Goal: Task Accomplishment & Management: Manage account settings

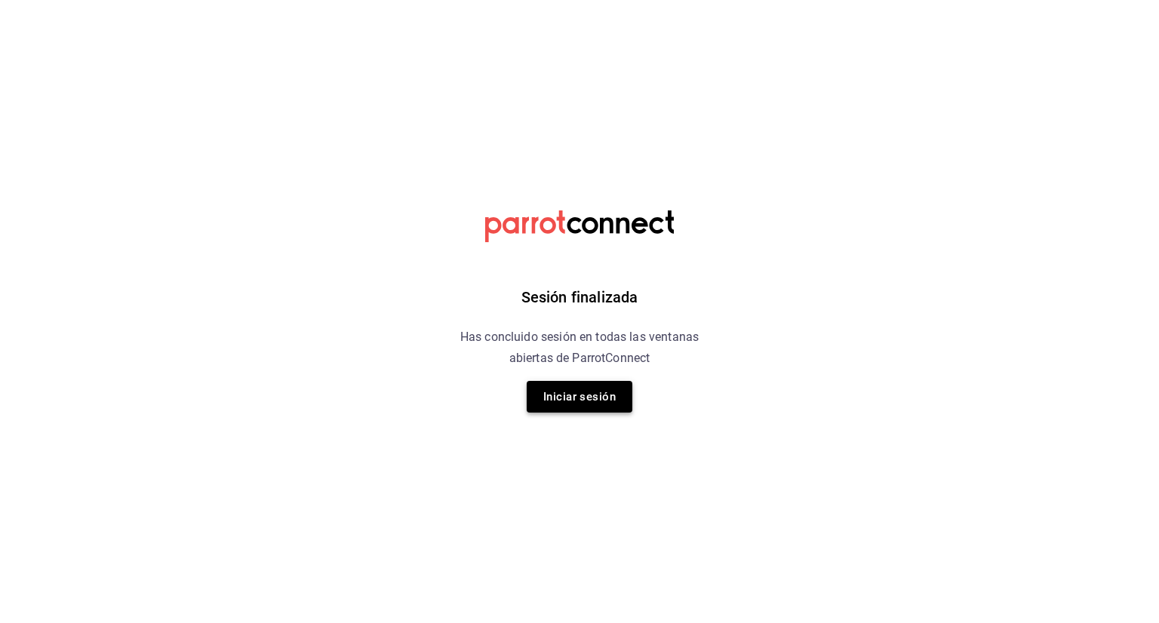
click at [587, 390] on button "Iniciar sesión" at bounding box center [580, 397] width 106 height 32
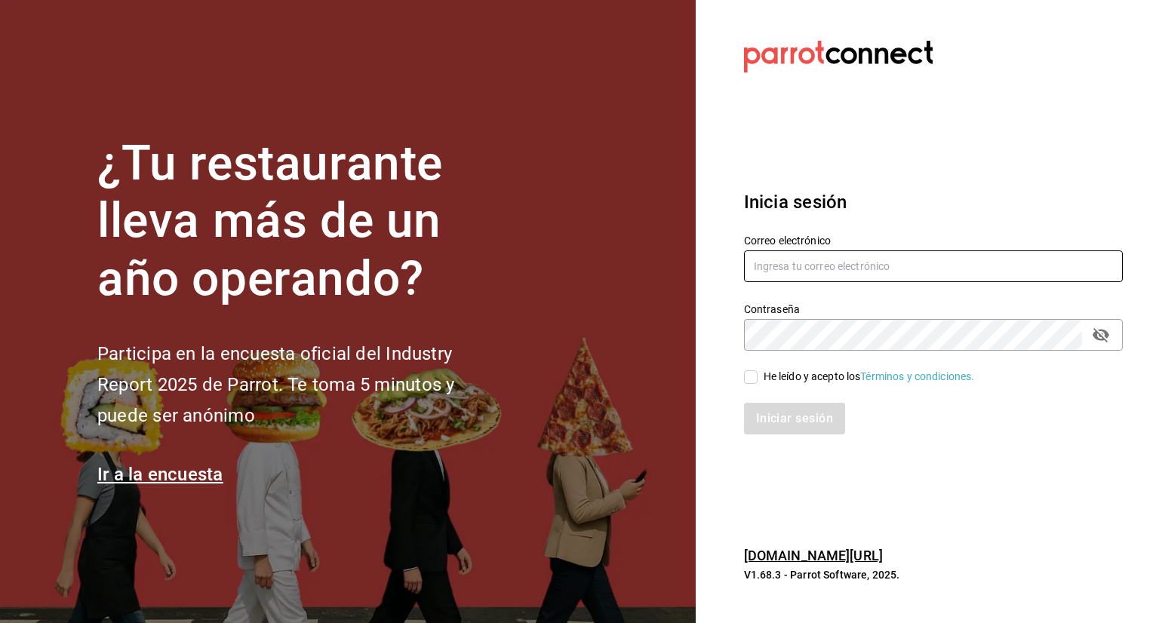
click at [785, 272] on input "text" at bounding box center [933, 267] width 379 height 32
type input "yimbistro@gmail.com"
click at [757, 378] on input "He leído y acepto los Términos y condiciones." at bounding box center [751, 378] width 14 height 14
checkbox input "true"
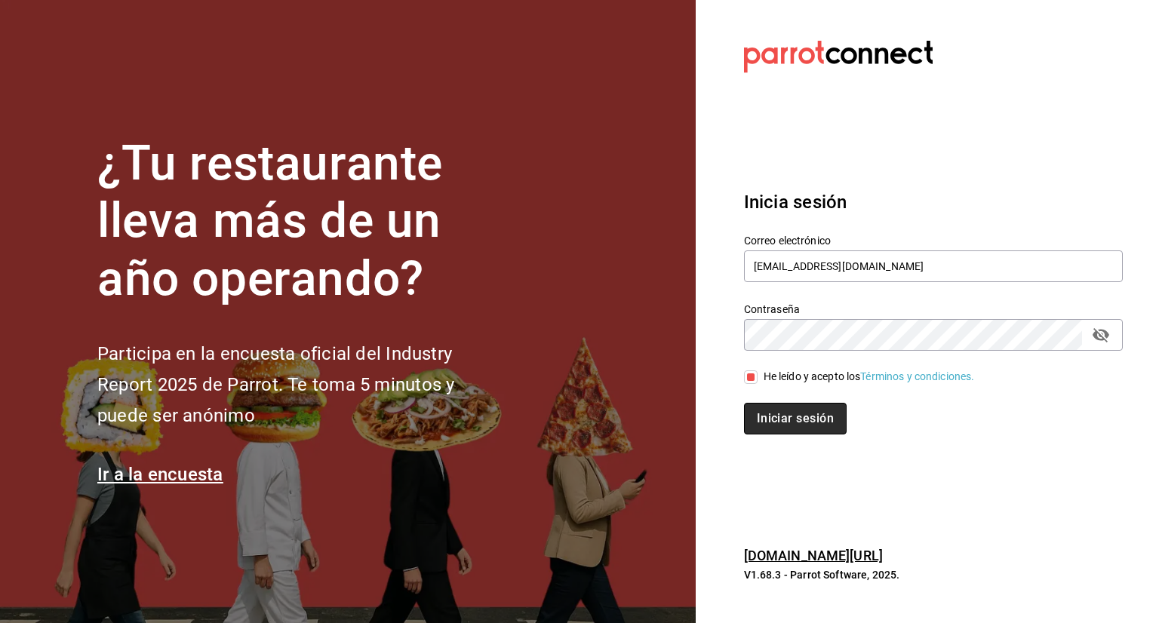
click at [776, 428] on button "Iniciar sesión" at bounding box center [795, 419] width 103 height 32
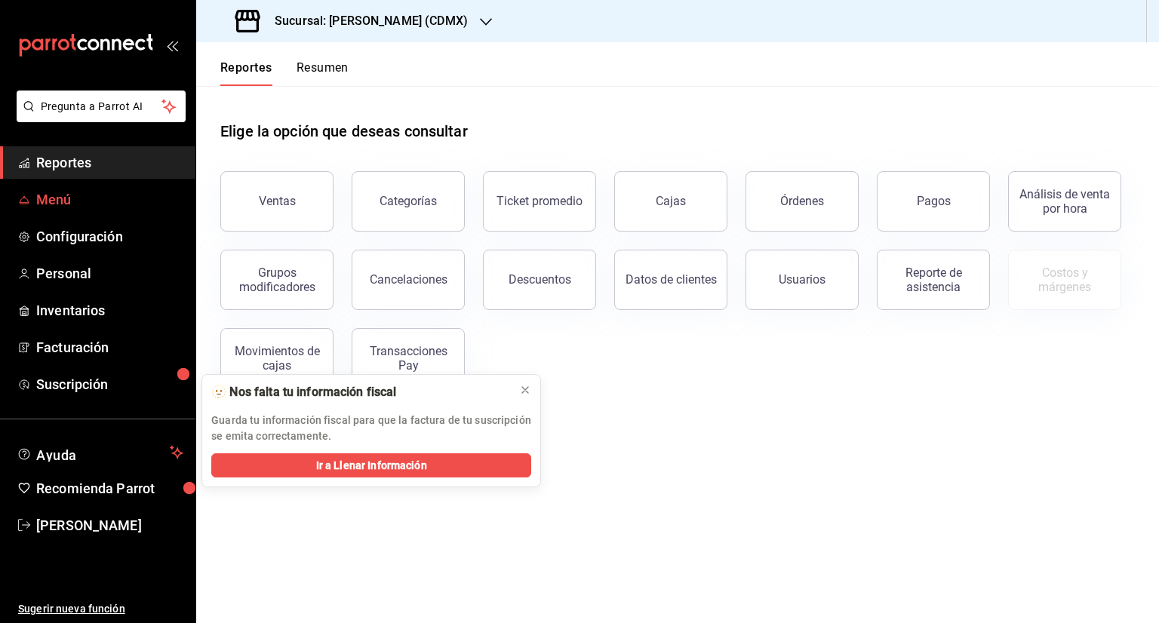
click at [76, 200] on span "Menú" at bounding box center [109, 199] width 147 height 20
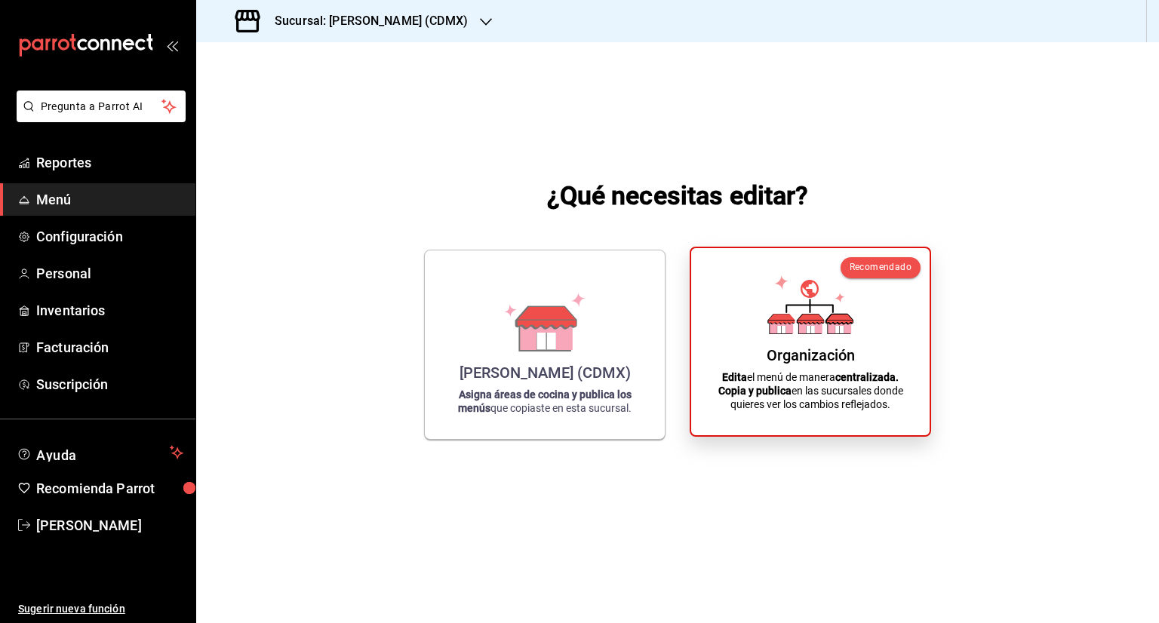
click at [839, 337] on div "Organización Edita el menú de manera centralizada. Copia y publica en las sucur…" at bounding box center [810, 341] width 202 height 163
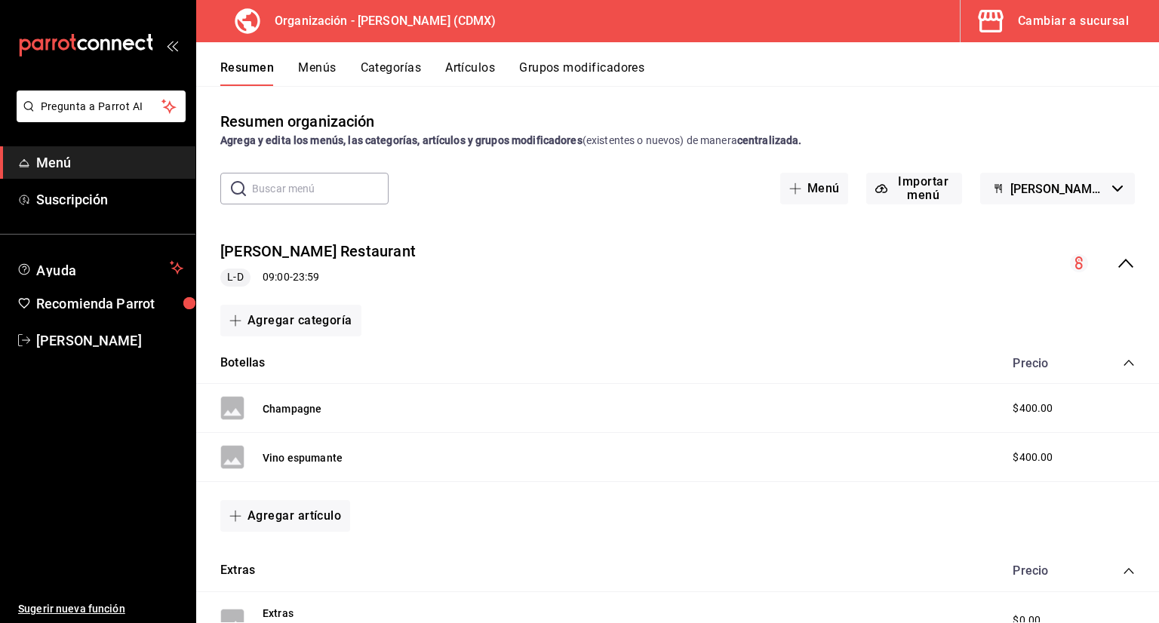
click at [462, 67] on button "Artículos" at bounding box center [470, 73] width 50 height 26
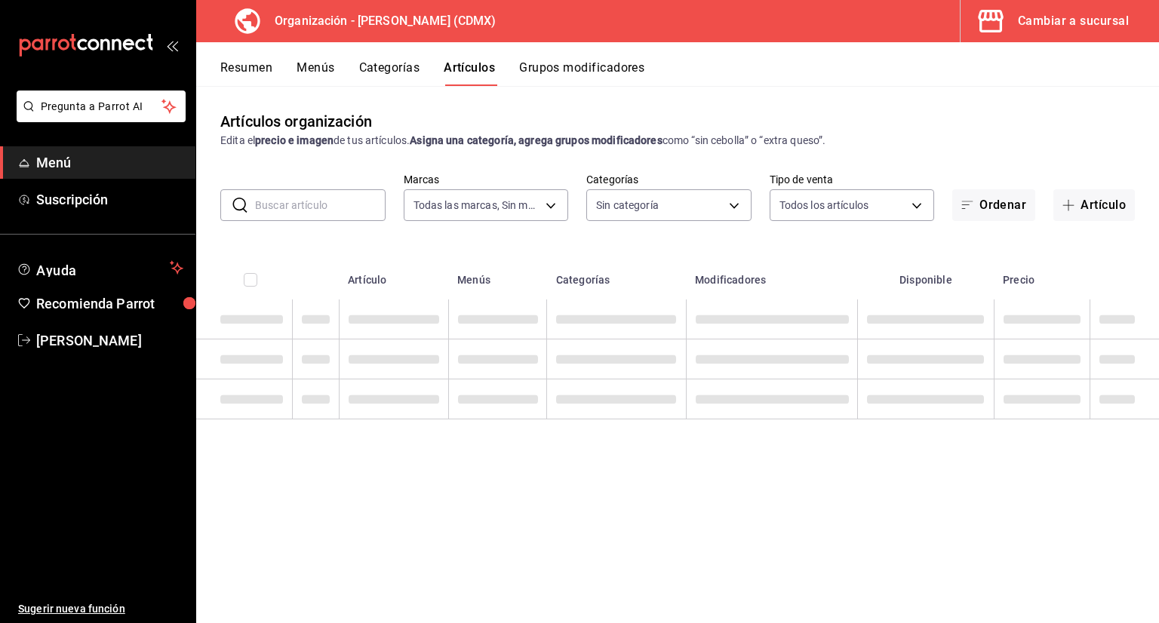
type input "846f0d90-2168-40bc-9e32-37968465e8cf"
click at [307, 212] on input "text" at bounding box center [320, 205] width 131 height 30
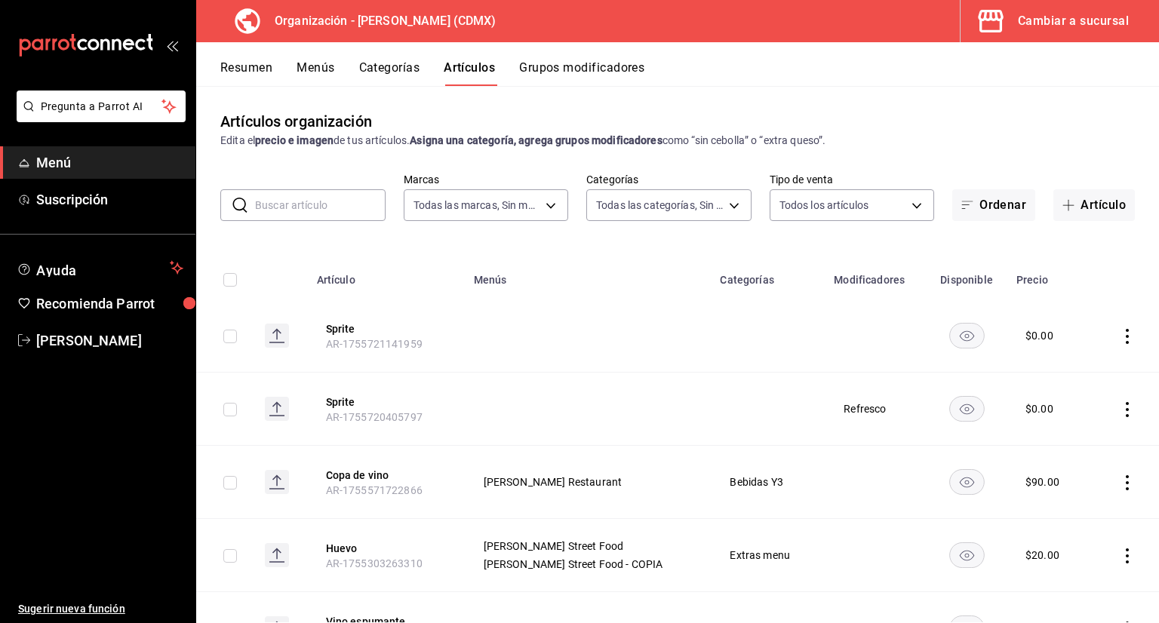
type input "6b055275-76a1-43b6-b03d-2db3475336a0,4964d671-b0e7-405f-ab23-4728cd99a408,3754e…"
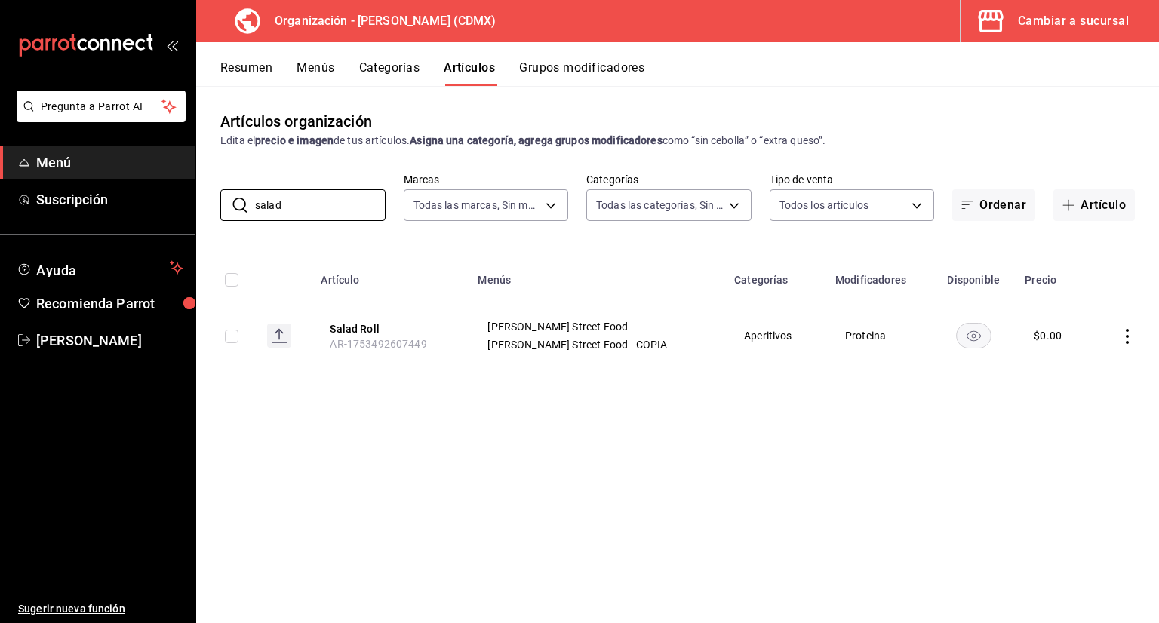
type input "salad"
click at [611, 78] on button "Grupos modificadores" at bounding box center [581, 73] width 125 height 26
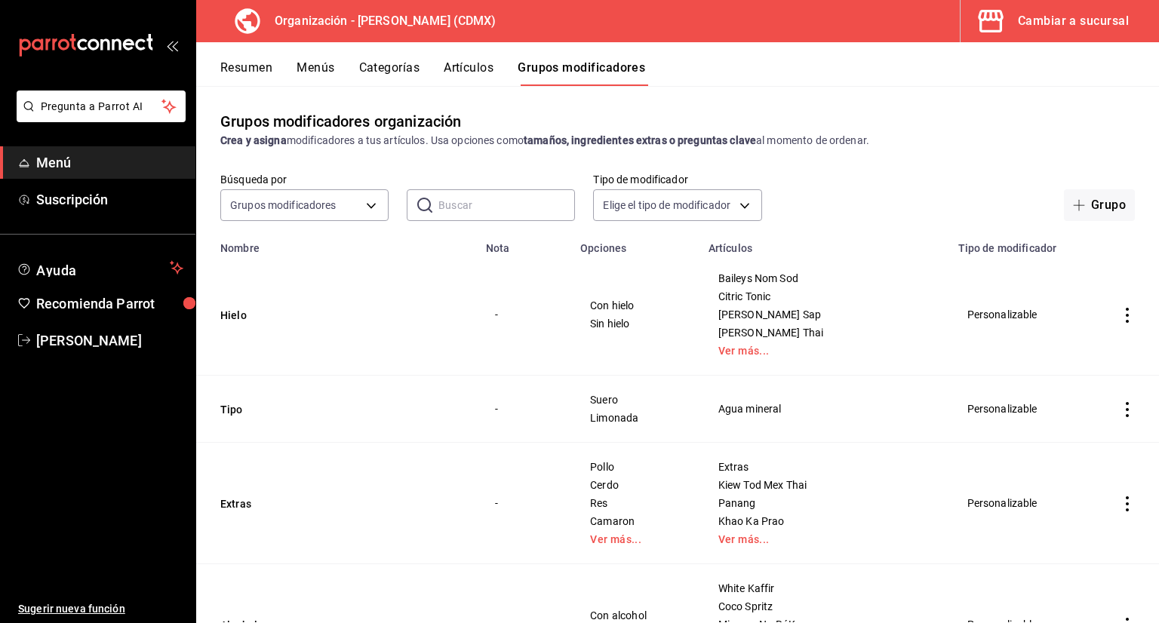
click at [480, 203] on input "text" at bounding box center [506, 205] width 137 height 30
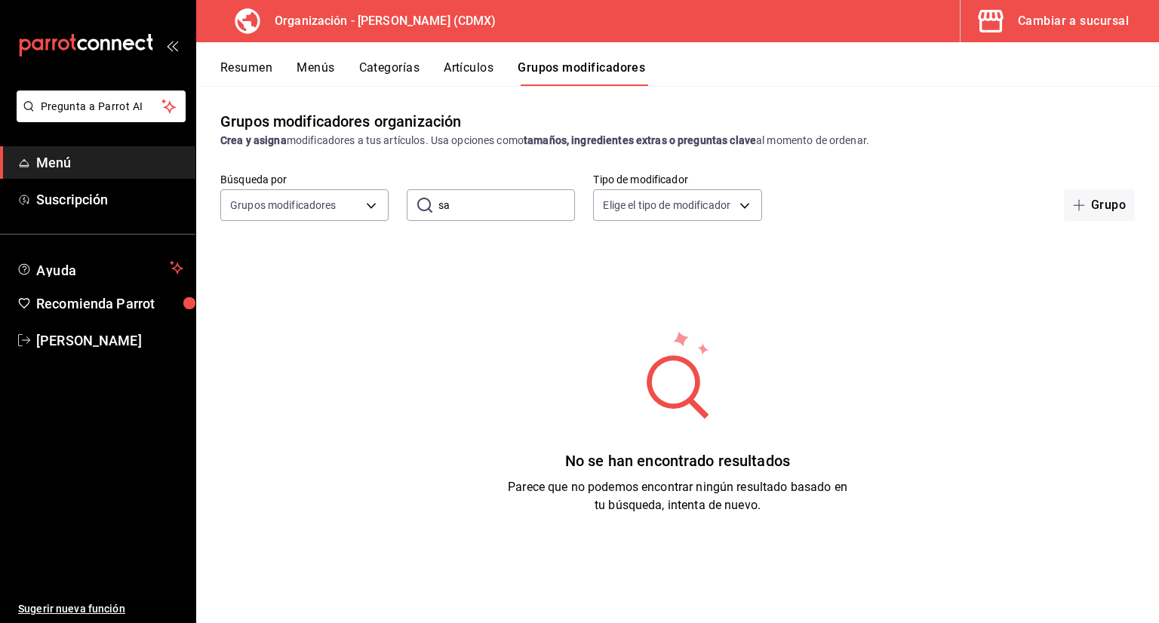
type input "s"
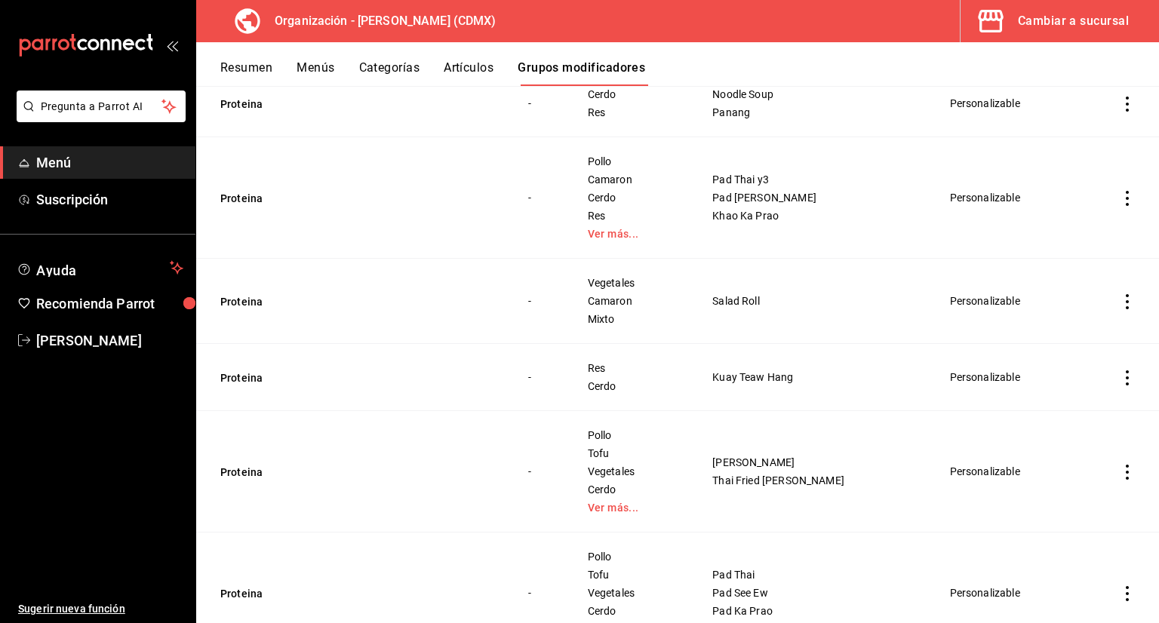
scroll to position [183, 0]
type input "proteina"
click at [252, 306] on button "Proteina" at bounding box center [310, 302] width 181 height 15
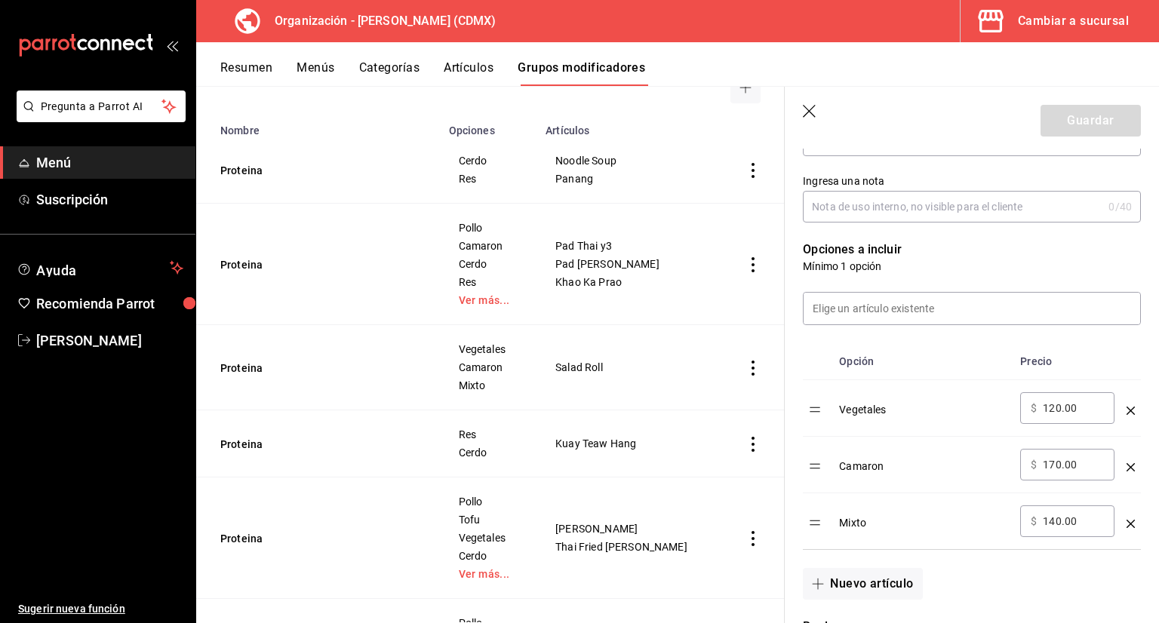
scroll to position [377, 0]
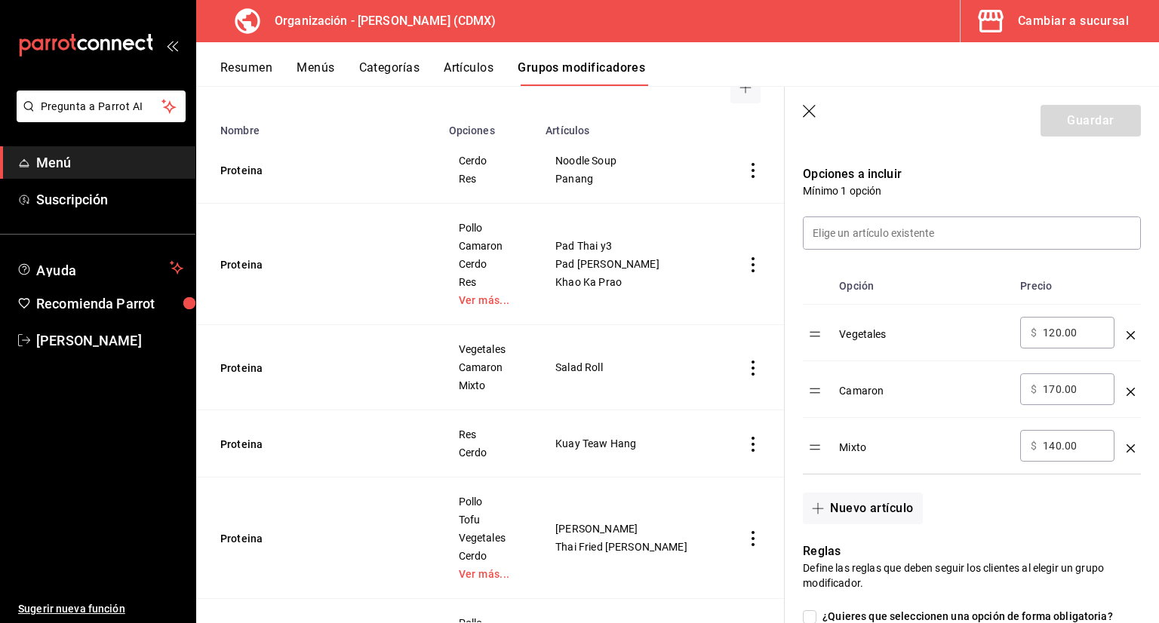
click at [815, 114] on icon "button" at bounding box center [810, 112] width 15 height 15
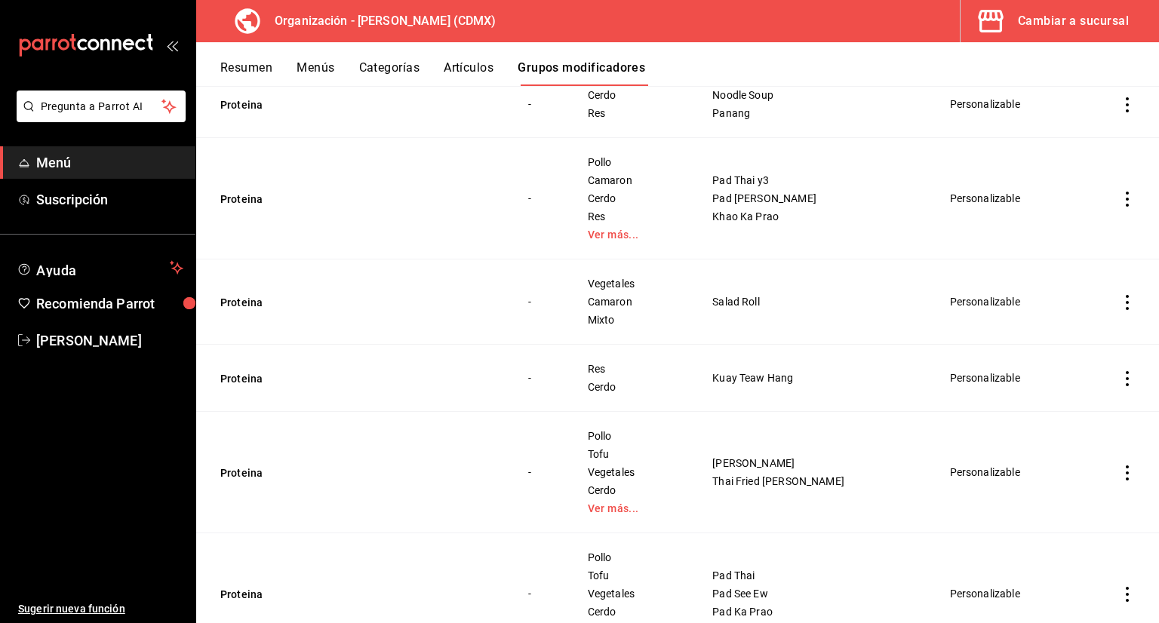
click at [457, 79] on button "Artículos" at bounding box center [469, 73] width 50 height 26
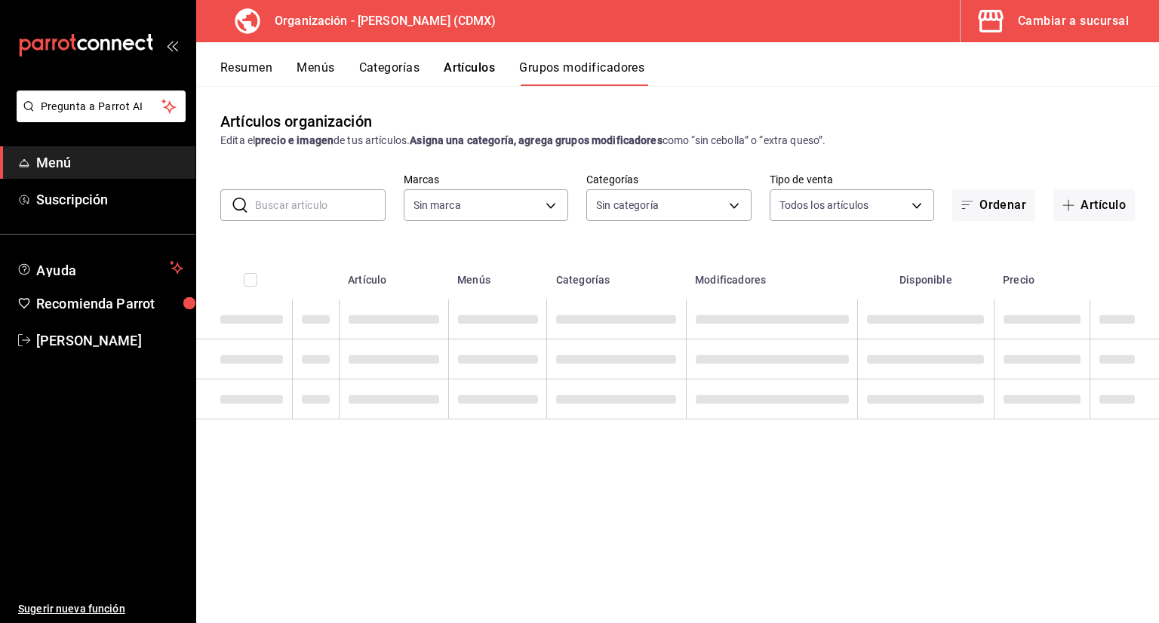
type input "846f0d90-2168-40bc-9e32-37968465e8cf"
click at [338, 207] on input "text" at bounding box center [320, 205] width 131 height 30
type input "846f0d90-2168-40bc-9e32-37968465e8cf"
type input "6b055275-76a1-43b6-b03d-2db3475336a0,4964d671-b0e7-405f-ab23-4728cd99a408,3754e…"
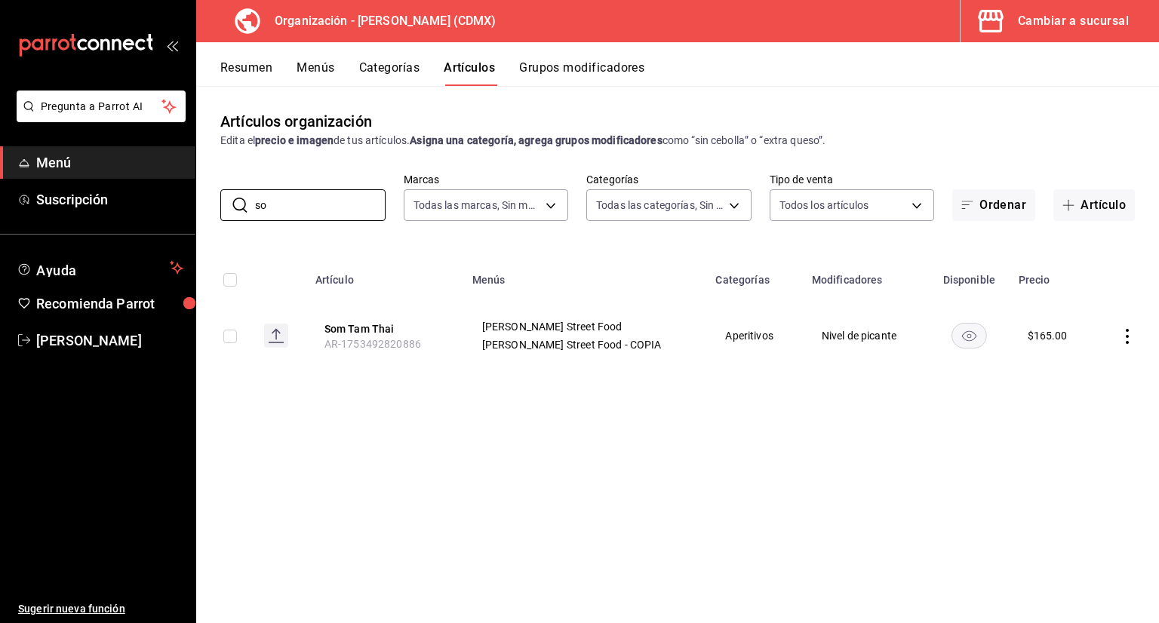
type input "s"
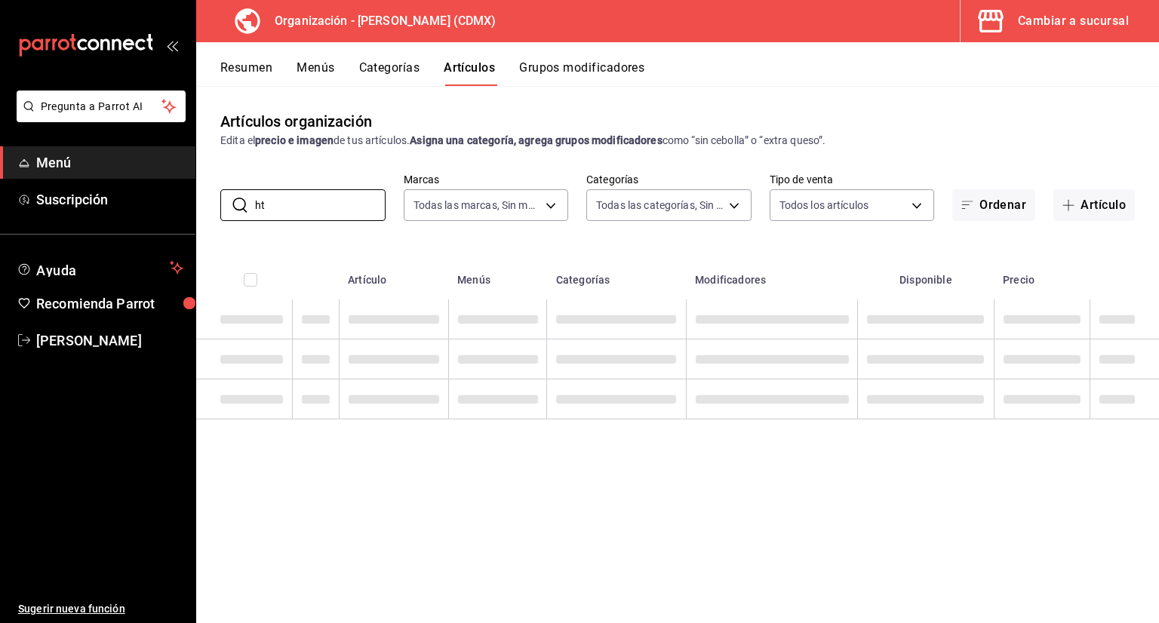
type input "h"
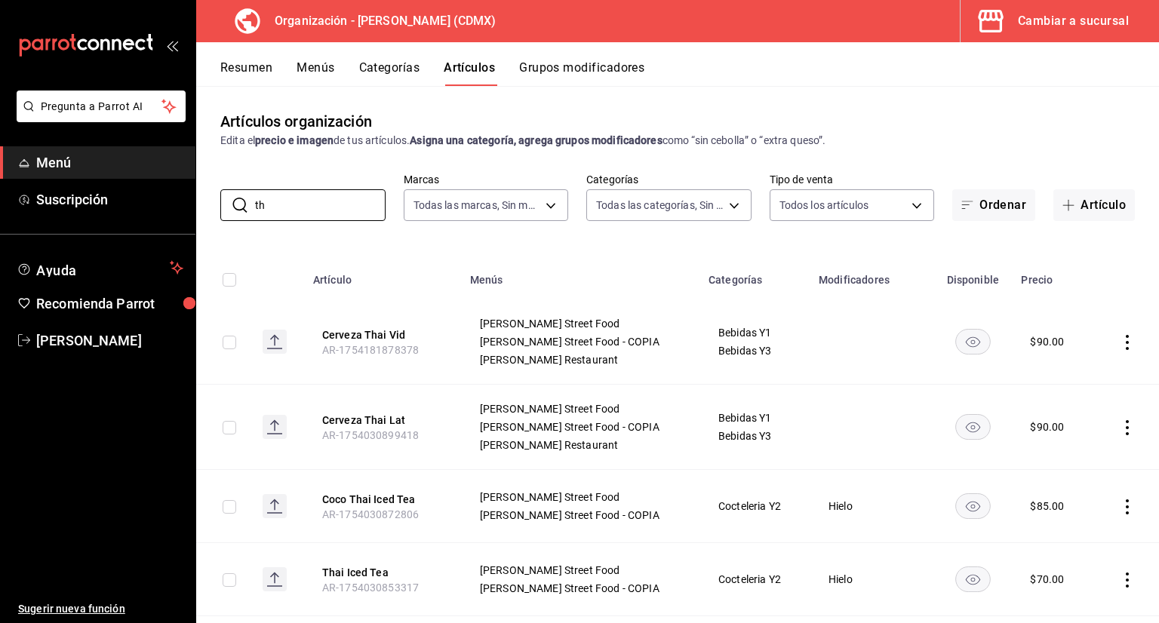
type input "t"
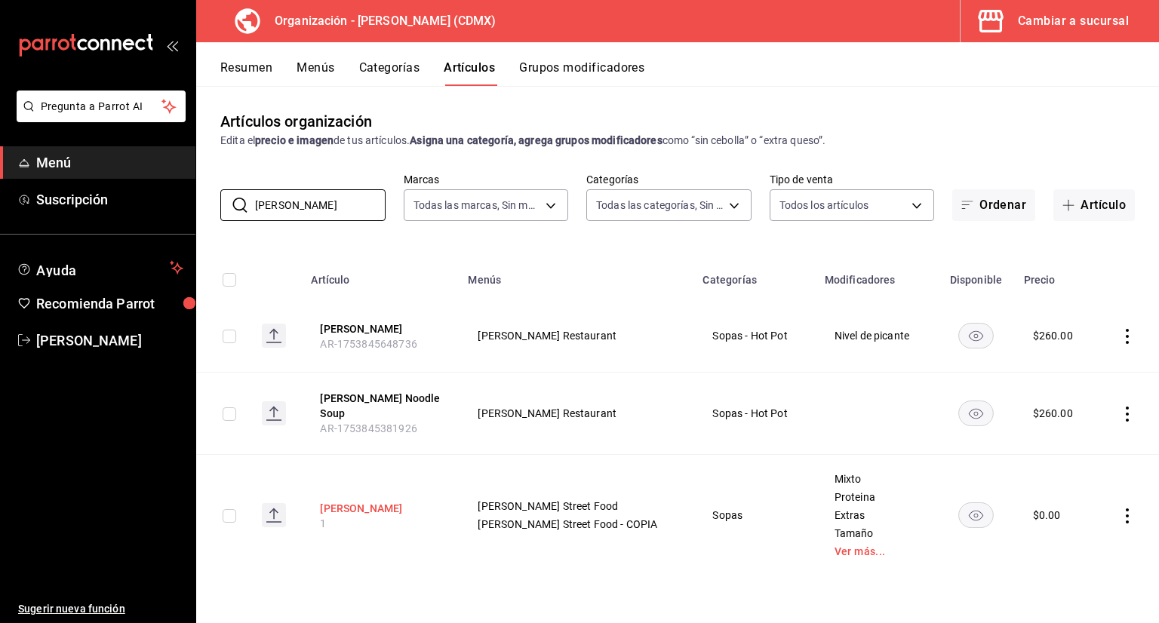
type input "[PERSON_NAME]"
click at [353, 506] on button "[PERSON_NAME]" at bounding box center [380, 508] width 121 height 15
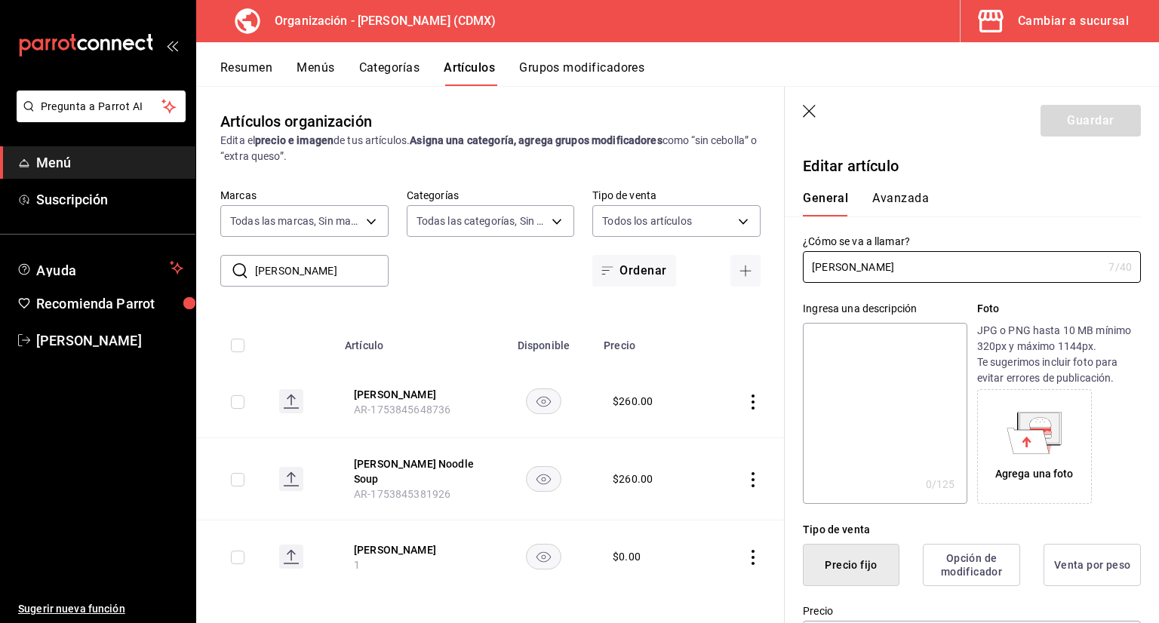
type input "$0.00"
type input "[PERSON_NAME] Signature"
click at [906, 211] on button "Avanzada" at bounding box center [900, 204] width 57 height 26
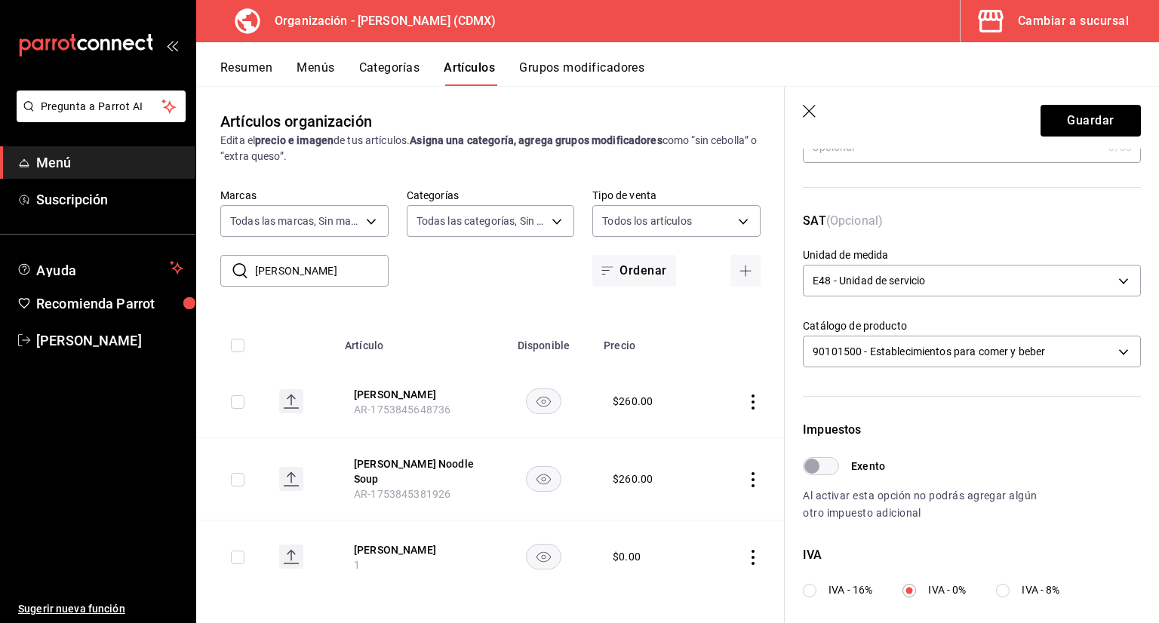
scroll to position [226, 0]
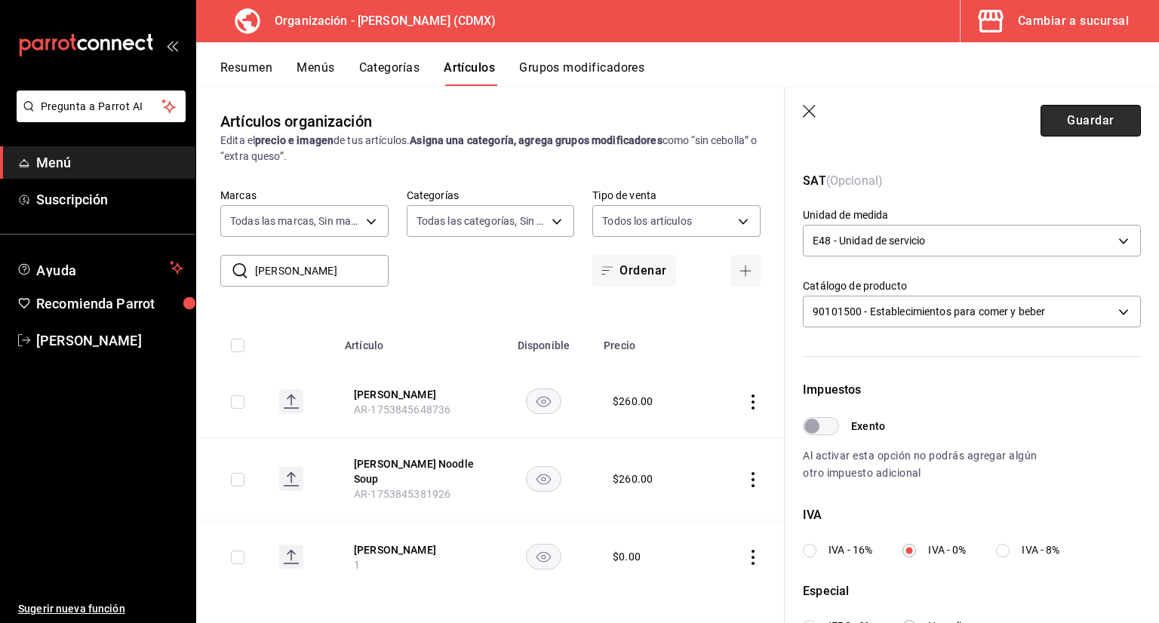
click at [1063, 125] on button "Guardar" at bounding box center [1091, 121] width 100 height 32
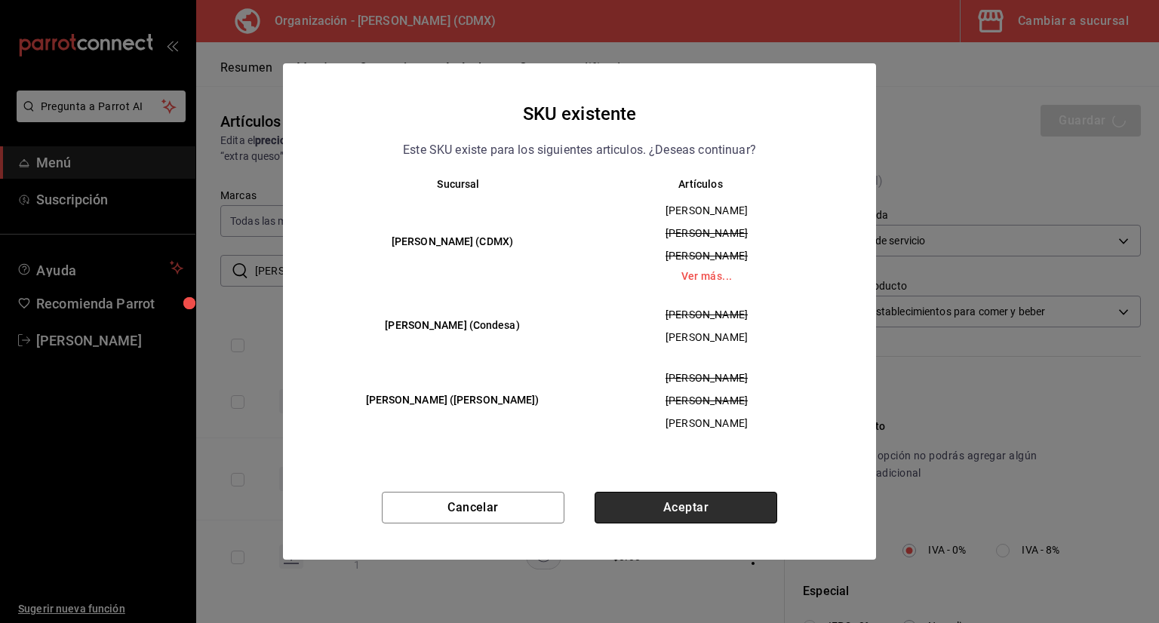
click at [645, 496] on button "Aceptar" at bounding box center [686, 508] width 183 height 32
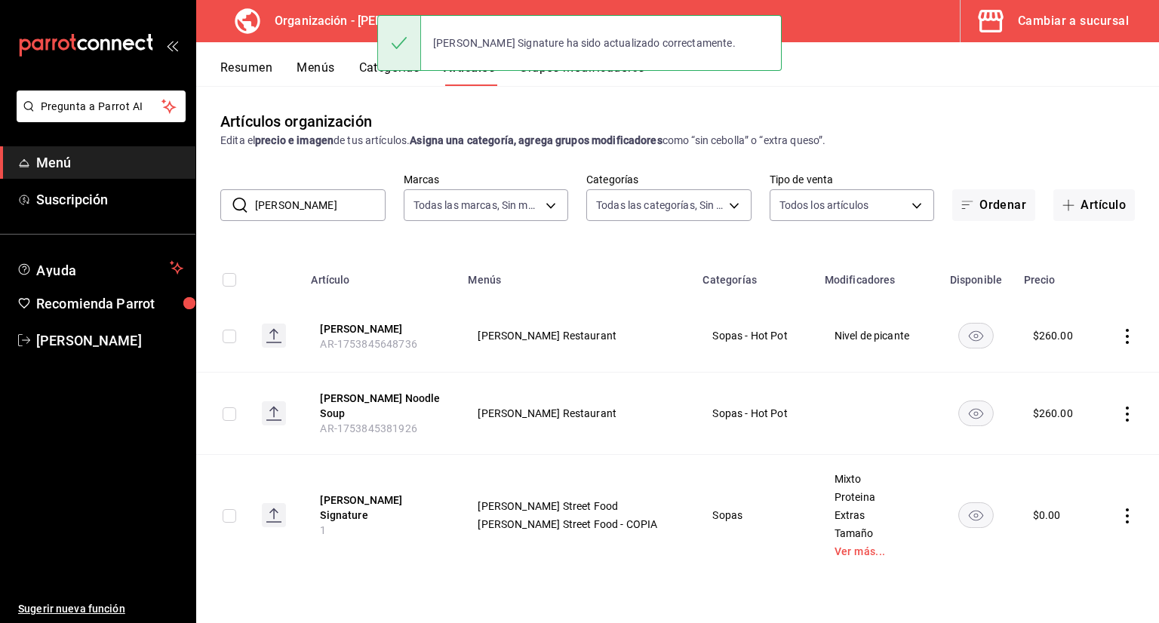
click at [597, 73] on div "[PERSON_NAME] Signature ha sido actualizado correctamente." at bounding box center [579, 43] width 404 height 65
click at [598, 87] on div "Artículos organización Edita el precio e imagen de tus artículos. Asigna una ca…" at bounding box center [677, 354] width 963 height 537
click at [606, 70] on div "[PERSON_NAME] Signature ha sido actualizado correctamente." at bounding box center [579, 43] width 404 height 65
click at [609, 76] on button "Grupos modificadores" at bounding box center [581, 73] width 125 height 26
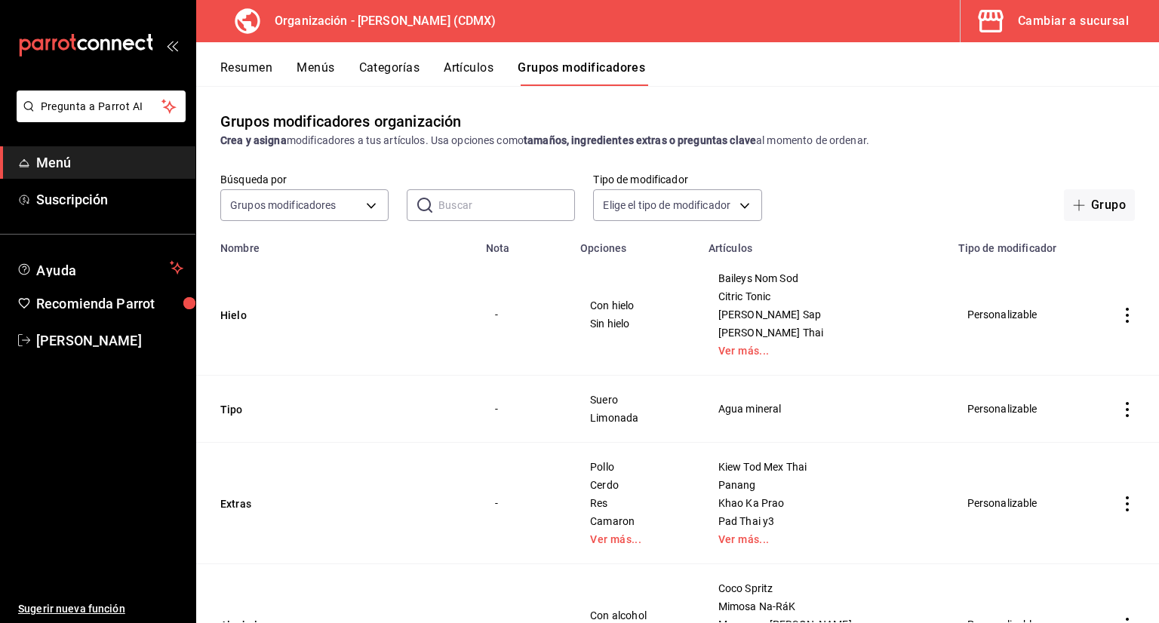
click at [564, 205] on input "text" at bounding box center [506, 205] width 137 height 30
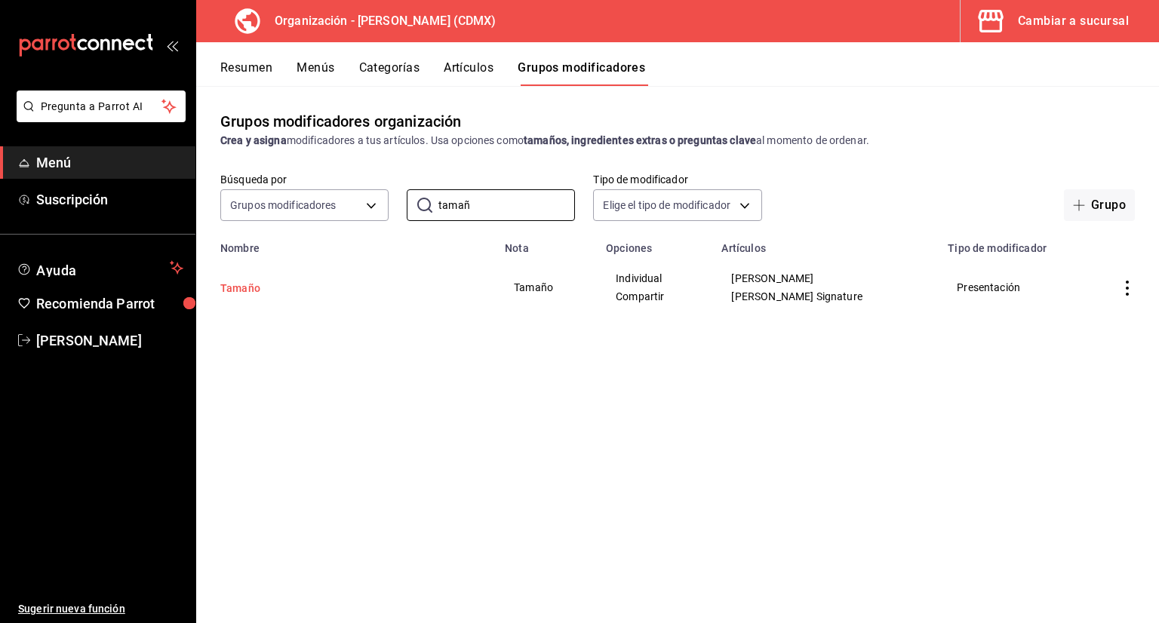
type input "tamañ"
click at [257, 290] on button "Tamaño" at bounding box center [310, 288] width 181 height 15
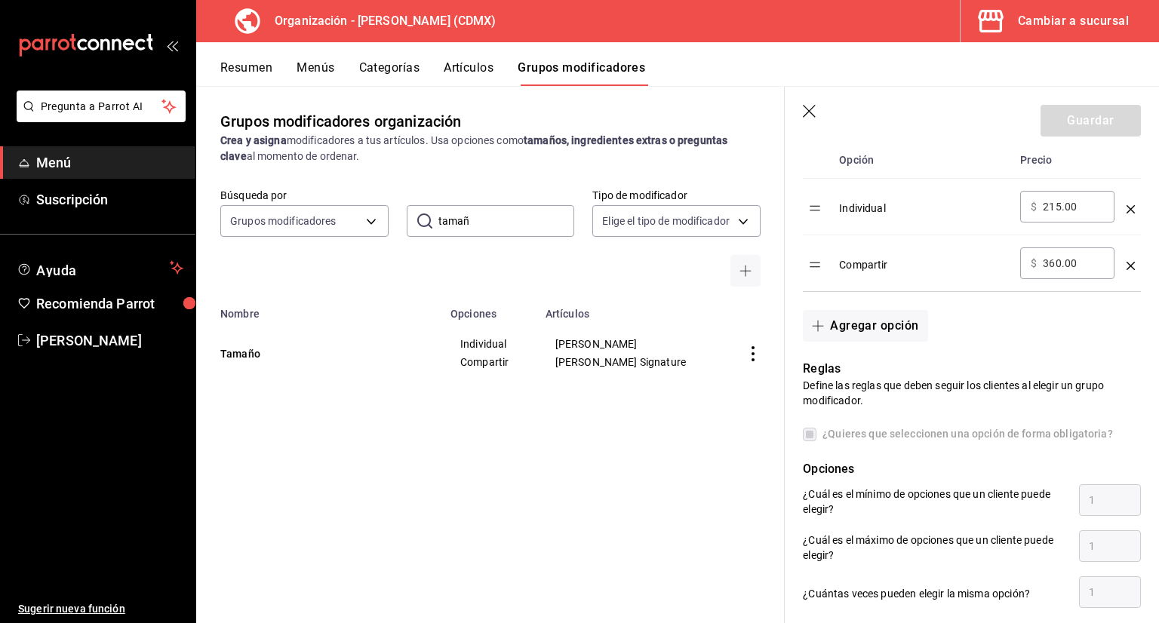
scroll to position [453, 0]
click at [809, 115] on icon "button" at bounding box center [810, 112] width 15 height 15
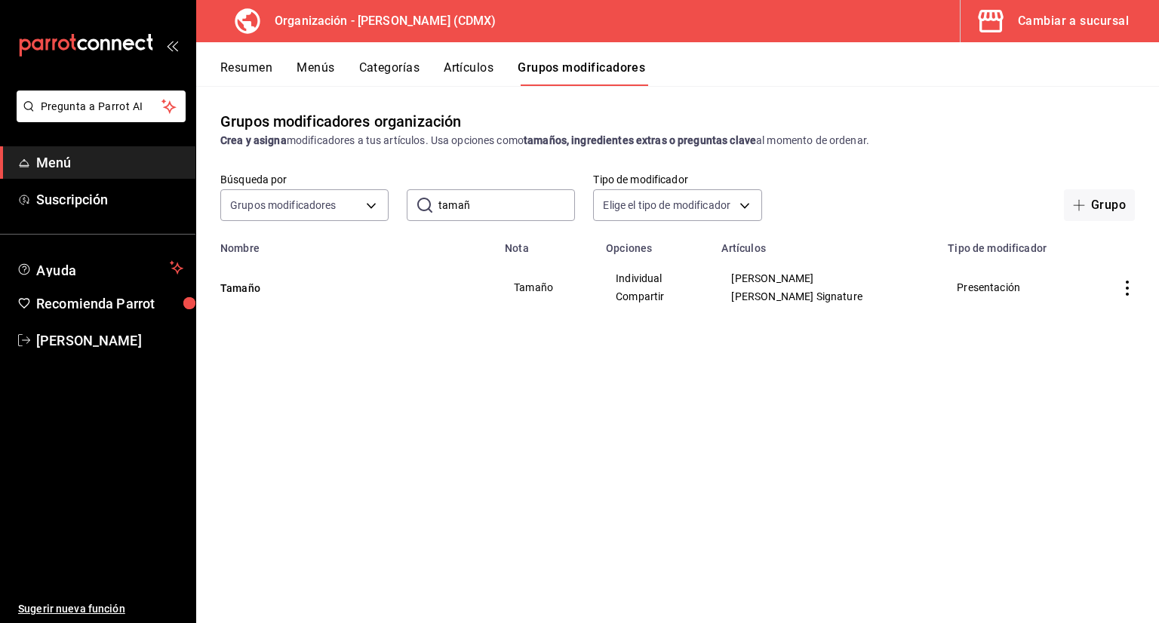
click at [455, 75] on button "Artículos" at bounding box center [469, 73] width 50 height 26
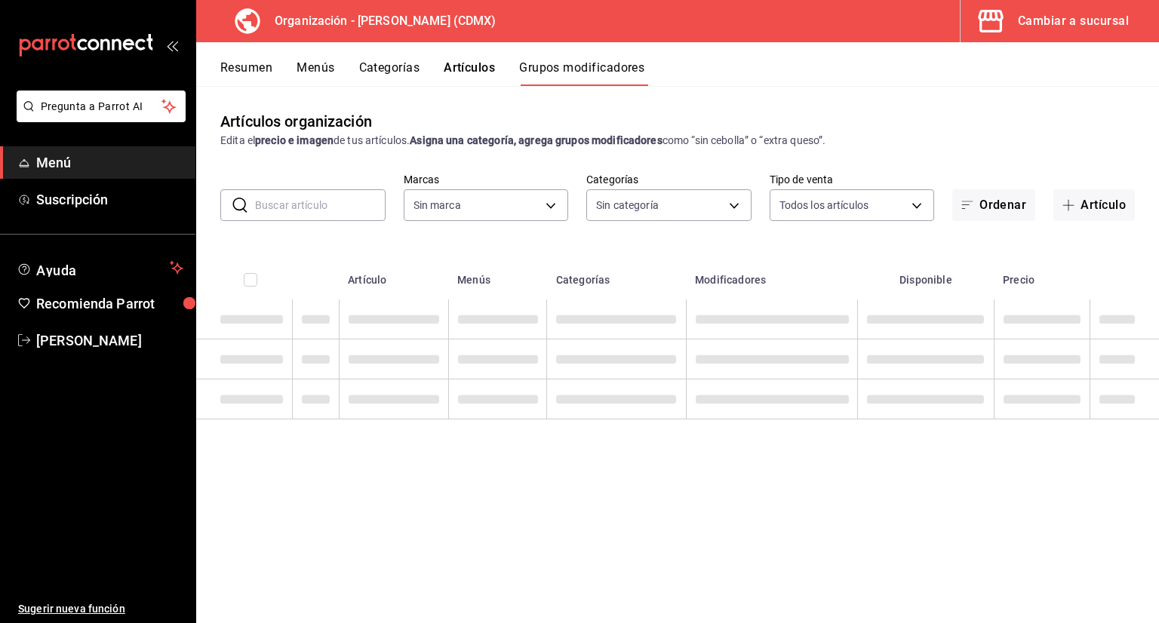
type input "846f0d90-2168-40bc-9e32-37968465e8cf"
click at [374, 199] on input "text" at bounding box center [320, 205] width 131 height 30
type input "846f0d90-2168-40bc-9e32-37968465e8cf"
type input "to"
type input "6b055275-76a1-43b6-b03d-2db3475336a0,4964d671-b0e7-405f-ab23-4728cd99a408,3754e…"
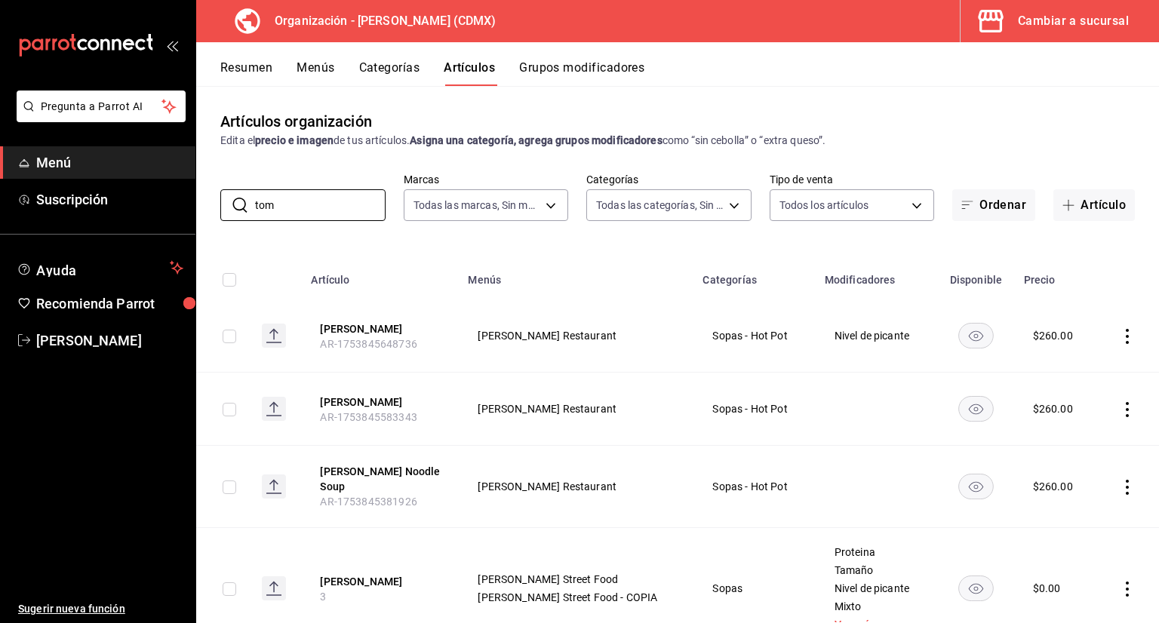
scroll to position [75, 0]
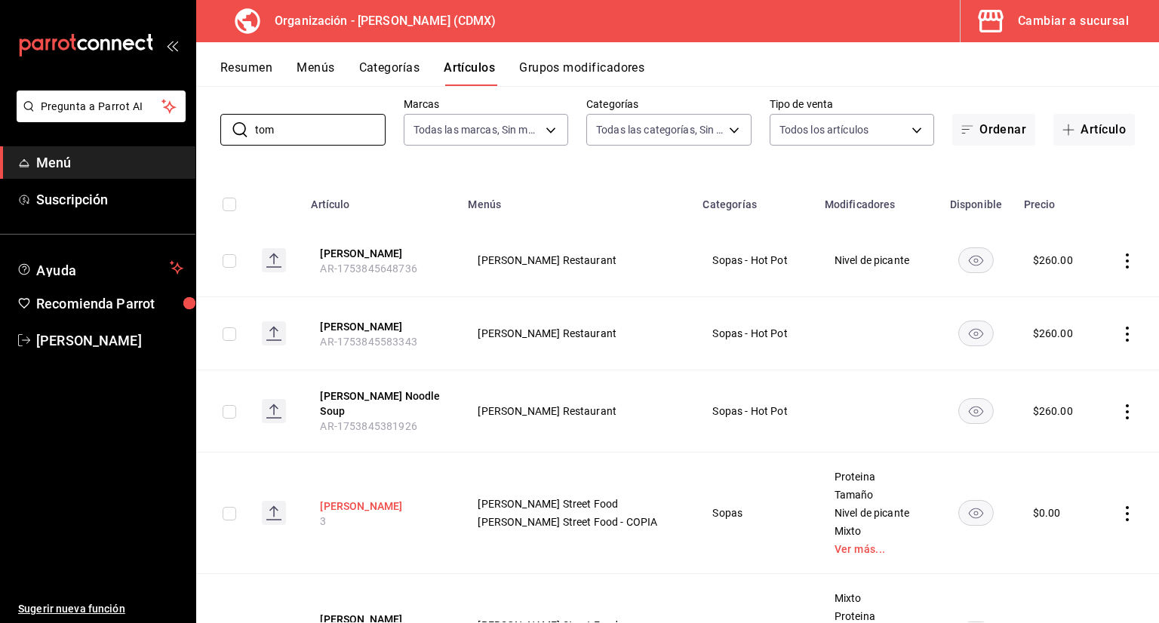
type input "tom"
click at [333, 499] on button "[PERSON_NAME]" at bounding box center [380, 506] width 121 height 15
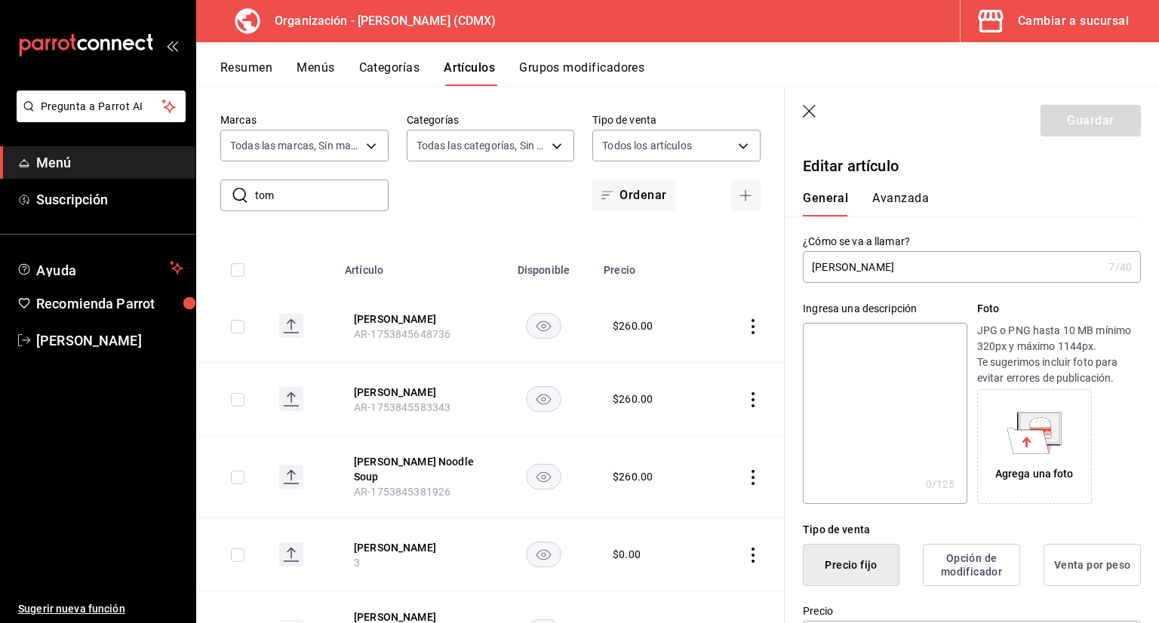
click at [912, 266] on input "[PERSON_NAME]" at bounding box center [953, 267] width 300 height 30
type input "[PERSON_NAME]"
click at [1128, 131] on button "Guardar" at bounding box center [1091, 121] width 100 height 32
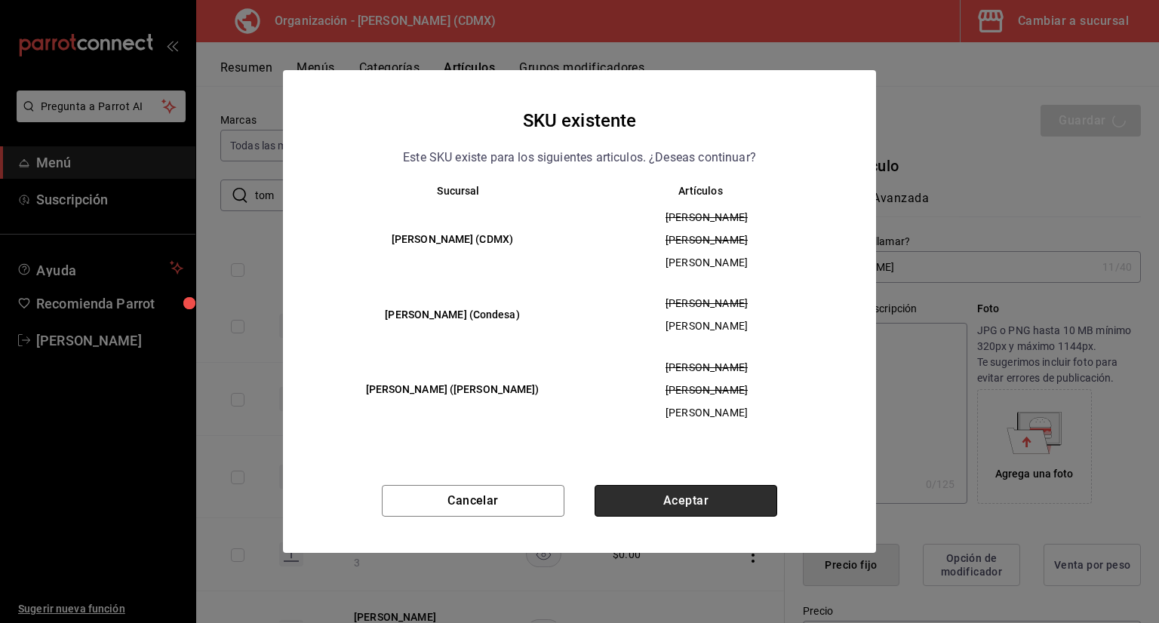
click at [718, 505] on button "Aceptar" at bounding box center [686, 501] width 183 height 32
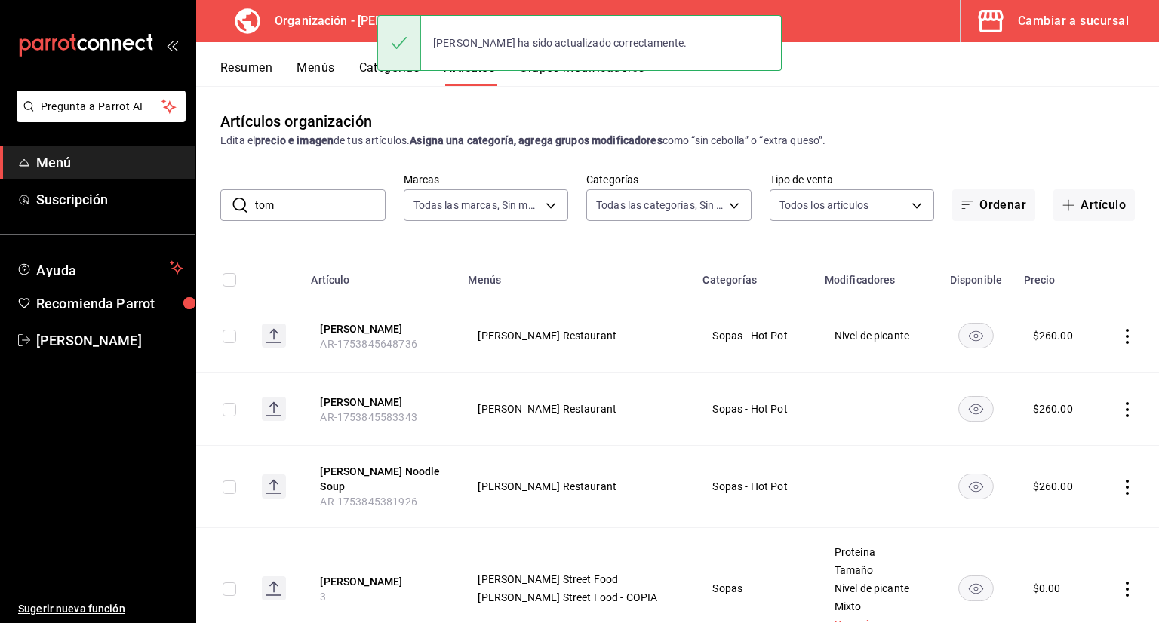
click at [330, 65] on button "Menús" at bounding box center [316, 73] width 38 height 26
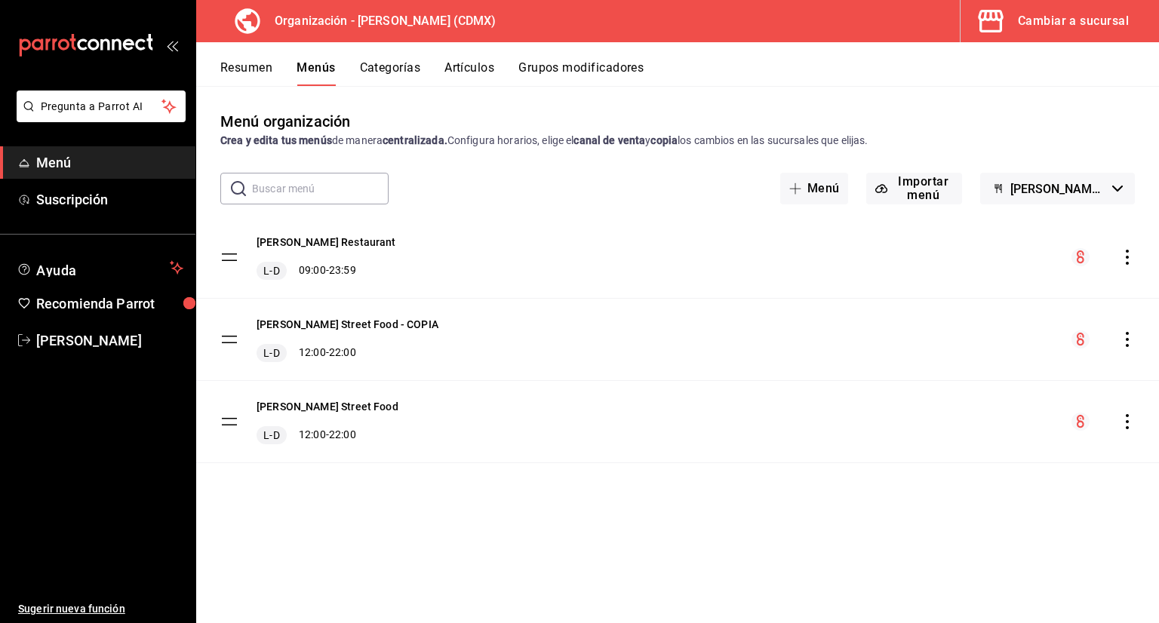
click at [459, 76] on button "Artículos" at bounding box center [469, 73] width 50 height 26
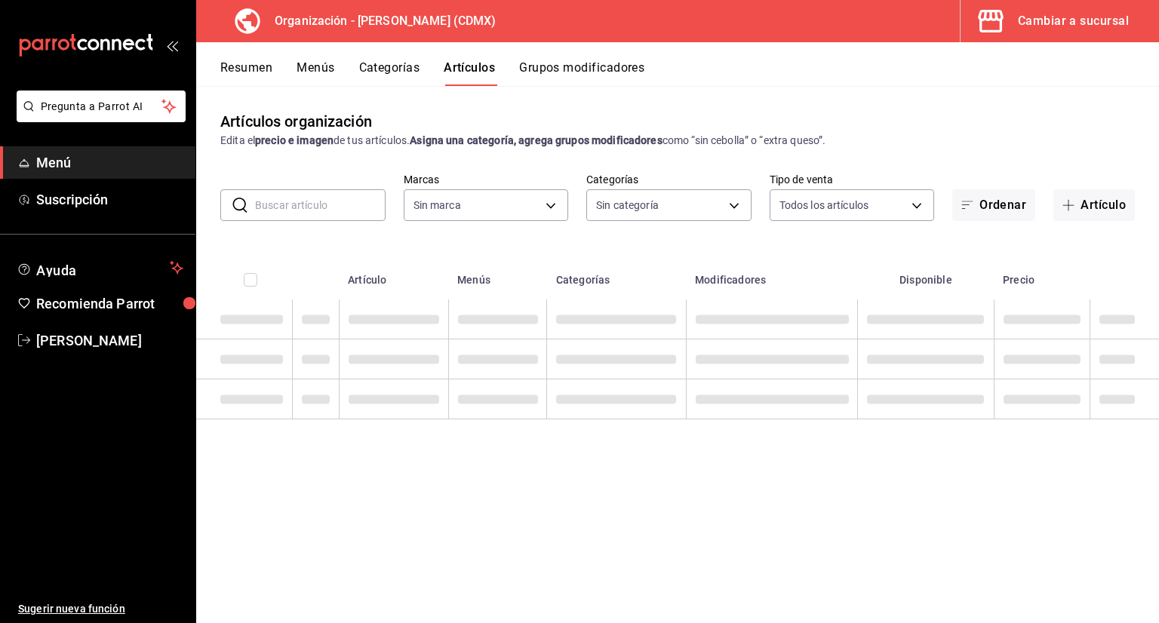
click at [345, 203] on input "text" at bounding box center [320, 205] width 131 height 30
type input "g"
type input "846f0d90-2168-40bc-9e32-37968465e8cf"
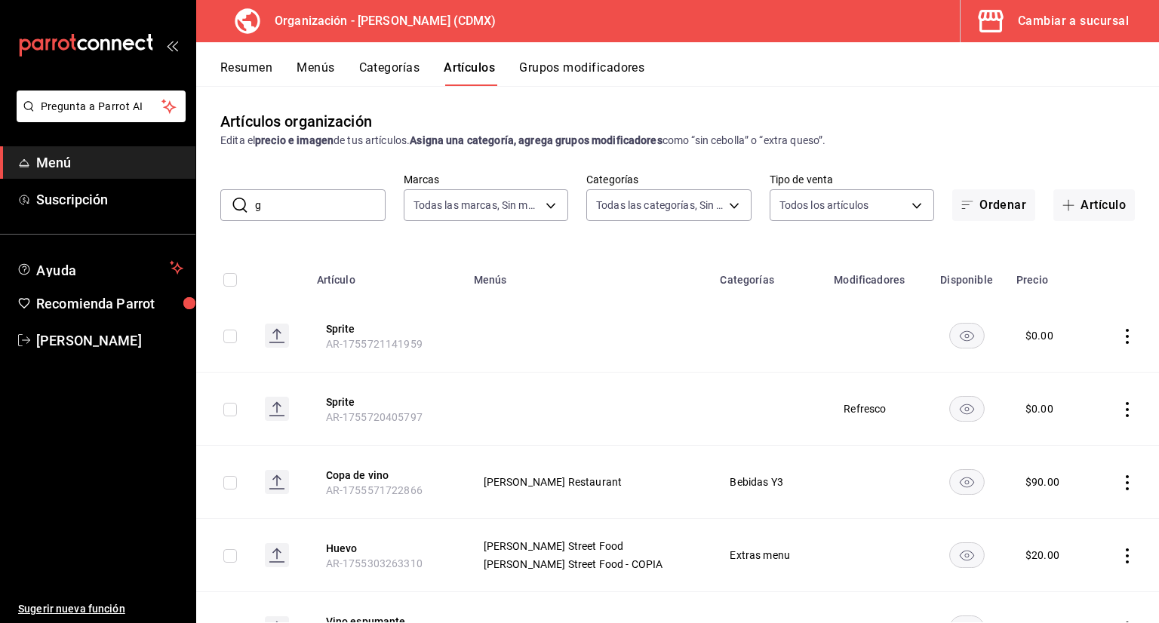
type input "gr"
type input "6b055275-76a1-43b6-b03d-2db3475336a0,4964d671-b0e7-405f-ab23-4728cd99a408,3754e…"
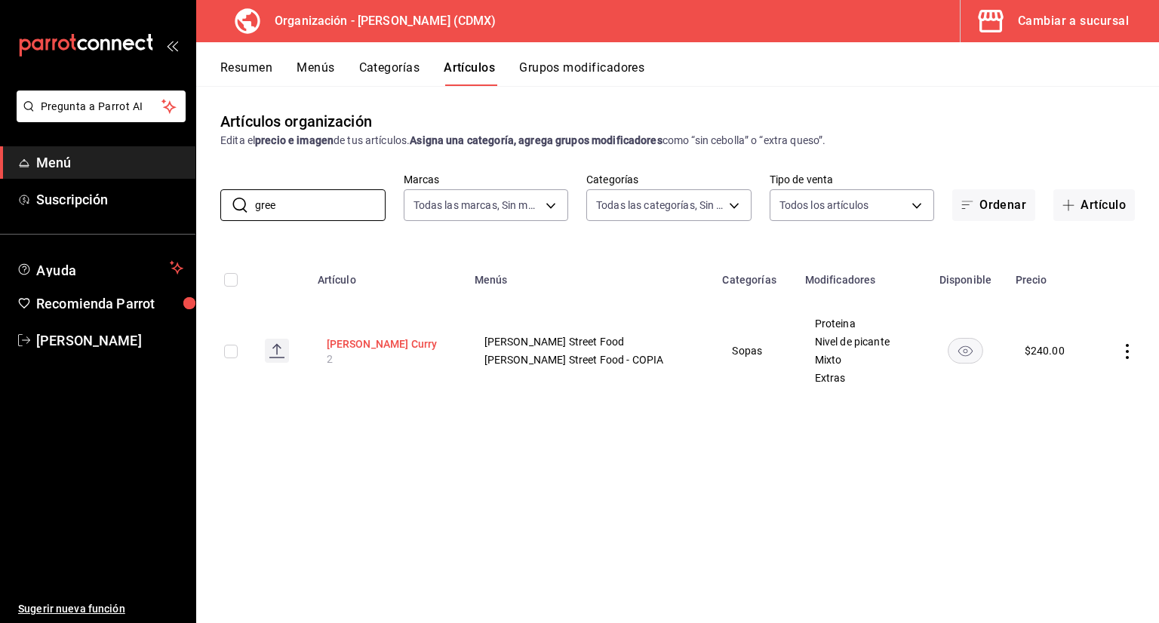
type input "gree"
click at [389, 347] on button "[PERSON_NAME] Curry" at bounding box center [387, 344] width 121 height 15
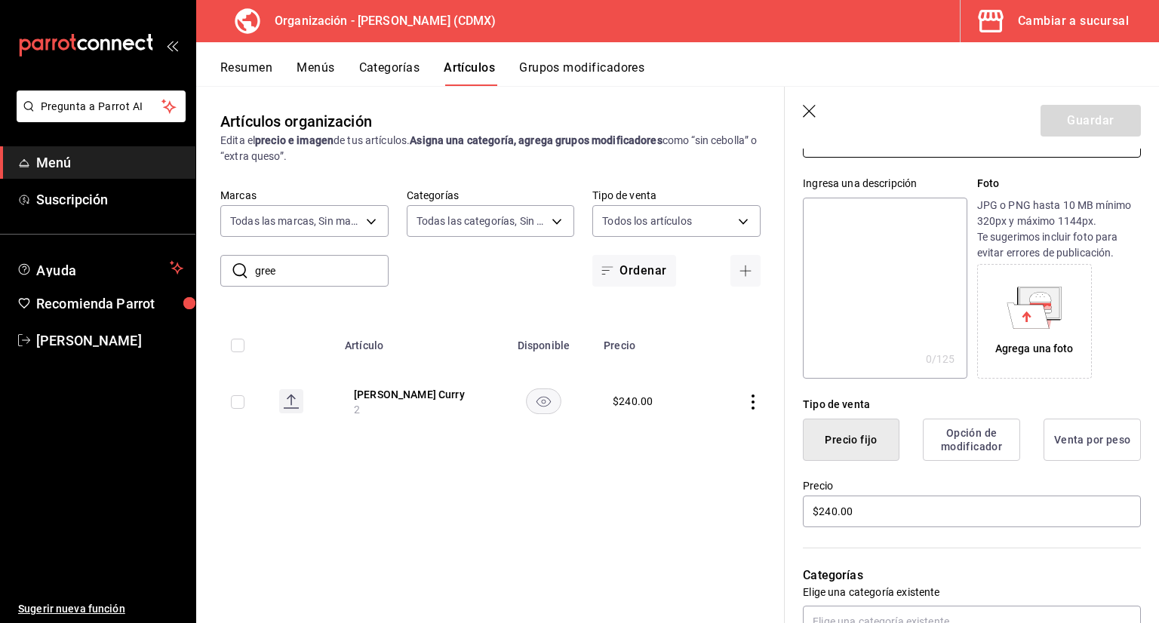
scroll to position [226, 0]
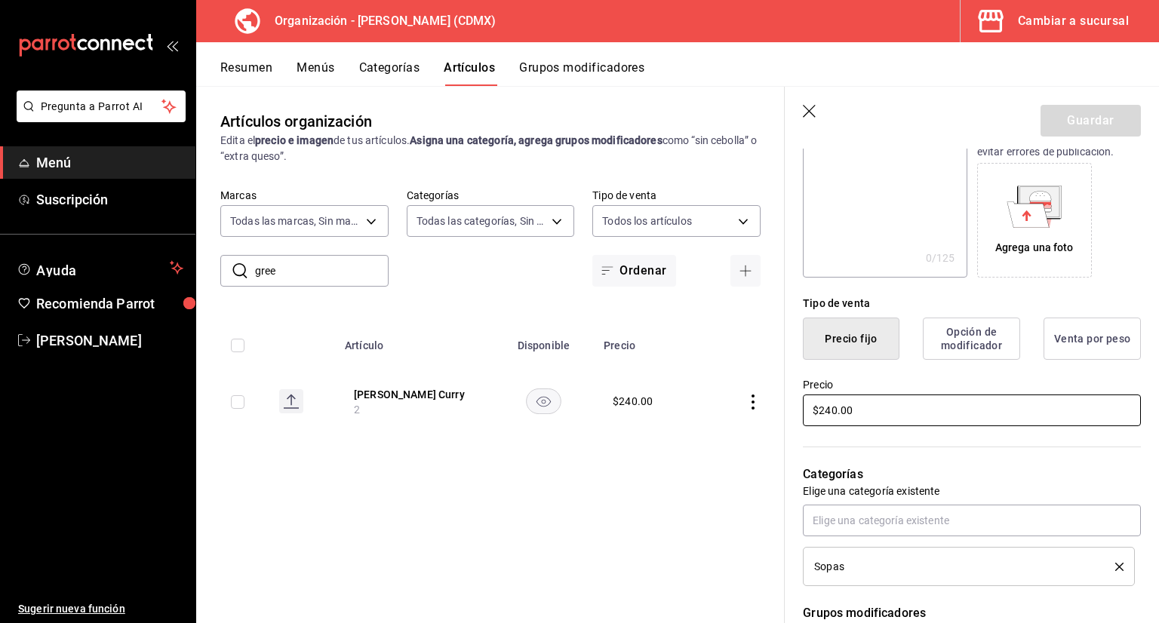
click at [941, 402] on input "$240.00" at bounding box center [972, 411] width 338 height 32
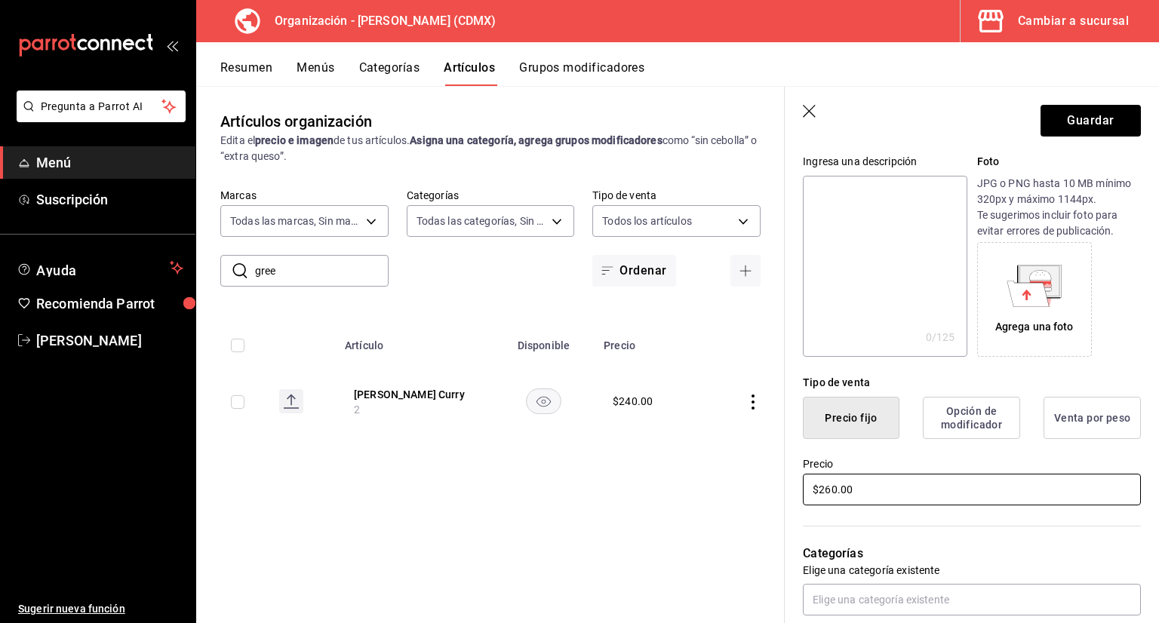
scroll to position [0, 0]
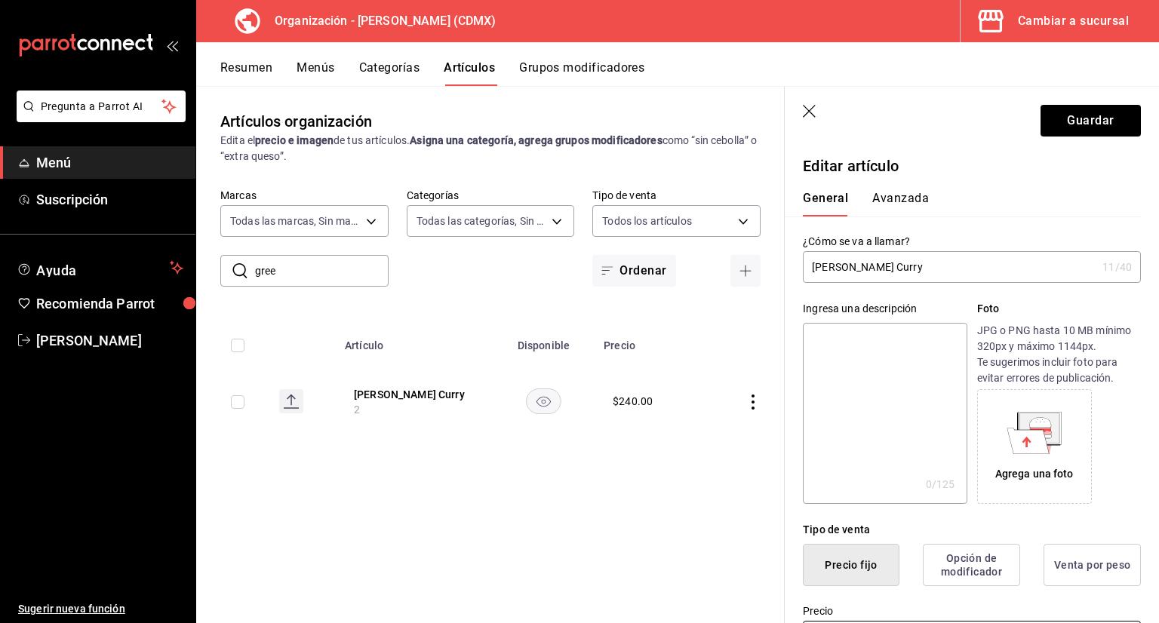
type input "$260.00"
click at [890, 203] on button "Avanzada" at bounding box center [900, 204] width 57 height 26
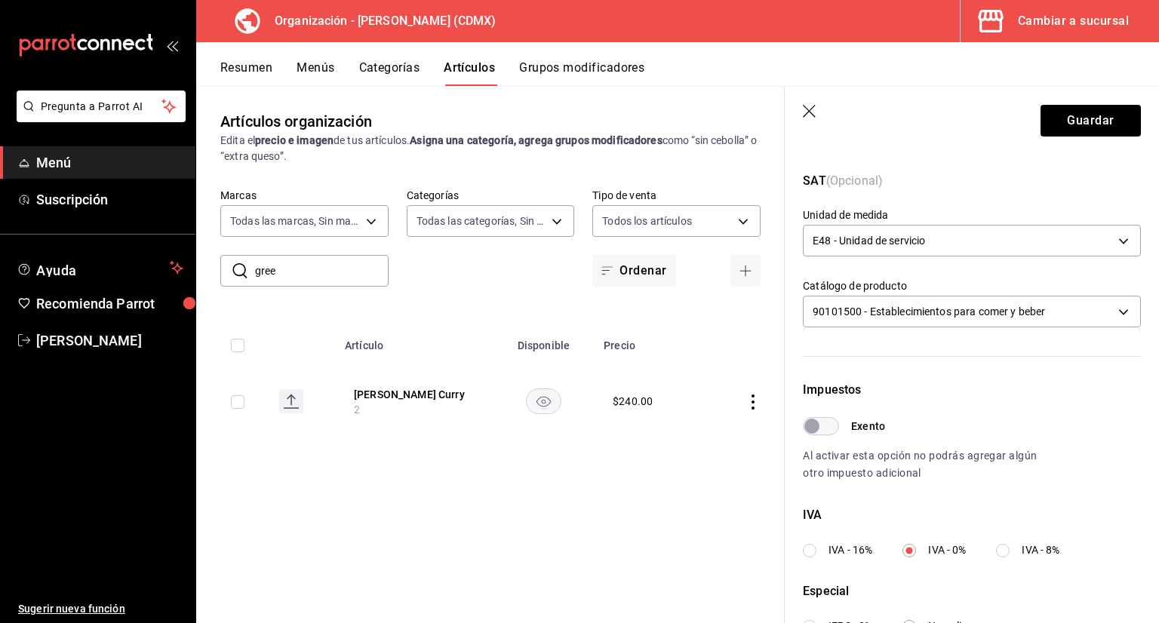
scroll to position [377, 0]
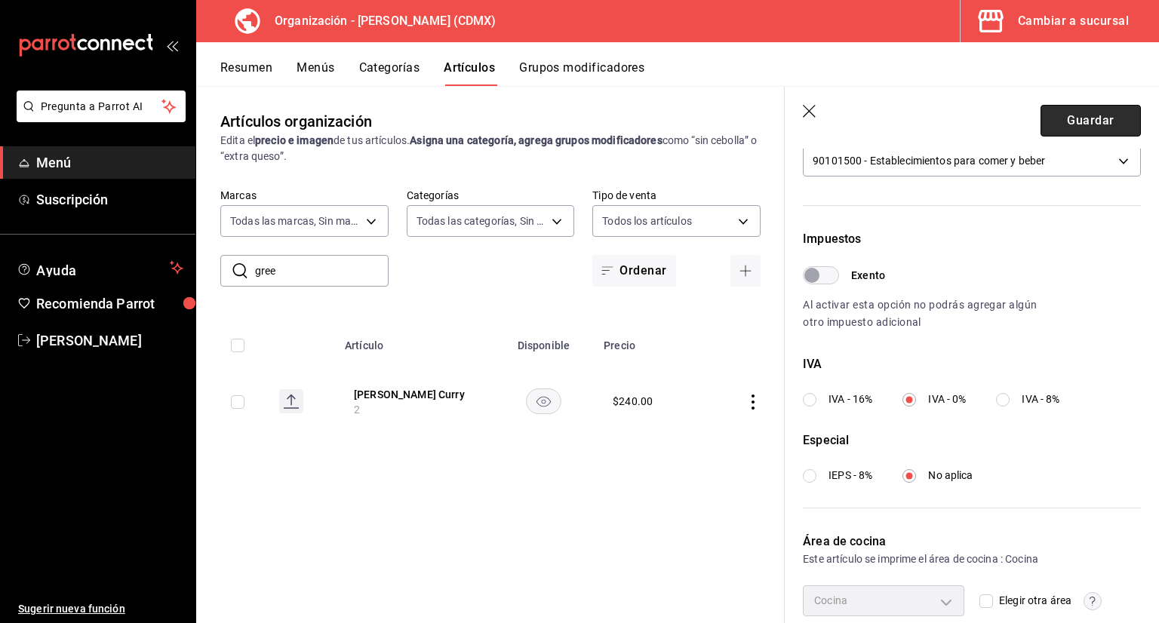
click at [1090, 125] on button "Guardar" at bounding box center [1091, 121] width 100 height 32
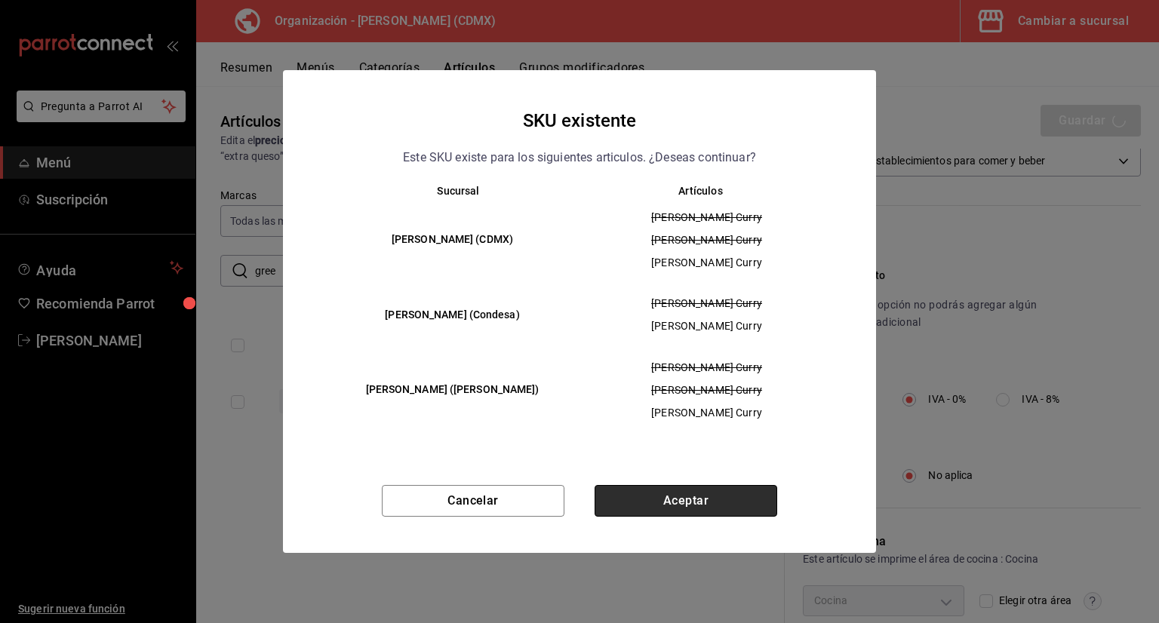
click at [697, 489] on button "Aceptar" at bounding box center [686, 501] width 183 height 32
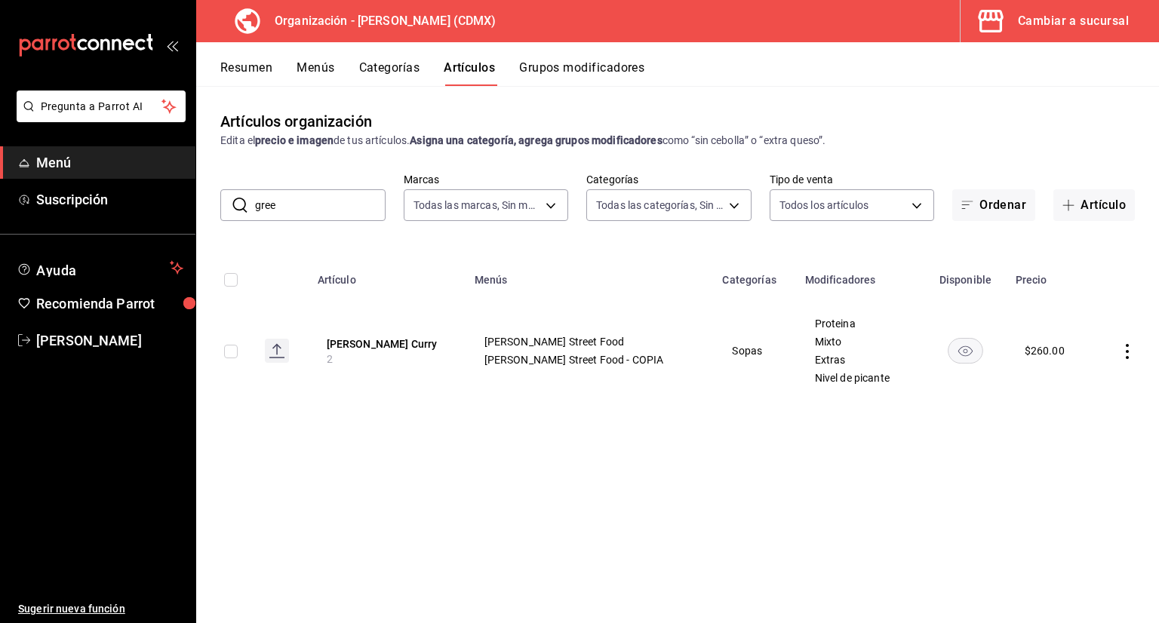
click at [359, 213] on input "gree" at bounding box center [320, 205] width 131 height 30
type input "g"
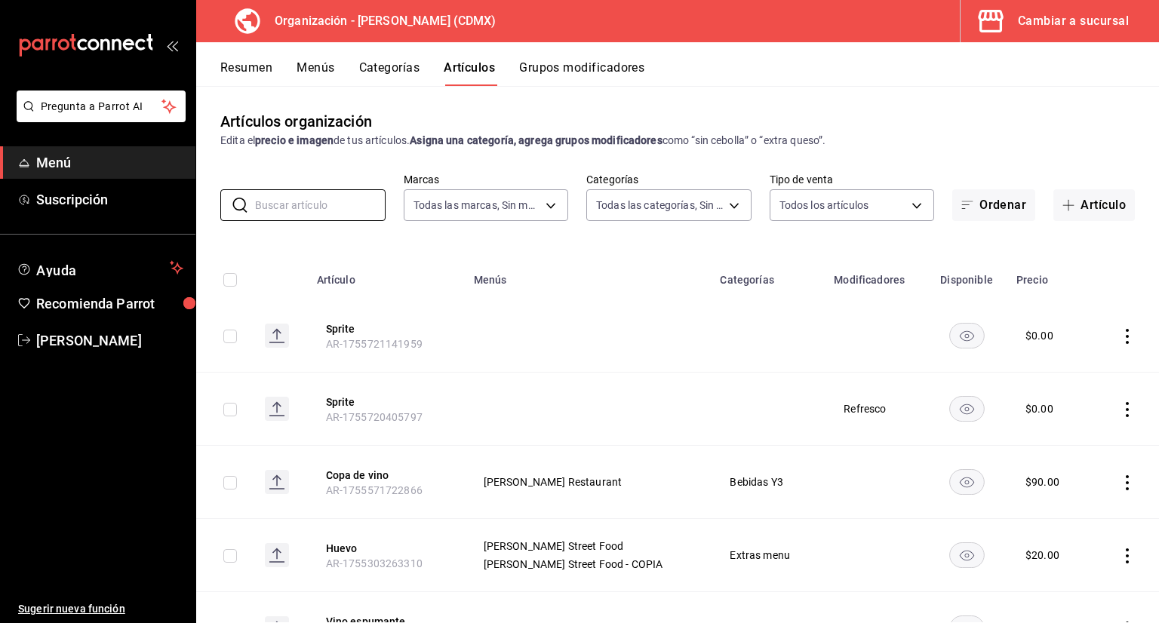
click at [564, 63] on button "Grupos modificadores" at bounding box center [581, 73] width 125 height 26
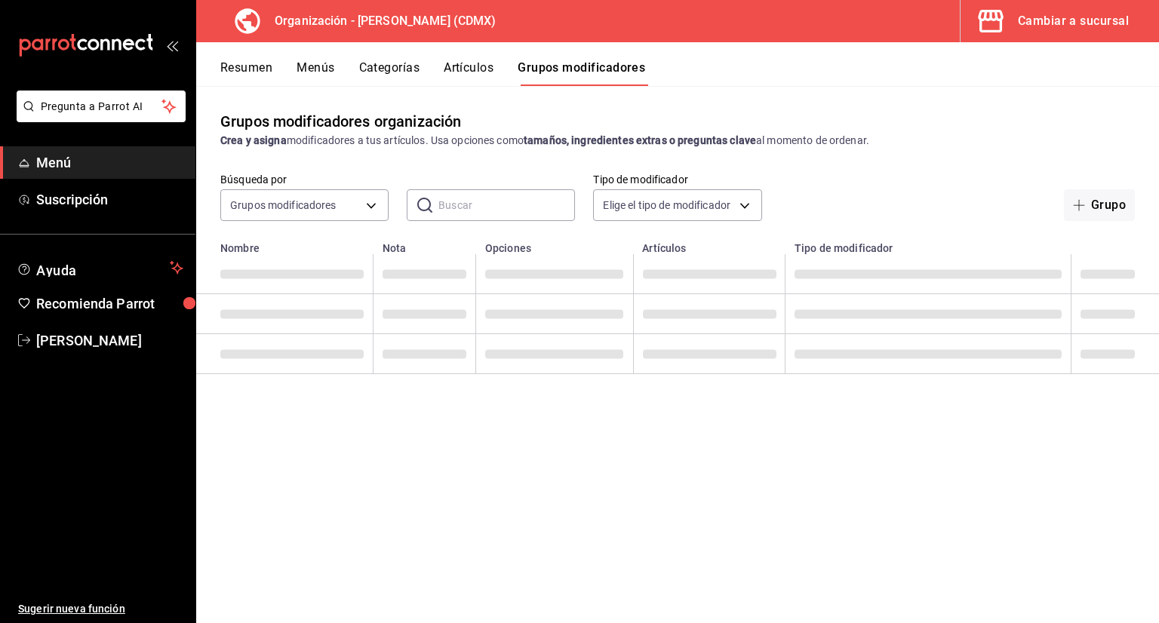
click at [500, 202] on input "text" at bounding box center [506, 205] width 137 height 30
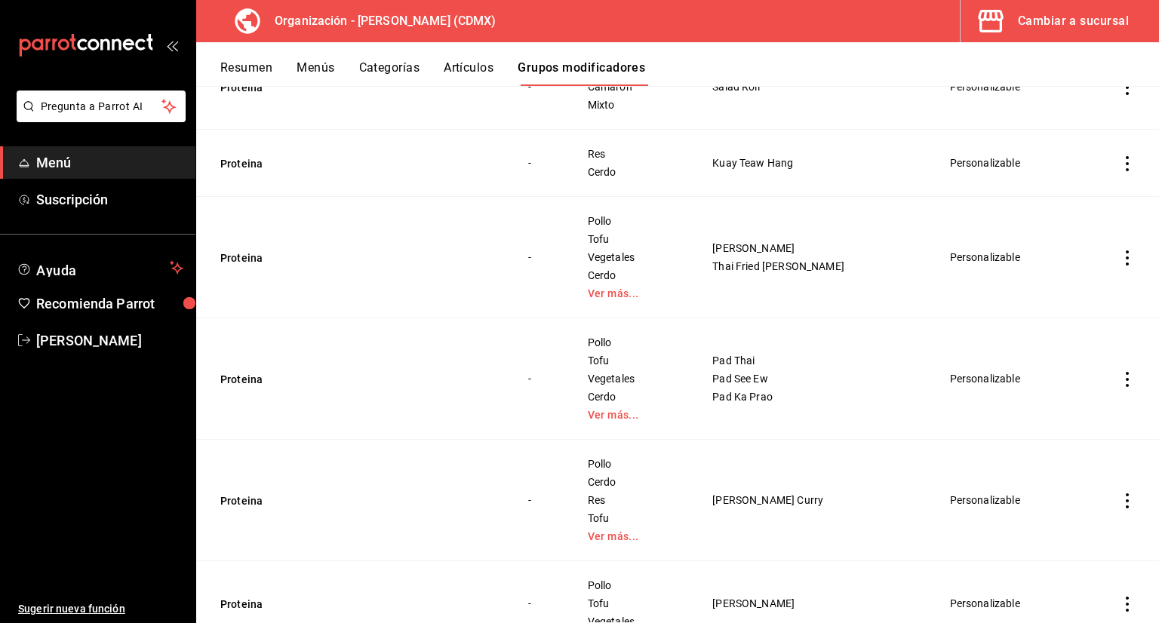
scroll to position [561, 0]
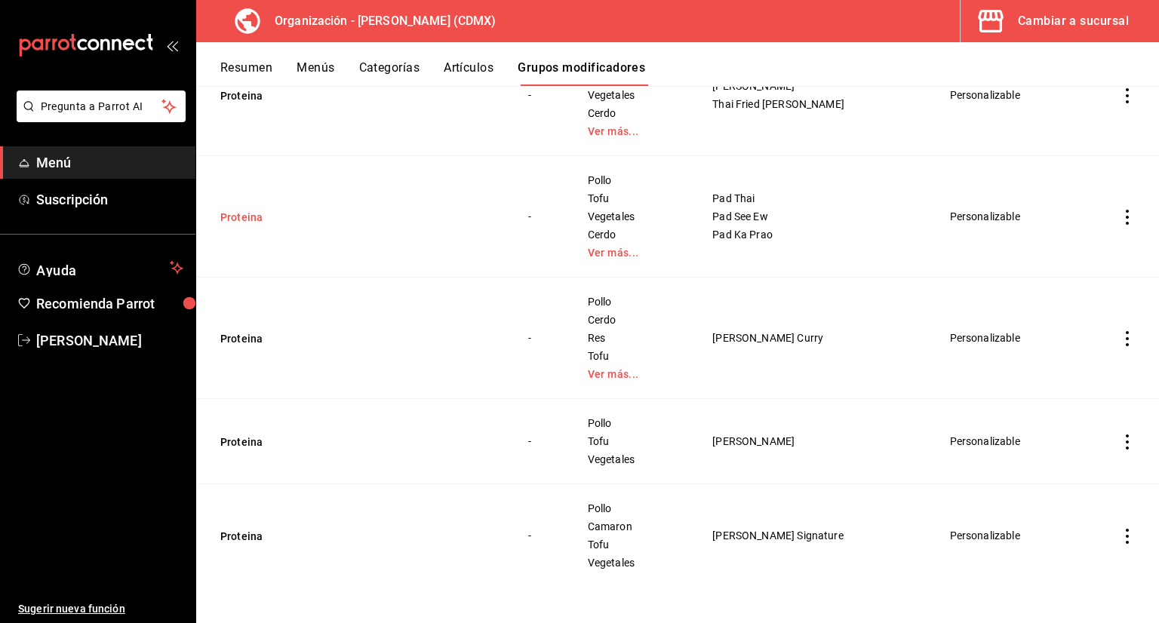
type input "proteina"
click at [251, 224] on button "Proteina" at bounding box center [310, 217] width 181 height 15
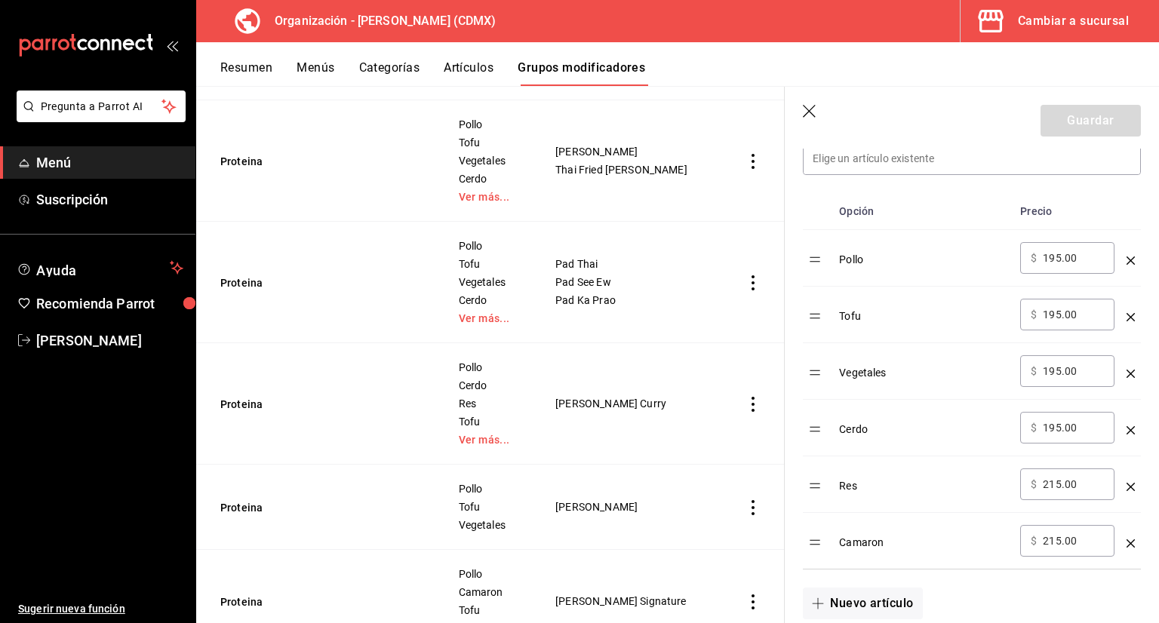
scroll to position [453, 0]
click at [818, 109] on header "Guardar" at bounding box center [972, 118] width 374 height 62
click at [813, 112] on icon "button" at bounding box center [810, 112] width 15 height 15
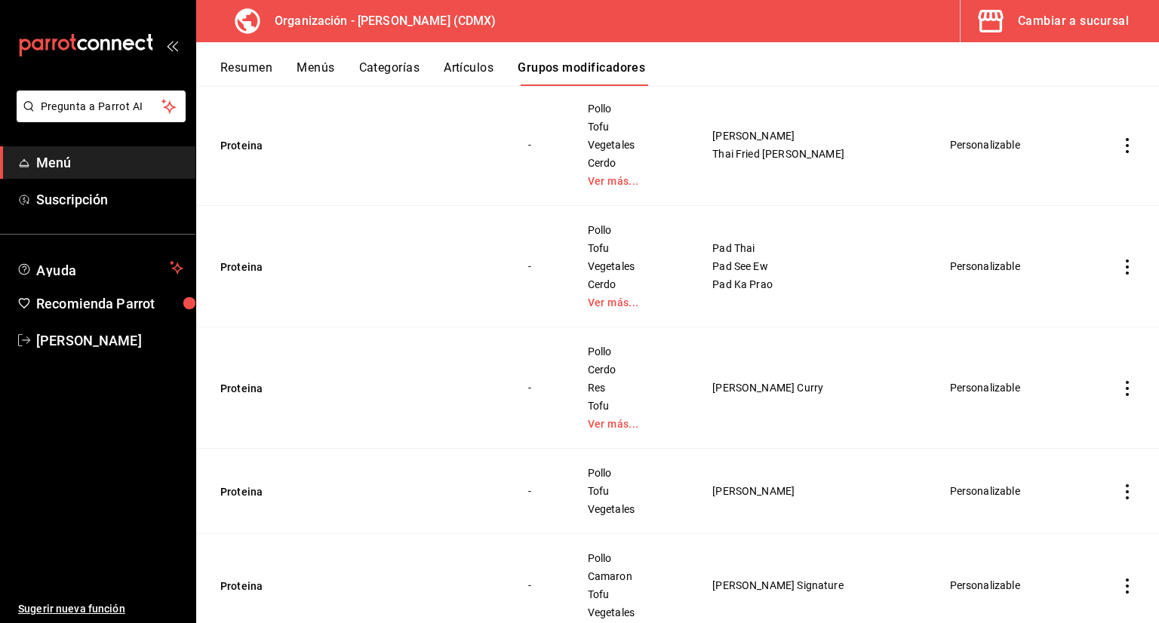
scroll to position [485, 0]
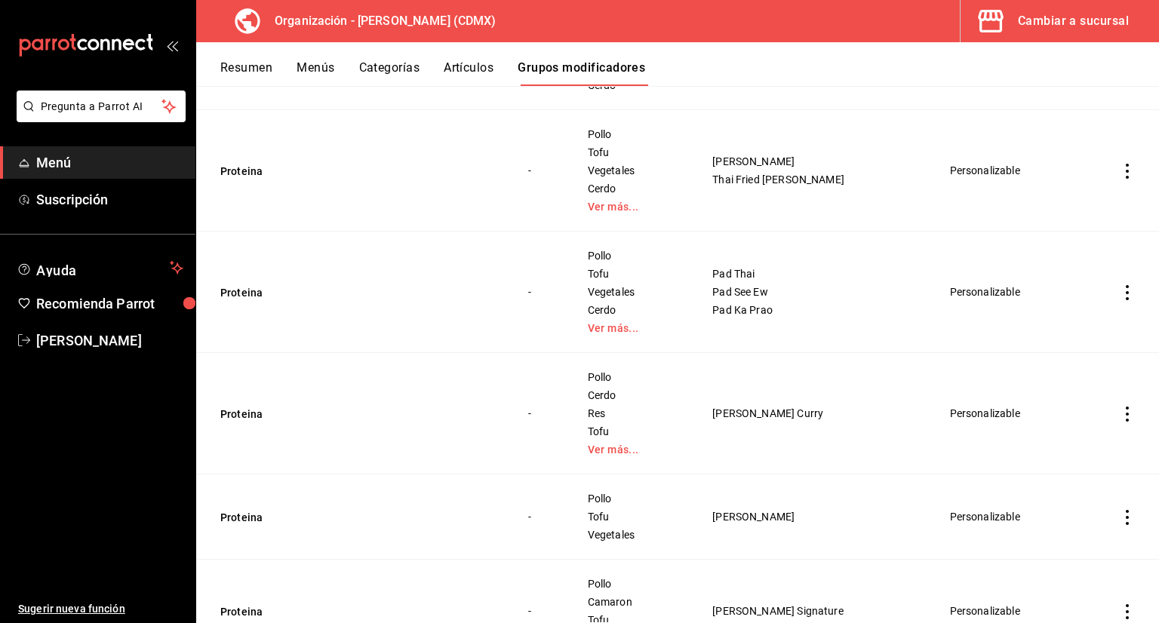
click at [462, 70] on button "Artículos" at bounding box center [469, 73] width 50 height 26
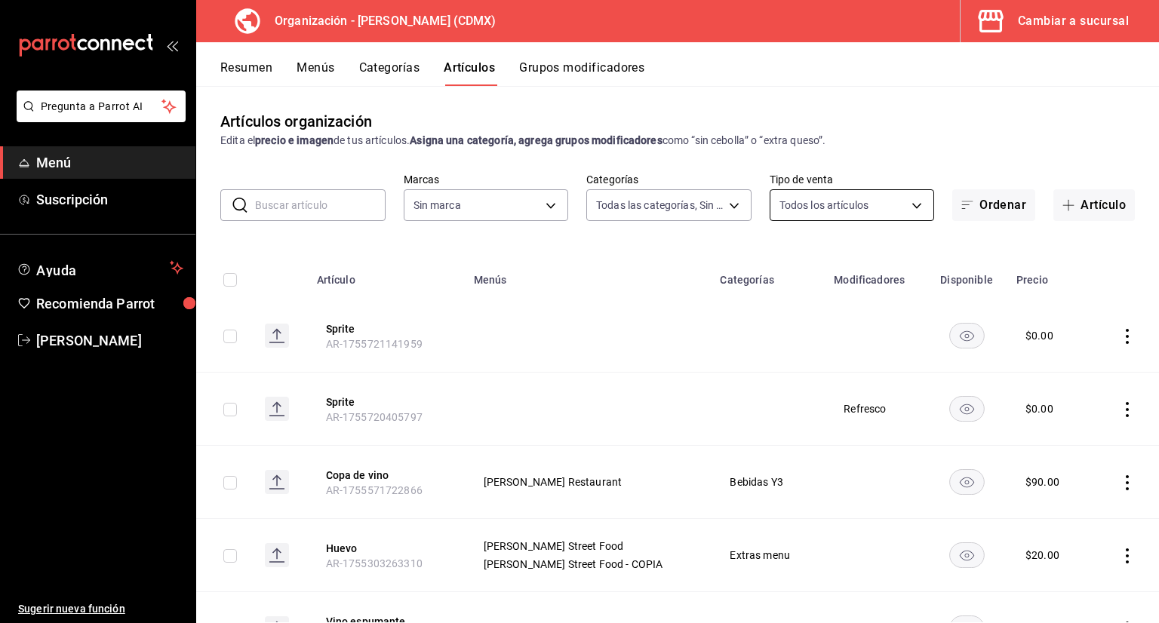
type input "6b055275-76a1-43b6-b03d-2db3475336a0,4964d671-b0e7-405f-ab23-4728cd99a408,3754e…"
type input "846f0d90-2168-40bc-9e32-37968465e8cf"
click at [1075, 203] on button "Artículo" at bounding box center [1095, 205] width 82 height 32
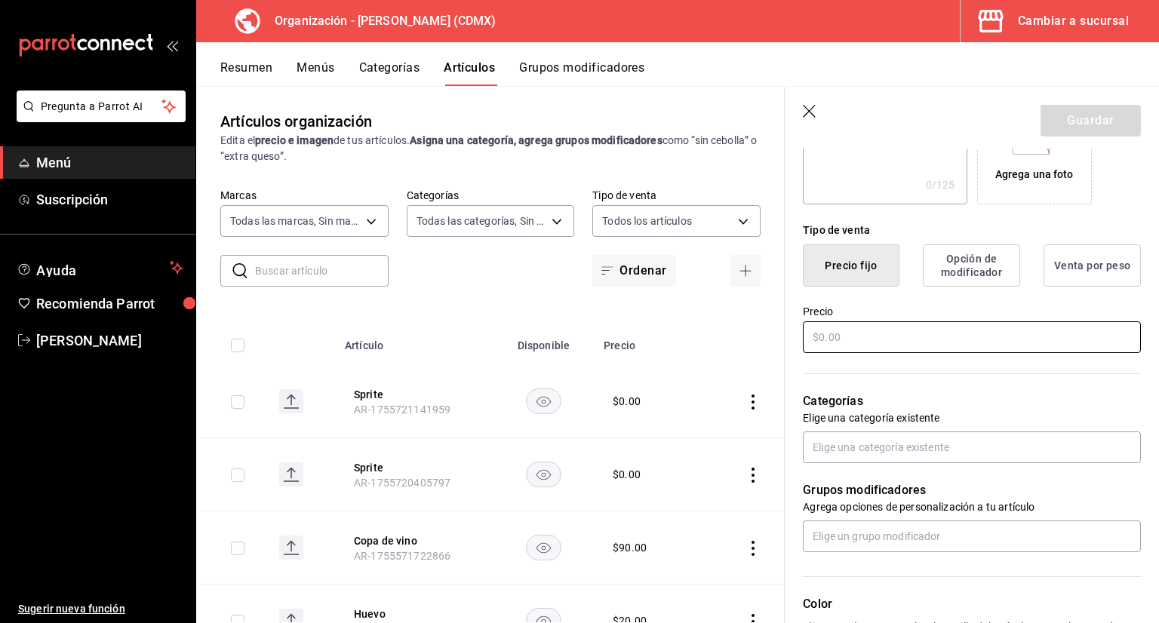
scroll to position [302, 0]
type input "Drunken Noodles"
click at [878, 340] on input "text" at bounding box center [972, 335] width 338 height 32
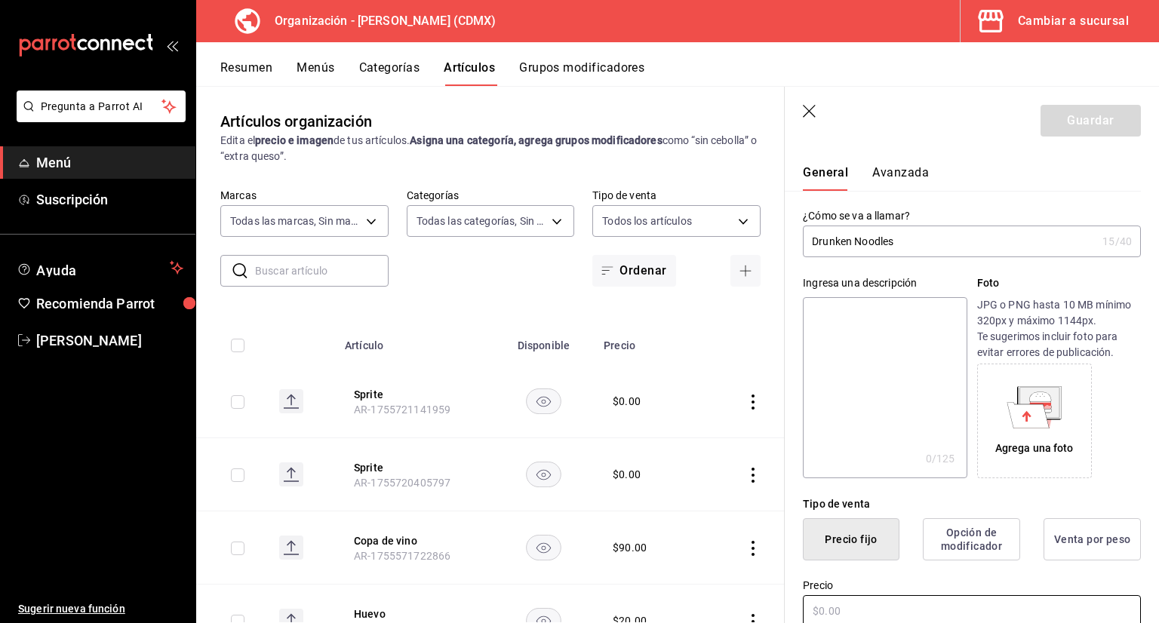
scroll to position [0, 0]
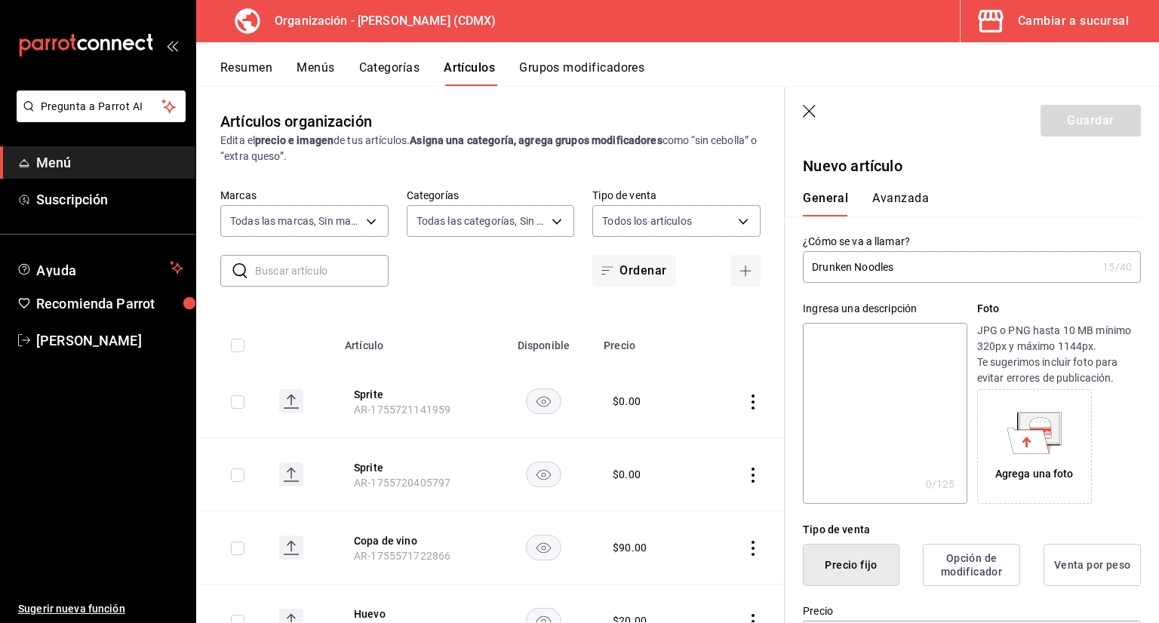
click at [886, 208] on button "Avanzada" at bounding box center [900, 204] width 57 height 26
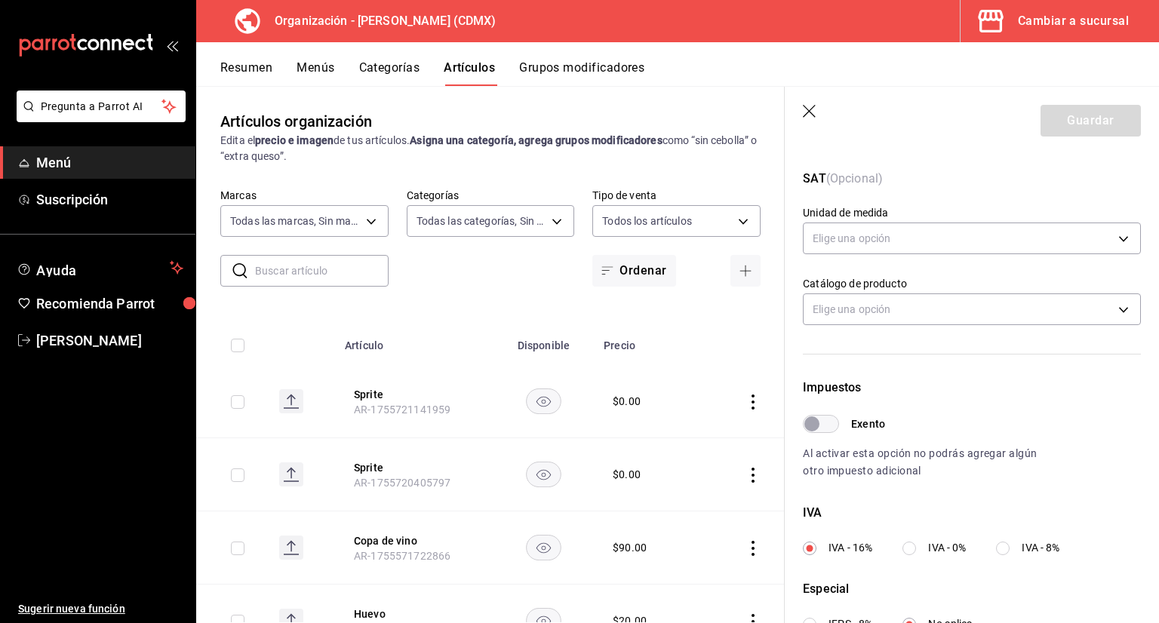
scroll to position [302, 0]
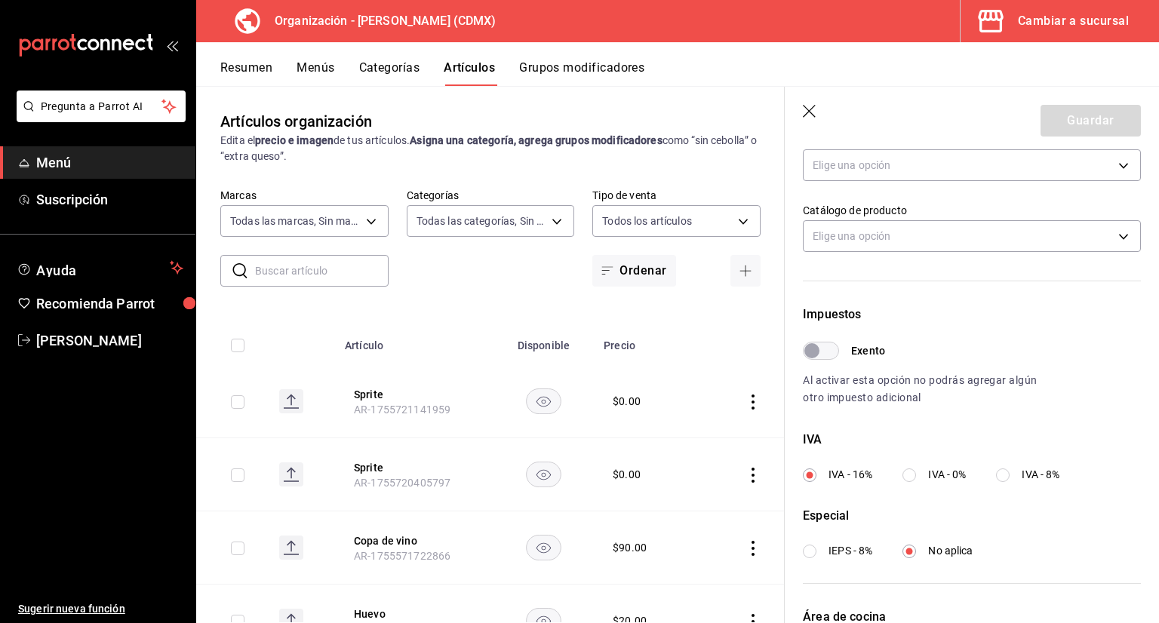
click at [908, 472] on input "IVA - 0%" at bounding box center [910, 476] width 14 height 14
radio input "true"
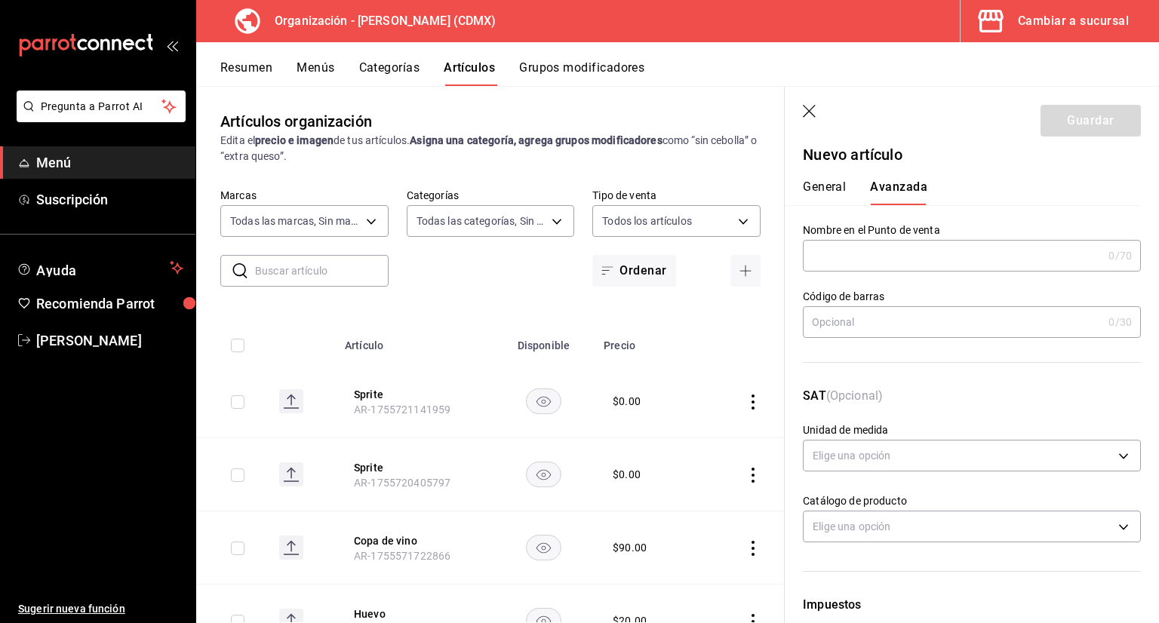
scroll to position [0, 0]
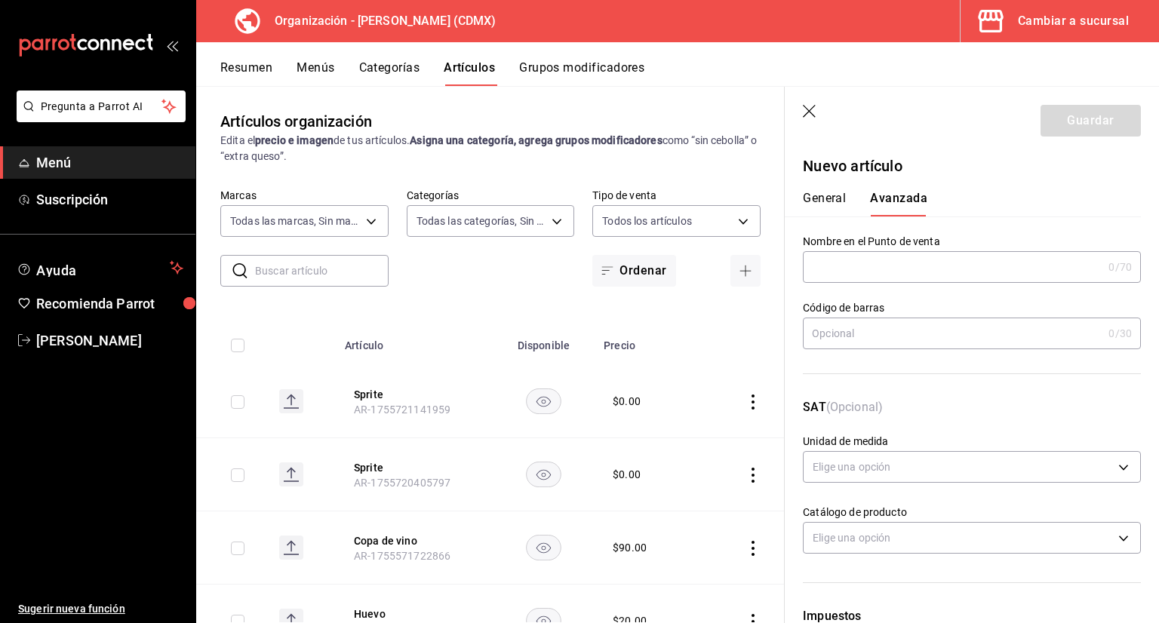
click at [841, 203] on button "General" at bounding box center [824, 204] width 43 height 26
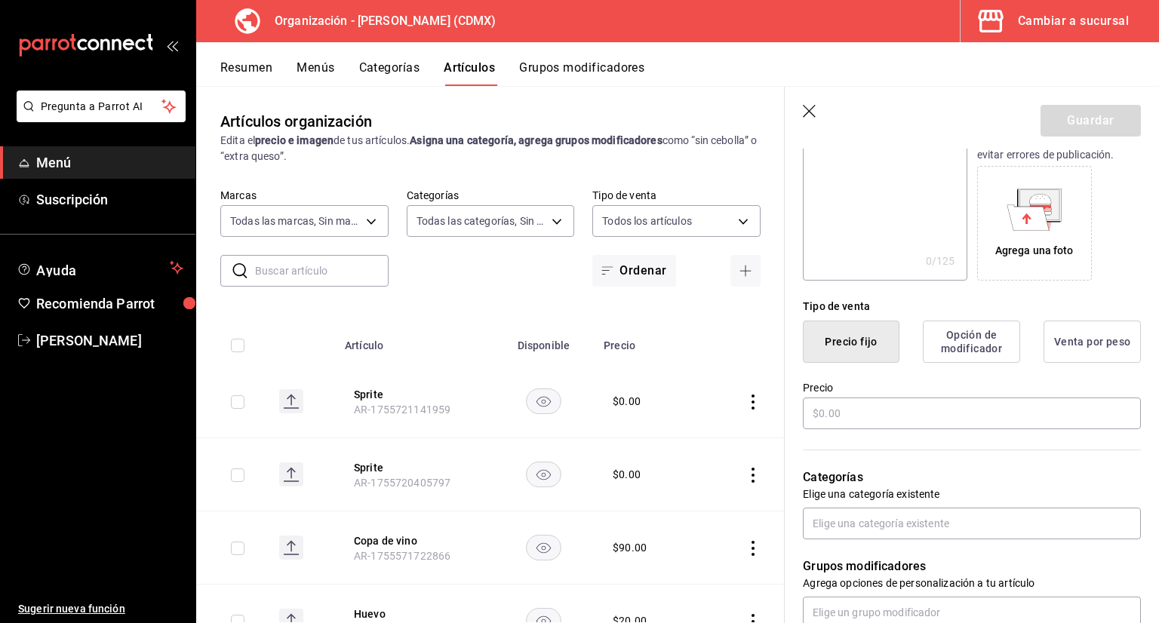
scroll to position [226, 0]
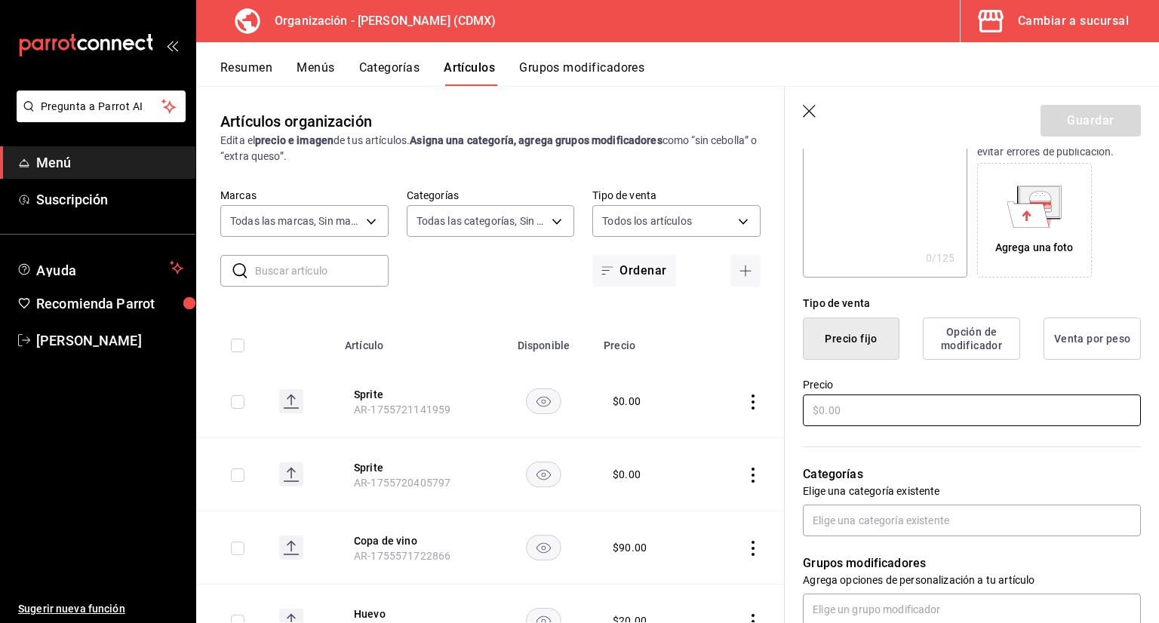
click at [863, 414] on input "text" at bounding box center [972, 411] width 338 height 32
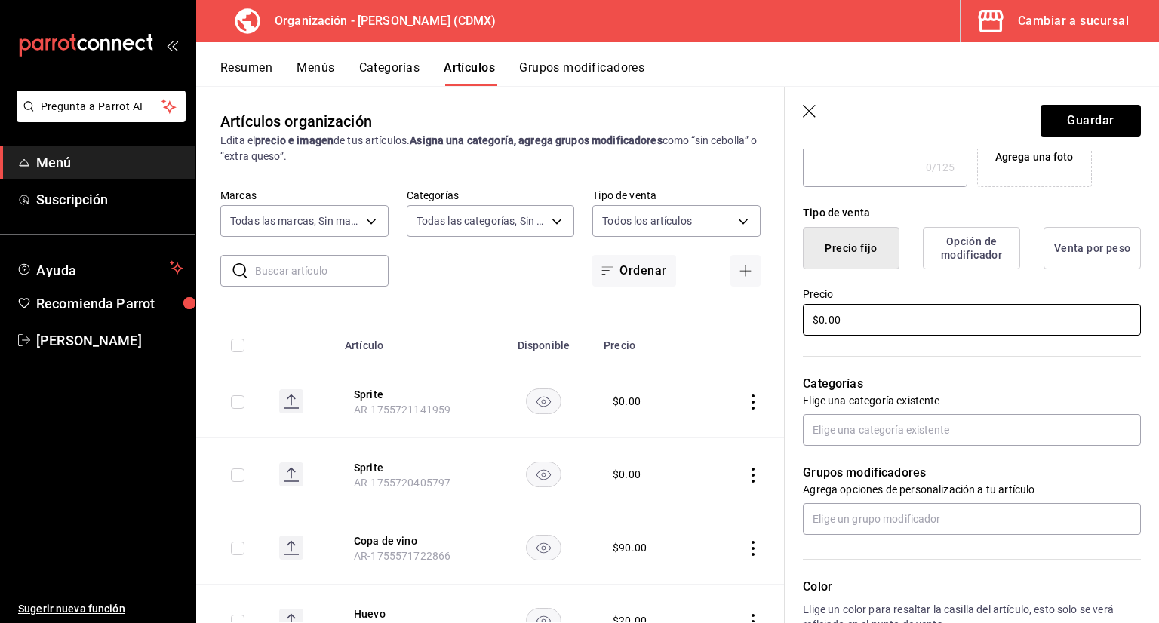
scroll to position [377, 0]
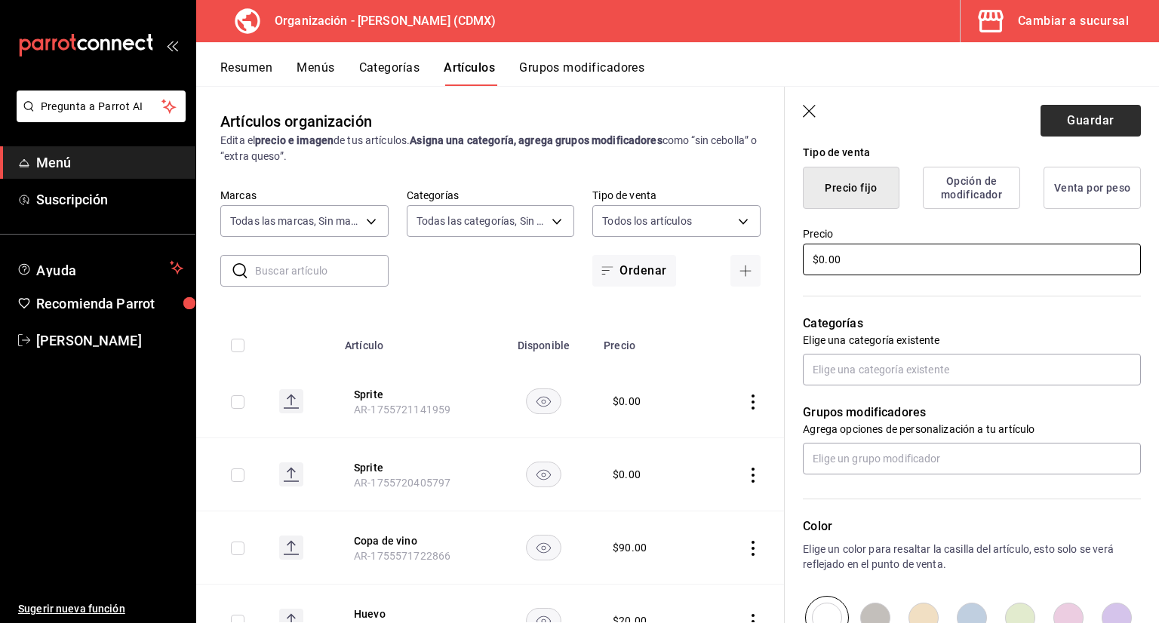
type input "$0.00"
click at [1075, 132] on button "Guardar" at bounding box center [1091, 121] width 100 height 32
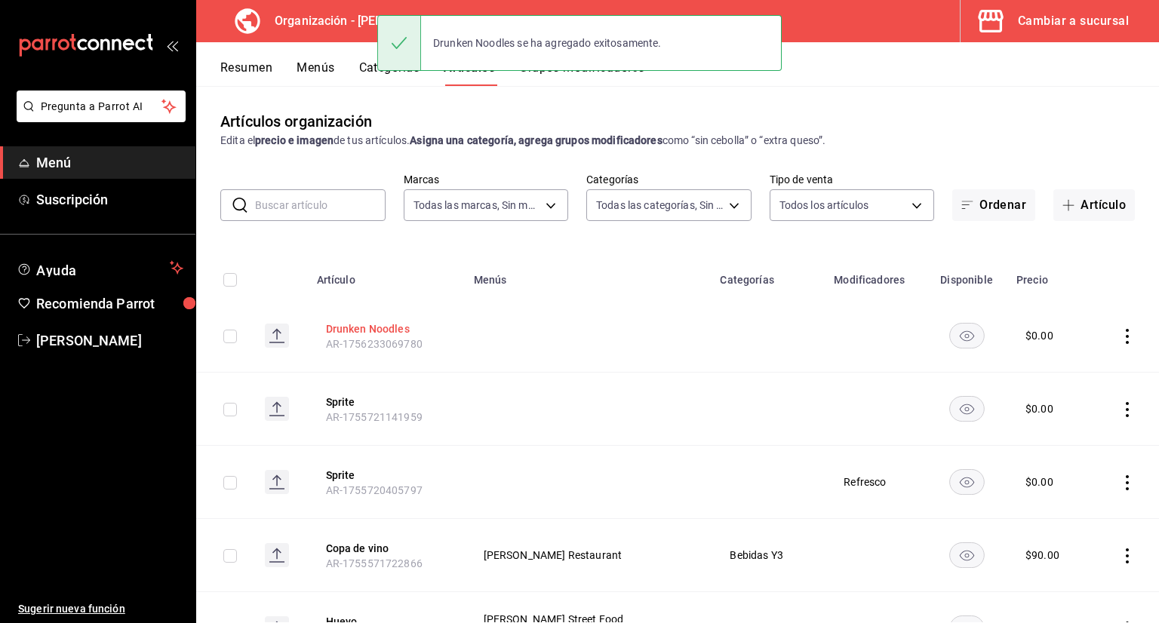
click at [361, 334] on button "Drunken Noodles" at bounding box center [386, 328] width 121 height 15
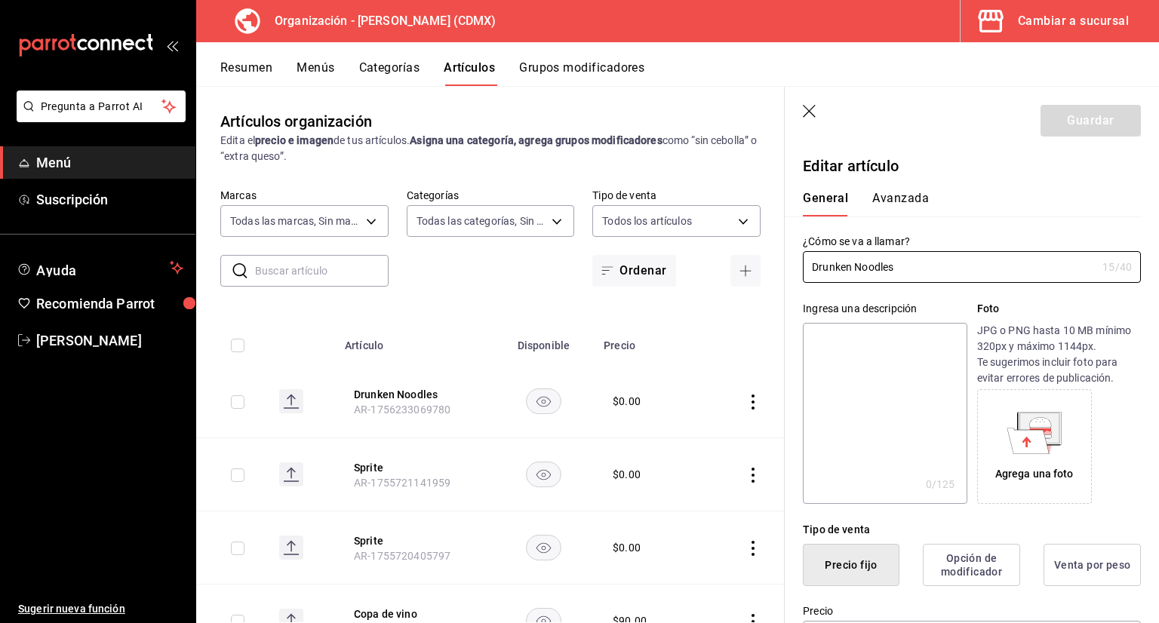
type input "$0.00"
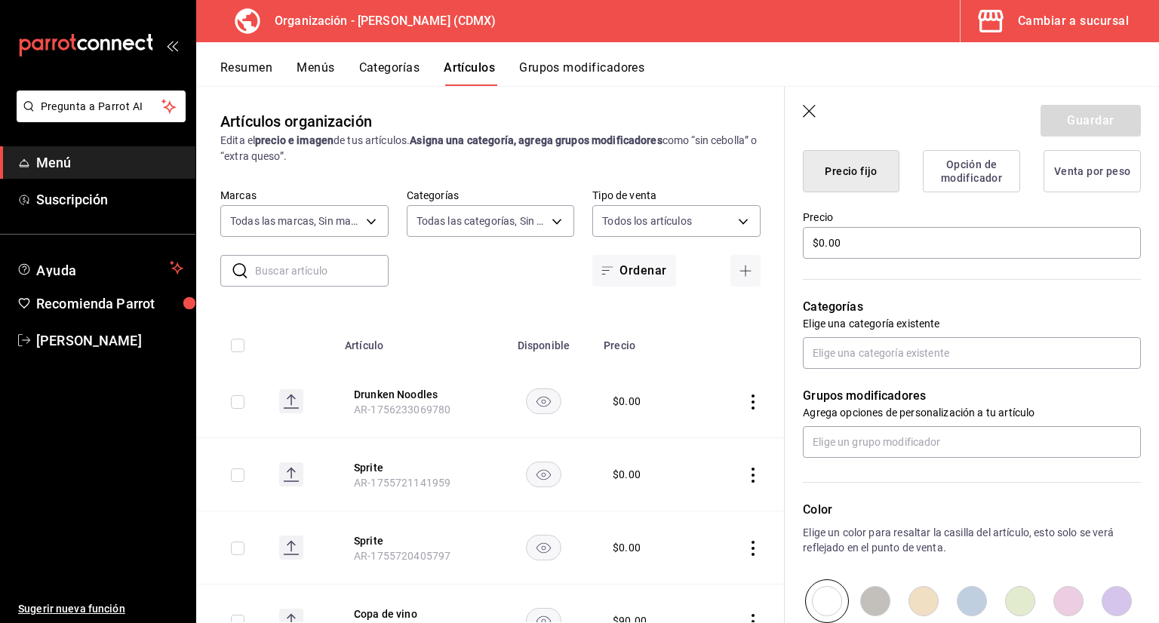
scroll to position [453, 0]
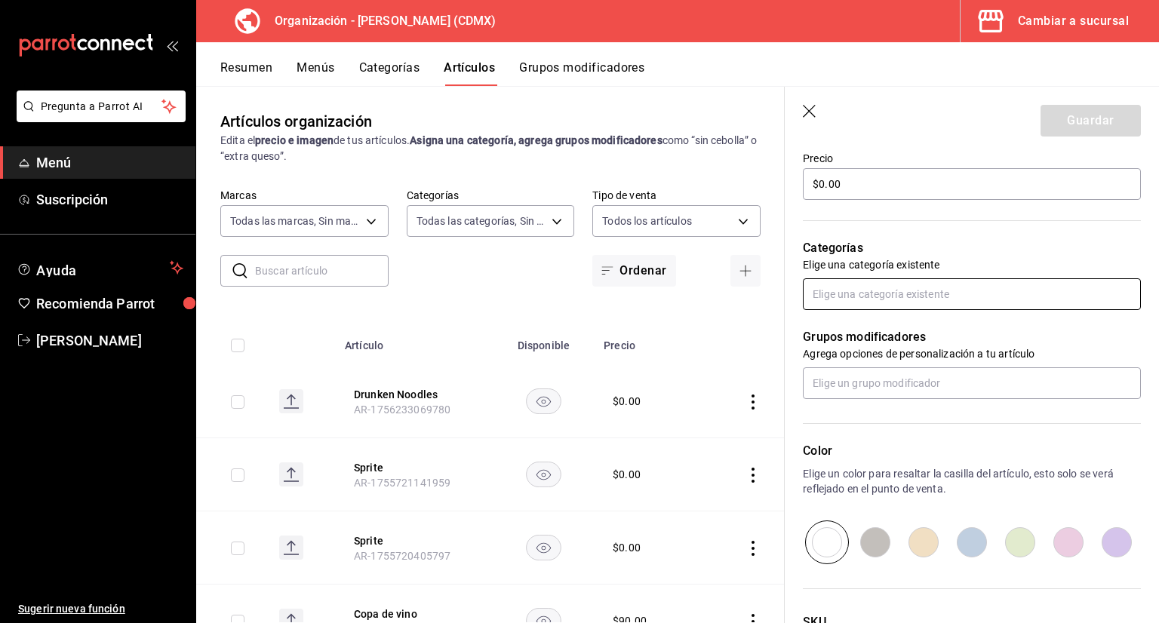
click at [899, 296] on input "text" at bounding box center [972, 294] width 338 height 32
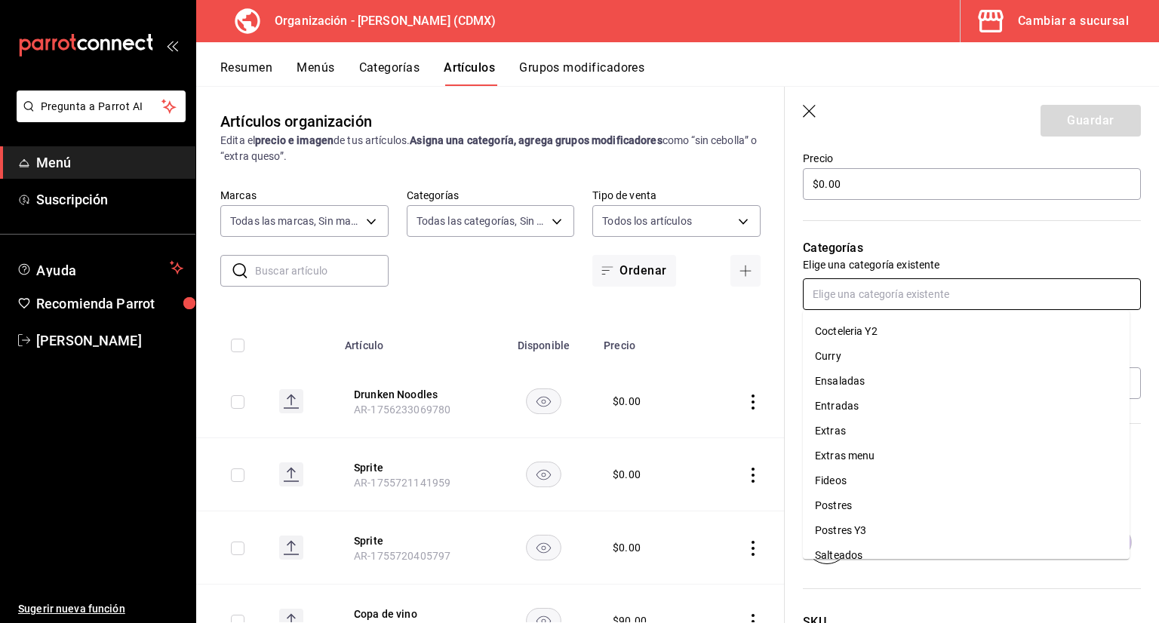
scroll to position [226, 0]
click at [841, 421] on li "Fideos" at bounding box center [966, 426] width 327 height 25
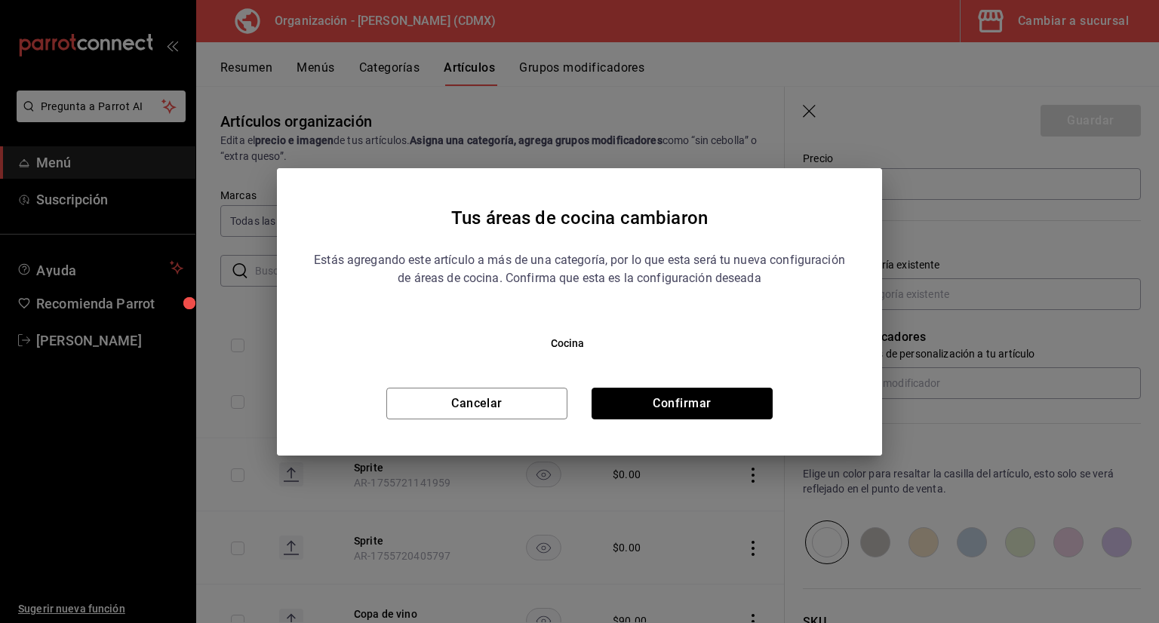
click at [734, 399] on button "Confirmar" at bounding box center [682, 404] width 181 height 32
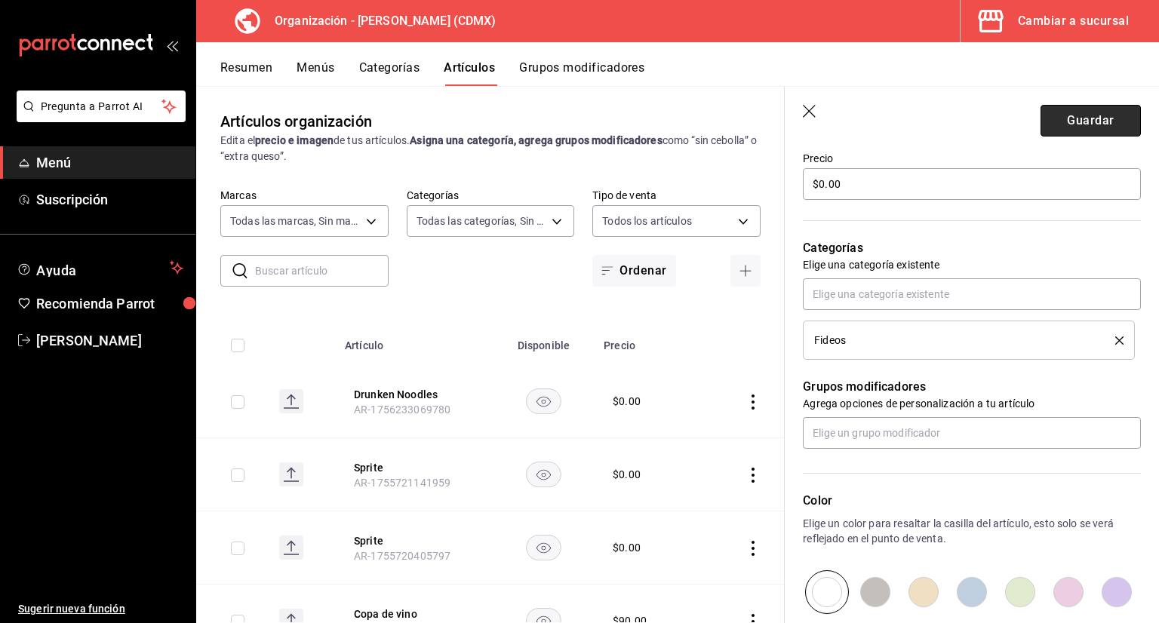
click at [1072, 118] on button "Guardar" at bounding box center [1091, 121] width 100 height 32
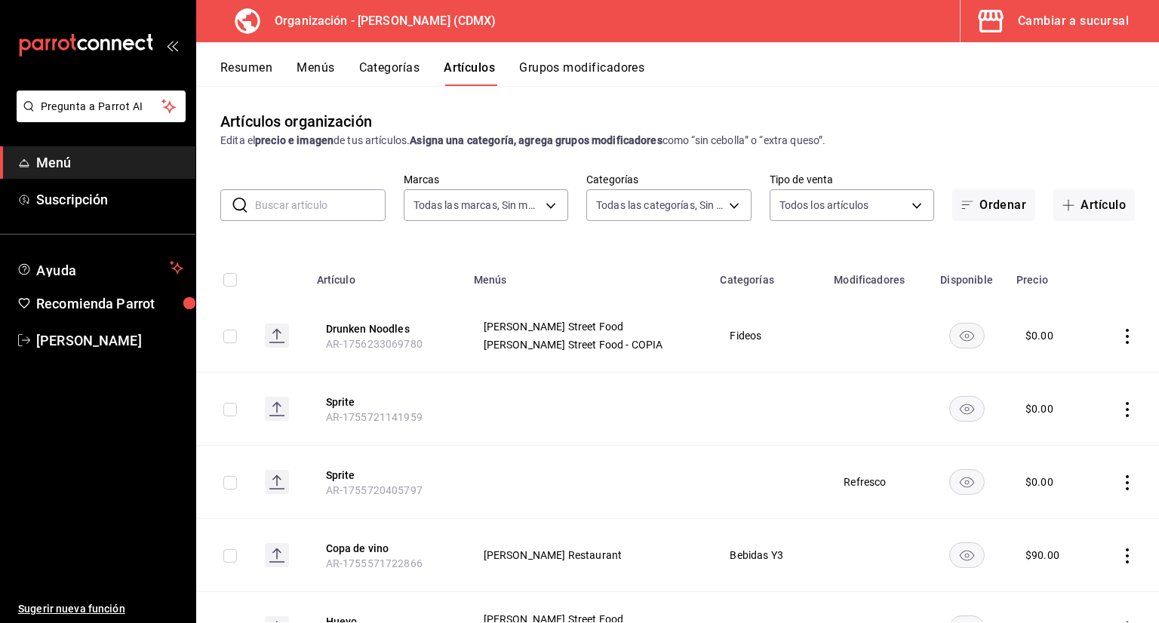
click at [611, 67] on button "Grupos modificadores" at bounding box center [581, 73] width 125 height 26
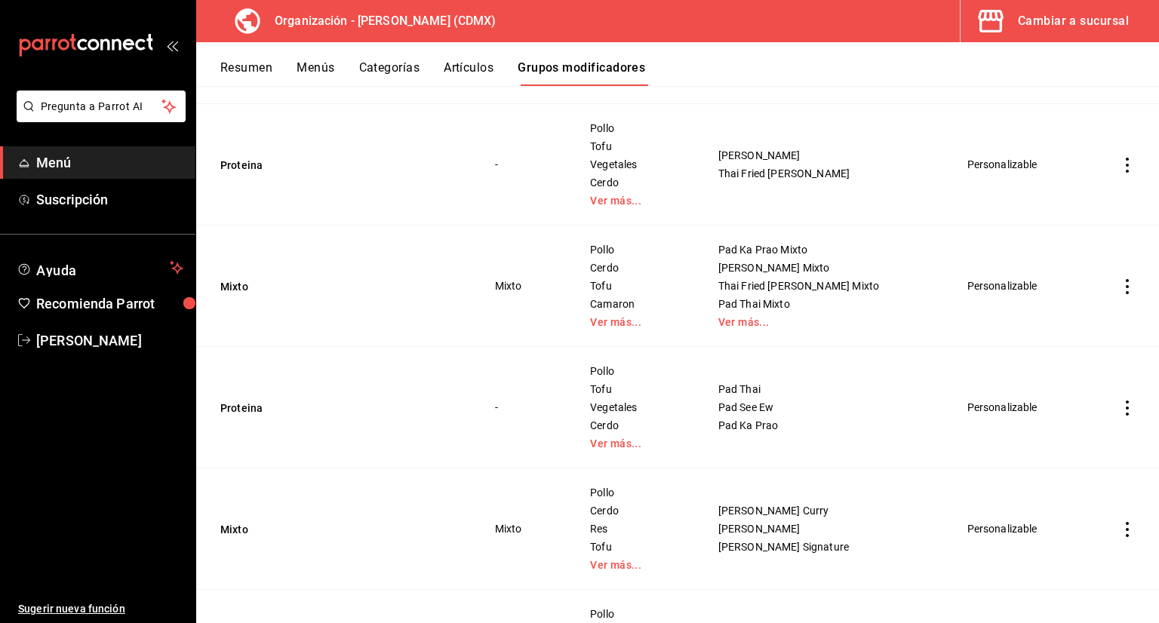
scroll to position [1283, 0]
click at [257, 401] on button "Proteina" at bounding box center [310, 407] width 181 height 15
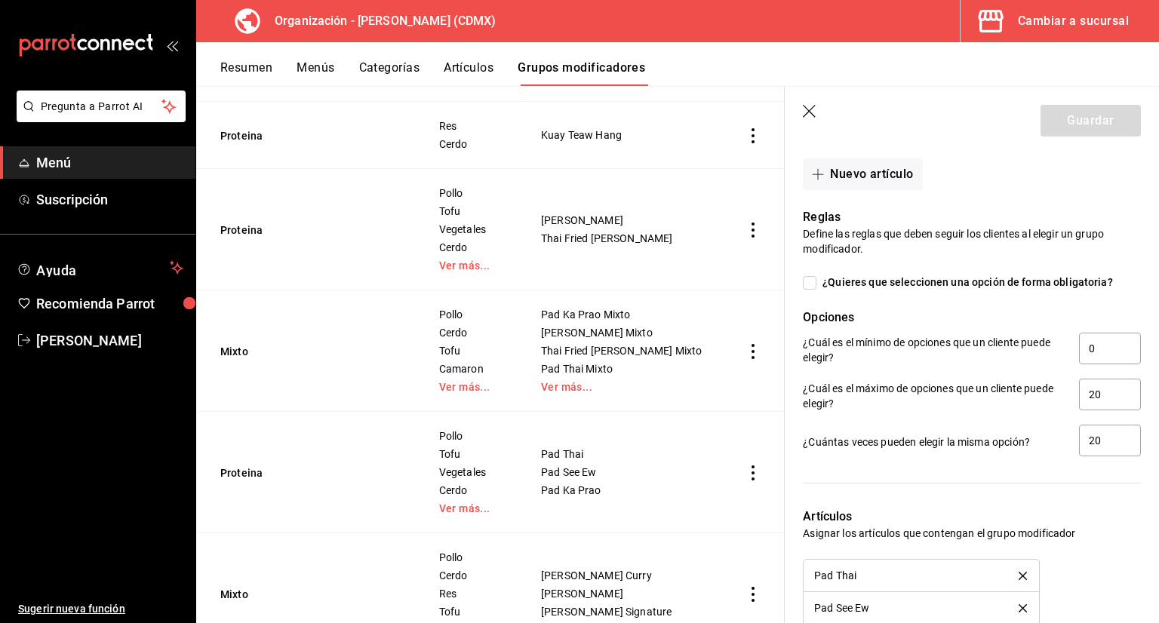
scroll to position [1132, 0]
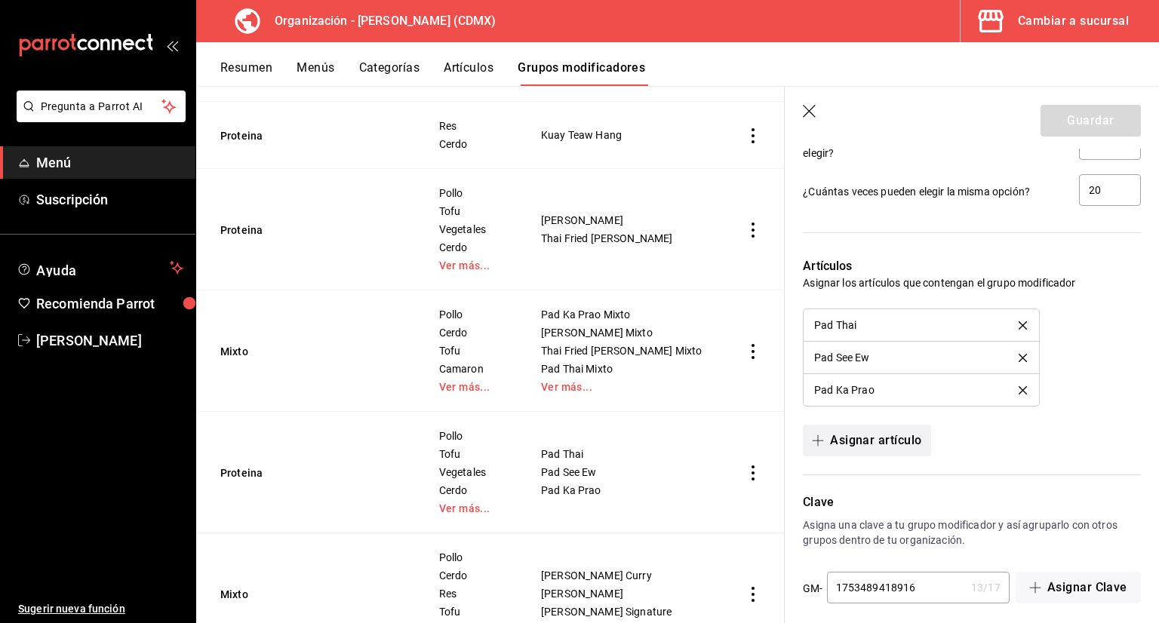
click at [865, 432] on button "Asignar artículo" at bounding box center [867, 441] width 128 height 32
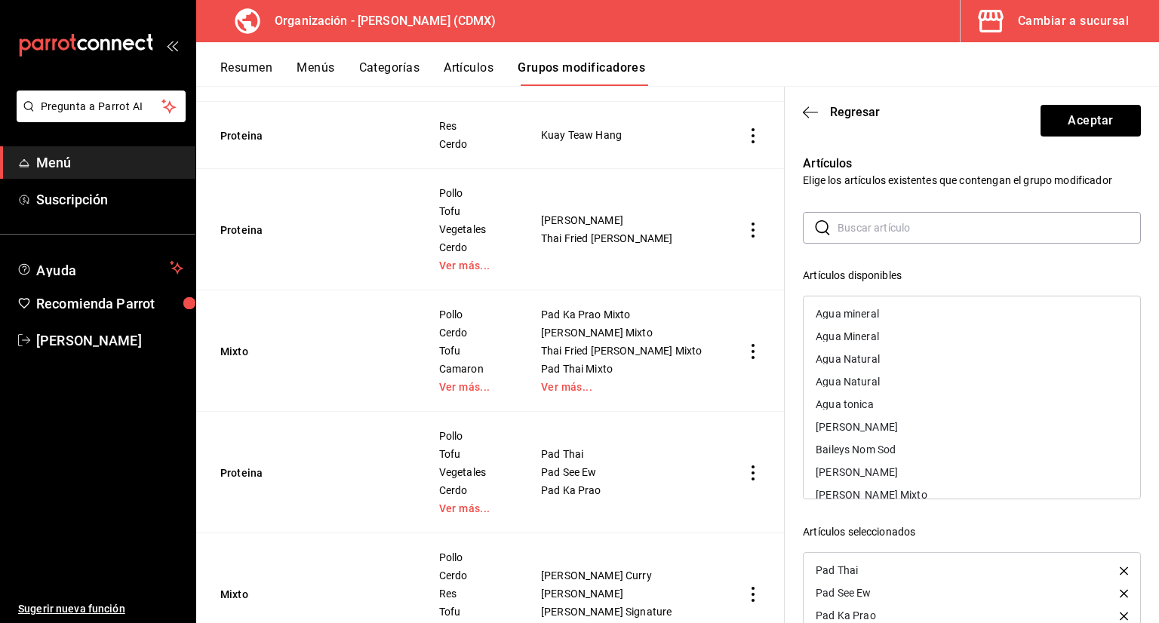
click at [866, 239] on input "text" at bounding box center [989, 228] width 303 height 30
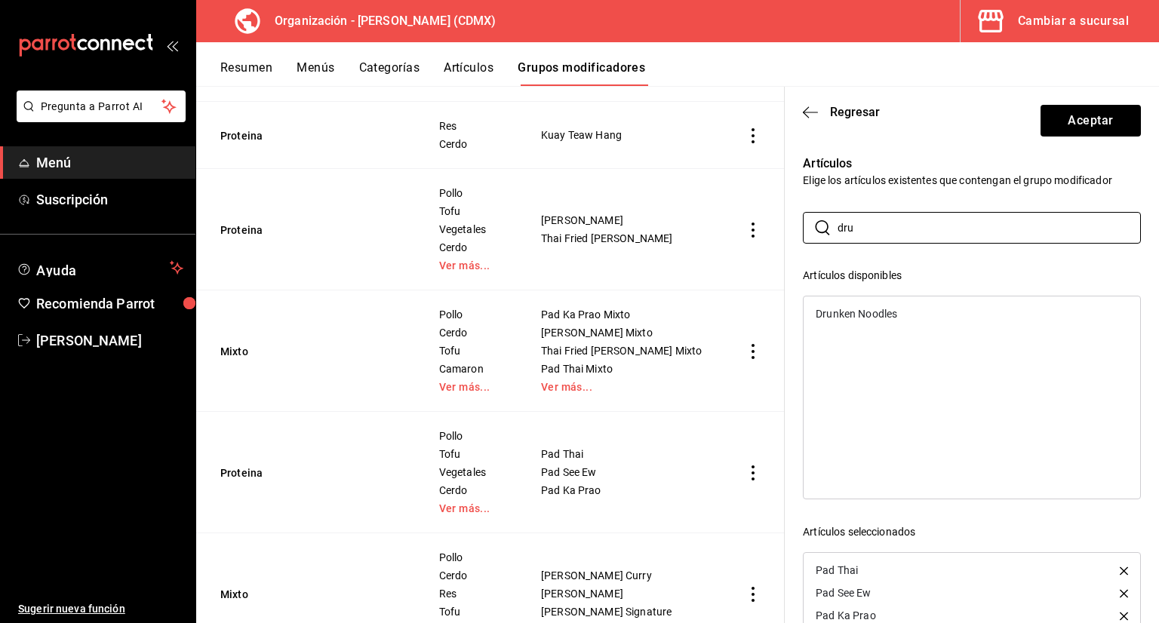
type input "dru"
click at [875, 320] on div "Drunken Noodles" at bounding box center [972, 314] width 337 height 23
click at [1046, 115] on button "Aceptar" at bounding box center [1091, 121] width 100 height 32
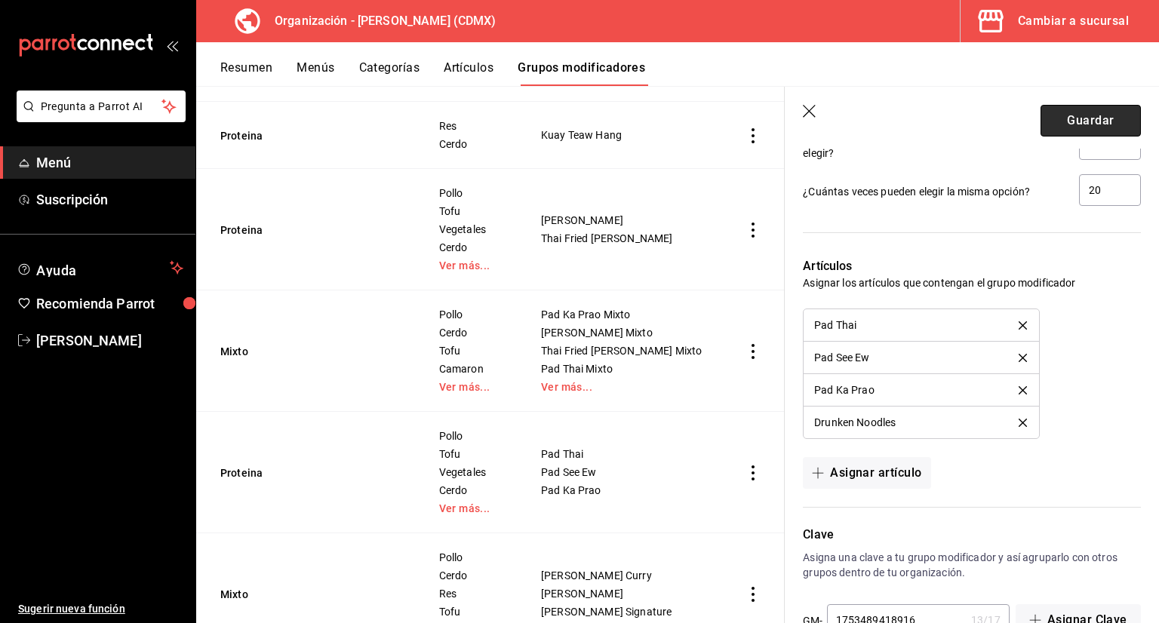
click at [1068, 127] on button "Guardar" at bounding box center [1091, 121] width 100 height 32
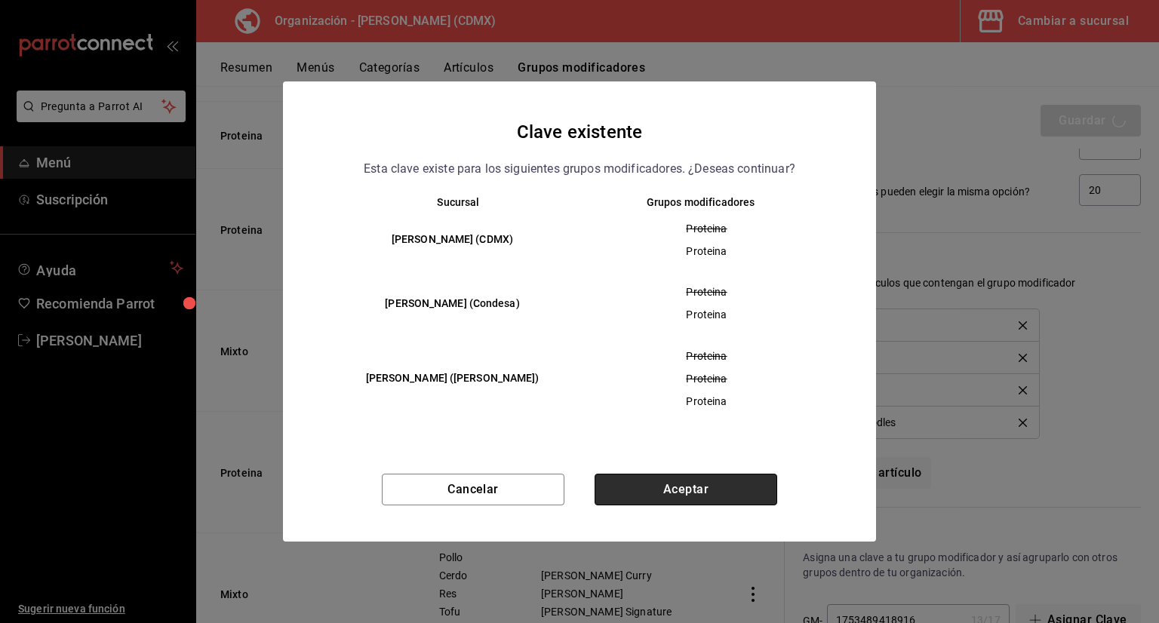
click at [709, 490] on button "Aceptar" at bounding box center [686, 490] width 183 height 32
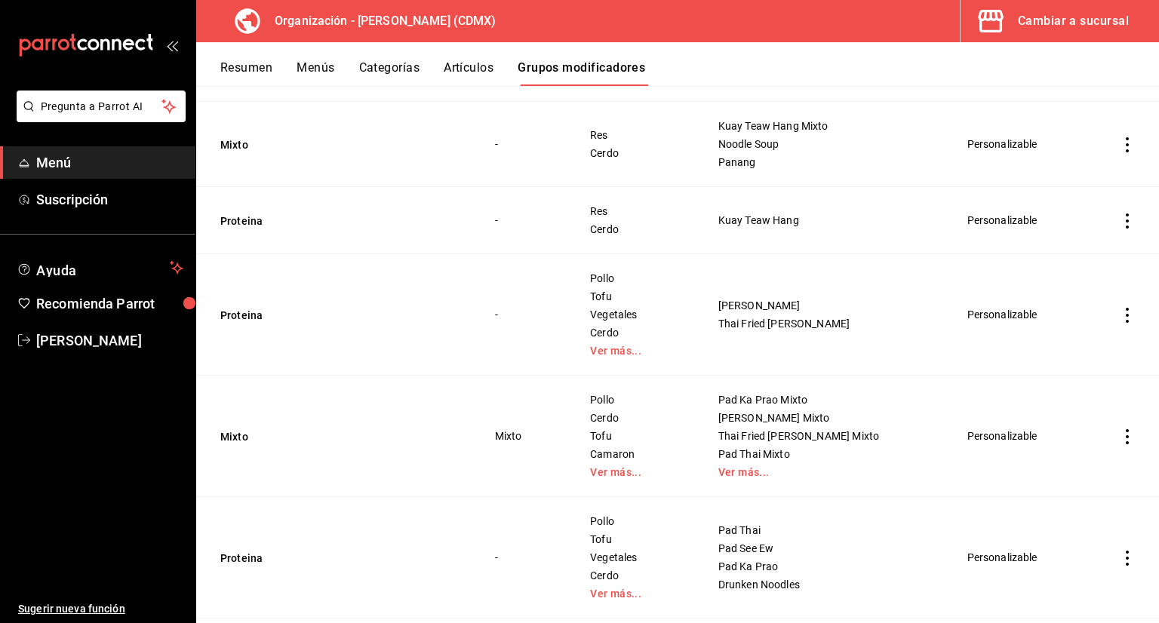
scroll to position [1057, 0]
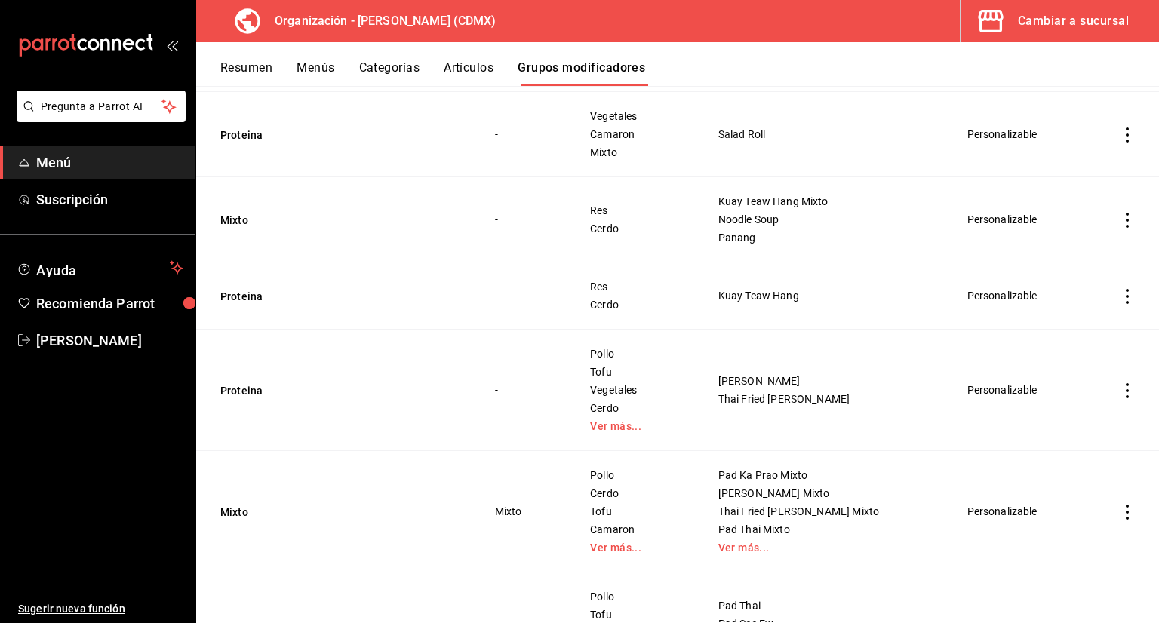
click at [218, 293] on td "Proteina" at bounding box center [336, 296] width 281 height 67
click at [238, 295] on button "Proteina" at bounding box center [310, 296] width 181 height 15
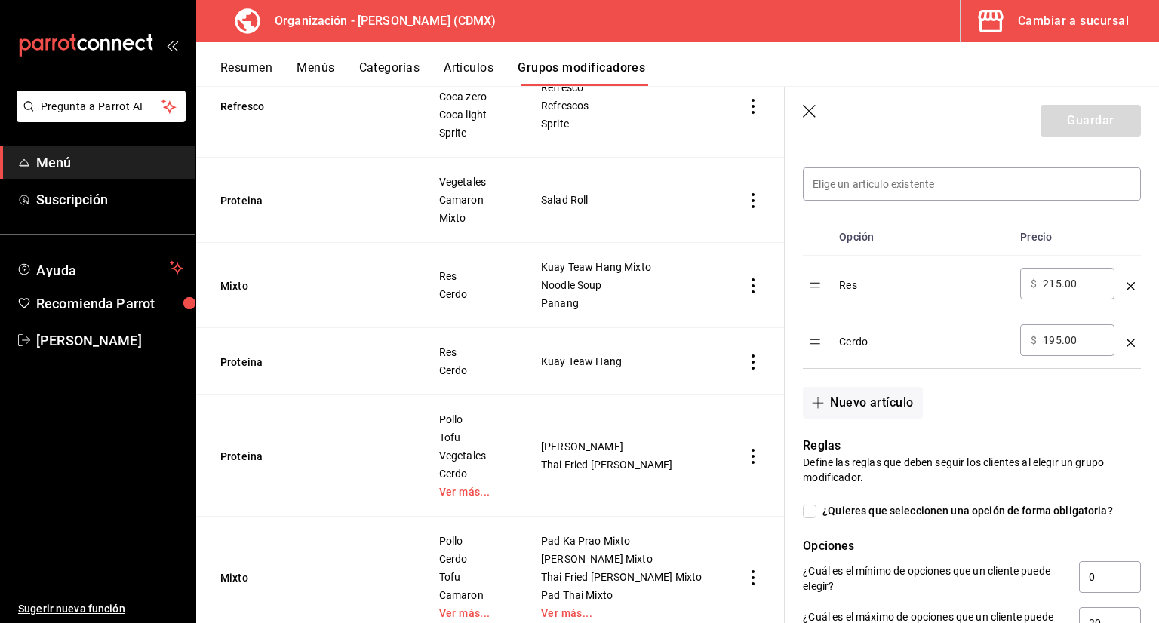
scroll to position [453, 0]
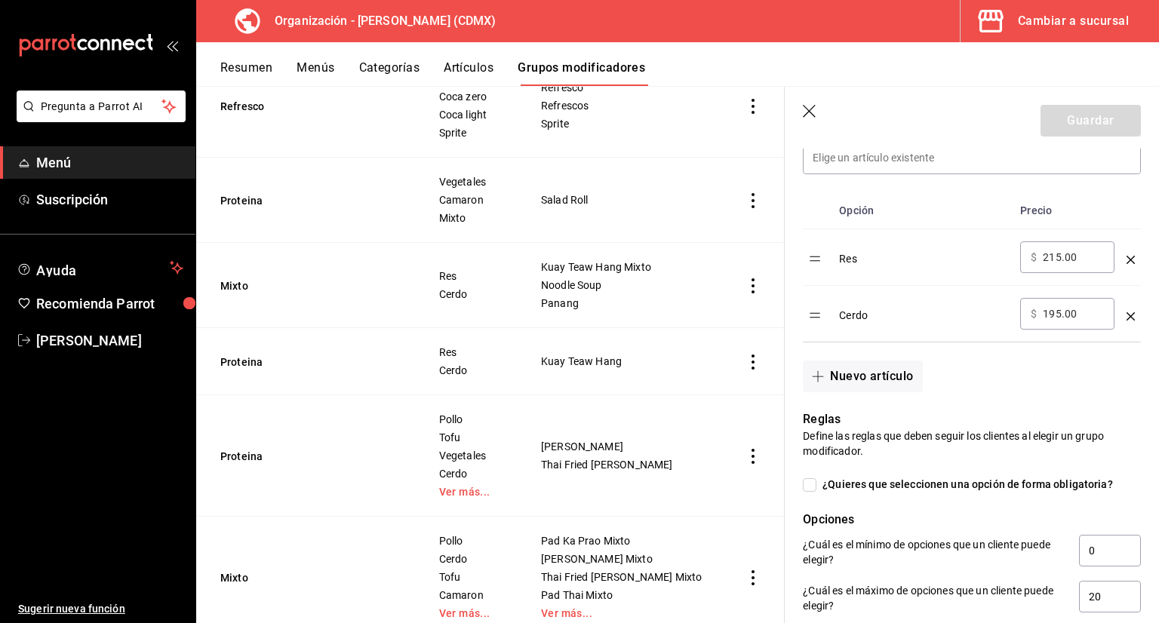
click at [810, 112] on icon "button" at bounding box center [809, 111] width 13 height 13
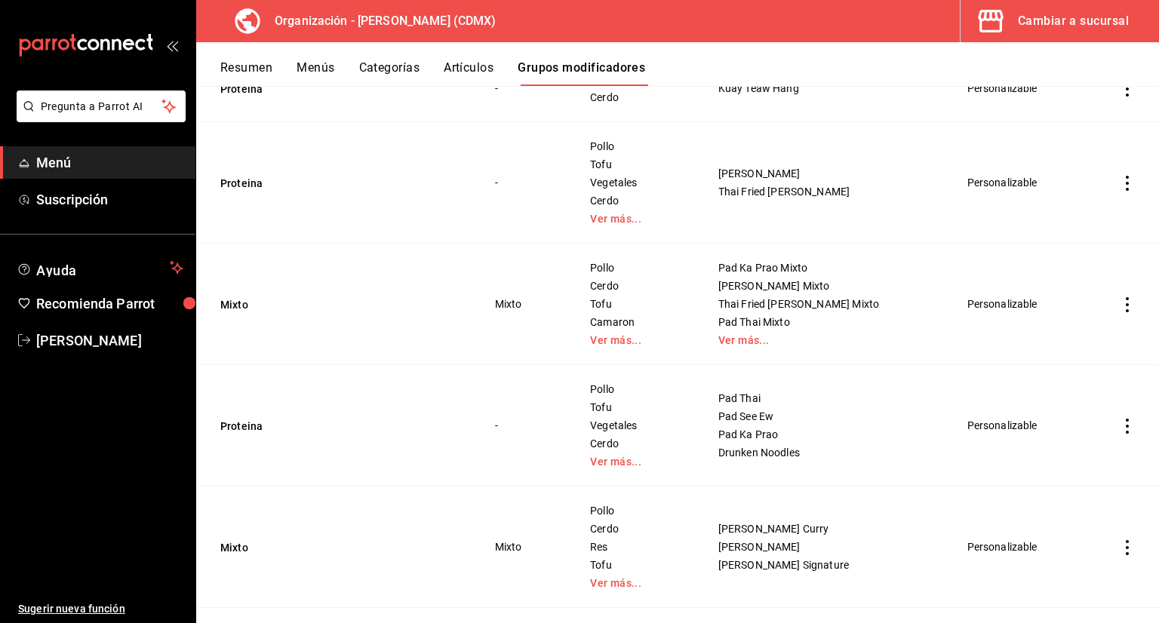
scroll to position [1290, 0]
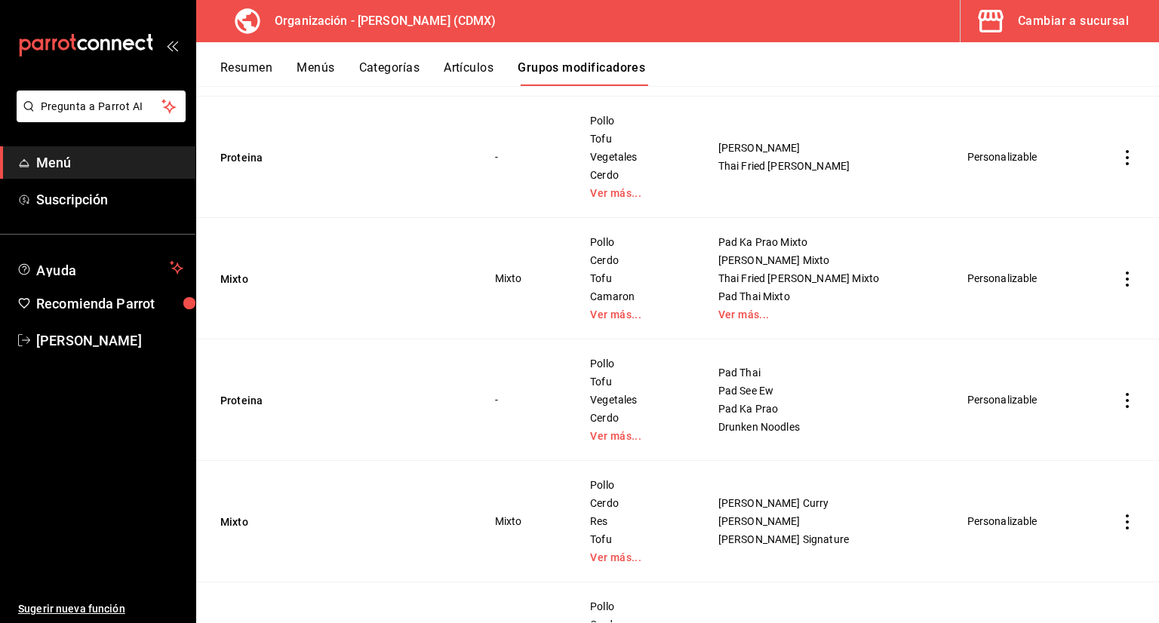
drag, startPoint x: 251, startPoint y: 158, endPoint x: 260, endPoint y: 172, distance: 16.3
click at [248, 158] on button "Proteina" at bounding box center [310, 157] width 181 height 15
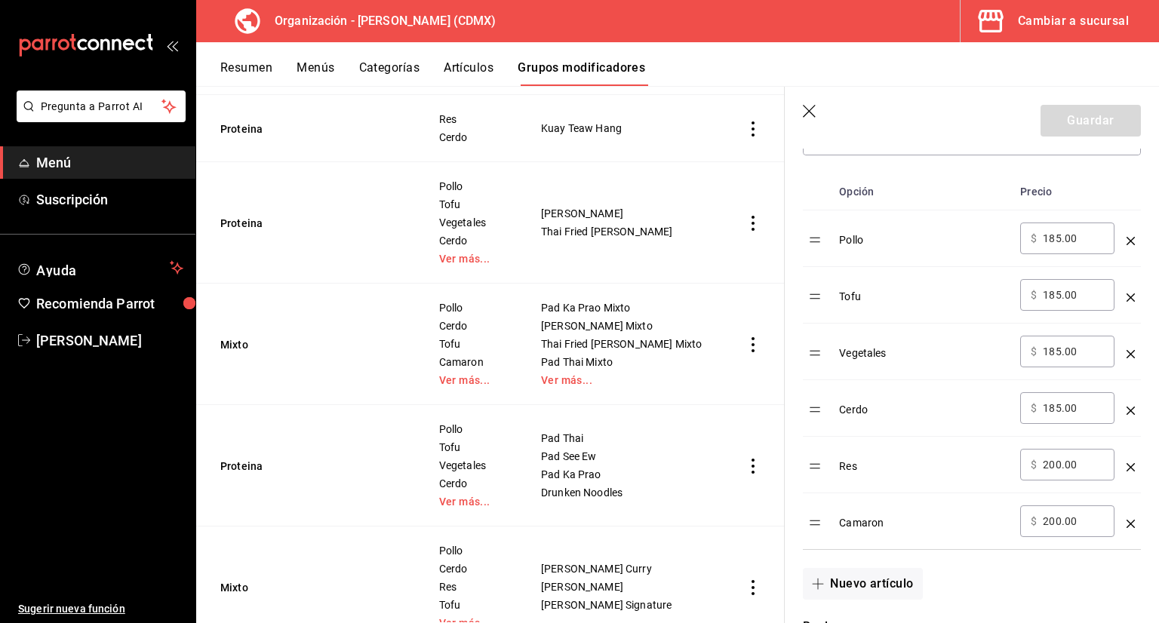
scroll to position [528, 0]
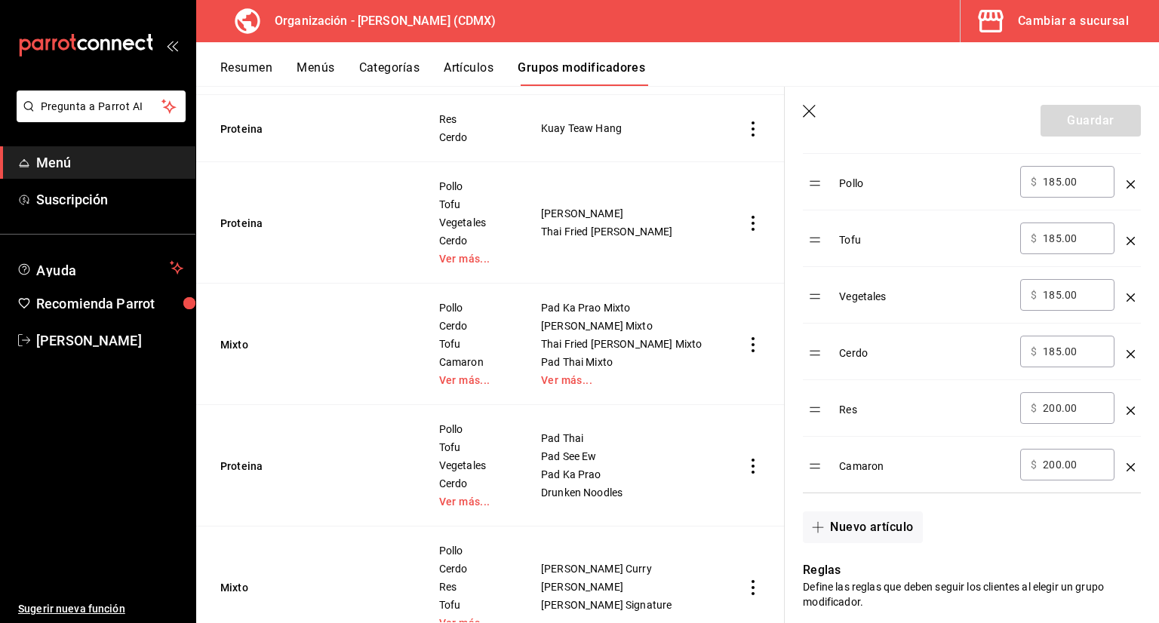
click at [812, 118] on icon "button" at bounding box center [810, 112] width 15 height 15
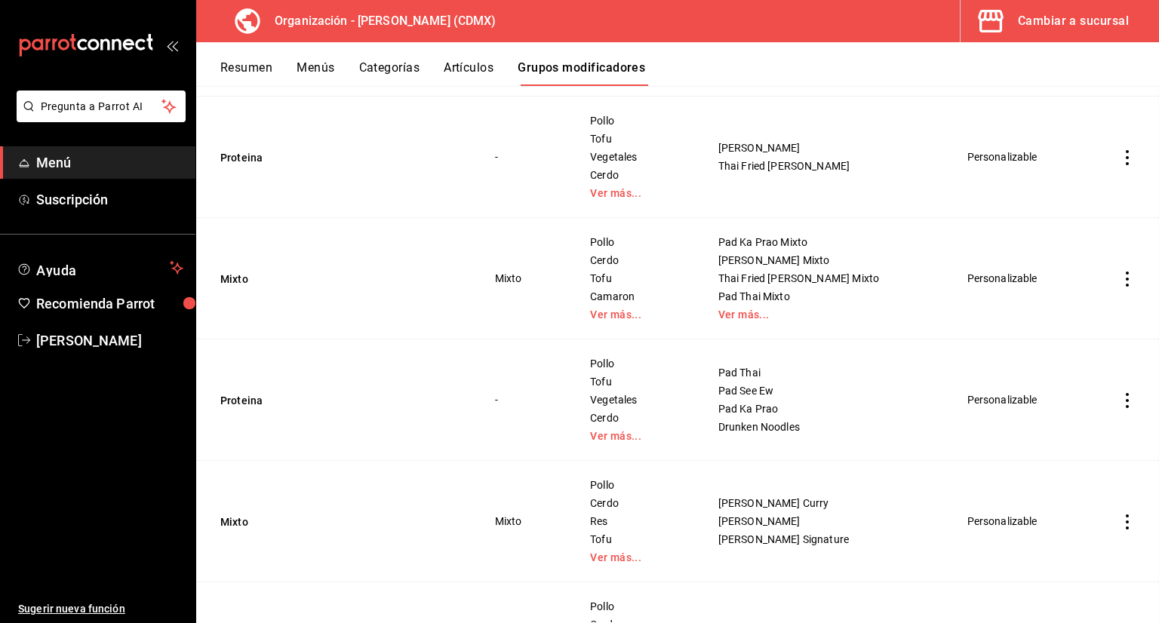
scroll to position [1453, 0]
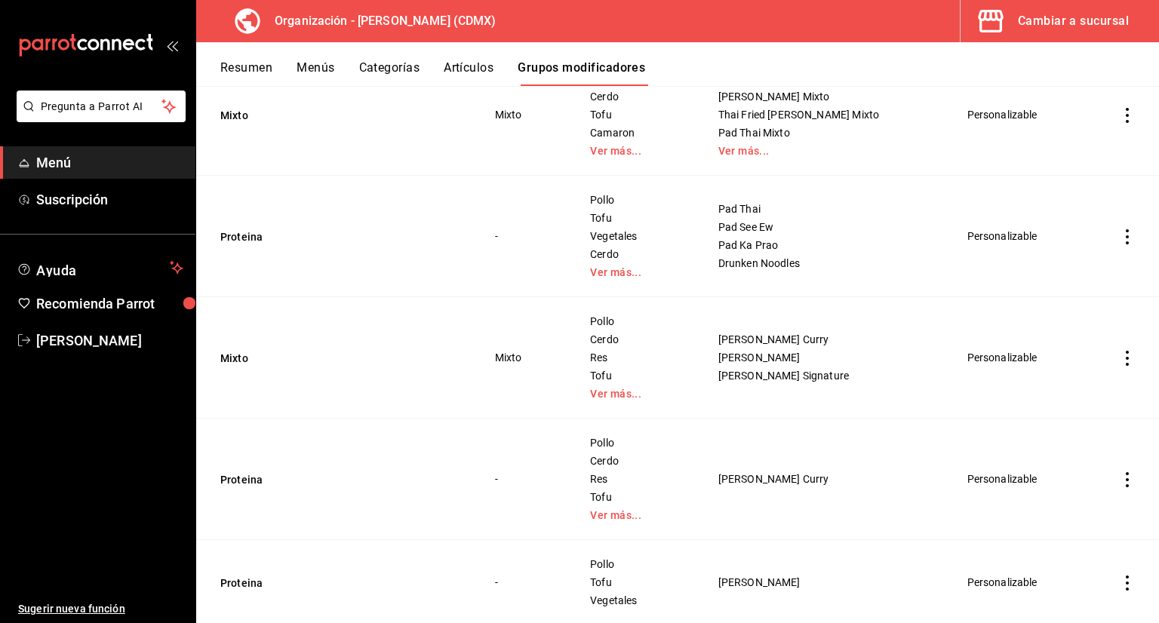
click at [467, 72] on button "Artículos" at bounding box center [469, 73] width 50 height 26
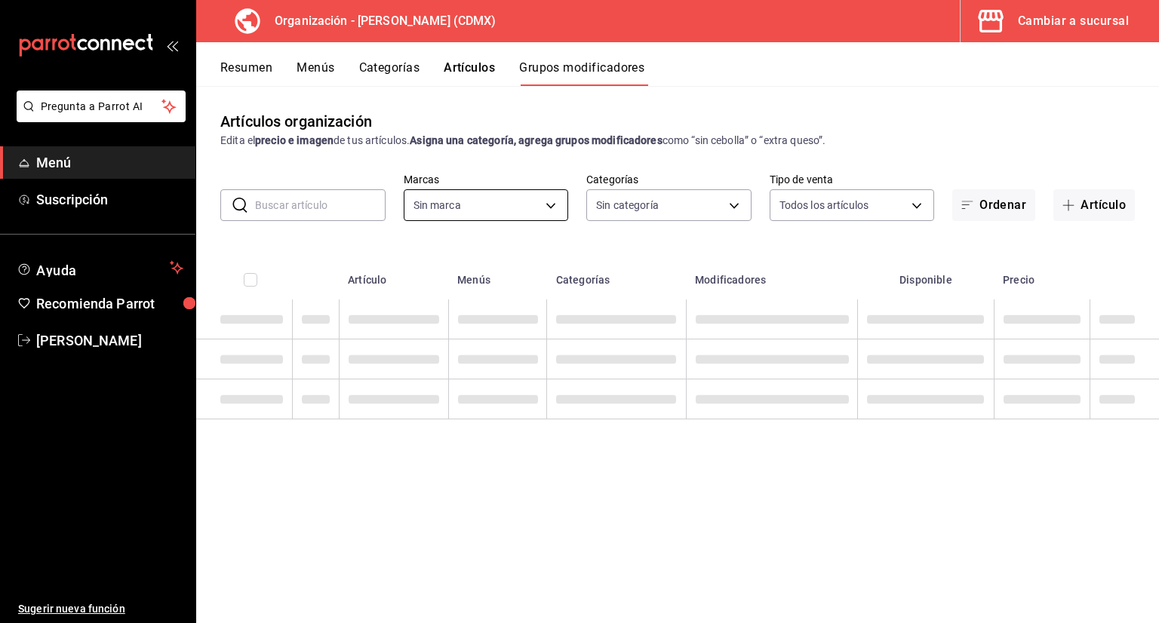
type input "846f0d90-2168-40bc-9e32-37968465e8cf"
click at [343, 203] on input "text" at bounding box center [320, 205] width 131 height 30
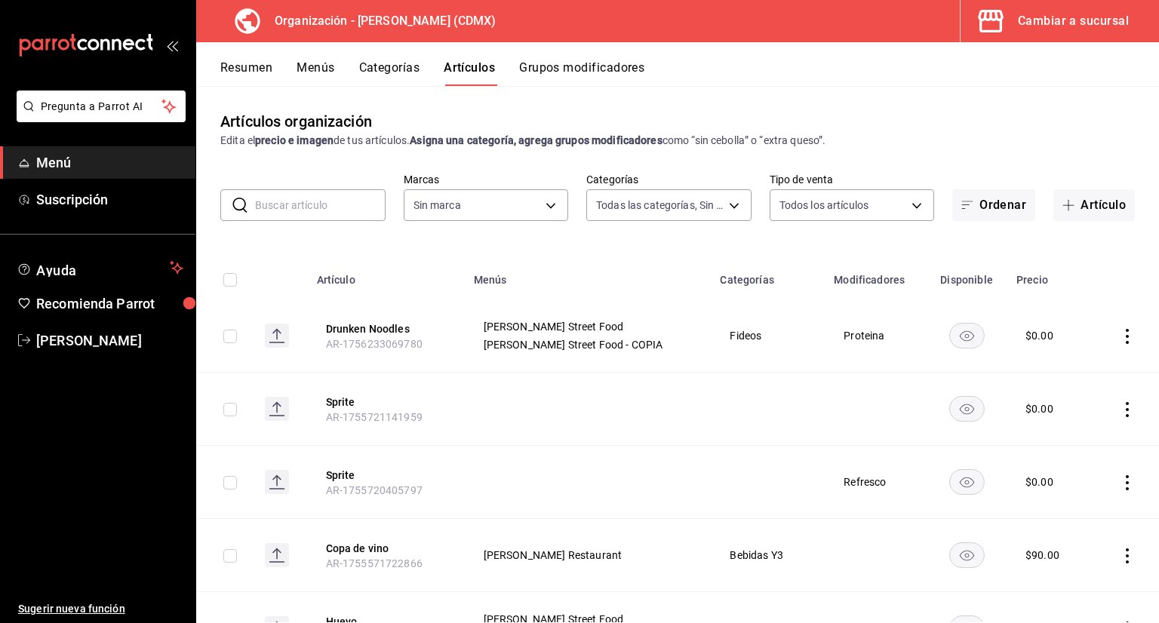
type input "6b055275-76a1-43b6-b03d-2db3475336a0,4964d671-b0e7-405f-ab23-4728cd99a408,3754e…"
type input "846f0d90-2168-40bc-9e32-37968465e8cf"
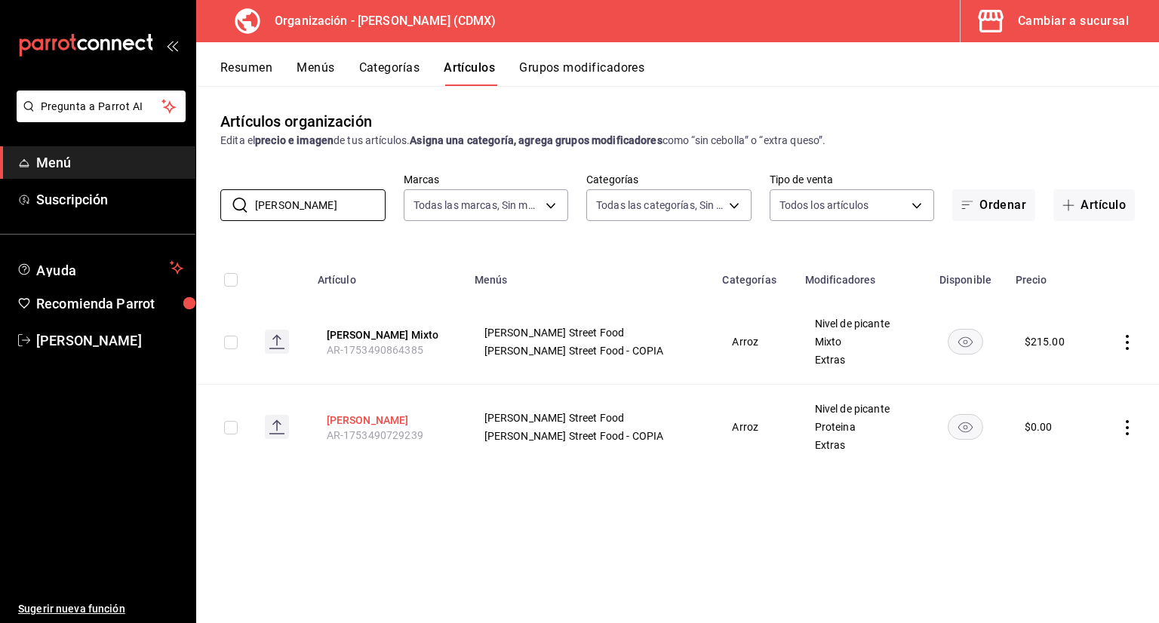
type input "[PERSON_NAME]"
click at [386, 422] on button "[PERSON_NAME]" at bounding box center [387, 420] width 121 height 15
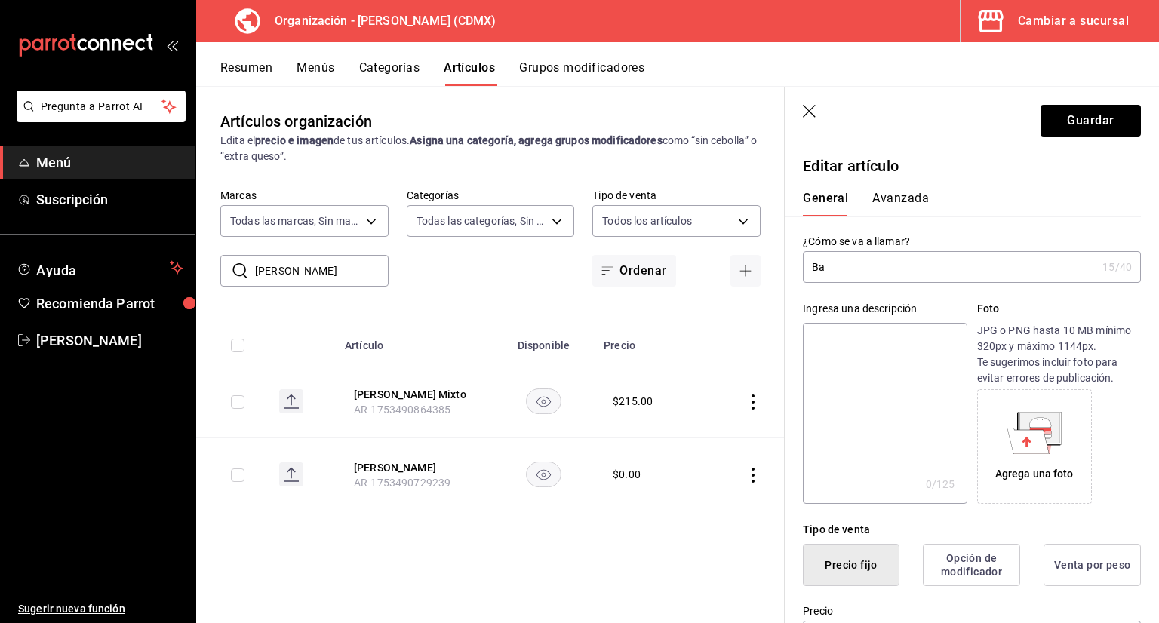
type input "B"
type input "Khao Ka prao"
click at [903, 197] on button "Avanzada" at bounding box center [900, 204] width 57 height 26
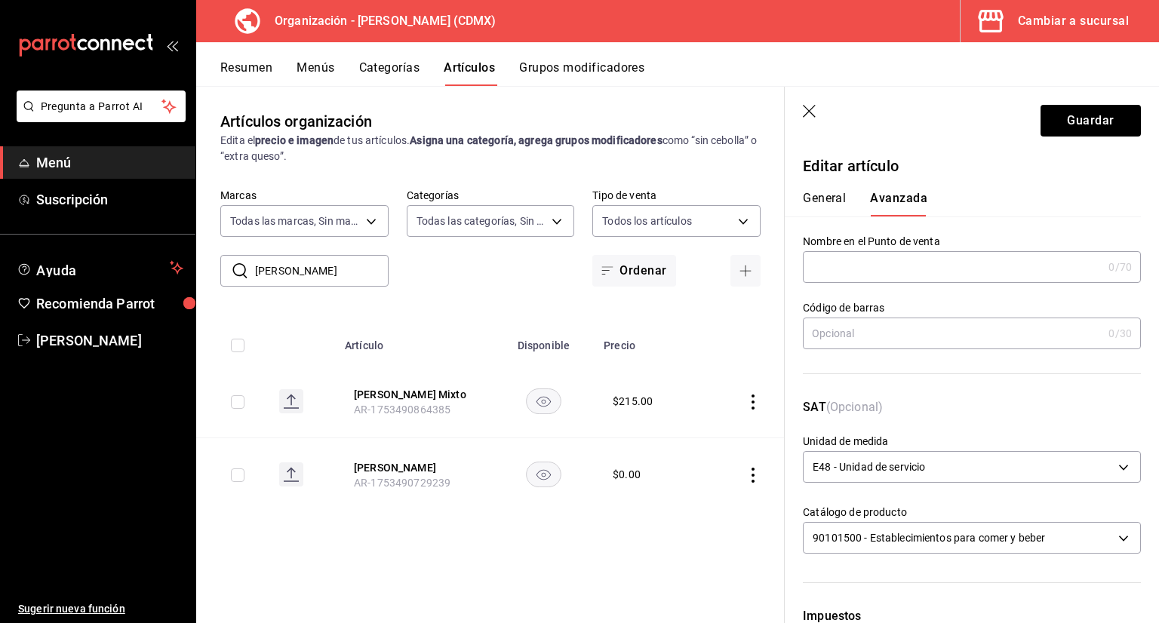
scroll to position [226, 0]
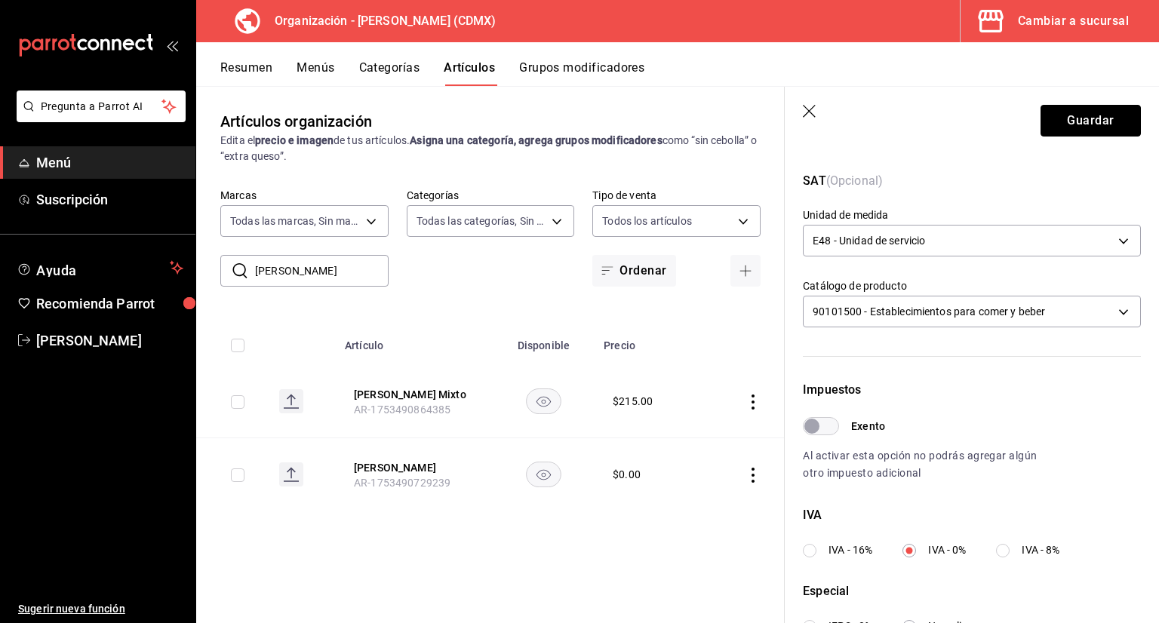
click at [1041, 113] on button "Guardar" at bounding box center [1091, 121] width 100 height 32
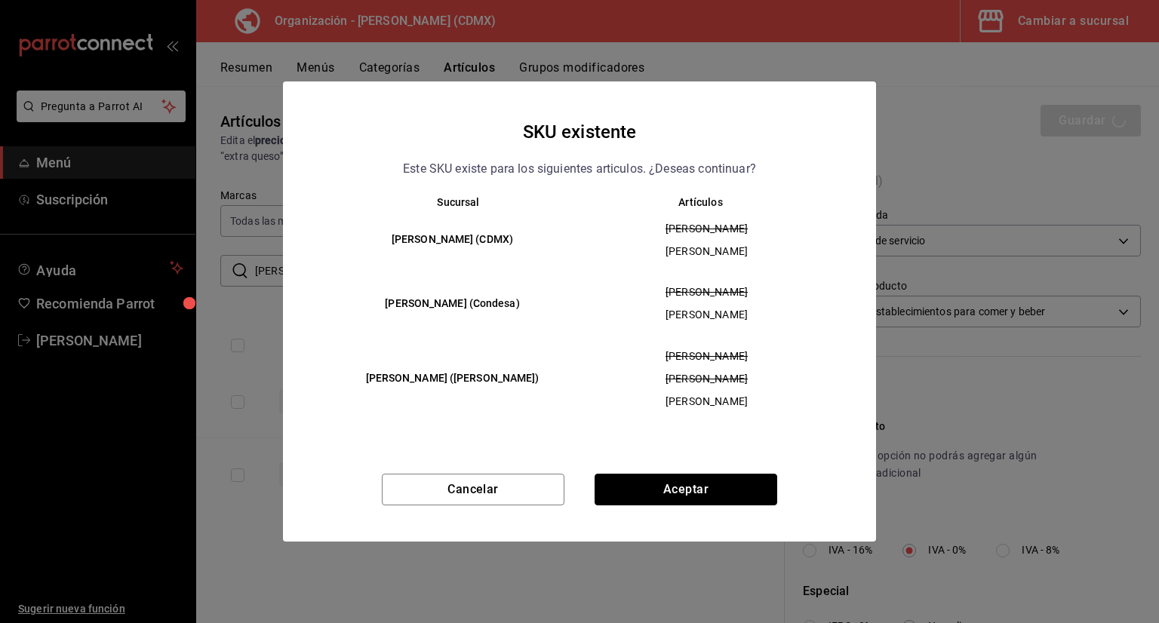
click at [673, 486] on button "Aceptar" at bounding box center [686, 490] width 183 height 32
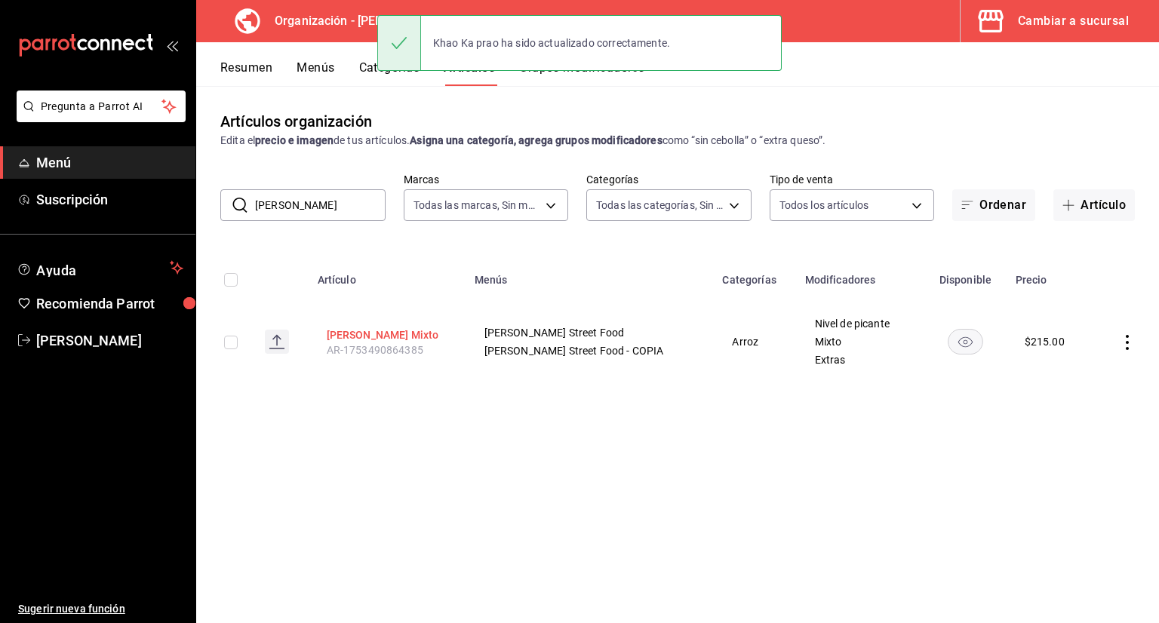
click at [389, 335] on button "[PERSON_NAME] Mixto" at bounding box center [387, 335] width 121 height 15
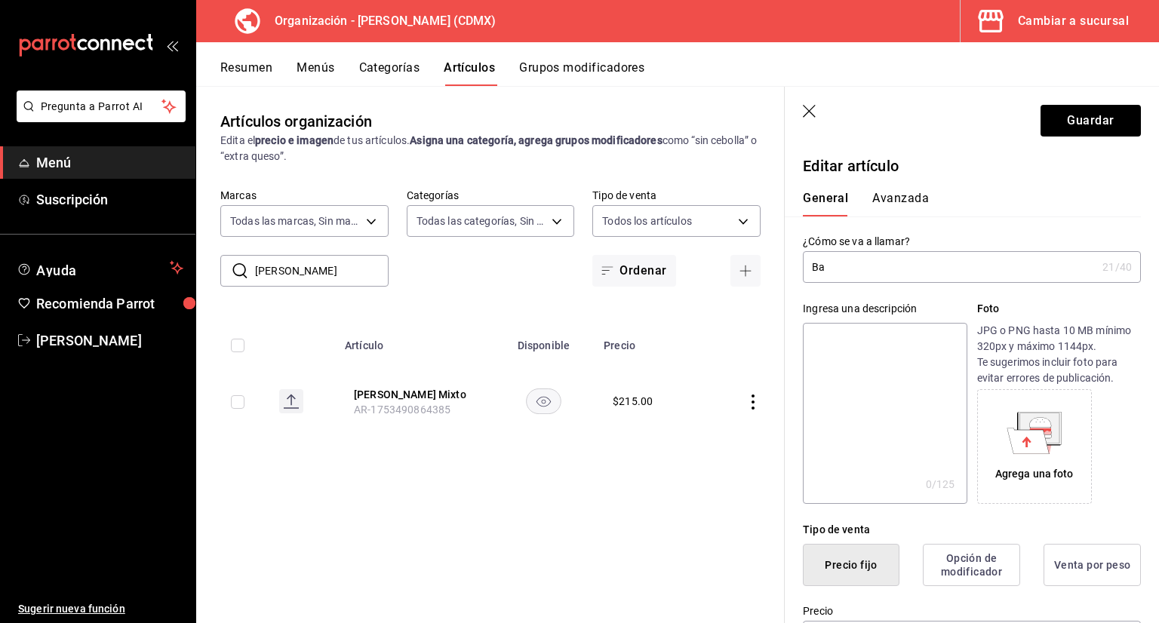
type input "B"
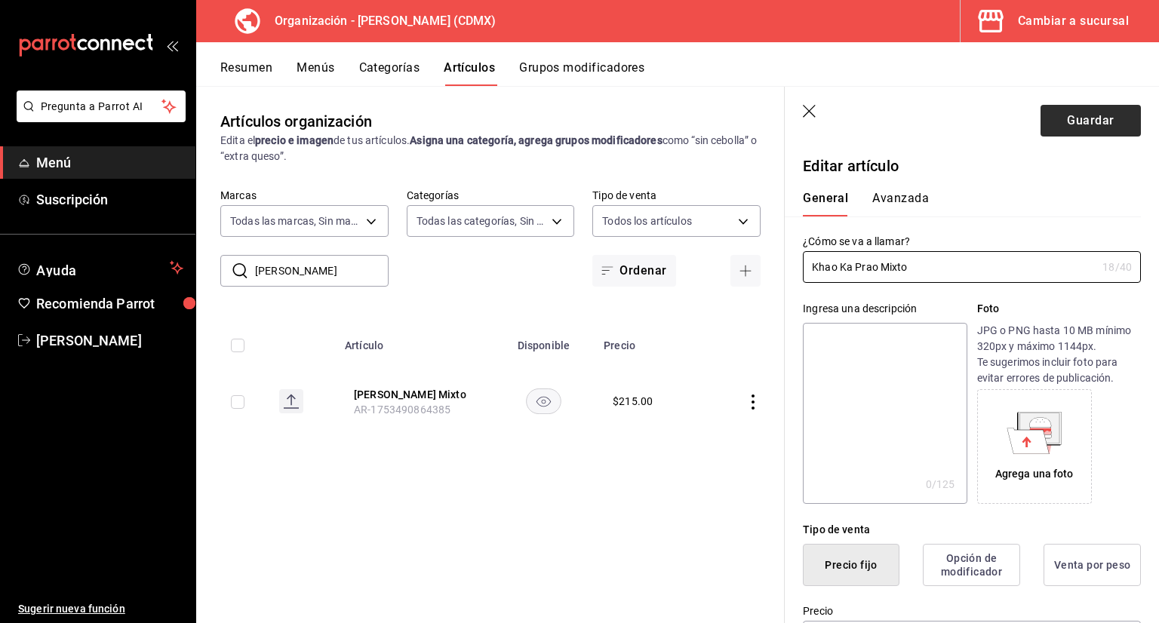
type input "Khao Ka Prao Mixto"
click at [1047, 123] on button "Guardar" at bounding box center [1091, 121] width 100 height 32
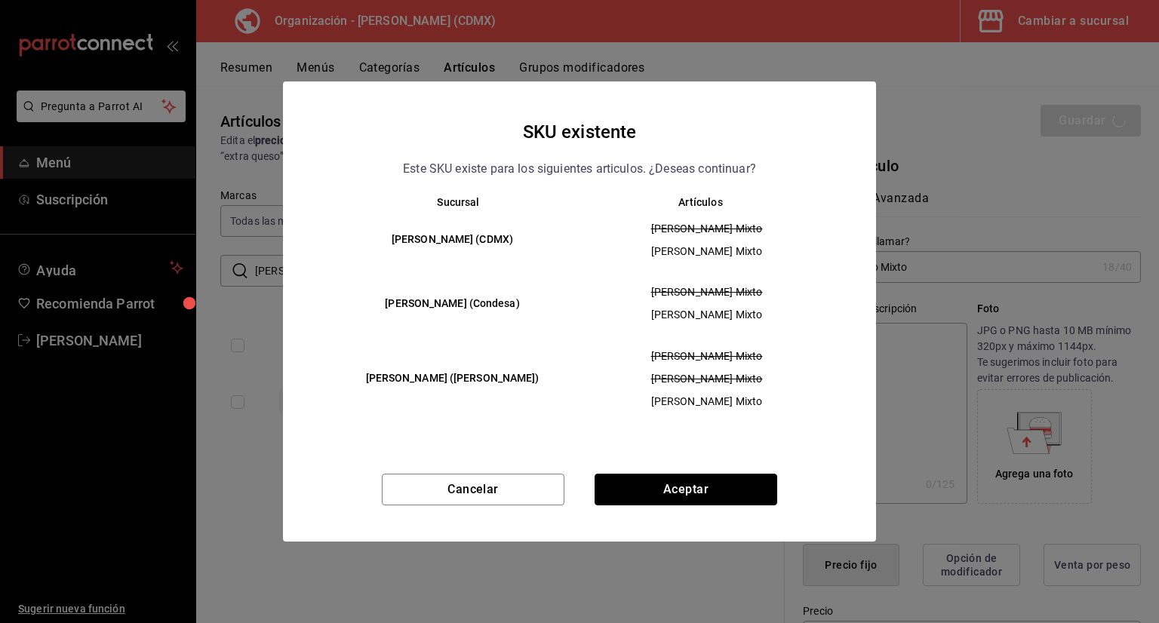
click at [667, 492] on button "Aceptar" at bounding box center [686, 490] width 183 height 32
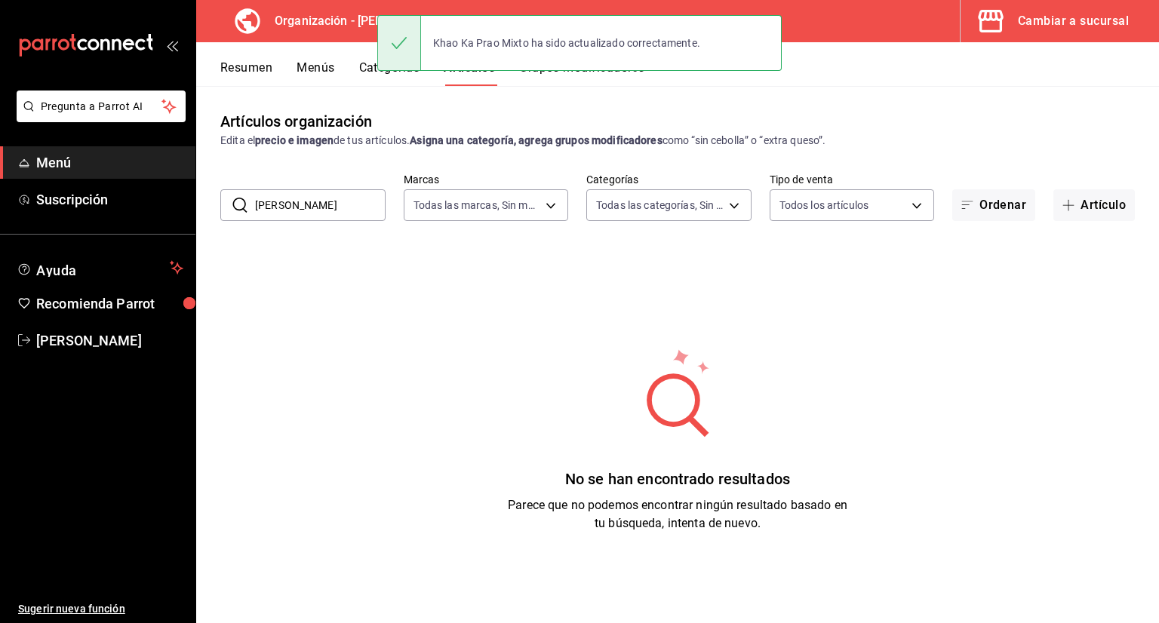
click at [353, 201] on input "[PERSON_NAME]" at bounding box center [320, 205] width 131 height 30
type input "b"
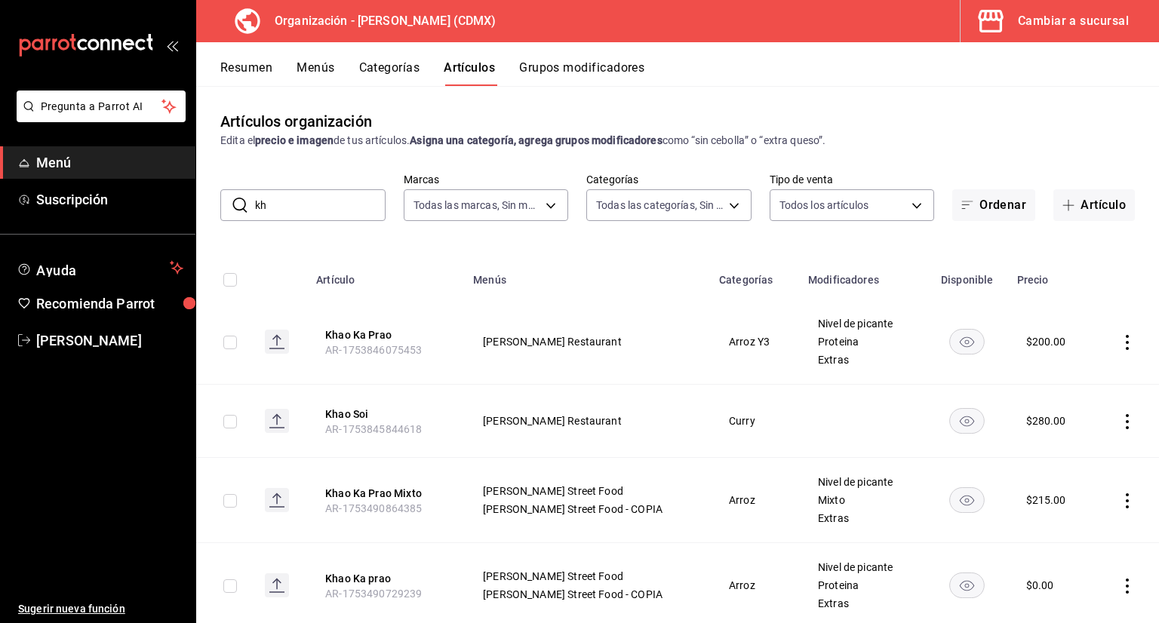
type input "k"
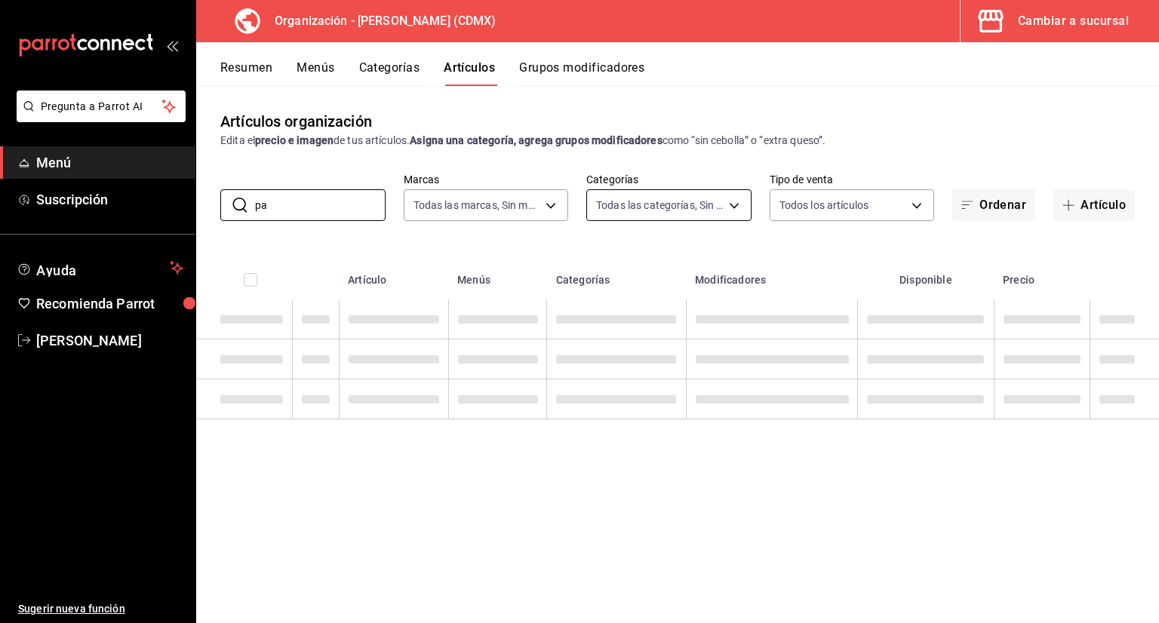
type input "p"
type input "k"
type input "p"
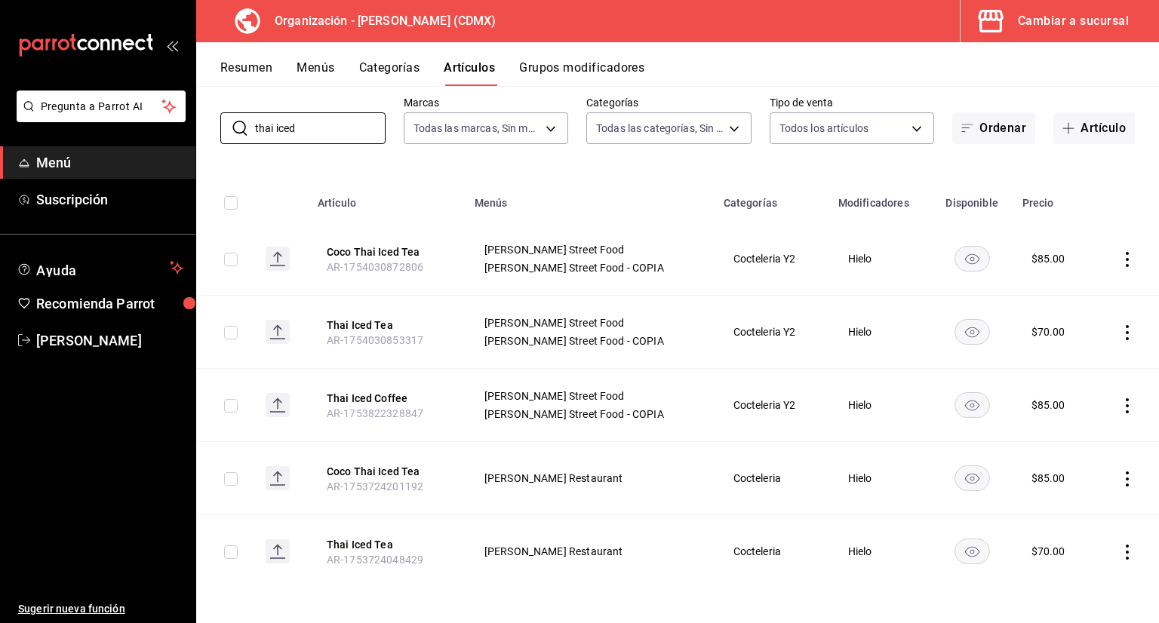
scroll to position [78, 0]
type input "thai iced"
click at [356, 318] on button "Thai Iced Tea" at bounding box center [387, 324] width 121 height 15
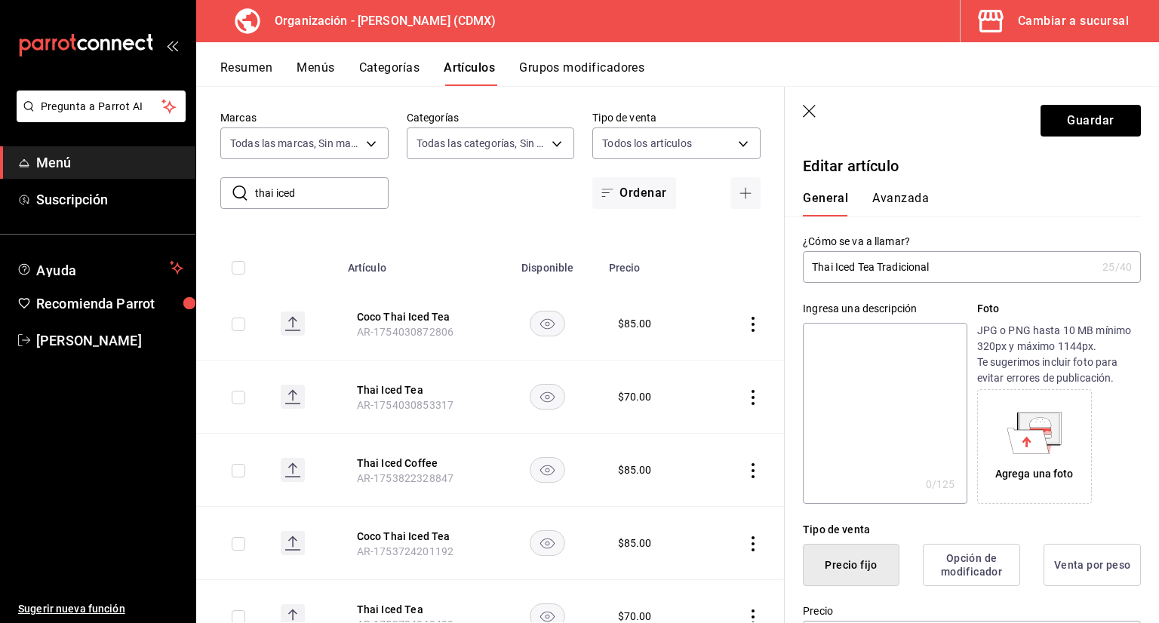
type input "Thai Iced Tea Tradicional"
drag, startPoint x: 887, startPoint y: 272, endPoint x: 958, endPoint y: 219, distance: 88.9
click at [958, 219] on div "¿Cómo se va a llamar? Thai Iced Tea Tradicional 25 /40 ¿Cómo se va a llamar?" at bounding box center [963, 250] width 356 height 66
click at [1054, 128] on button "Guardar" at bounding box center [1091, 121] width 100 height 32
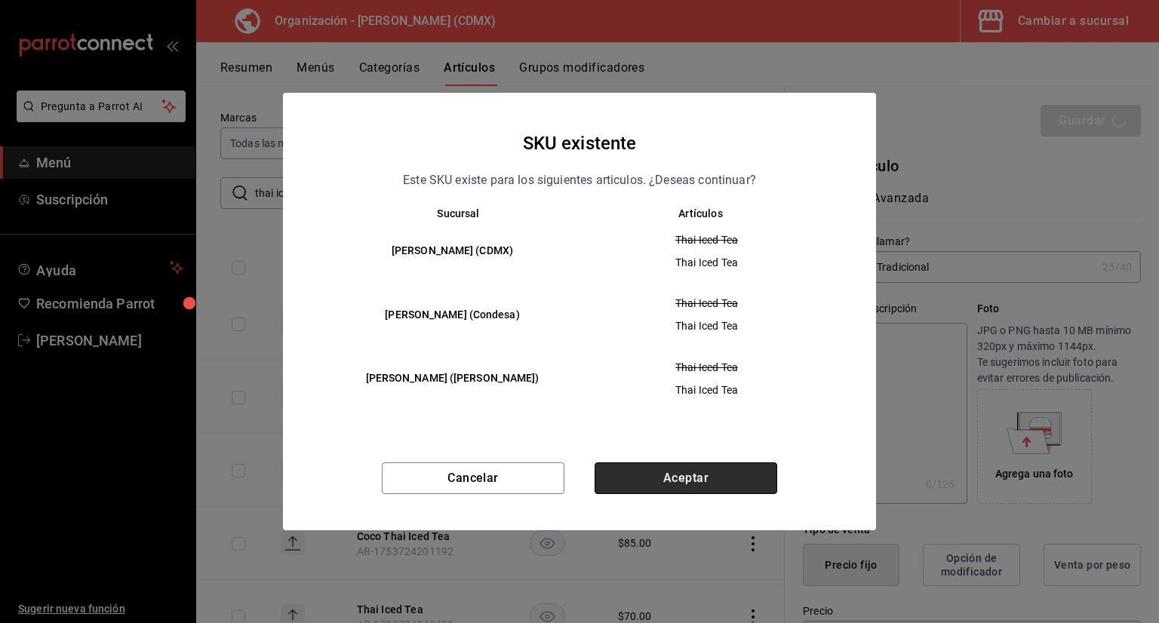
click at [661, 471] on button "Aceptar" at bounding box center [686, 479] width 183 height 32
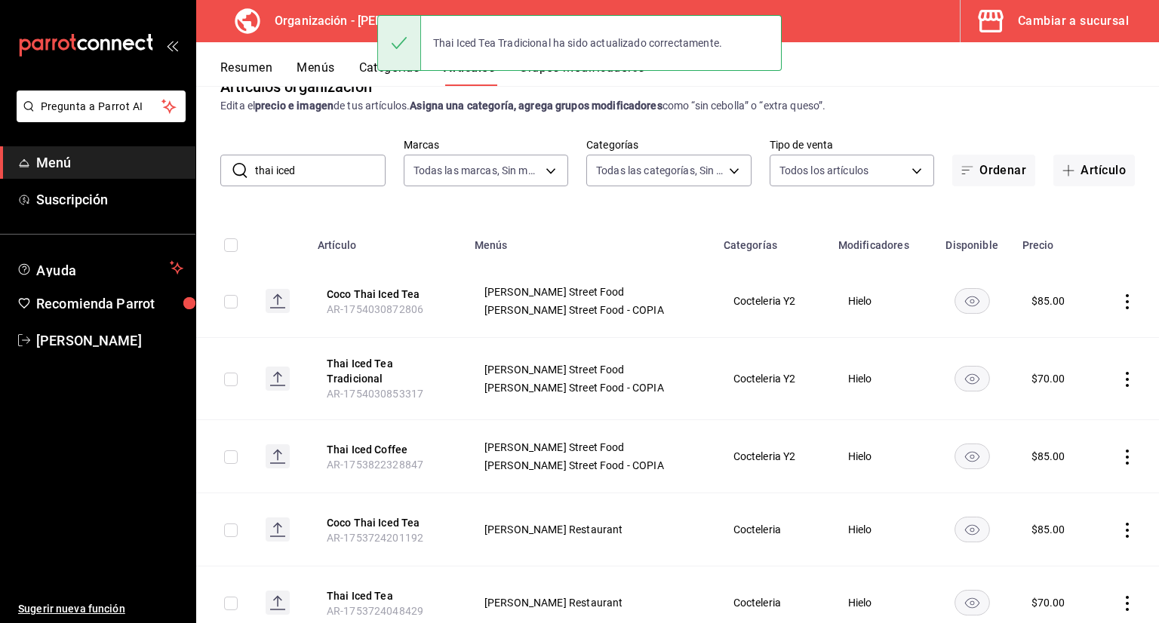
scroll to position [87, 0]
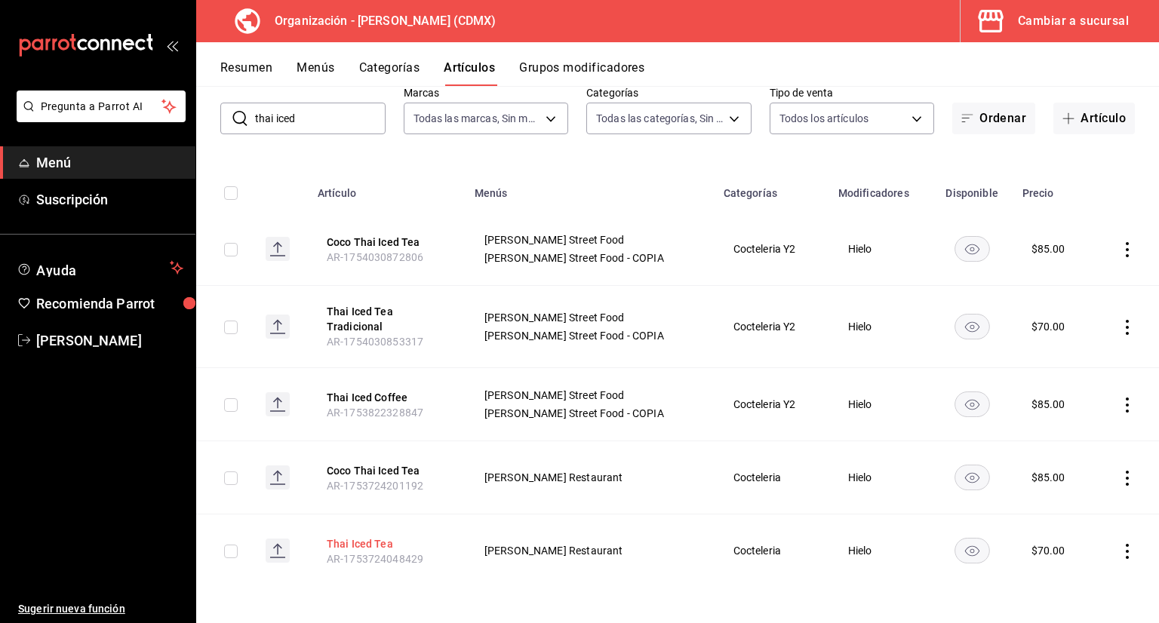
click at [395, 537] on button "Thai Iced Tea" at bounding box center [387, 544] width 121 height 15
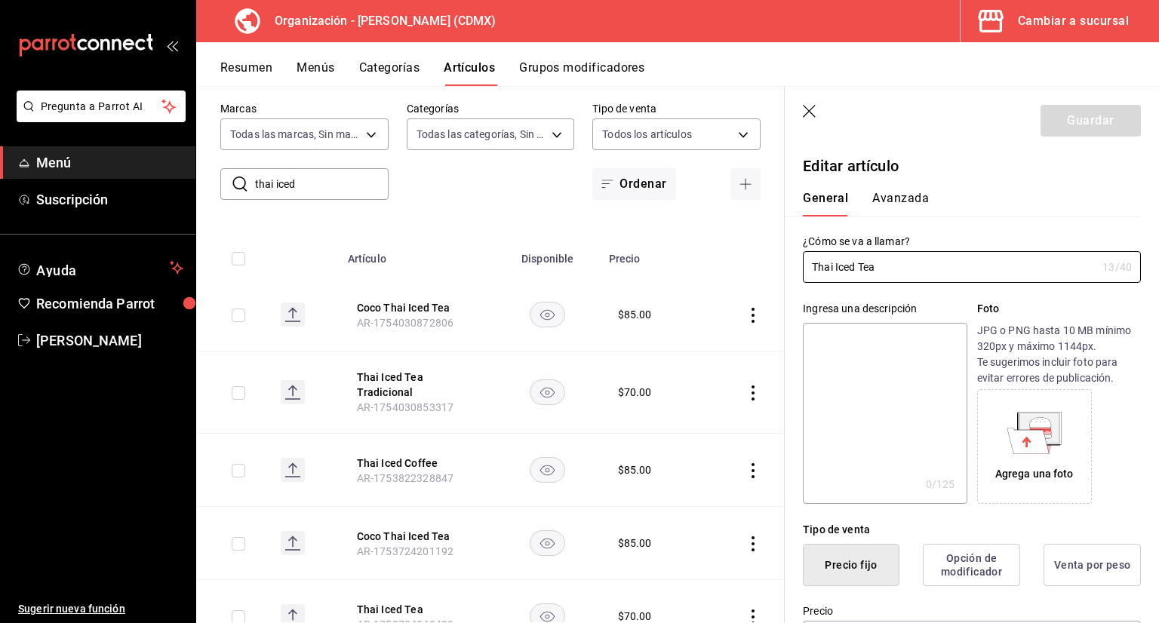
type input "$70.00"
type input "Thai Iced Tea Tradicional"
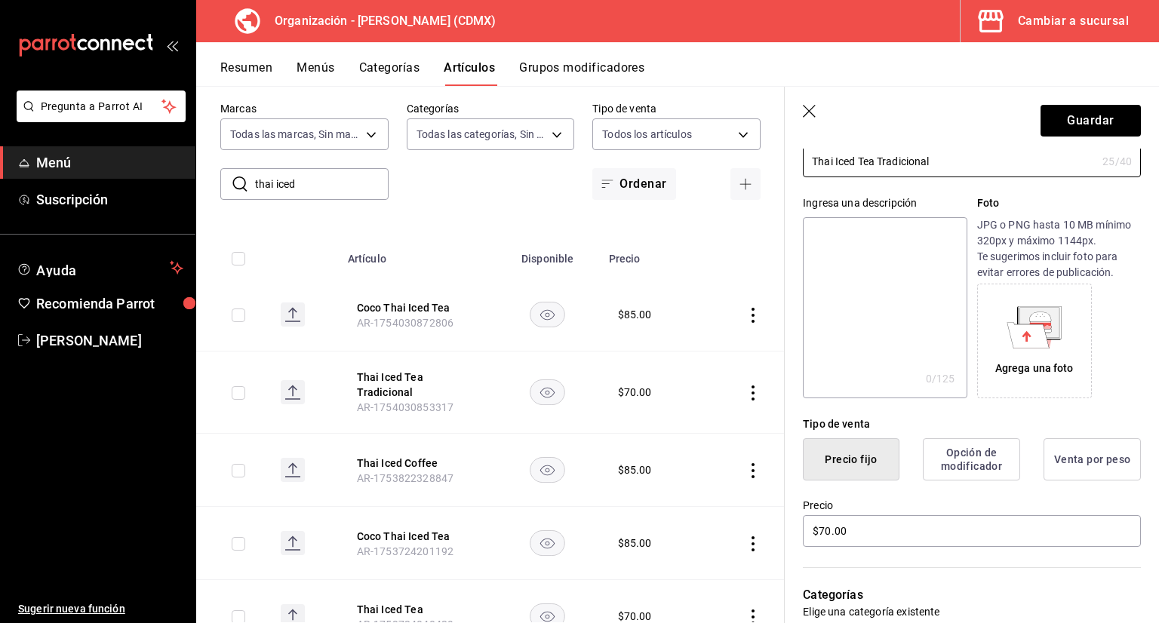
scroll to position [302, 0]
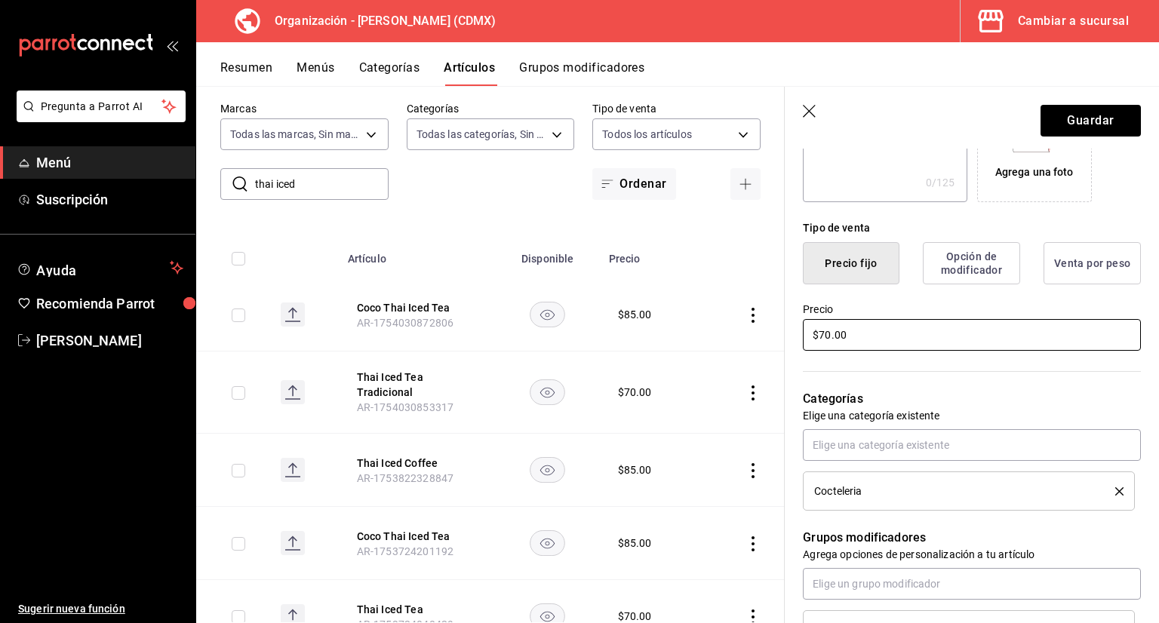
click at [889, 326] on input "$70.00" at bounding box center [972, 335] width 338 height 32
type input "$7.00"
type input "$60.00"
click at [1094, 115] on button "Guardar" at bounding box center [1091, 121] width 100 height 32
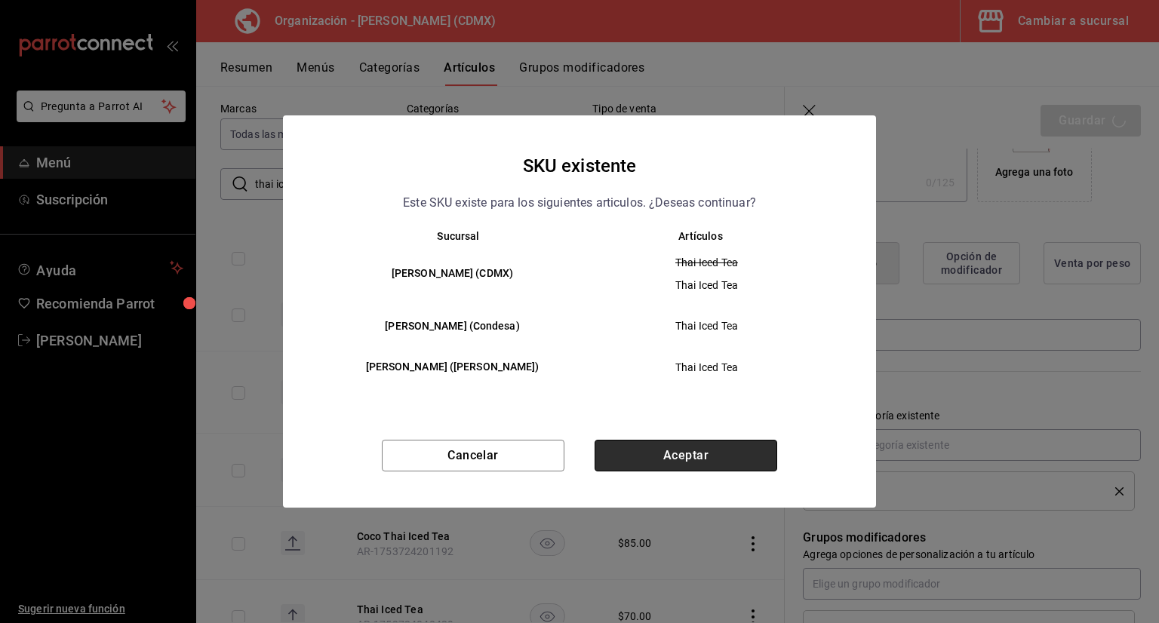
click at [703, 457] on button "Aceptar" at bounding box center [686, 456] width 183 height 32
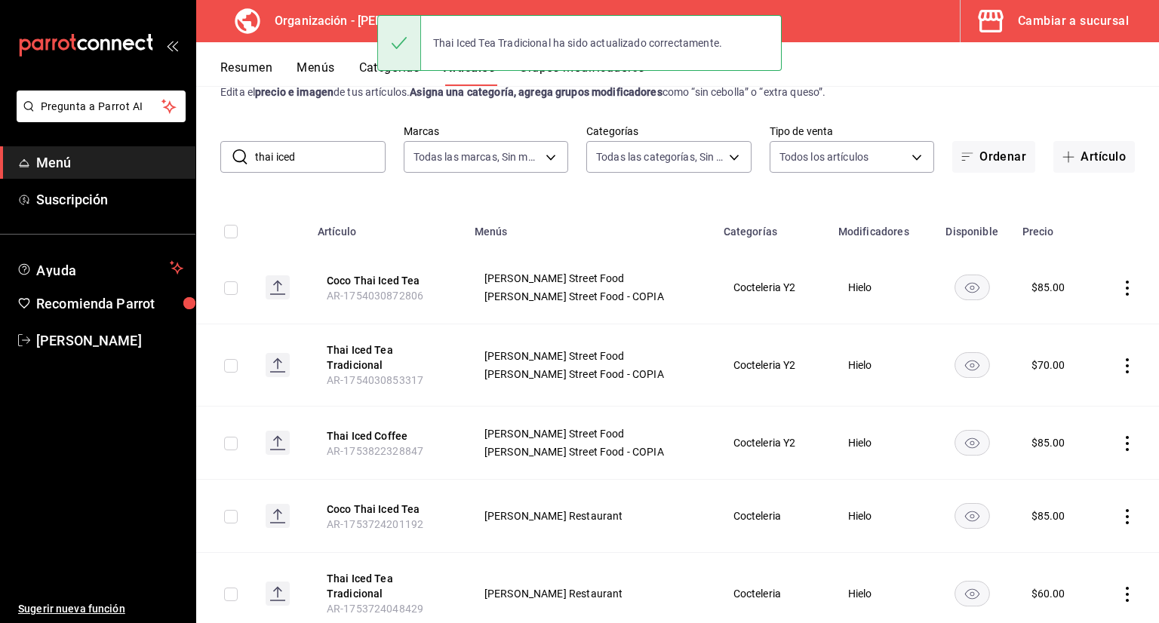
scroll to position [96, 0]
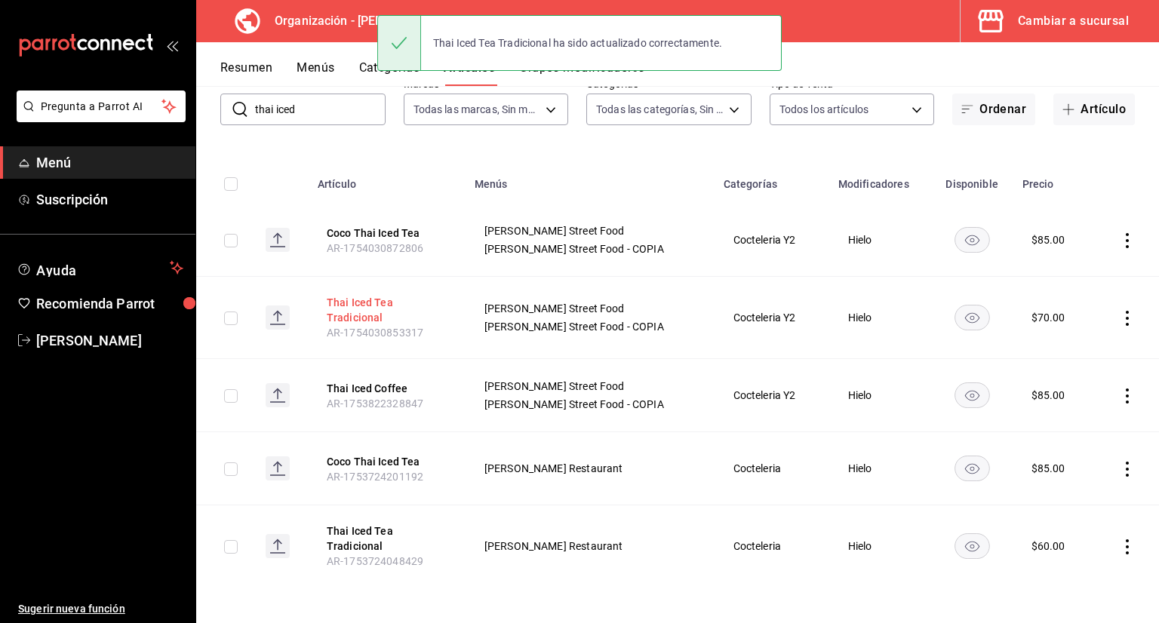
click at [365, 295] on button "Thai Iced Tea Tradicional" at bounding box center [387, 310] width 121 height 30
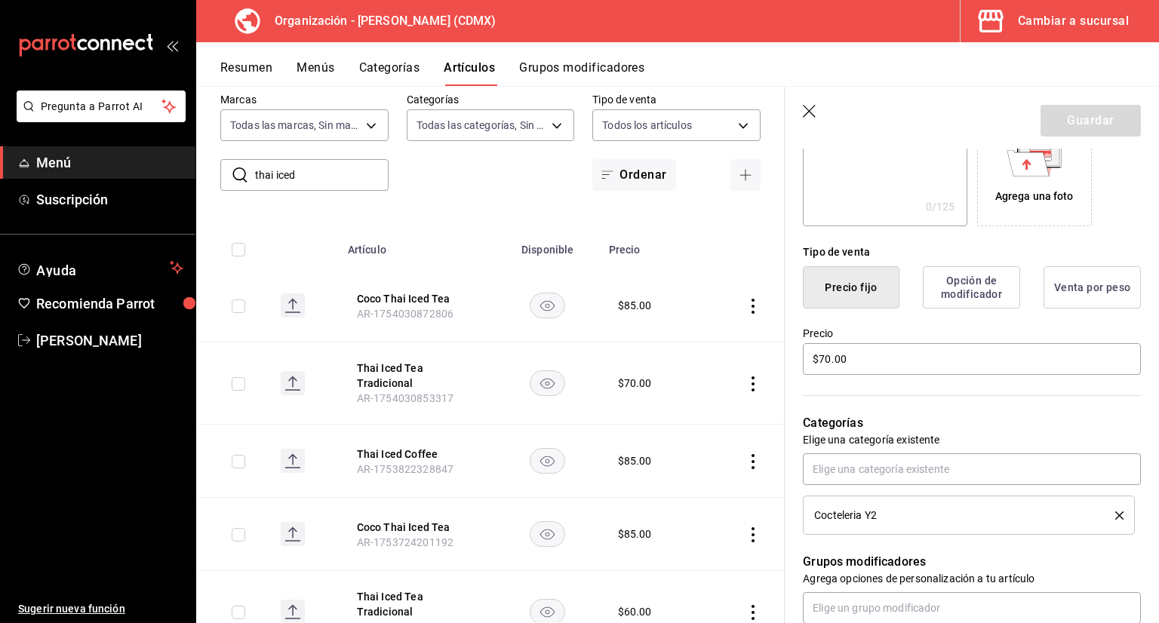
scroll to position [302, 0]
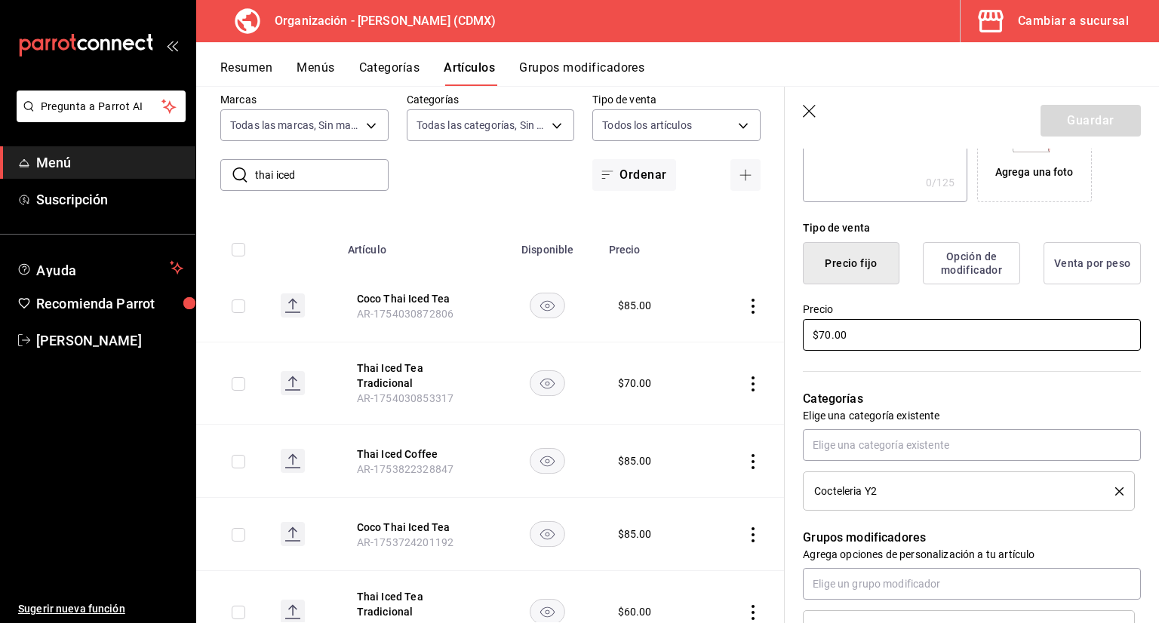
drag, startPoint x: 857, startPoint y: 333, endPoint x: 734, endPoint y: 342, distance: 123.3
click at [744, 339] on main "Artículos organización Edita el precio e imagen de tus artículos. Asigna una ca…" at bounding box center [677, 354] width 963 height 537
type input "$60.00"
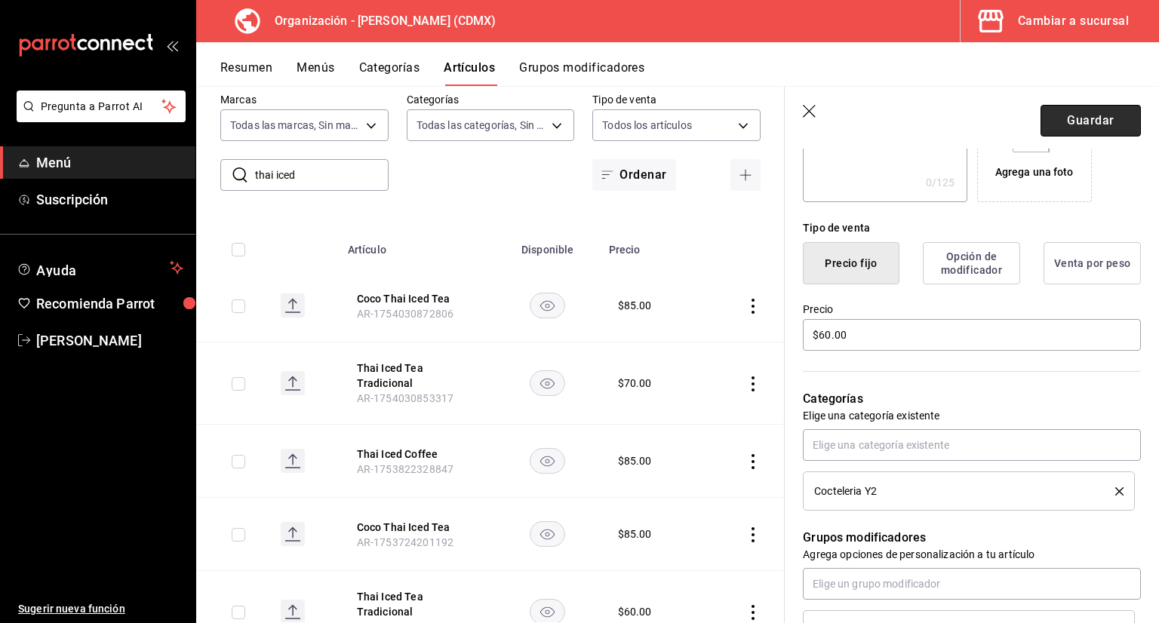
click at [1094, 134] on button "Guardar" at bounding box center [1091, 121] width 100 height 32
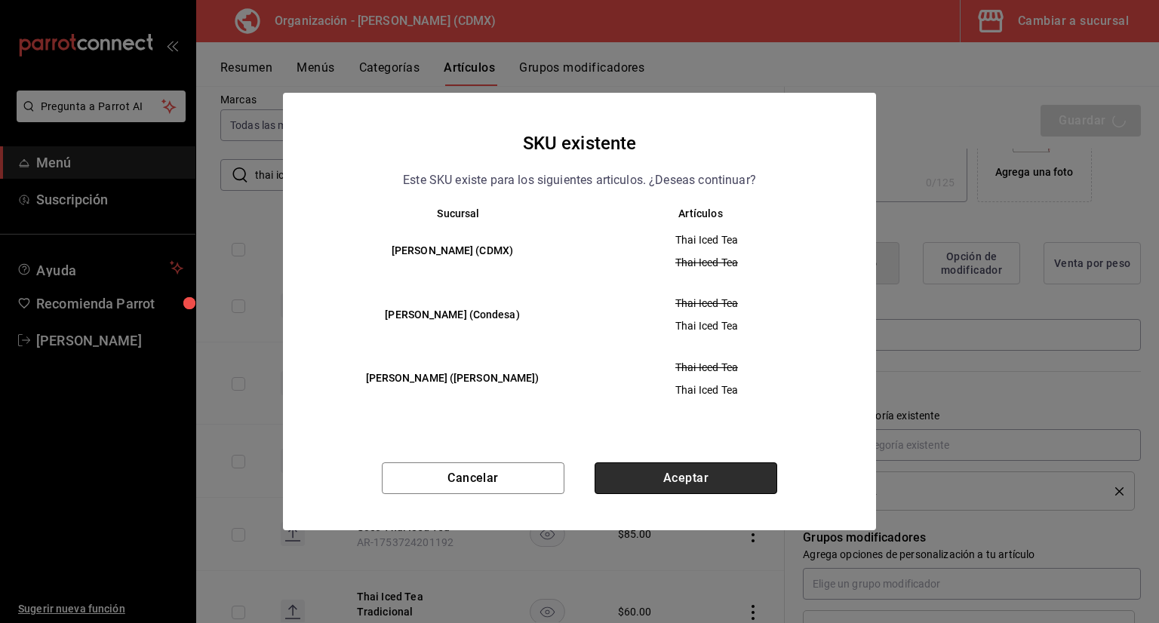
click at [715, 483] on button "Aceptar" at bounding box center [686, 479] width 183 height 32
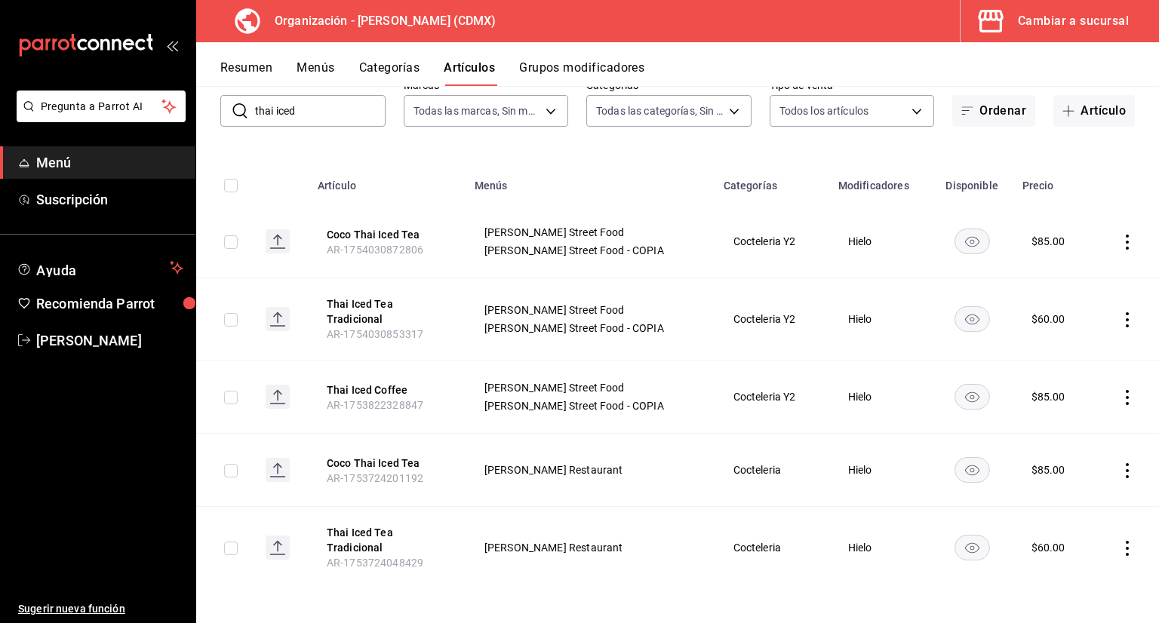
scroll to position [96, 0]
click at [404, 460] on button "Coco Thai Iced Tea" at bounding box center [387, 461] width 121 height 15
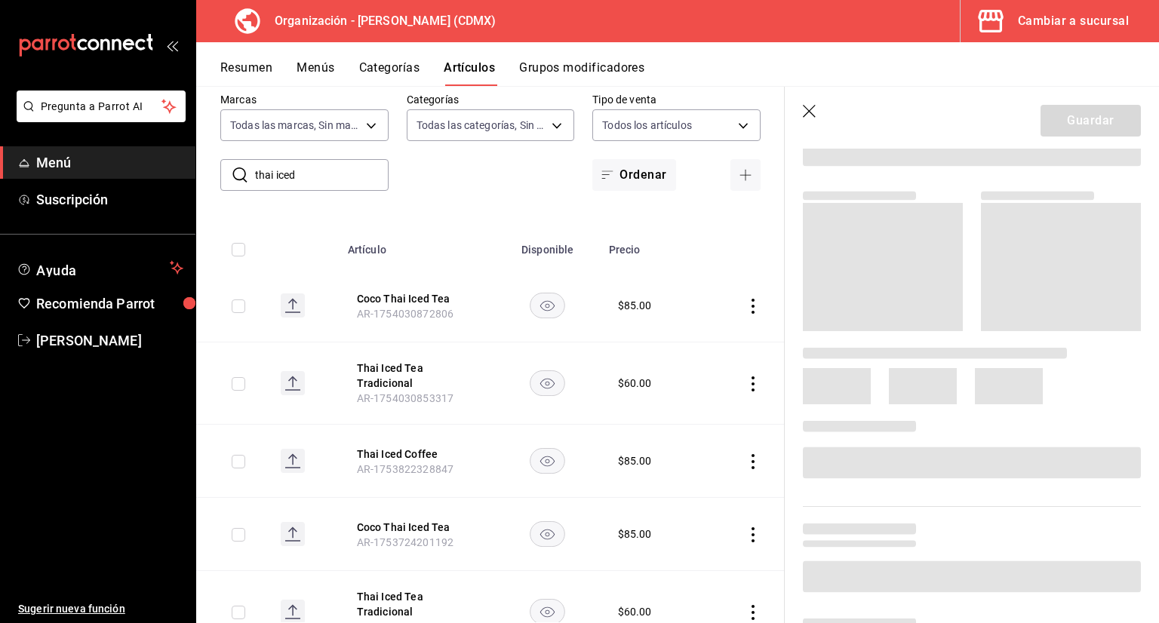
scroll to position [151, 0]
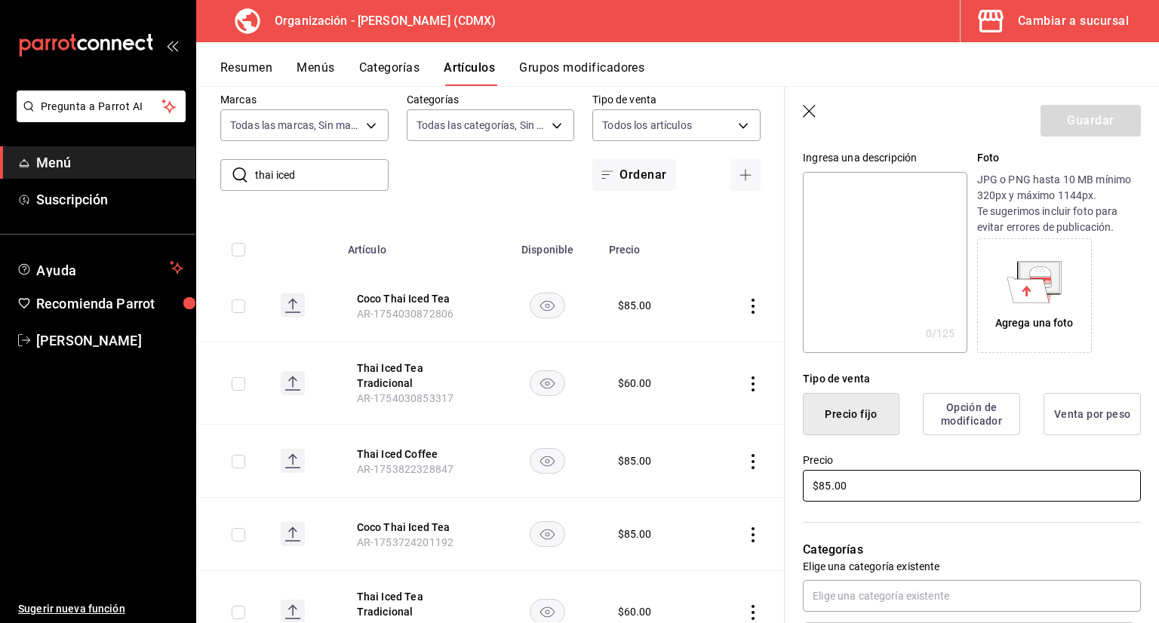
drag, startPoint x: 874, startPoint y: 488, endPoint x: 733, endPoint y: 499, distance: 141.6
click at [761, 493] on main "Artículos organización Edita el precio e imagen de tus artículos. Asigna una ca…" at bounding box center [677, 354] width 963 height 537
type input "$75.00"
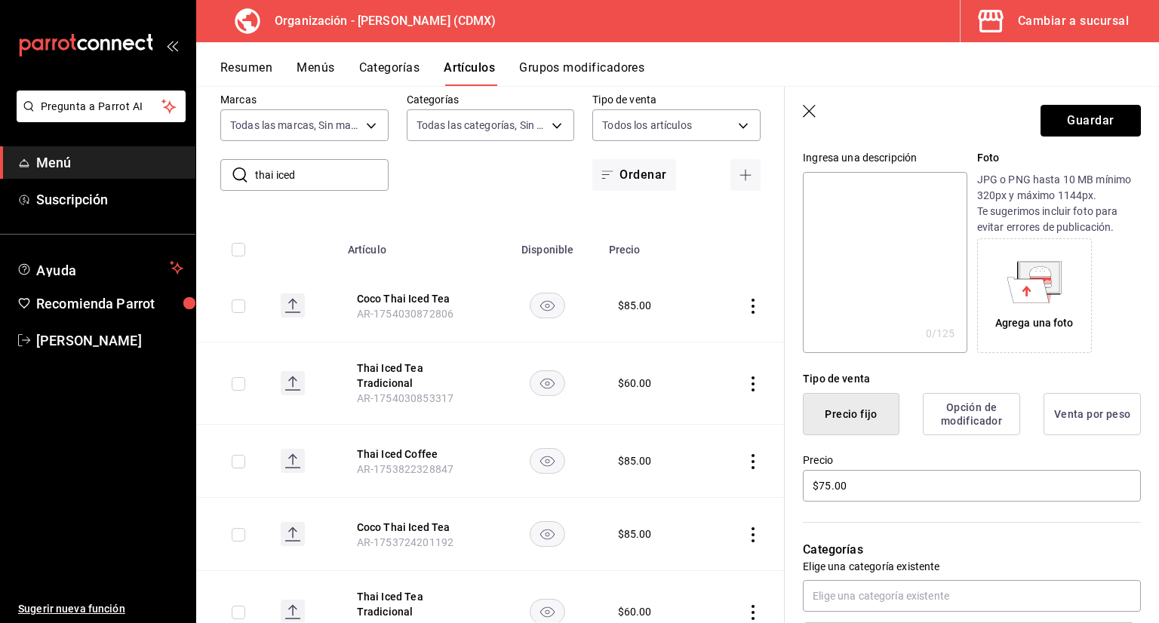
click at [1067, 125] on button "Guardar" at bounding box center [1091, 121] width 100 height 32
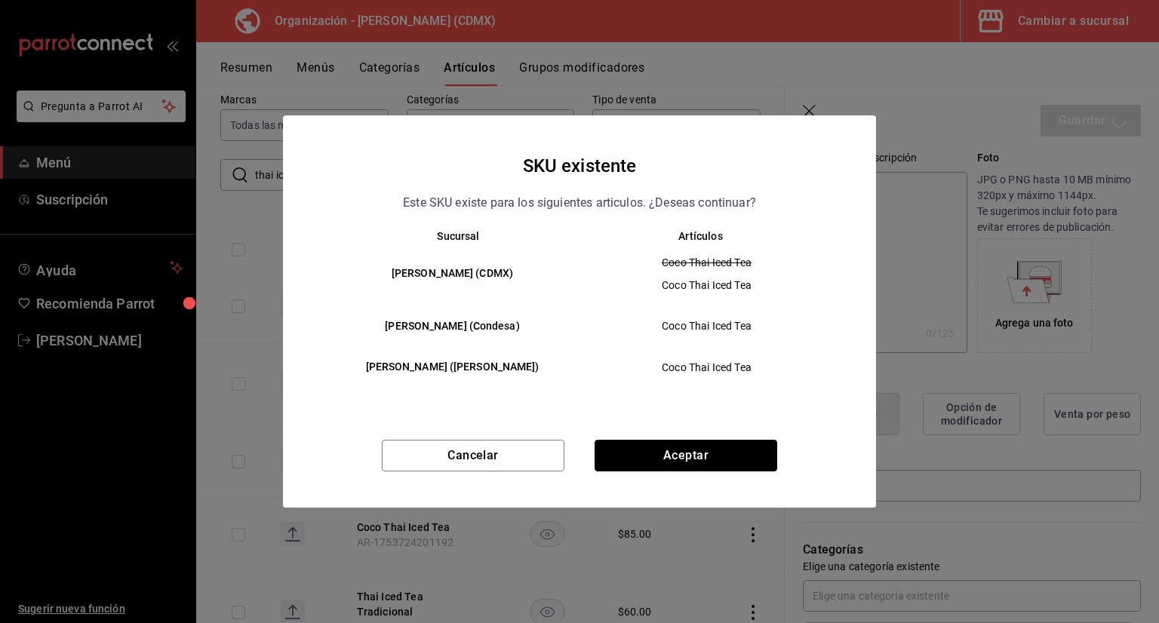
click at [696, 469] on button "Aceptar" at bounding box center [686, 456] width 183 height 32
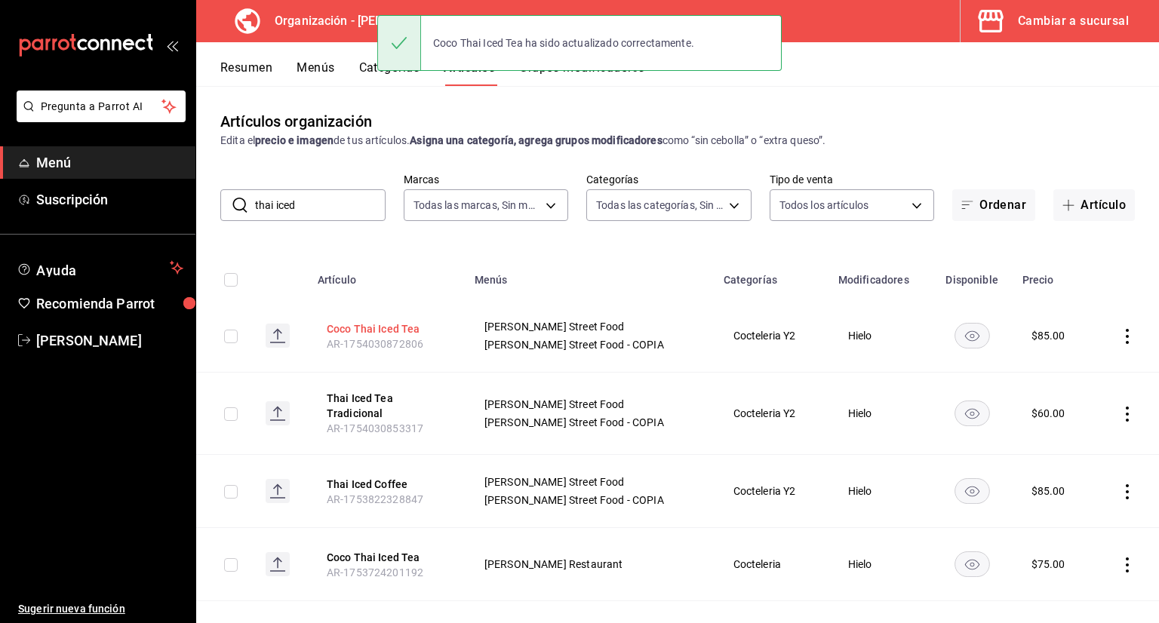
click at [423, 324] on button "Coco Thai Iced Tea" at bounding box center [387, 328] width 121 height 15
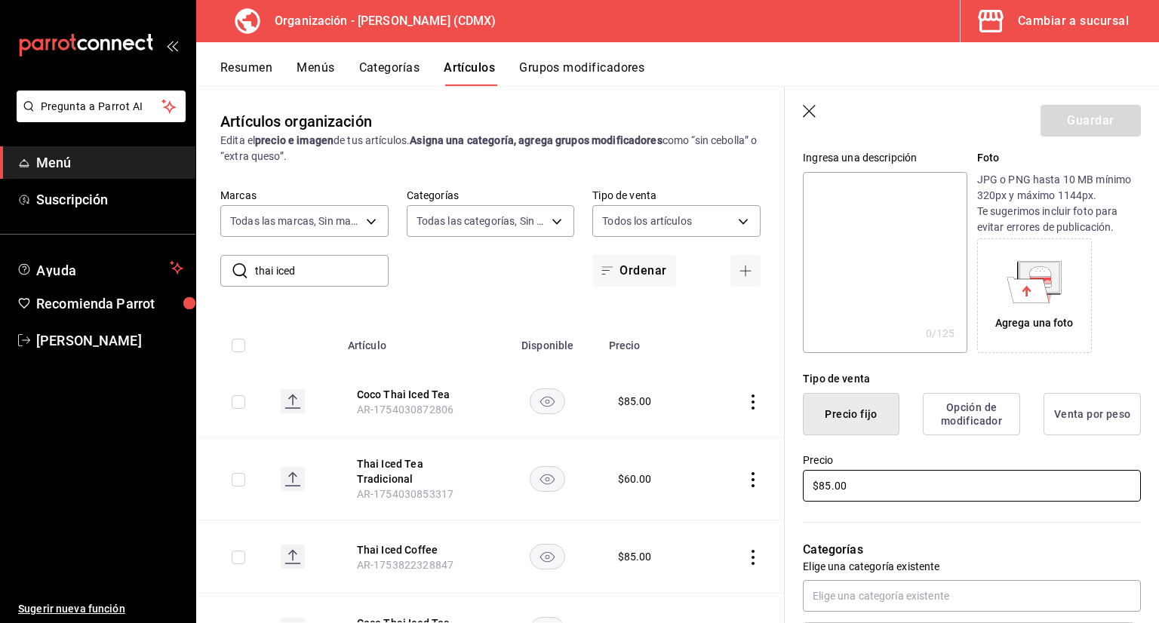
scroll to position [226, 0]
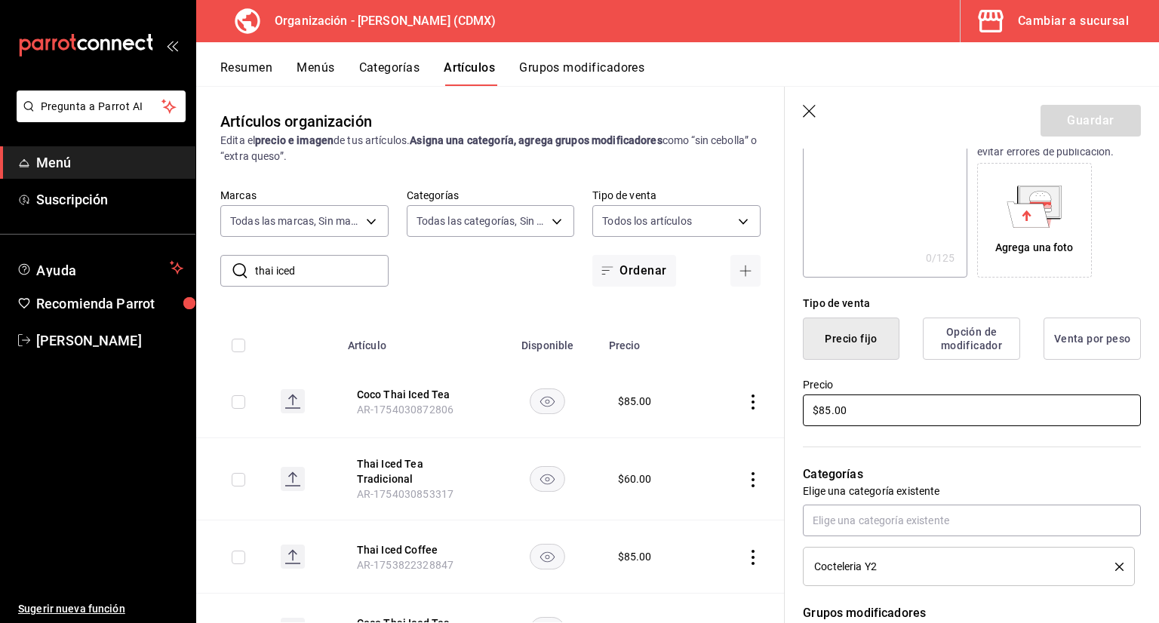
drag, startPoint x: 897, startPoint y: 408, endPoint x: 638, endPoint y: 420, distance: 258.4
click at [701, 420] on main "Artículos organización Edita el precio e imagen de tus artículos. Asigna una ca…" at bounding box center [677, 354] width 963 height 537
type input "$75.00"
click at [1077, 107] on button "Guardar" at bounding box center [1091, 121] width 100 height 32
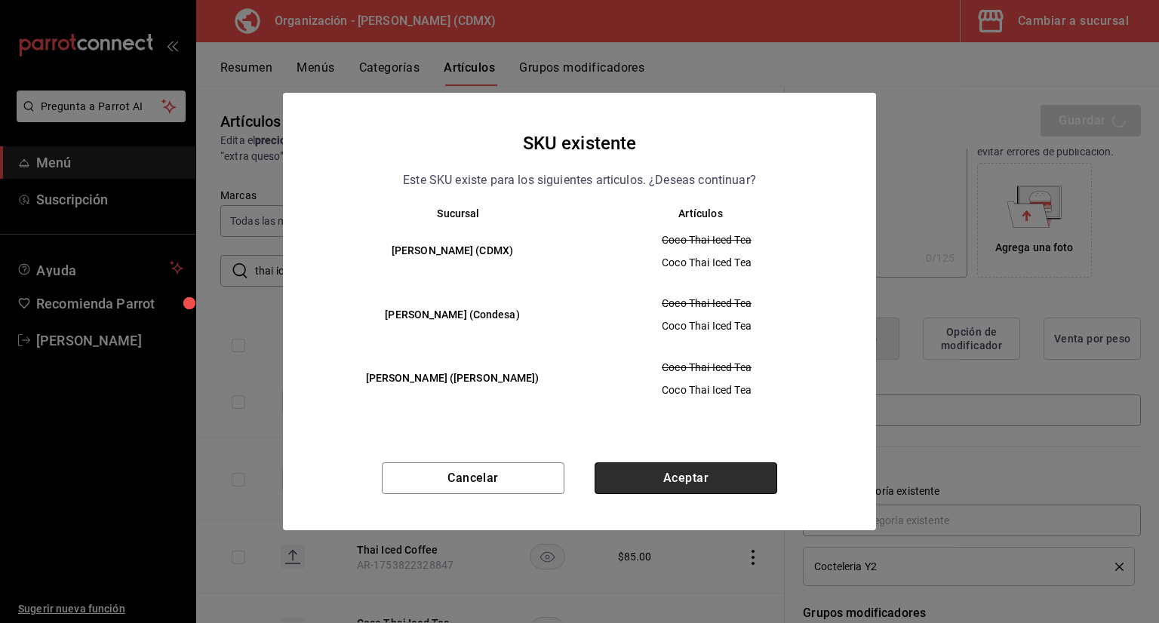
click at [727, 470] on button "Aceptar" at bounding box center [686, 479] width 183 height 32
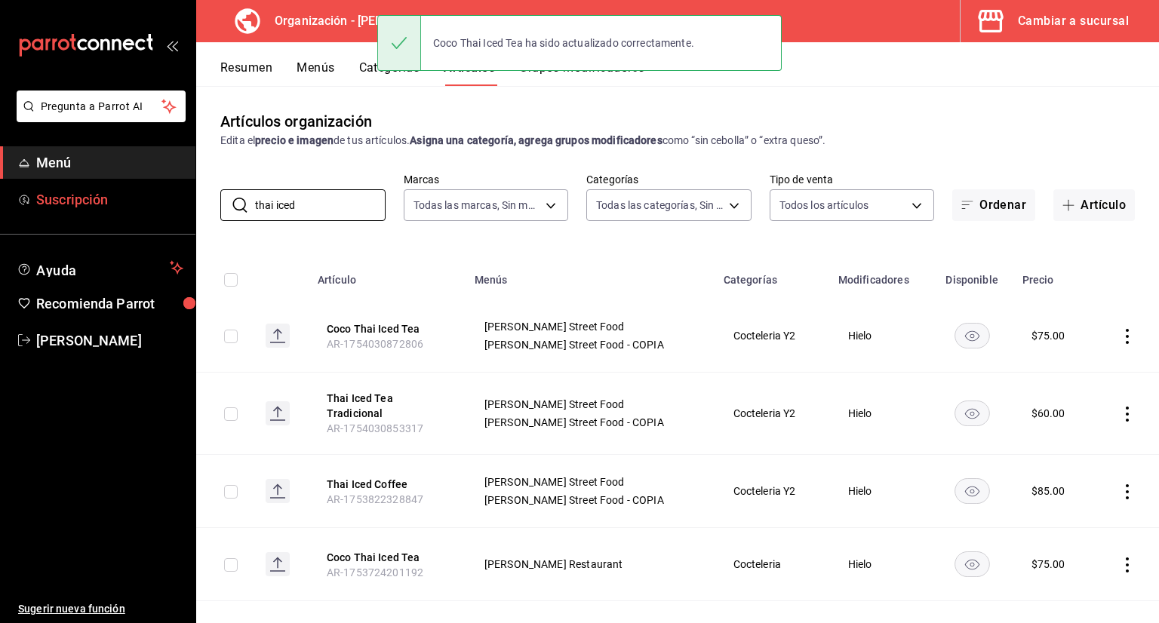
drag, startPoint x: 345, startPoint y: 212, endPoint x: 169, endPoint y: 211, distance: 175.8
click at [169, 211] on div "Pregunta a Parrot AI Menú Suscripción Ayuda Recomienda Parrot [PERSON_NAME] Sug…" at bounding box center [579, 311] width 1159 height 623
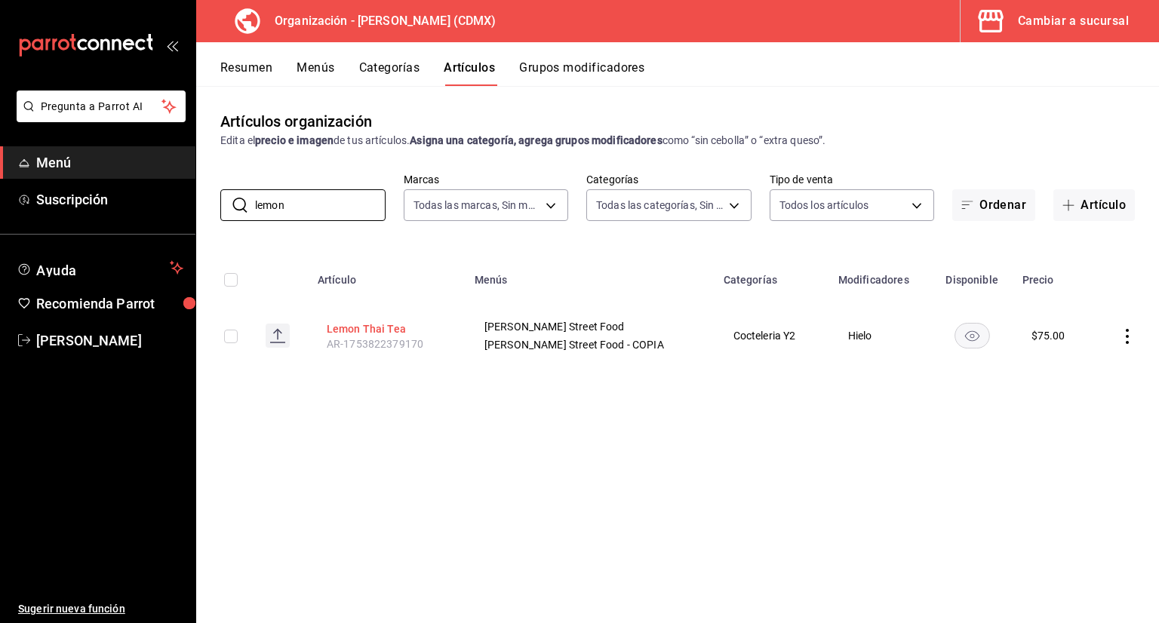
type input "lemon"
click at [398, 327] on button "Lemon Thai Tea" at bounding box center [387, 328] width 121 height 15
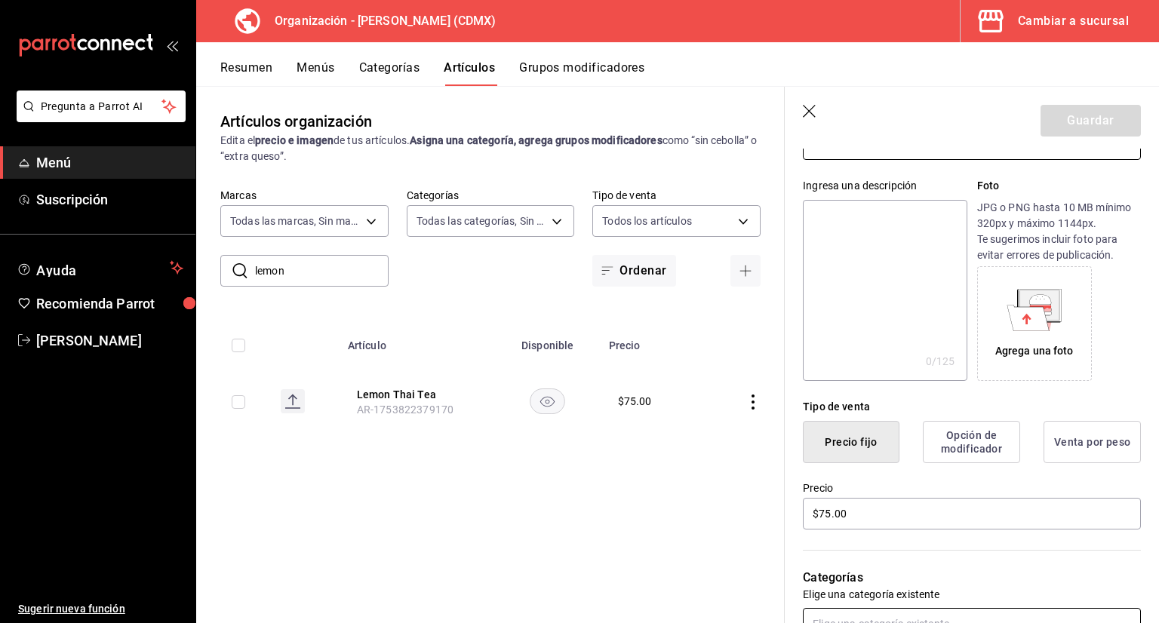
scroll to position [302, 0]
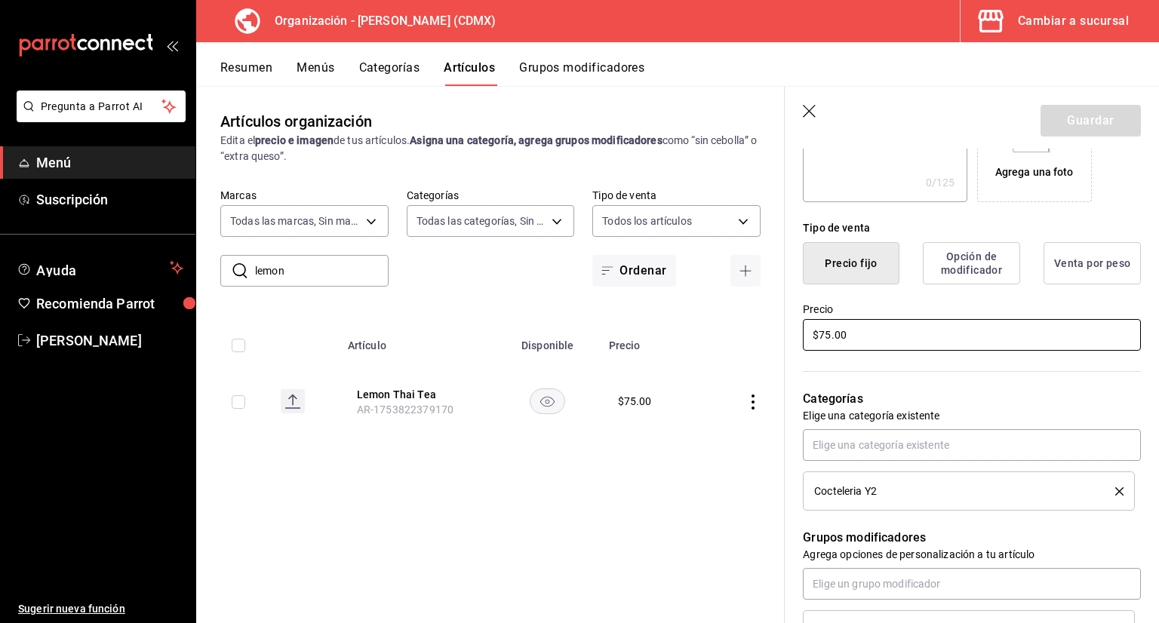
drag, startPoint x: 891, startPoint y: 336, endPoint x: 629, endPoint y: 336, distance: 261.1
click at [658, 333] on main "Artículos organización Edita el precio e imagen de tus artículos. Asigna una ca…" at bounding box center [677, 354] width 963 height 537
type input "$65.00"
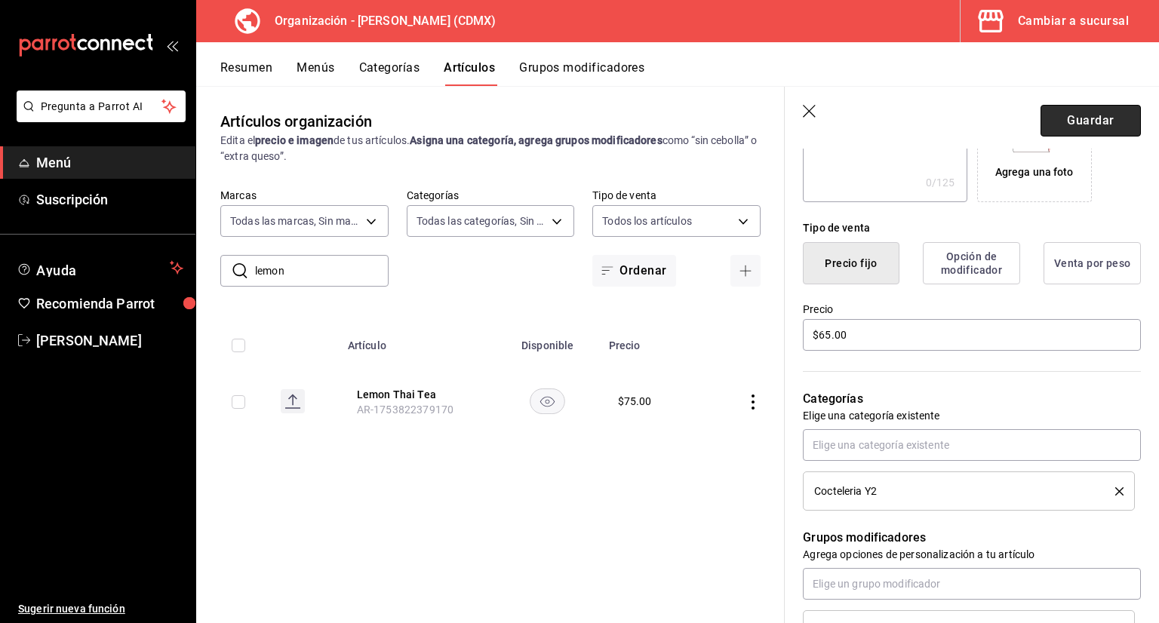
click at [1111, 118] on button "Guardar" at bounding box center [1091, 121] width 100 height 32
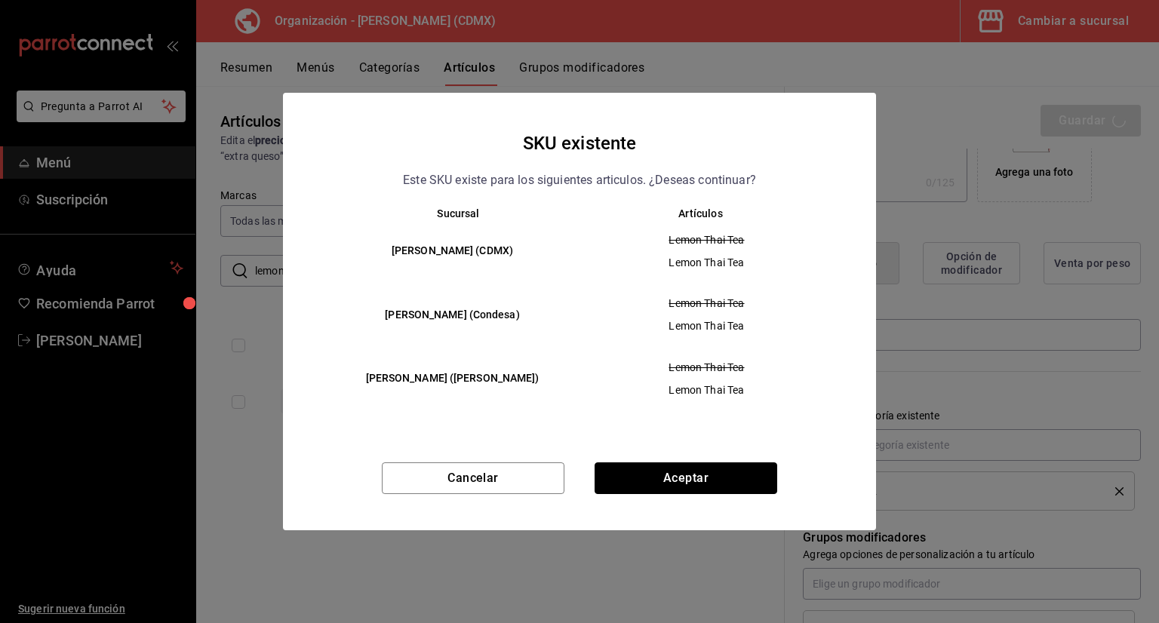
click at [704, 486] on button "Aceptar" at bounding box center [686, 479] width 183 height 32
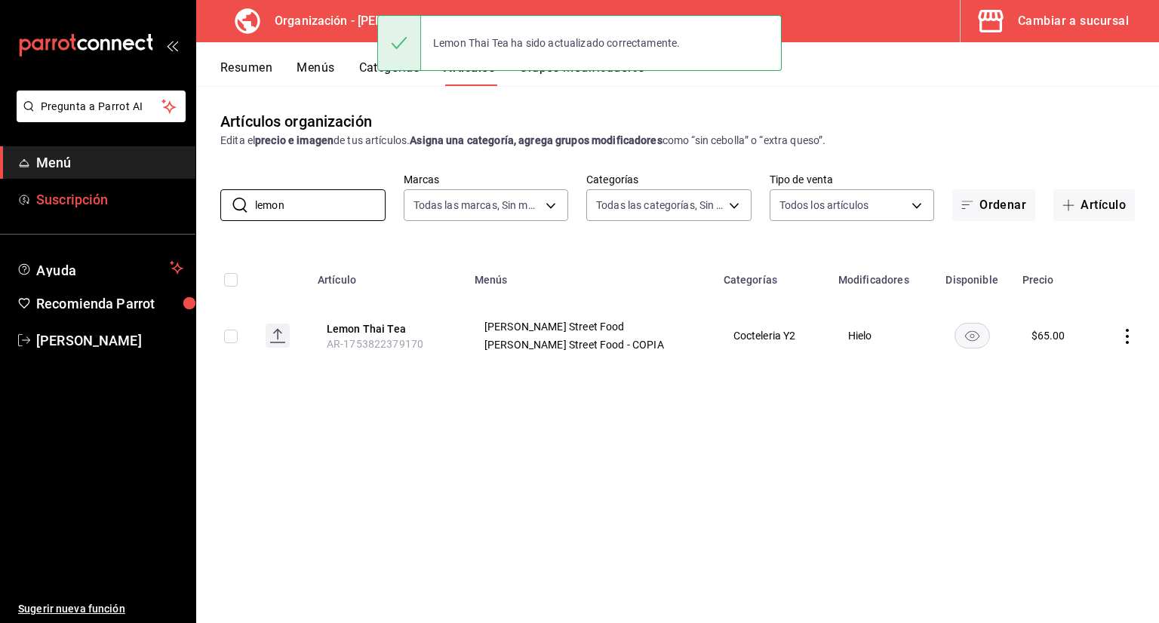
drag, startPoint x: 305, startPoint y: 203, endPoint x: 128, endPoint y: 203, distance: 176.6
click at [137, 203] on div "Pregunta a Parrot AI Menú Suscripción Ayuda Recomienda Parrot [PERSON_NAME] Sug…" at bounding box center [579, 311] width 1159 height 623
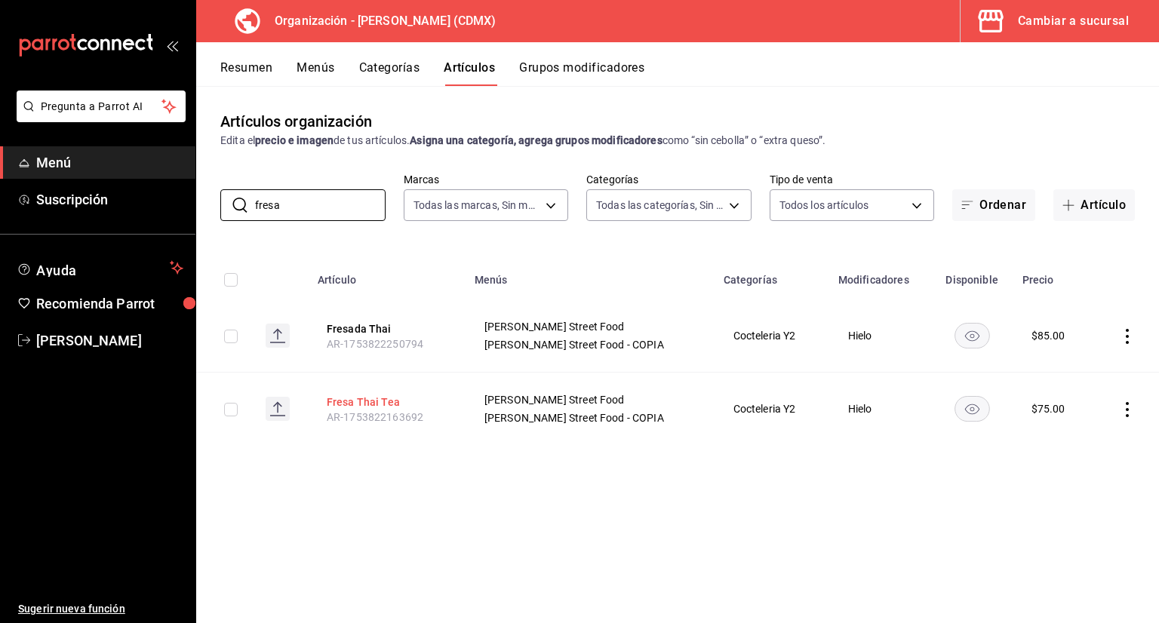
type input "fresa"
click at [384, 409] on th "Fresa Thai Tea AR-1753822163692" at bounding box center [387, 409] width 157 height 73
click at [389, 404] on button "Fresa Thai Tea" at bounding box center [387, 402] width 121 height 15
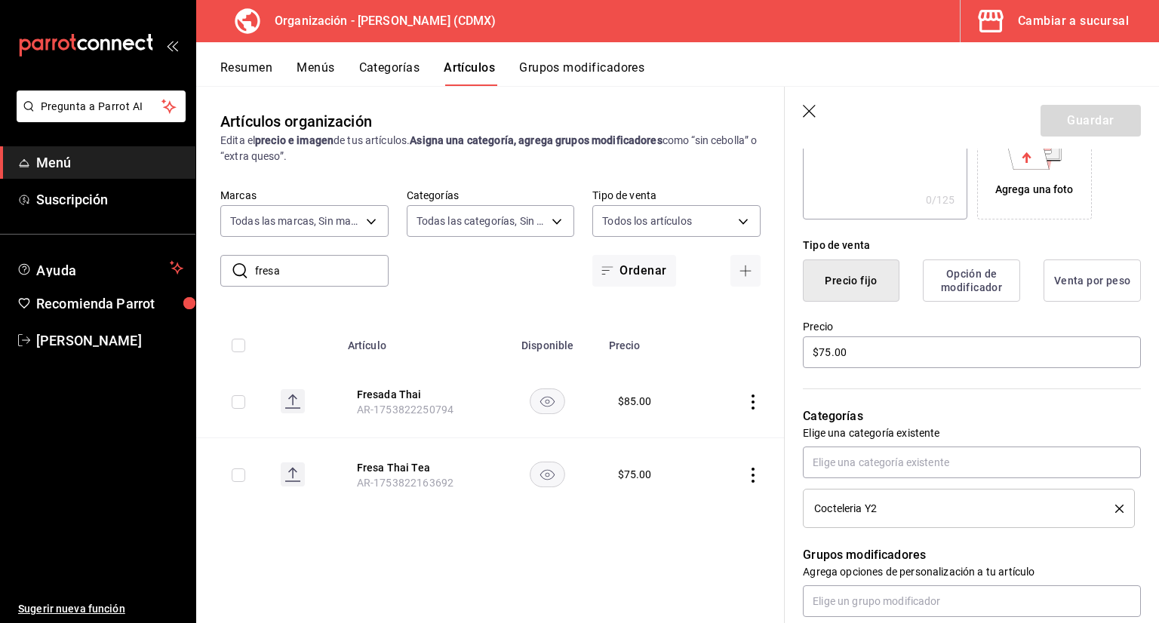
scroll to position [302, 0]
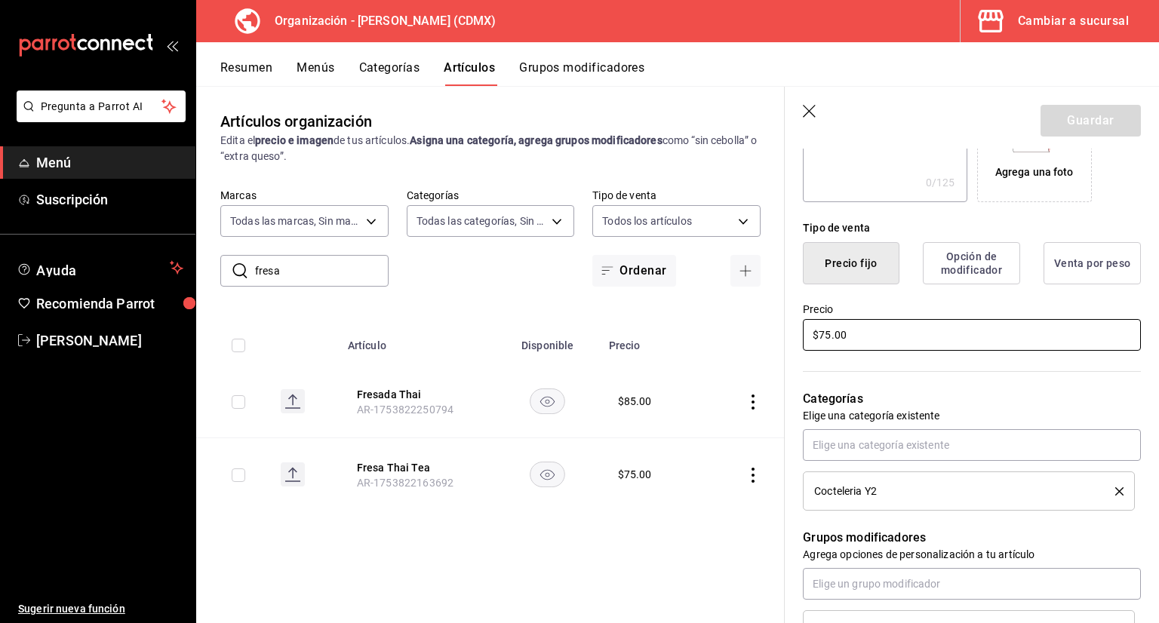
drag, startPoint x: 881, startPoint y: 335, endPoint x: 680, endPoint y: 339, distance: 201.5
click at [680, 339] on main "Artículos organización Edita el precio e imagen de tus artículos. Asigna una ca…" at bounding box center [677, 354] width 963 height 537
type input "$65.00"
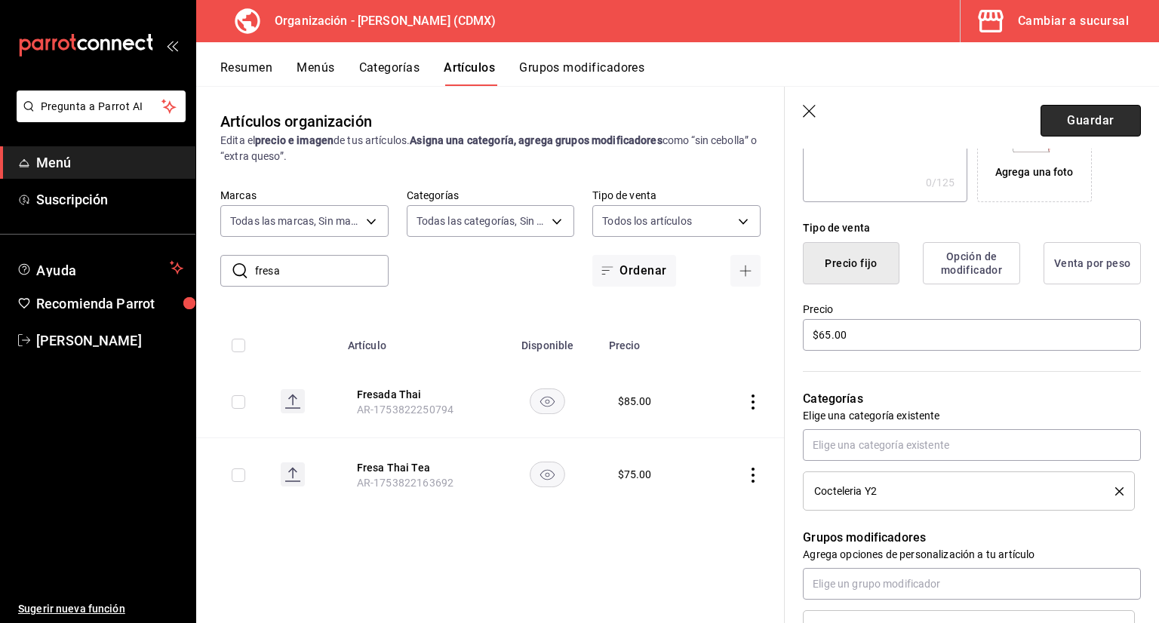
click at [1044, 113] on button "Guardar" at bounding box center [1091, 121] width 100 height 32
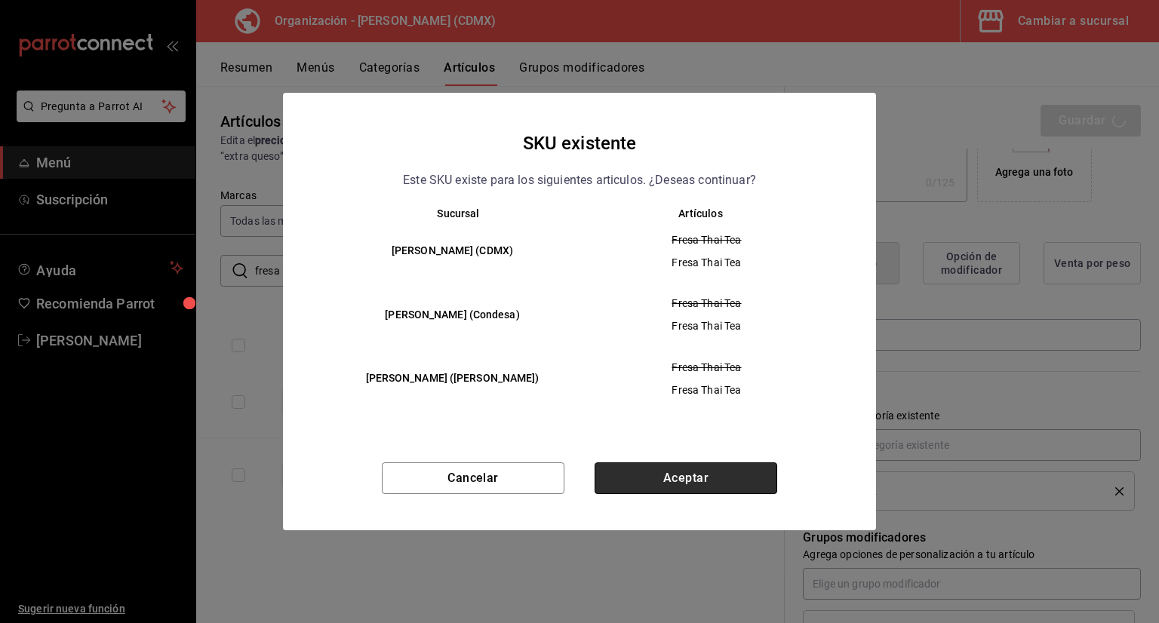
click at [747, 475] on button "Aceptar" at bounding box center [686, 479] width 183 height 32
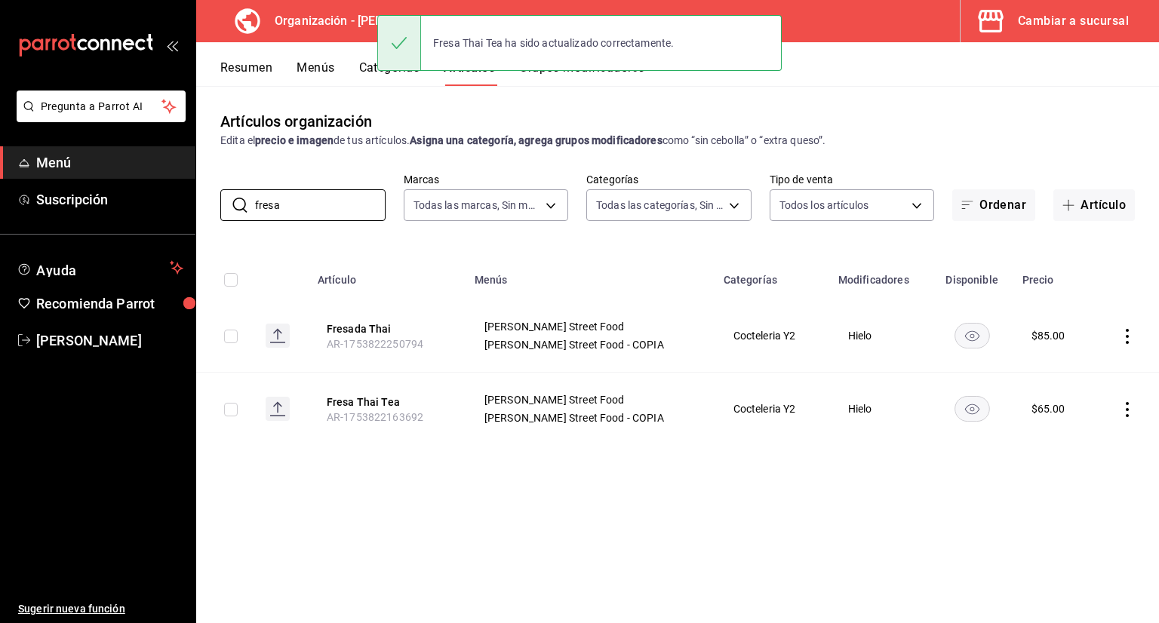
drag, startPoint x: 311, startPoint y: 206, endPoint x: 160, endPoint y: 222, distance: 151.8
click at [175, 218] on div "Pregunta a Parrot AI Menú Suscripción Ayuda Recomienda Parrot [PERSON_NAME] Sug…" at bounding box center [579, 311] width 1159 height 623
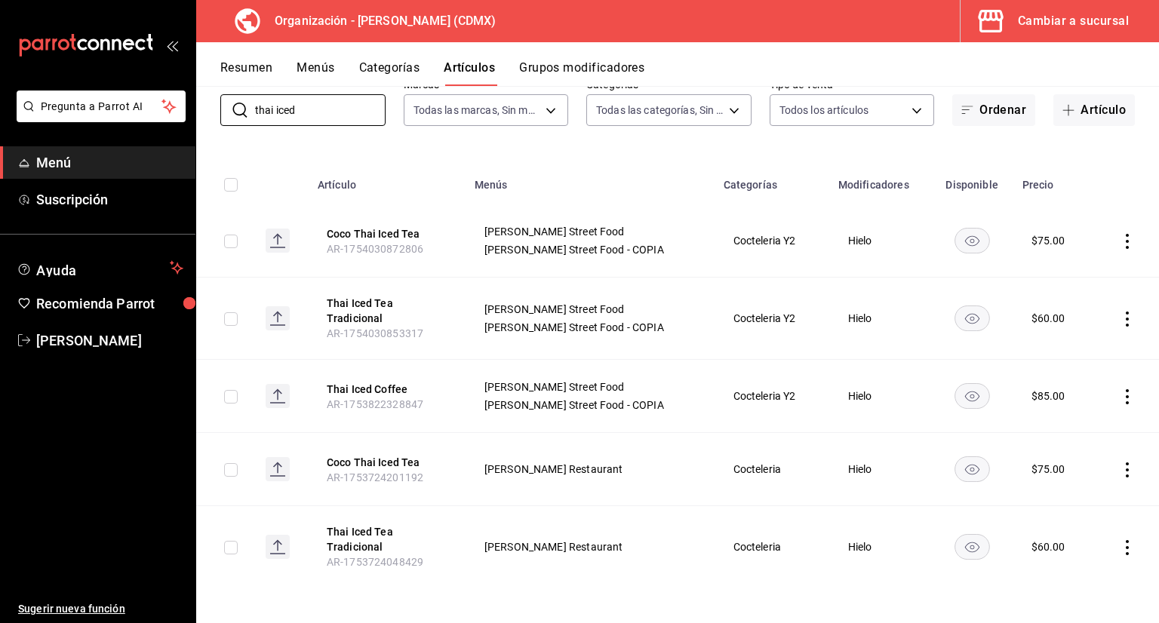
scroll to position [96, 0]
type input "thai iced"
click at [391, 374] on th "Thai Iced Coffee AR-1753822328847" at bounding box center [387, 395] width 157 height 73
click at [380, 379] on th "Thai Iced Coffee AR-1753822328847" at bounding box center [387, 395] width 157 height 73
click at [374, 392] on button "Thai Iced Coffee" at bounding box center [387, 388] width 121 height 15
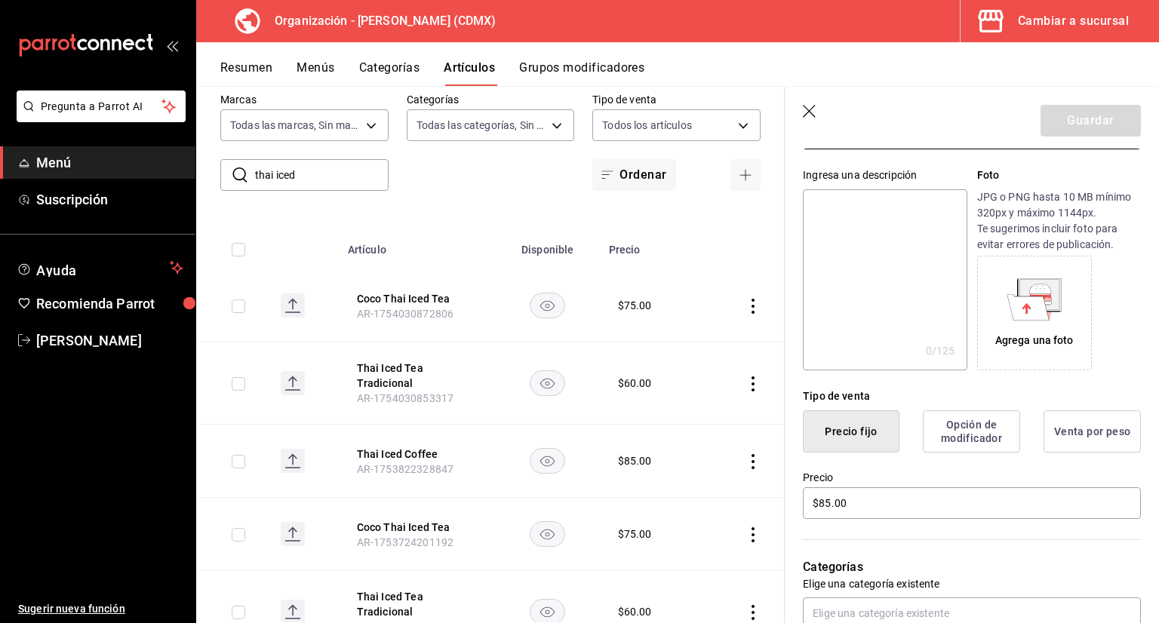
scroll to position [151, 0]
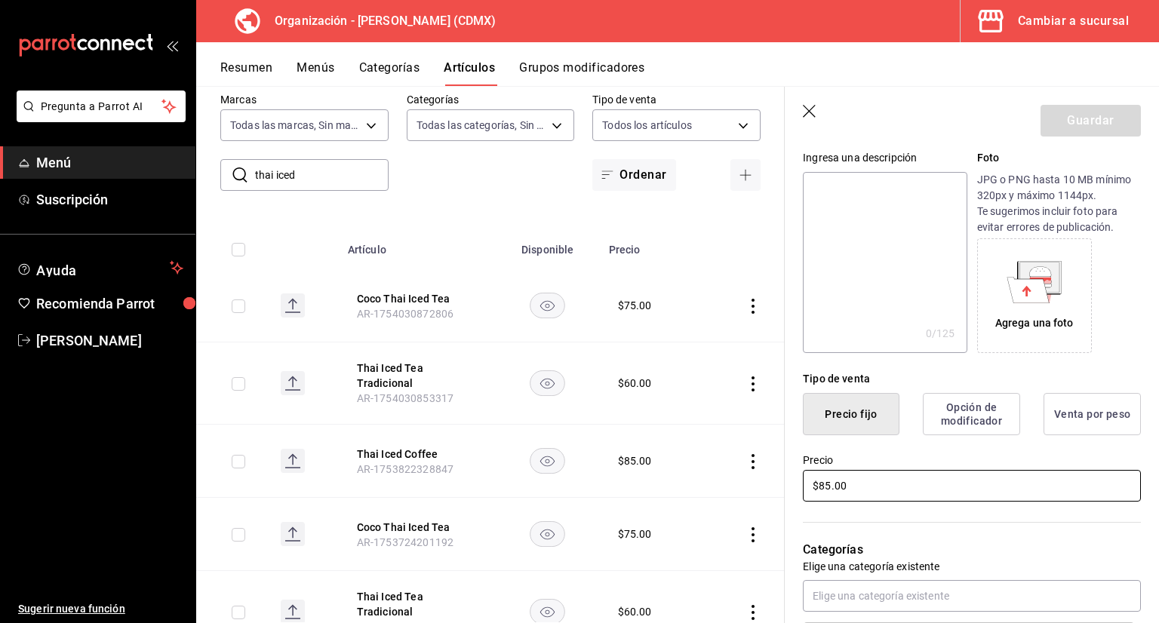
drag, startPoint x: 854, startPoint y: 481, endPoint x: 736, endPoint y: 490, distance: 118.1
click at [742, 489] on main "Artículos organización Edita el precio e imagen de tus artículos. Asigna una ca…" at bounding box center [677, 354] width 963 height 537
type input "$75.00"
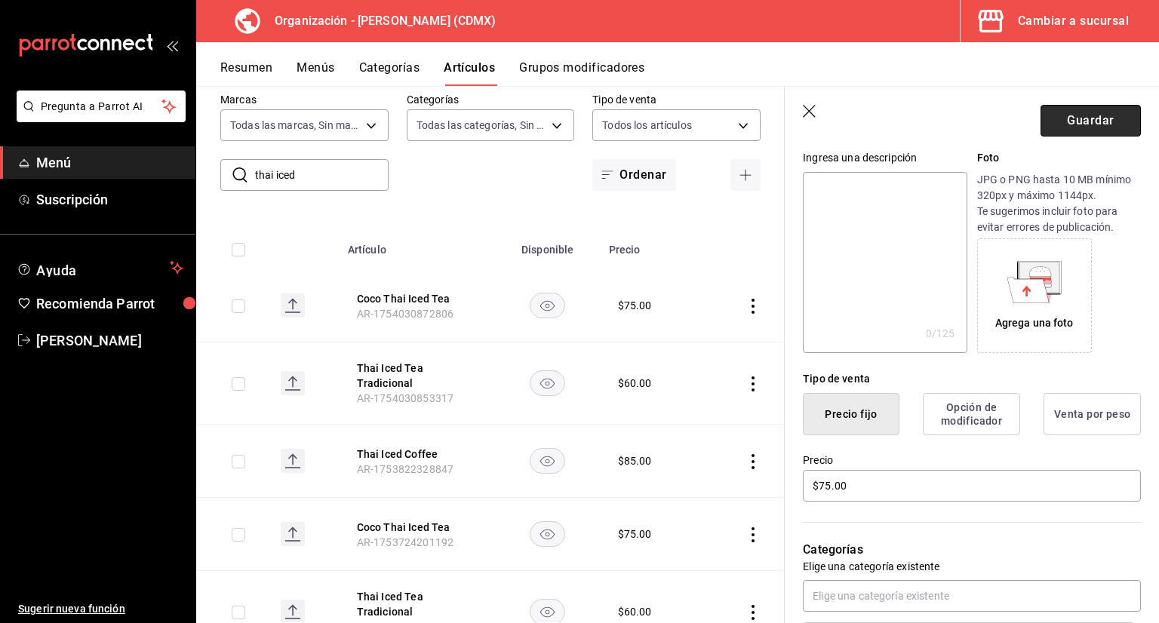
click at [1078, 124] on button "Guardar" at bounding box center [1091, 121] width 100 height 32
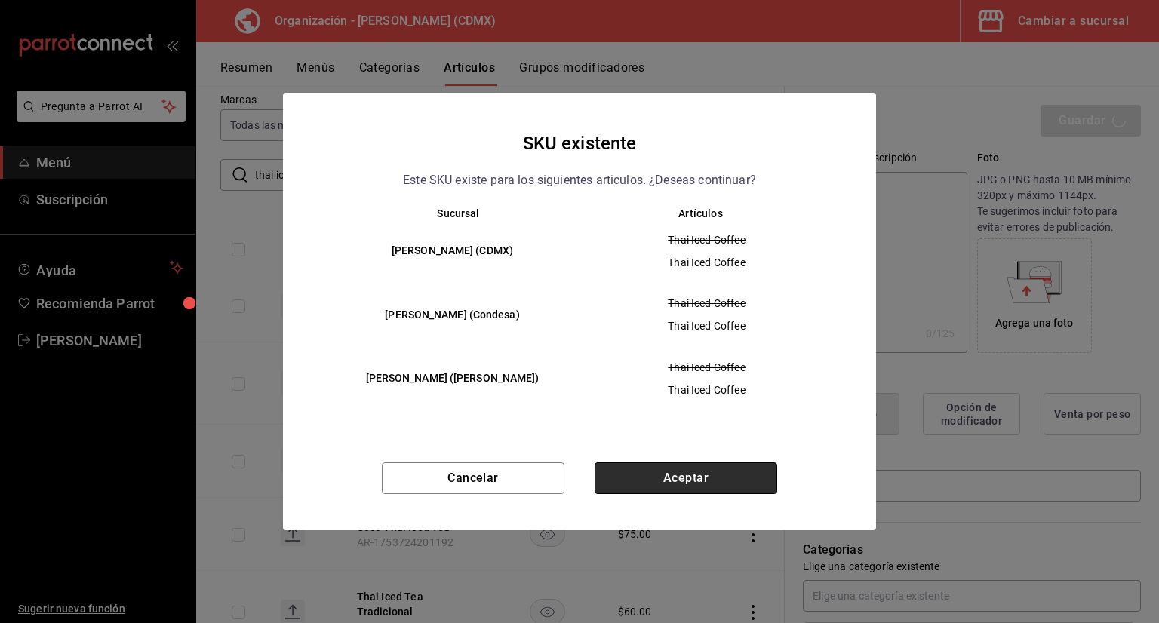
click at [691, 484] on button "Aceptar" at bounding box center [686, 479] width 183 height 32
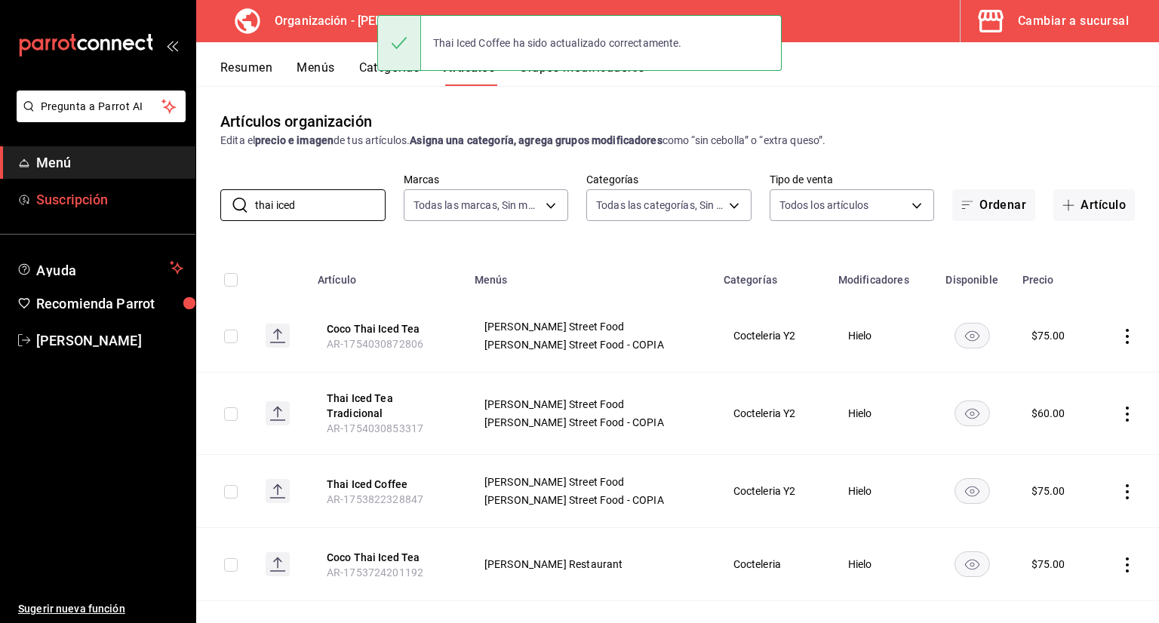
drag, startPoint x: 323, startPoint y: 196, endPoint x: 112, endPoint y: 205, distance: 210.7
click at [125, 199] on div "Pregunta a Parrot AI Menú Suscripción Ayuda Recomienda Parrot [PERSON_NAME] Sug…" at bounding box center [579, 311] width 1159 height 623
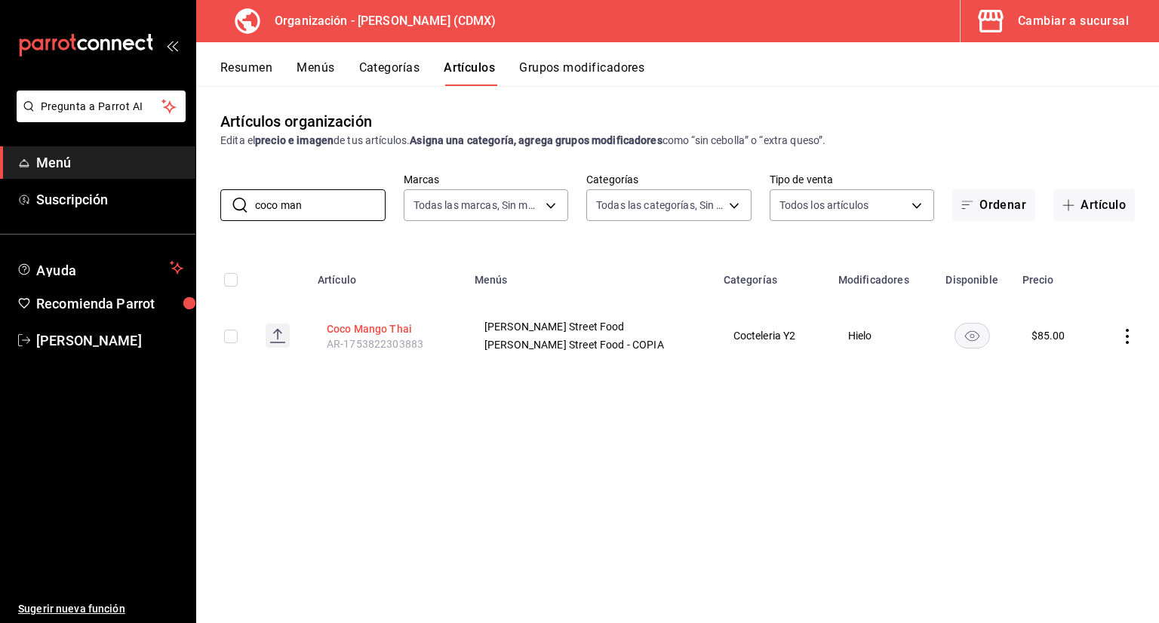
type input "coco man"
click at [359, 332] on button "Coco Mango Thai" at bounding box center [387, 328] width 121 height 15
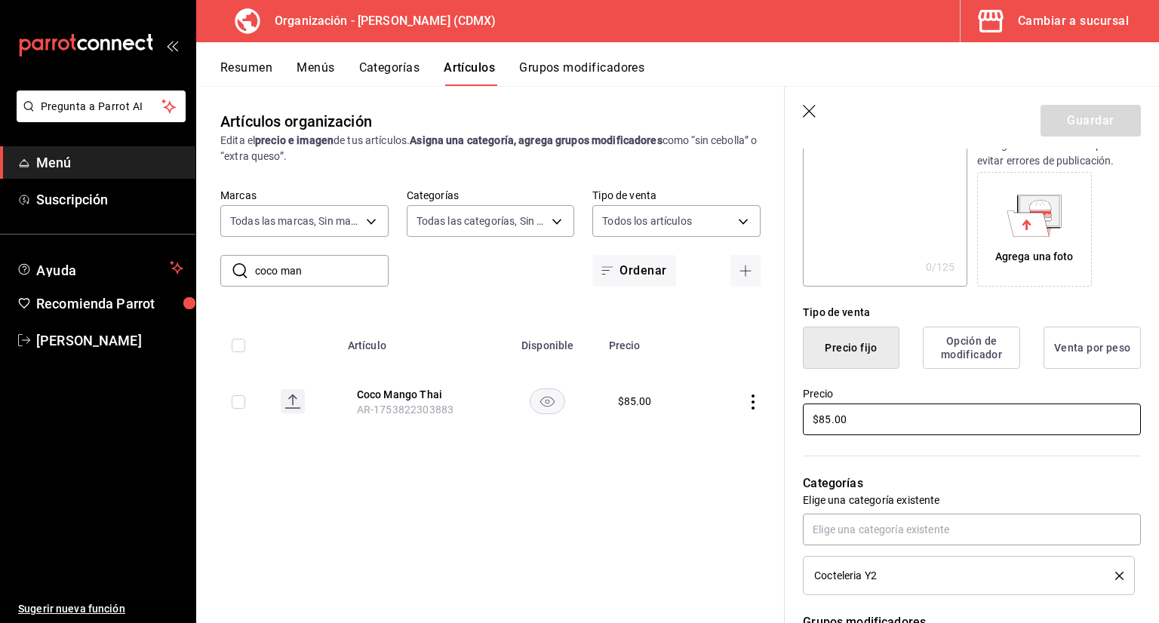
scroll to position [226, 0]
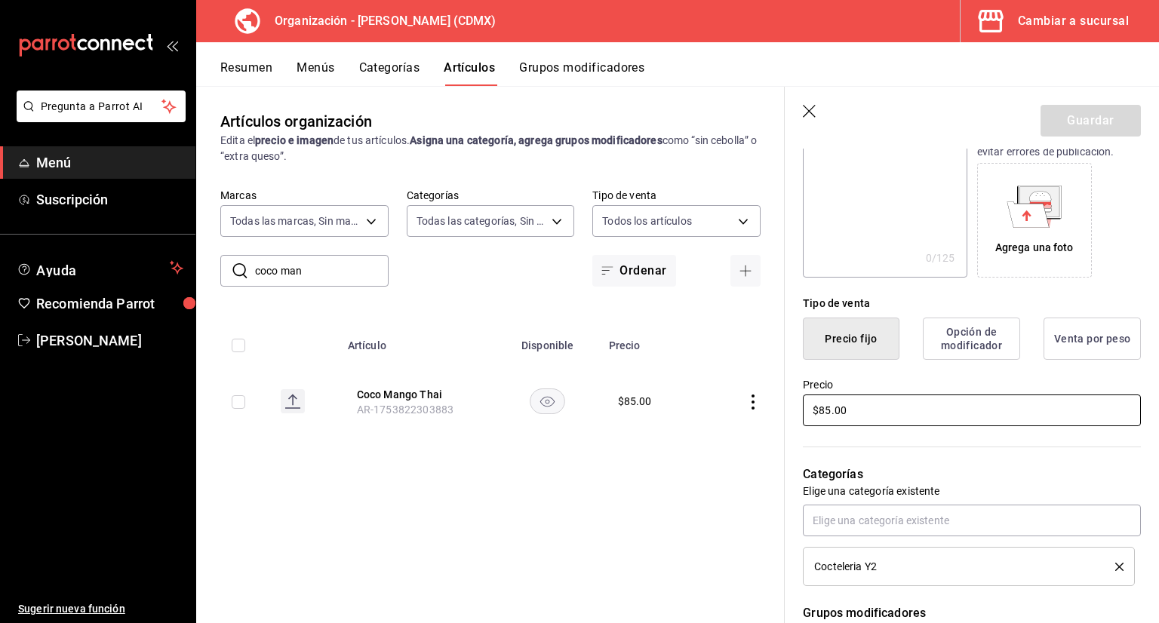
drag, startPoint x: 857, startPoint y: 417, endPoint x: 749, endPoint y: 429, distance: 108.6
click at [755, 429] on main "Artículos organización Edita el precio e imagen de tus artículos. Asigna una ca…" at bounding box center [677, 354] width 963 height 537
type input "$70.00"
click at [1088, 129] on button "Guardar" at bounding box center [1091, 121] width 100 height 32
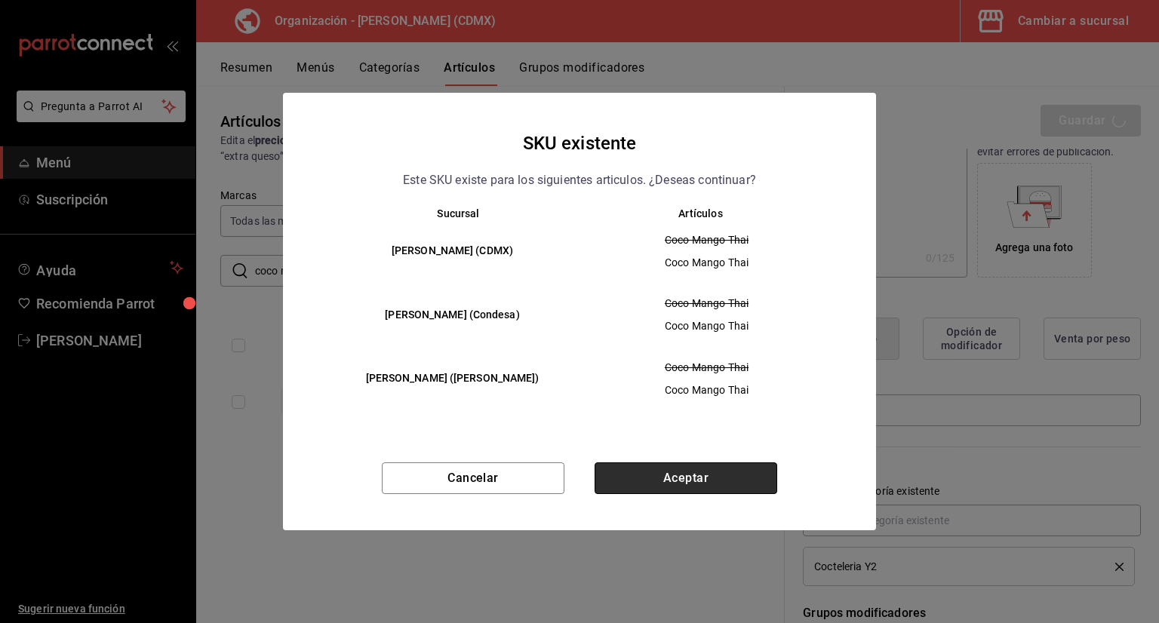
click at [641, 469] on button "Aceptar" at bounding box center [686, 479] width 183 height 32
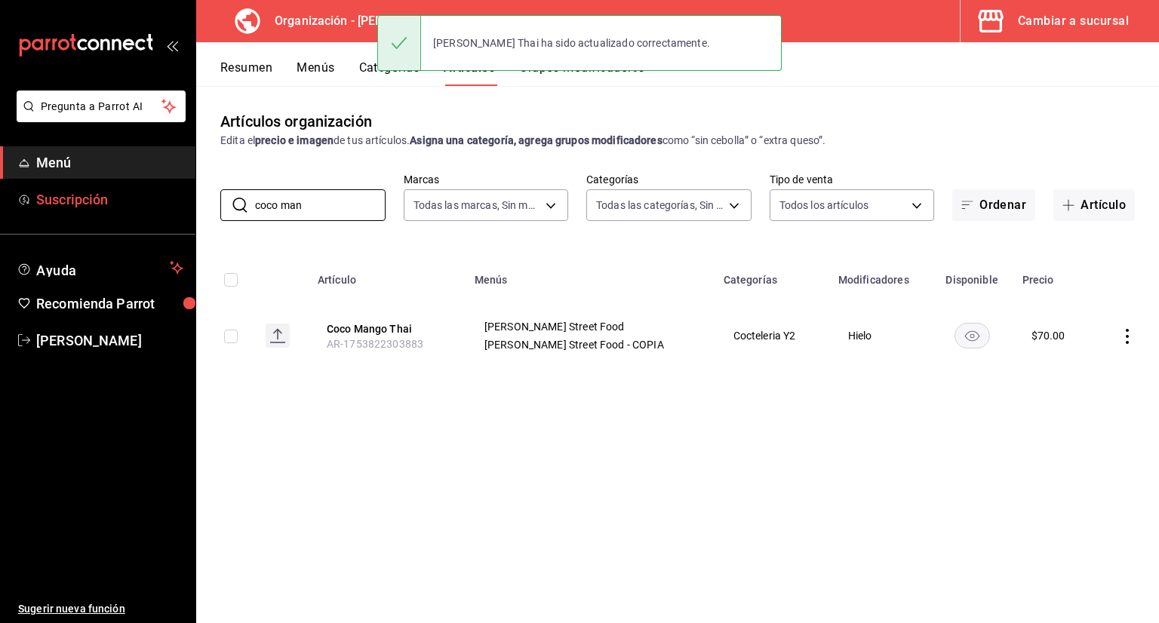
drag, startPoint x: 335, startPoint y: 204, endPoint x: 112, endPoint y: 207, distance: 222.6
click at [122, 203] on div "Pregunta a Parrot AI Menú Suscripción Ayuda Recomienda Parrot [PERSON_NAME] Sug…" at bounding box center [579, 311] width 1159 height 623
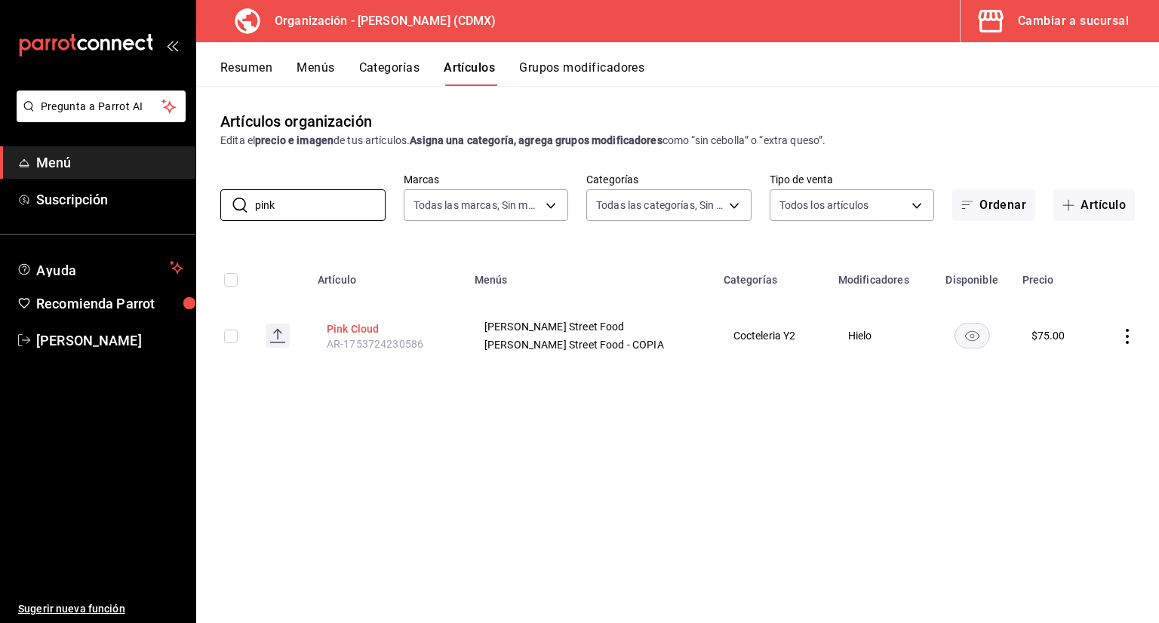
type input "pink"
click at [347, 324] on button "Pink Cloud" at bounding box center [387, 328] width 121 height 15
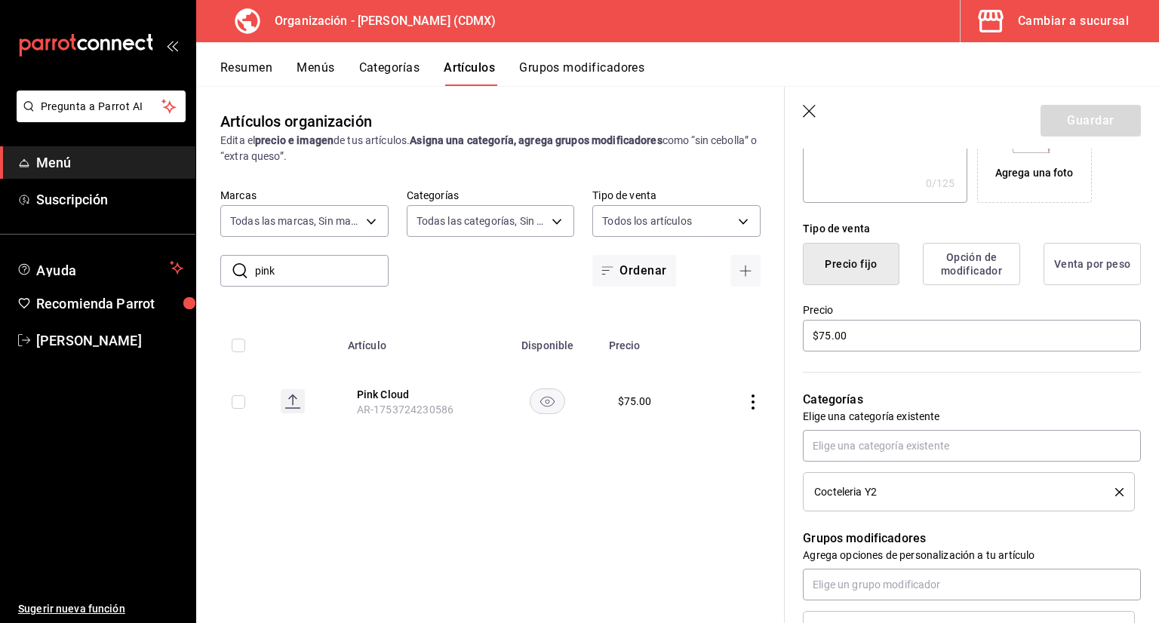
scroll to position [302, 0]
drag, startPoint x: 870, startPoint y: 333, endPoint x: 684, endPoint y: 333, distance: 185.6
click at [694, 333] on main "Artículos organización Edita el precio e imagen de tus artículos. Asigna una ca…" at bounding box center [677, 354] width 963 height 537
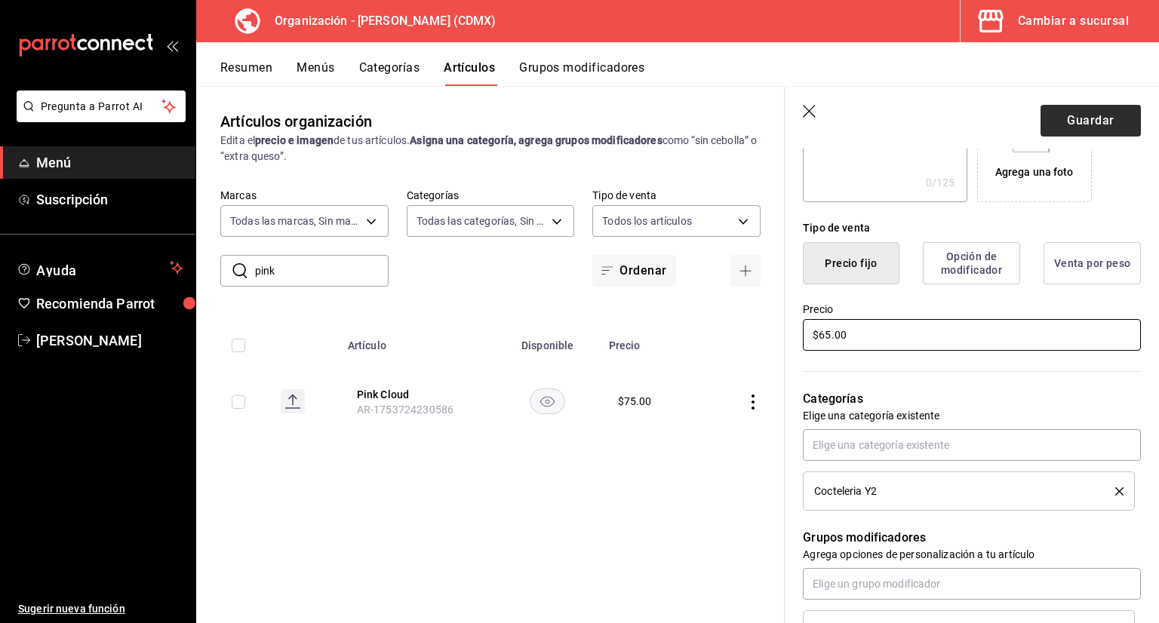
type input "$65.00"
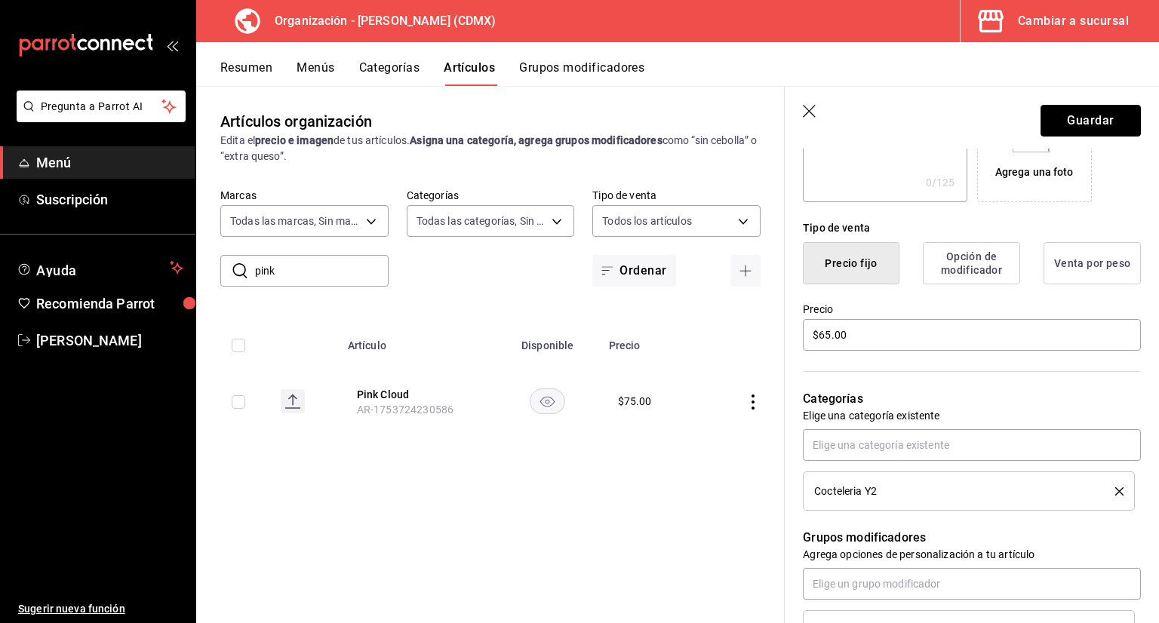
click at [1094, 115] on button "Guardar" at bounding box center [1091, 121] width 100 height 32
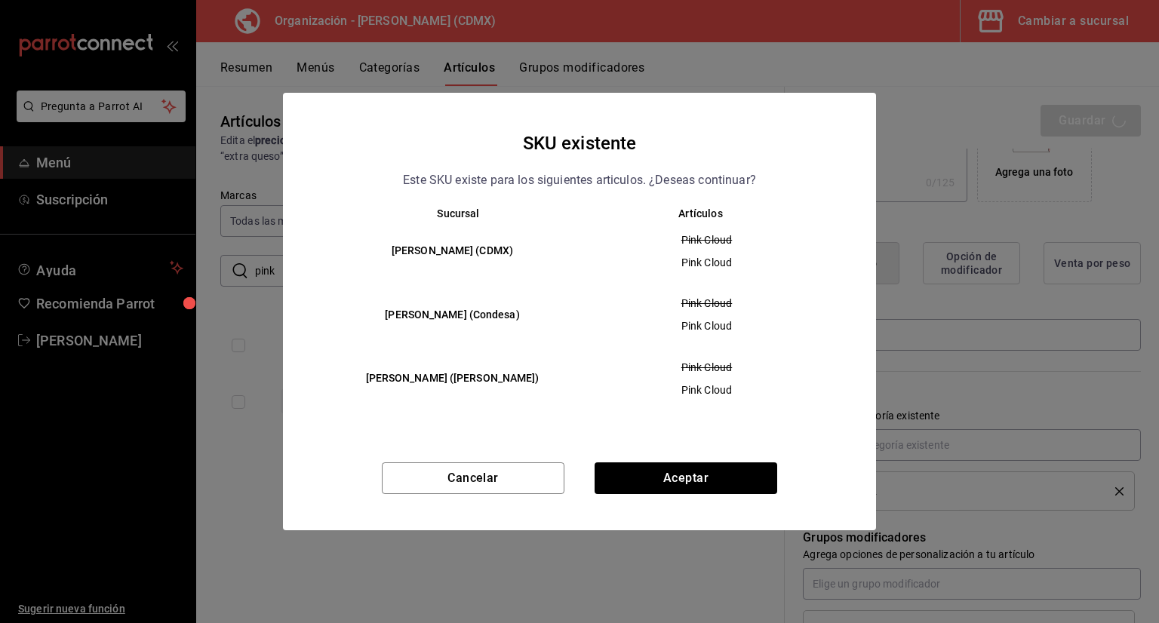
click at [646, 497] on div "Cancelar Aceptar" at bounding box center [579, 497] width 593 height 68
click at [655, 485] on button "Aceptar" at bounding box center [686, 479] width 183 height 32
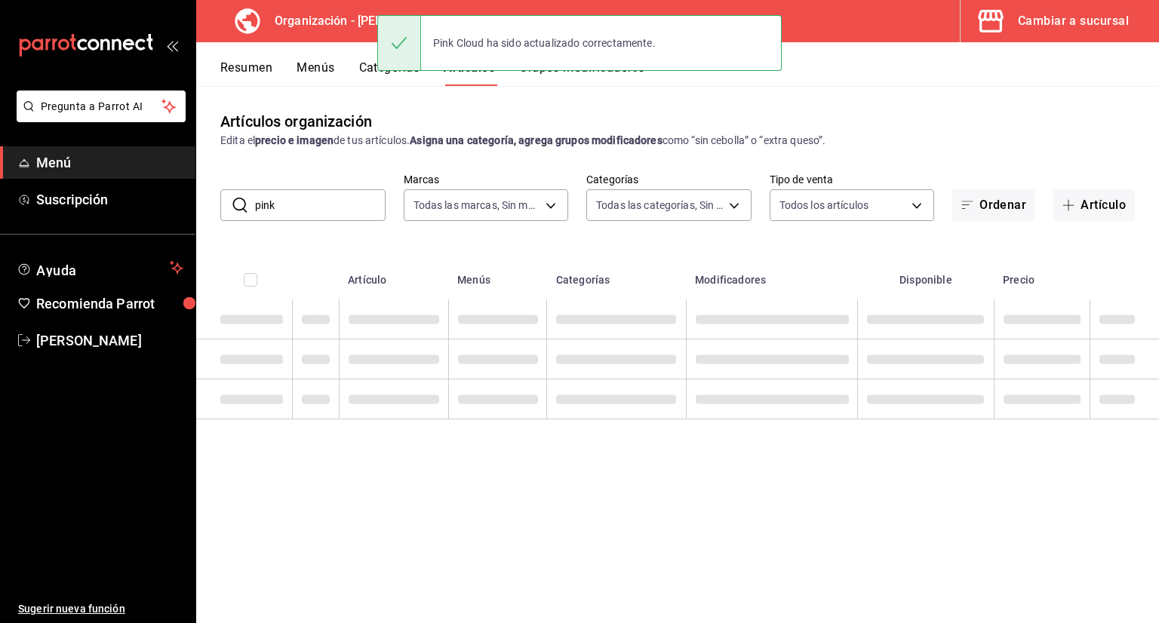
click at [316, 211] on input "pink" at bounding box center [320, 205] width 131 height 30
type input "p"
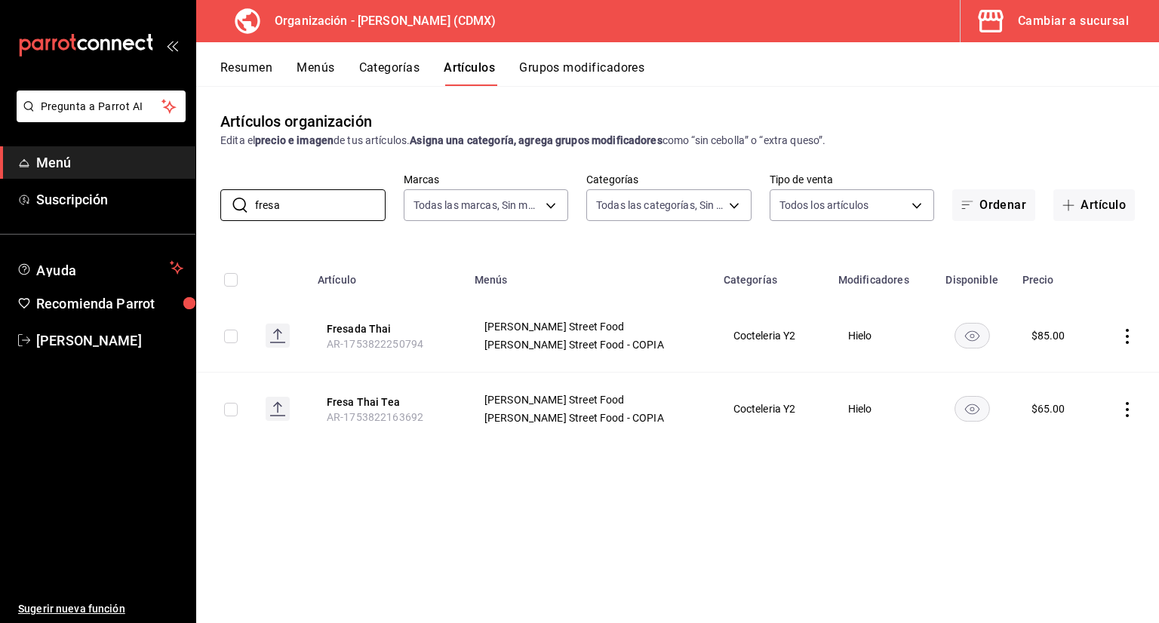
type input "fresa"
click at [332, 312] on th "Fresada Thai AR-1753822250794" at bounding box center [387, 336] width 157 height 73
click at [341, 312] on th "Fresada Thai AR-1753822250794" at bounding box center [387, 336] width 157 height 73
click at [364, 337] on th "Fresada Thai AR-1753822250794" at bounding box center [387, 336] width 157 height 73
drag, startPoint x: 364, startPoint y: 324, endPoint x: 359, endPoint y: 334, distance: 11.5
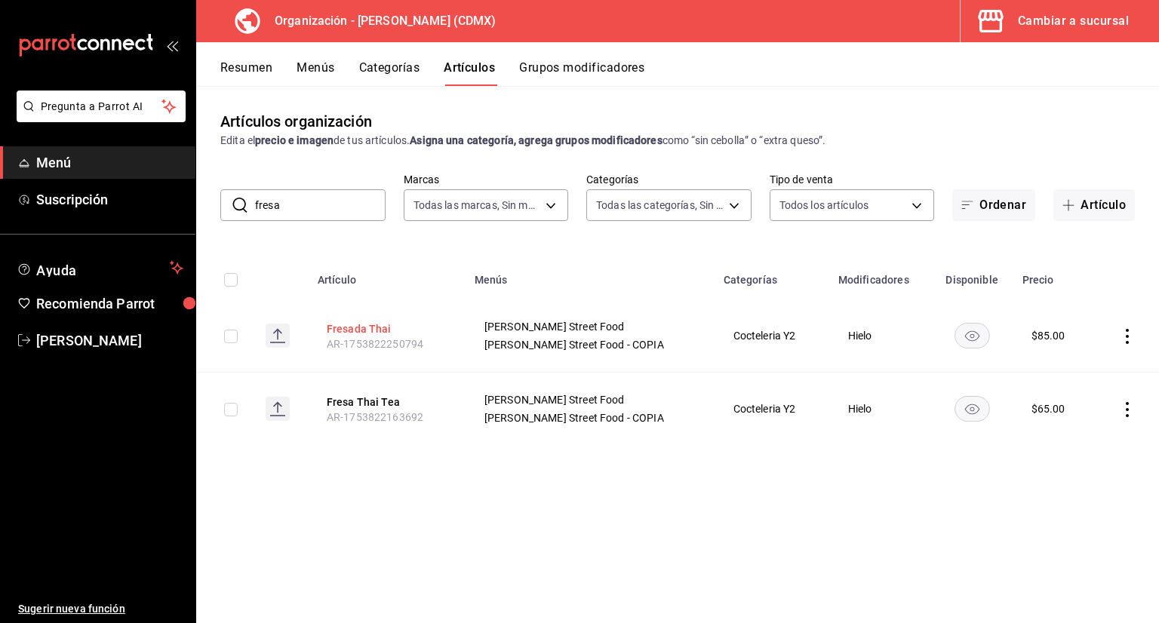
click at [365, 329] on button "Fresada Thai" at bounding box center [387, 328] width 121 height 15
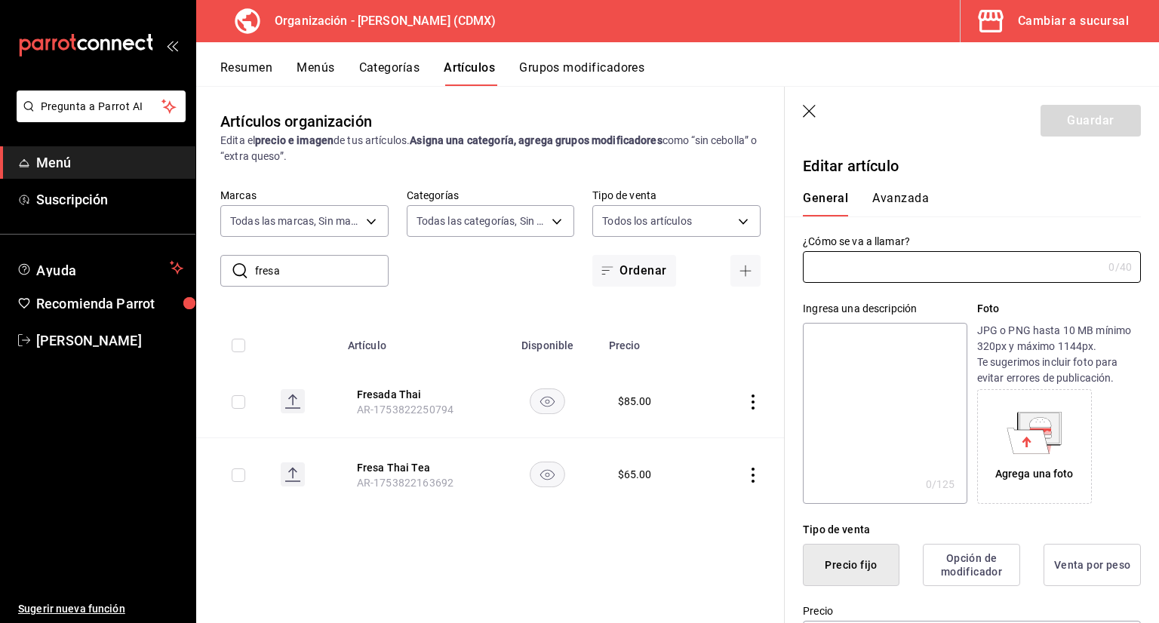
type input "Fresada Thai"
type input "AR-1753822250794"
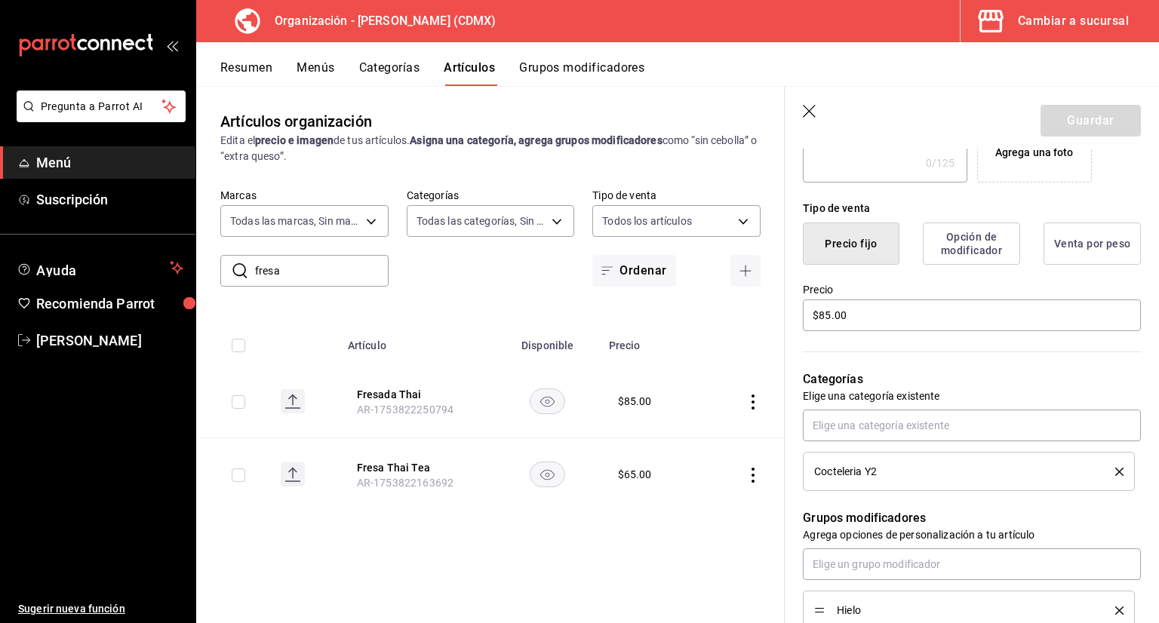
scroll to position [377, 0]
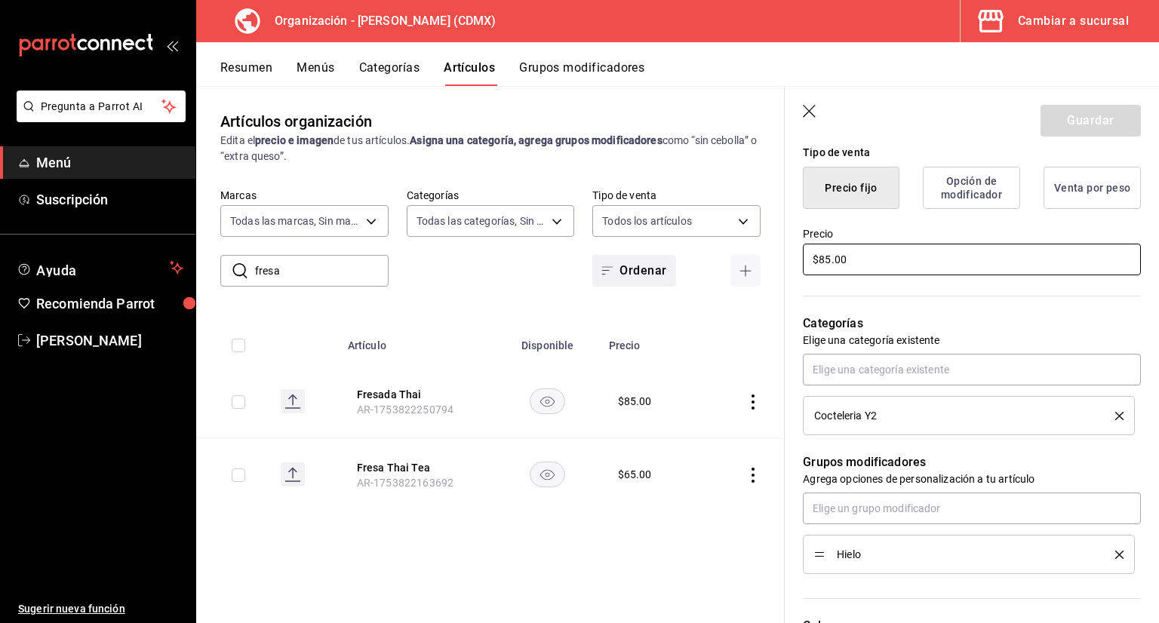
drag, startPoint x: 889, startPoint y: 249, endPoint x: 631, endPoint y: 275, distance: 259.4
click at [634, 270] on main "Artículos organización Edita el precio e imagen de tus artículos. Asigna una ca…" at bounding box center [677, 354] width 963 height 537
type input "$75.00"
click at [1076, 111] on button "Guardar" at bounding box center [1091, 121] width 100 height 32
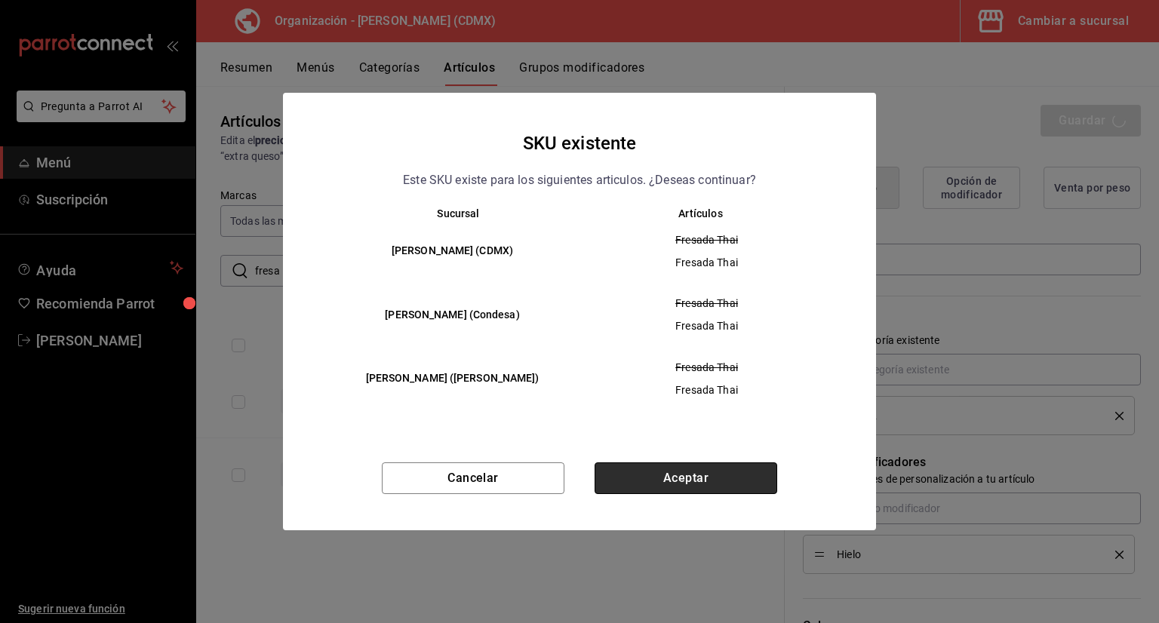
click at [724, 477] on button "Aceptar" at bounding box center [686, 479] width 183 height 32
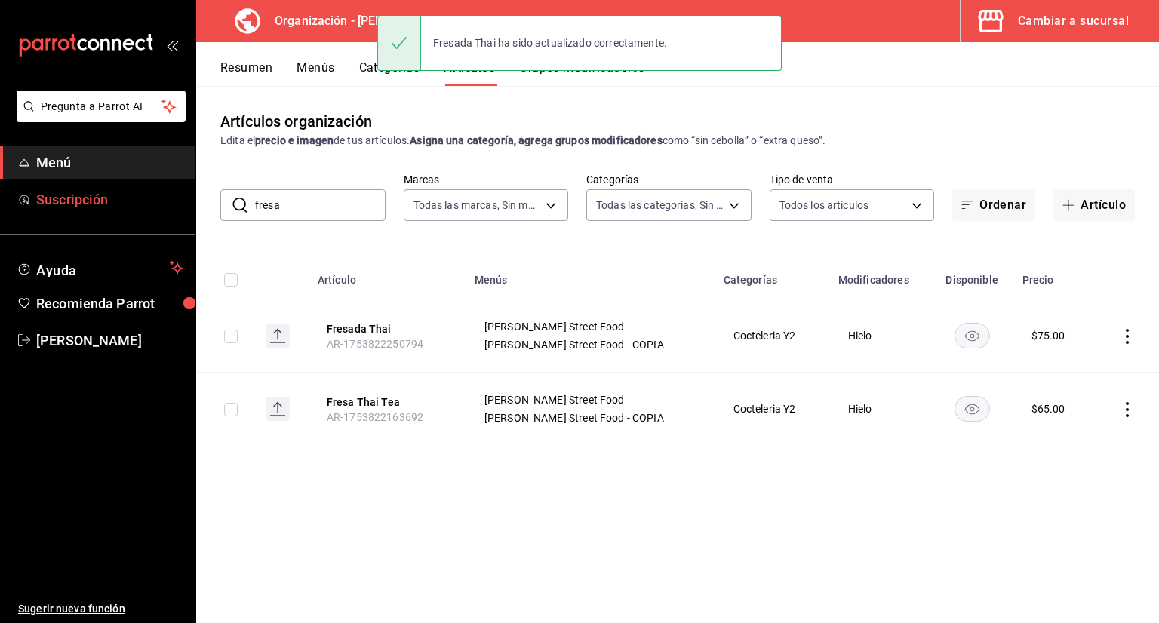
drag, startPoint x: 328, startPoint y: 205, endPoint x: 128, endPoint y: 208, distance: 200.0
click at [128, 208] on div "Pregunta a Parrot AI Menú Suscripción Ayuda Recomienda Parrot [PERSON_NAME] Sug…" at bounding box center [579, 311] width 1159 height 623
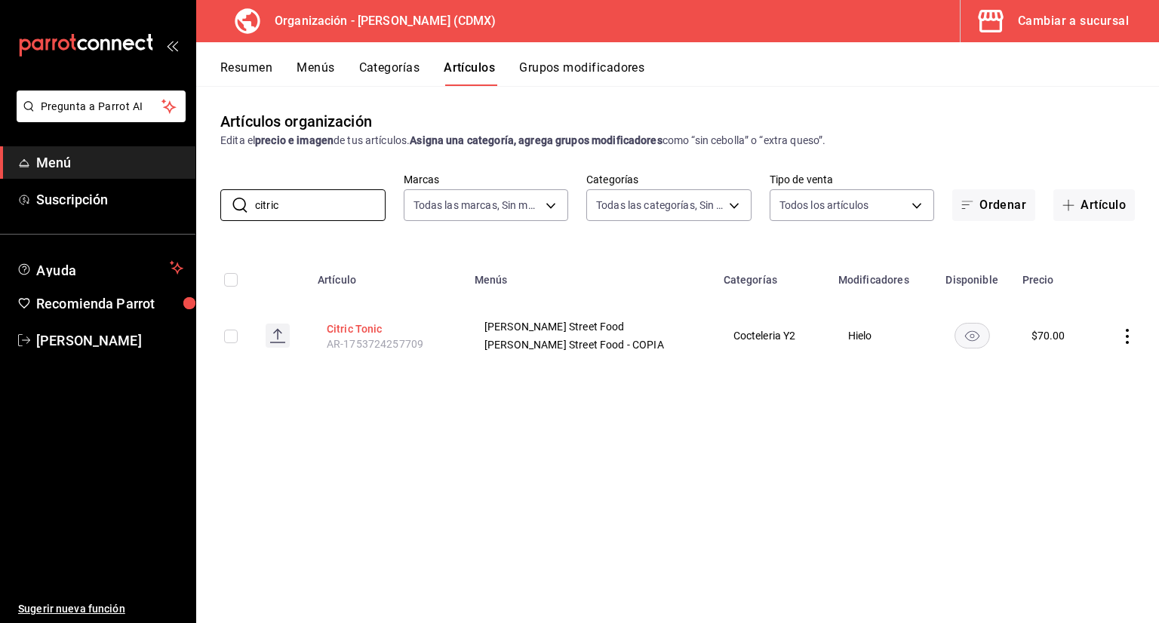
type input "citric"
click at [341, 324] on button "Citric Tonic" at bounding box center [387, 328] width 121 height 15
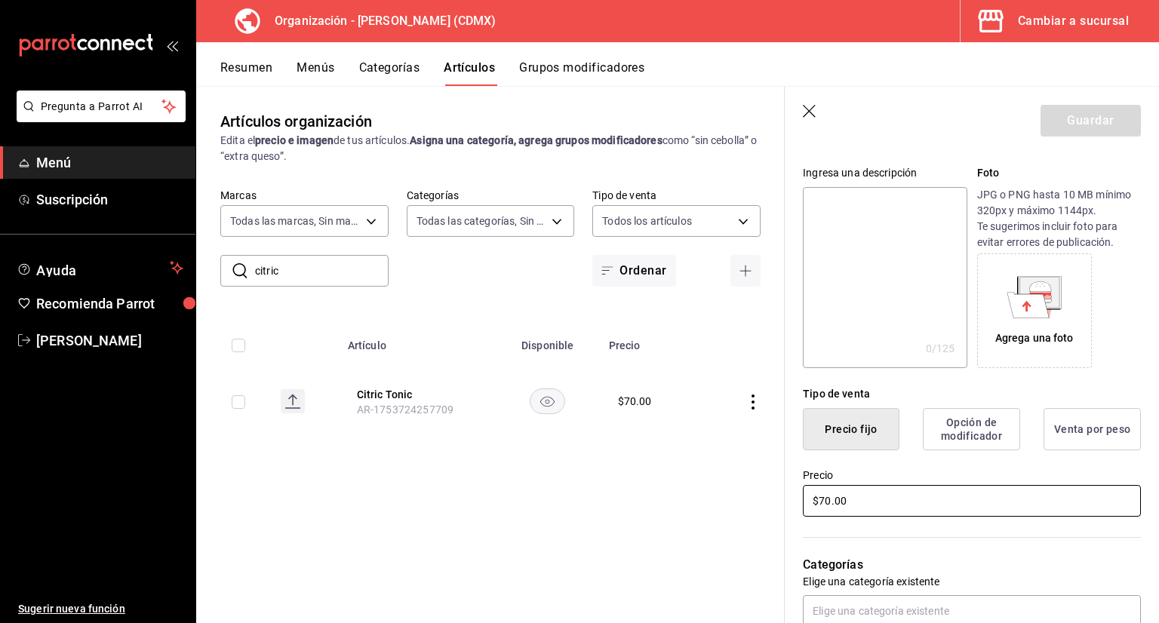
scroll to position [151, 0]
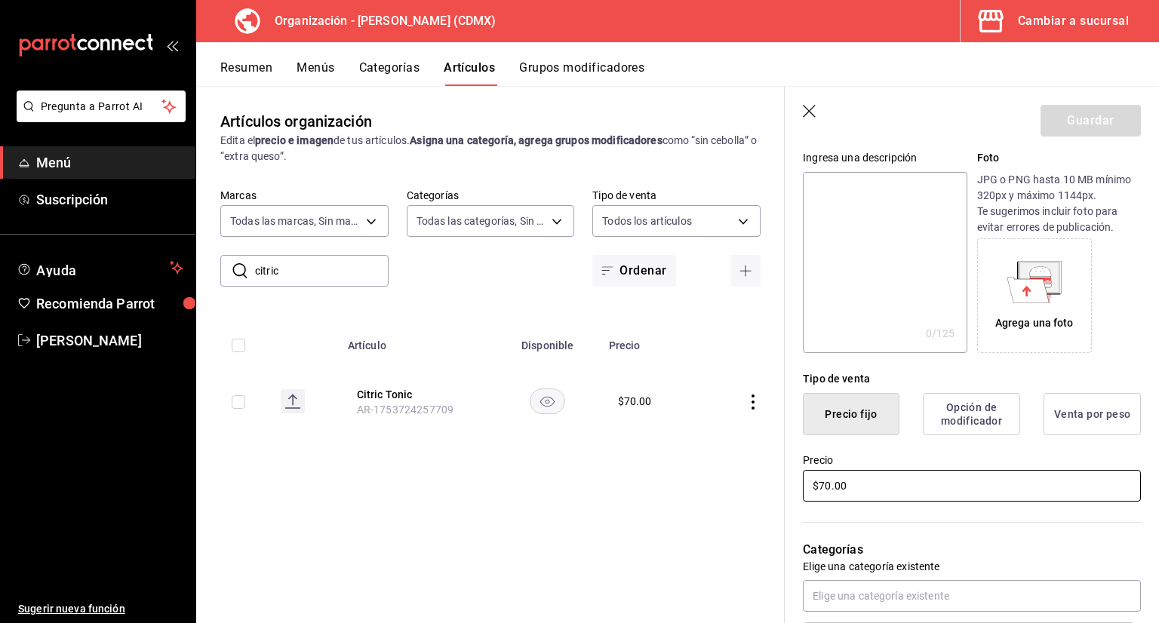
drag, startPoint x: 943, startPoint y: 478, endPoint x: 657, endPoint y: 534, distance: 292.0
click at [663, 534] on main "Artículos organización Edita el precio e imagen de tus artículos. Asigna una ca…" at bounding box center [677, 354] width 963 height 537
type input "$60.00"
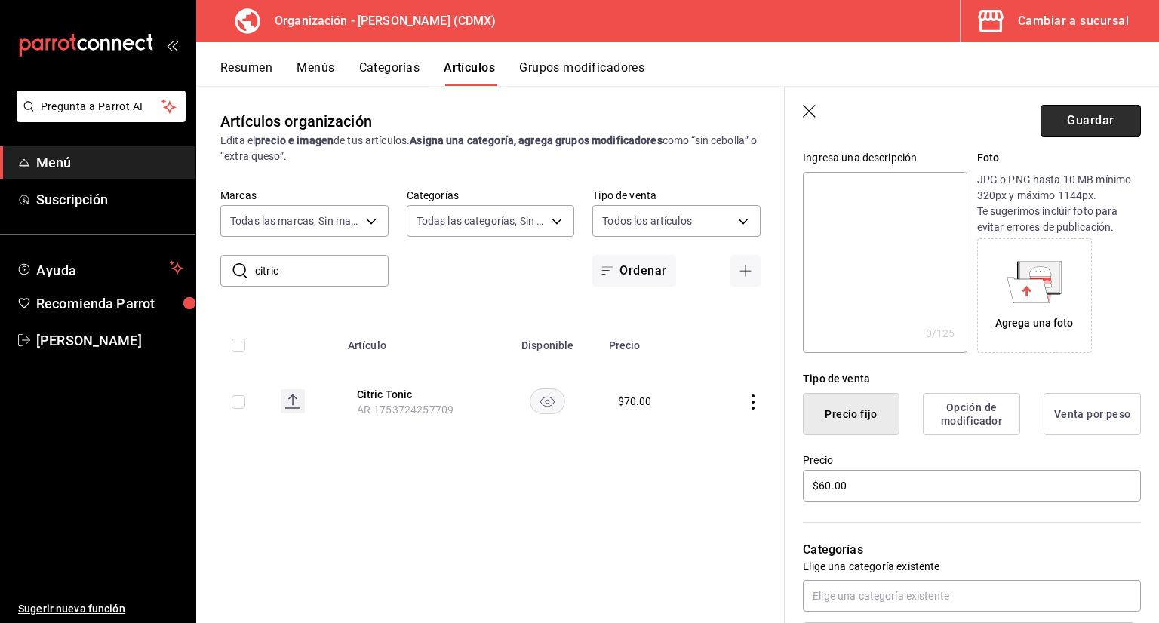
click at [1075, 128] on button "Guardar" at bounding box center [1091, 121] width 100 height 32
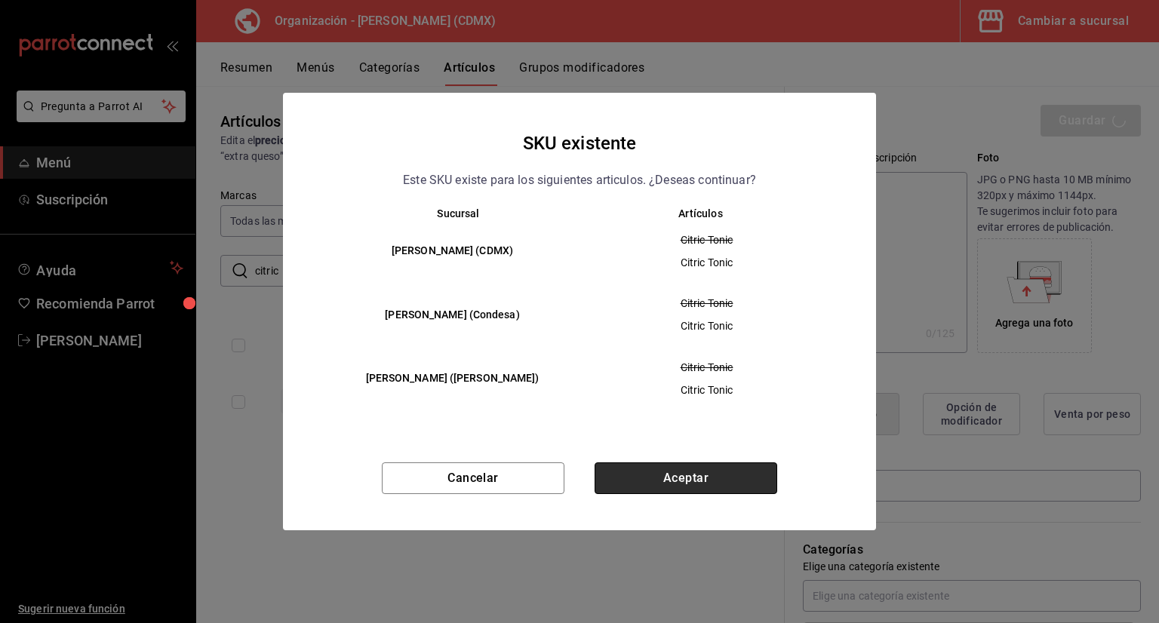
click at [734, 467] on button "Aceptar" at bounding box center [686, 479] width 183 height 32
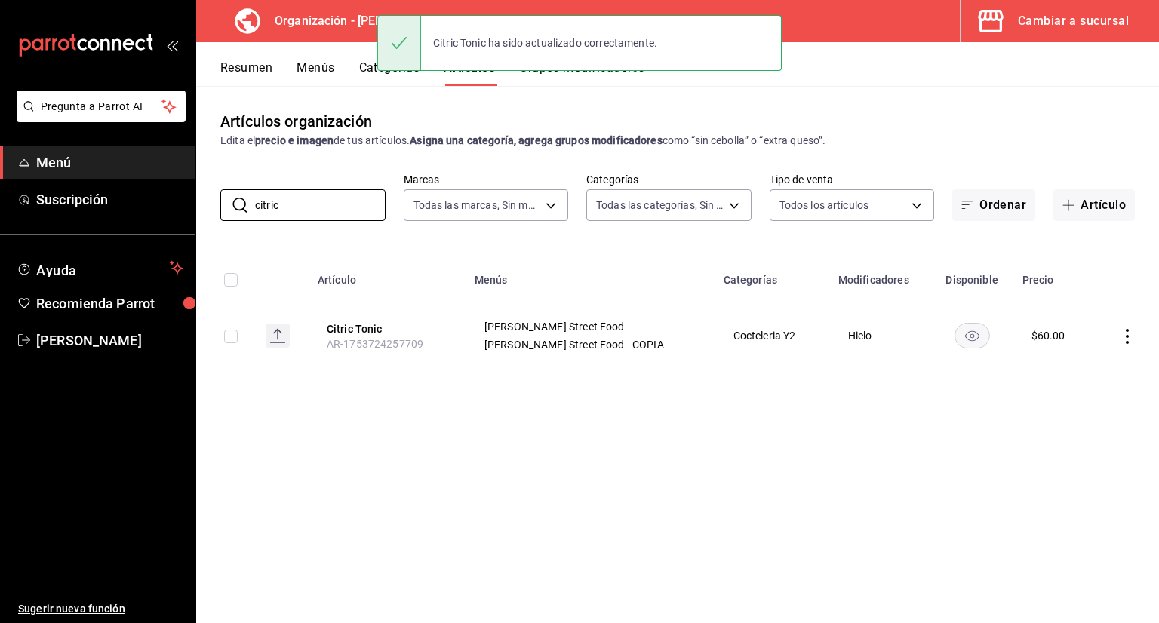
drag, startPoint x: 299, startPoint y: 200, endPoint x: 131, endPoint y: 245, distance: 173.5
click at [154, 223] on div "Pregunta a Parrot AI Menú Suscripción Ayuda Recomienda Parrot [PERSON_NAME] Sug…" at bounding box center [579, 311] width 1159 height 623
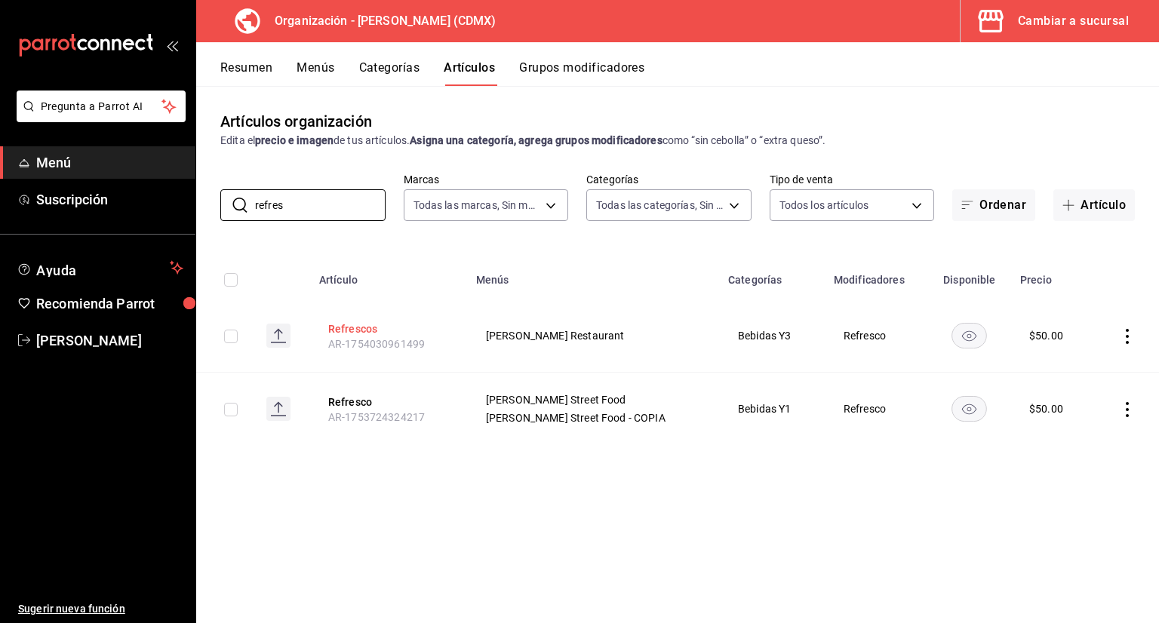
type input "refres"
click at [391, 325] on button "Refrescos" at bounding box center [388, 328] width 121 height 15
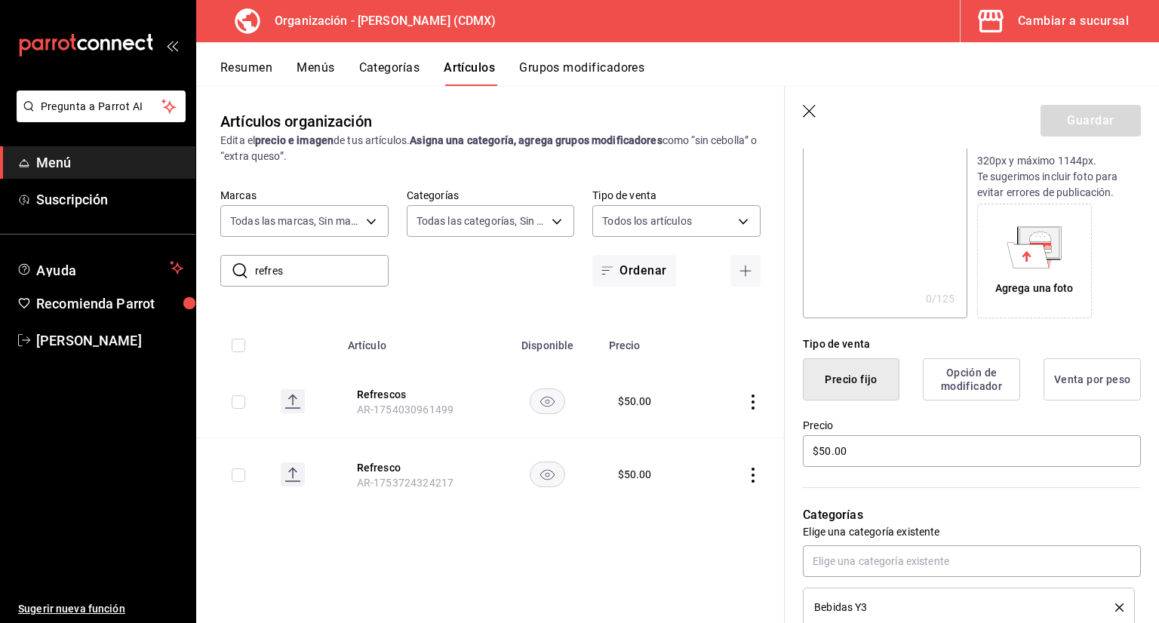
scroll to position [226, 0]
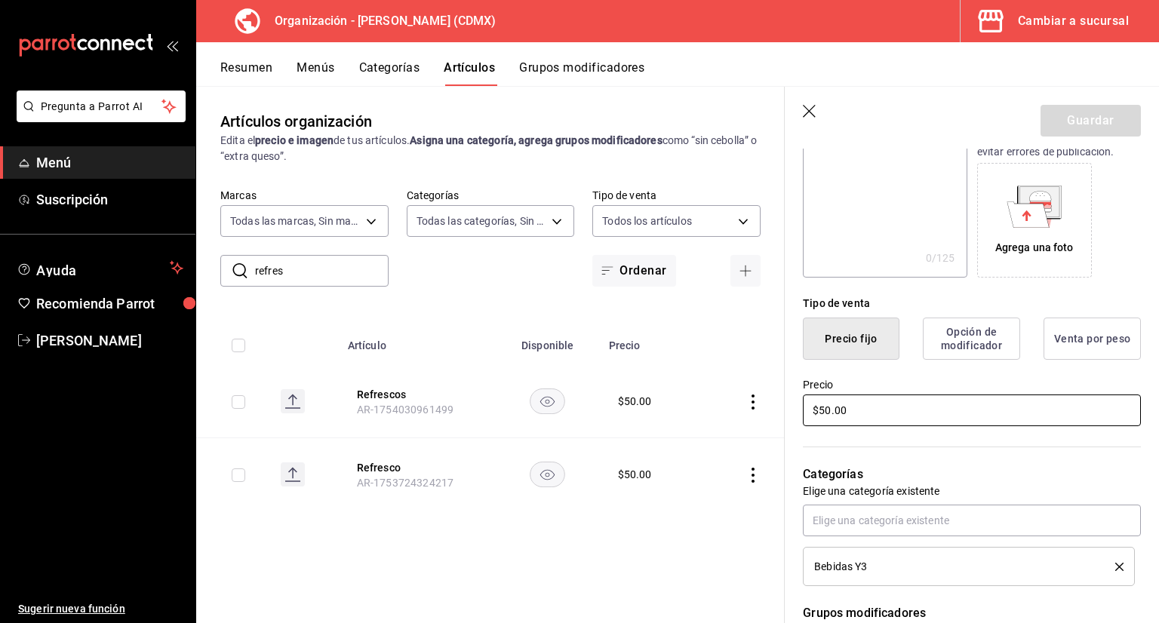
drag, startPoint x: 860, startPoint y: 414, endPoint x: 694, endPoint y: 398, distance: 166.0
click at [706, 399] on main "Artículos organización Edita el precio e imagen de tus artículos. Asigna una ca…" at bounding box center [677, 354] width 963 height 537
type input "$40.00"
click at [1090, 122] on button "Guardar" at bounding box center [1091, 121] width 100 height 32
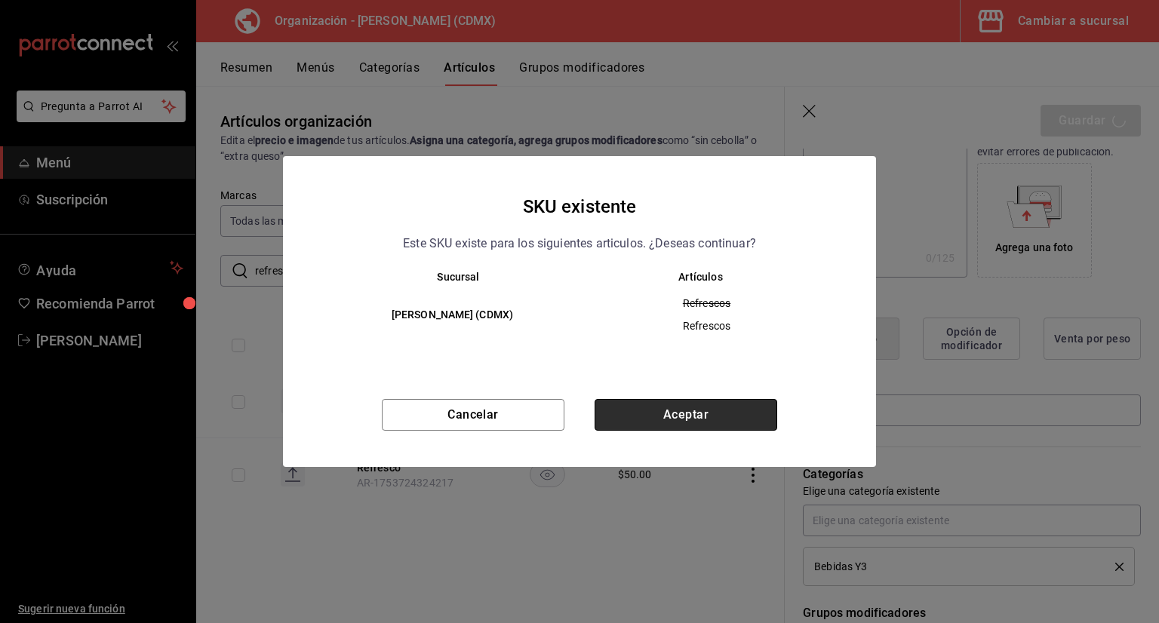
click at [636, 418] on button "Aceptar" at bounding box center [686, 415] width 183 height 32
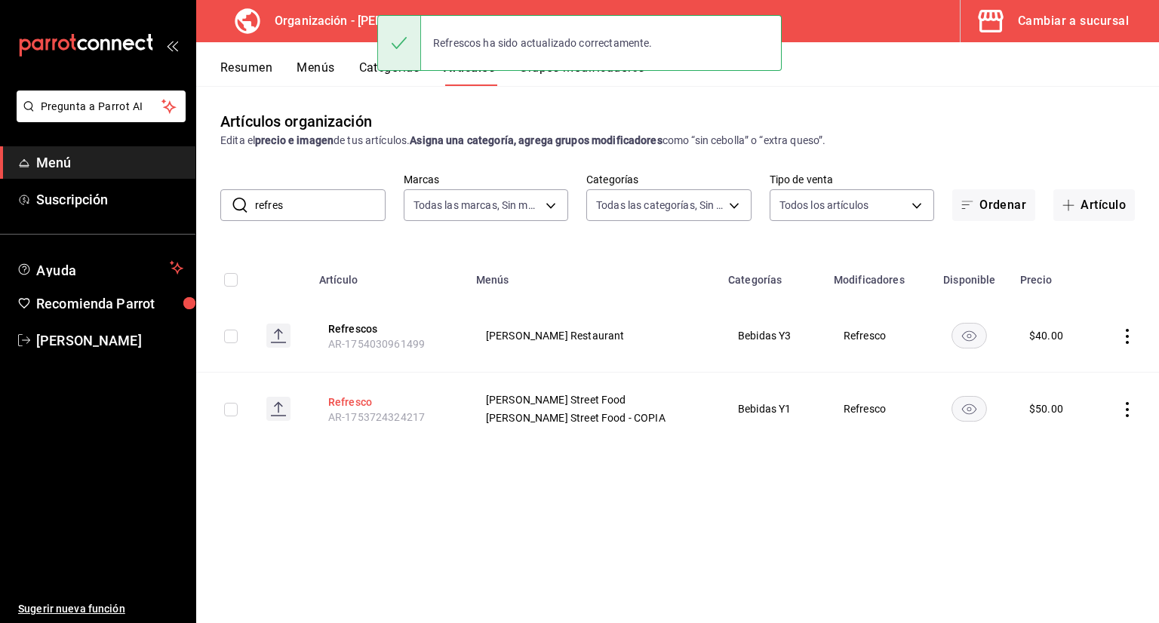
click at [372, 401] on button "Refresco" at bounding box center [388, 402] width 121 height 15
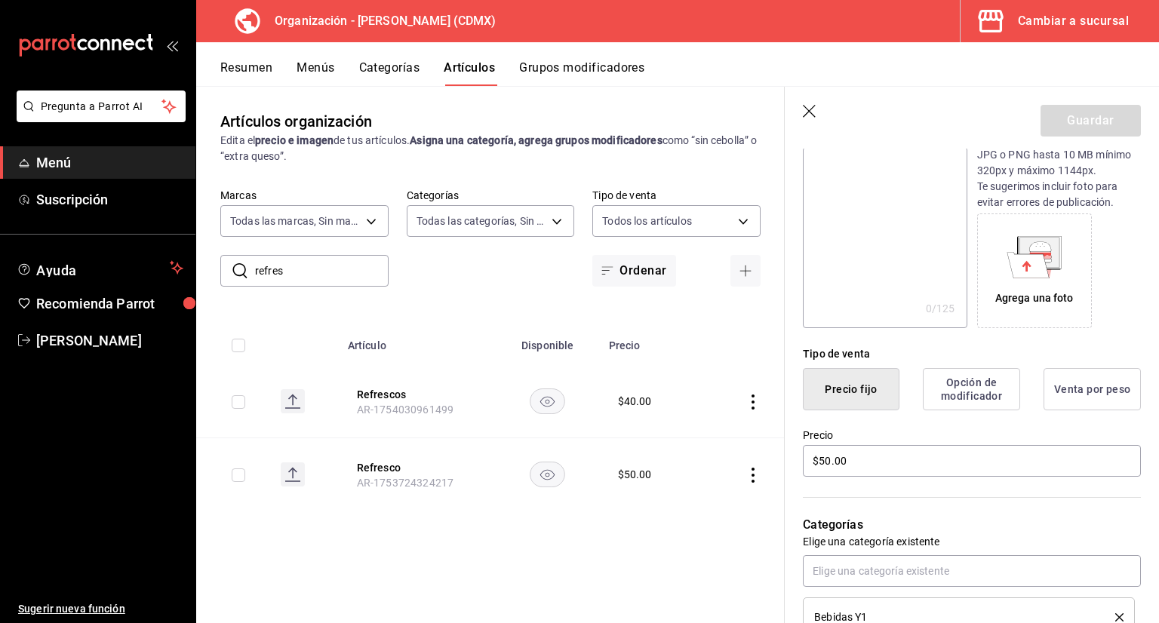
scroll to position [226, 0]
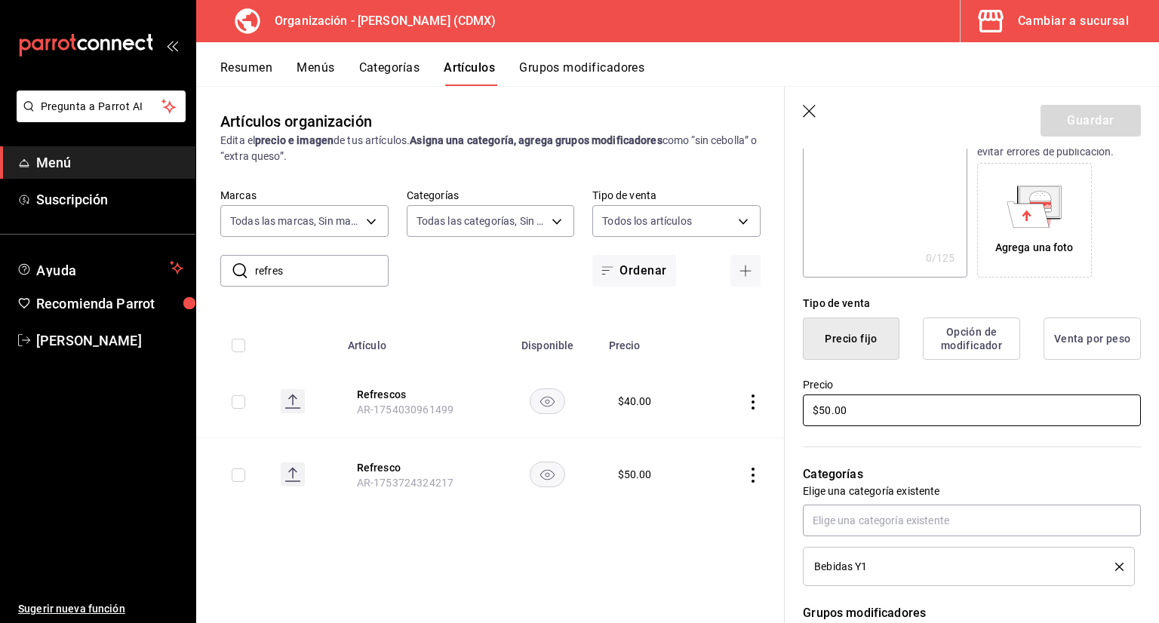
drag, startPoint x: 869, startPoint y: 408, endPoint x: 684, endPoint y: 416, distance: 185.8
click at [740, 409] on main "Artículos organización Edita el precio e imagen de tus artículos. Asigna una ca…" at bounding box center [677, 354] width 963 height 537
type input "$40.00"
click at [1108, 127] on button "Guardar" at bounding box center [1091, 121] width 100 height 32
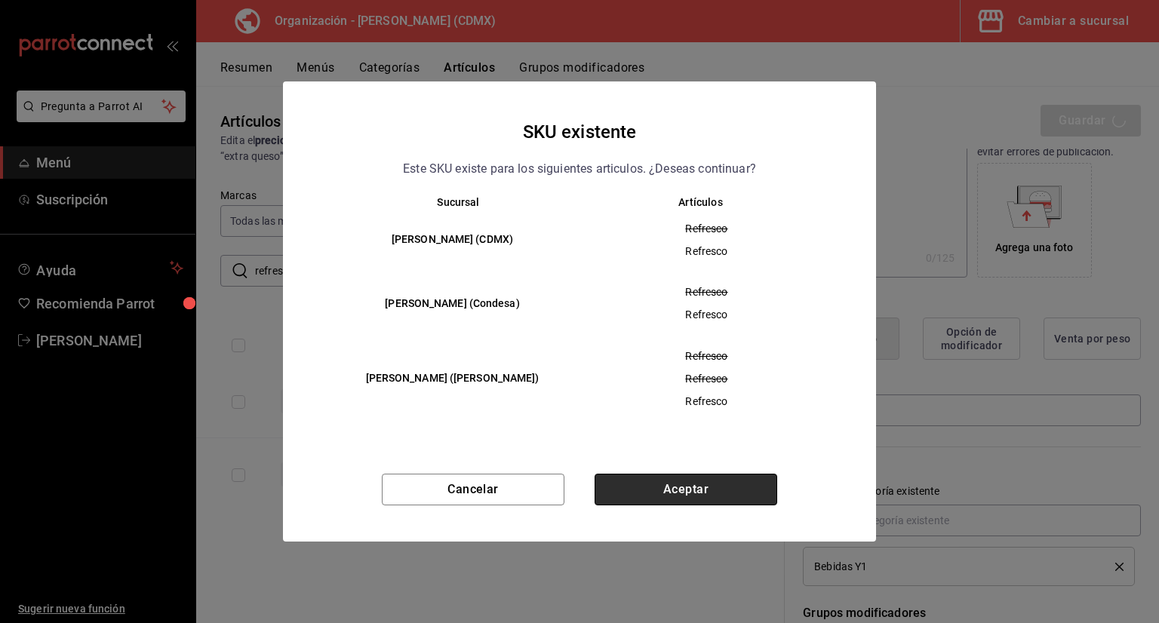
click at [703, 484] on button "Aceptar" at bounding box center [686, 490] width 183 height 32
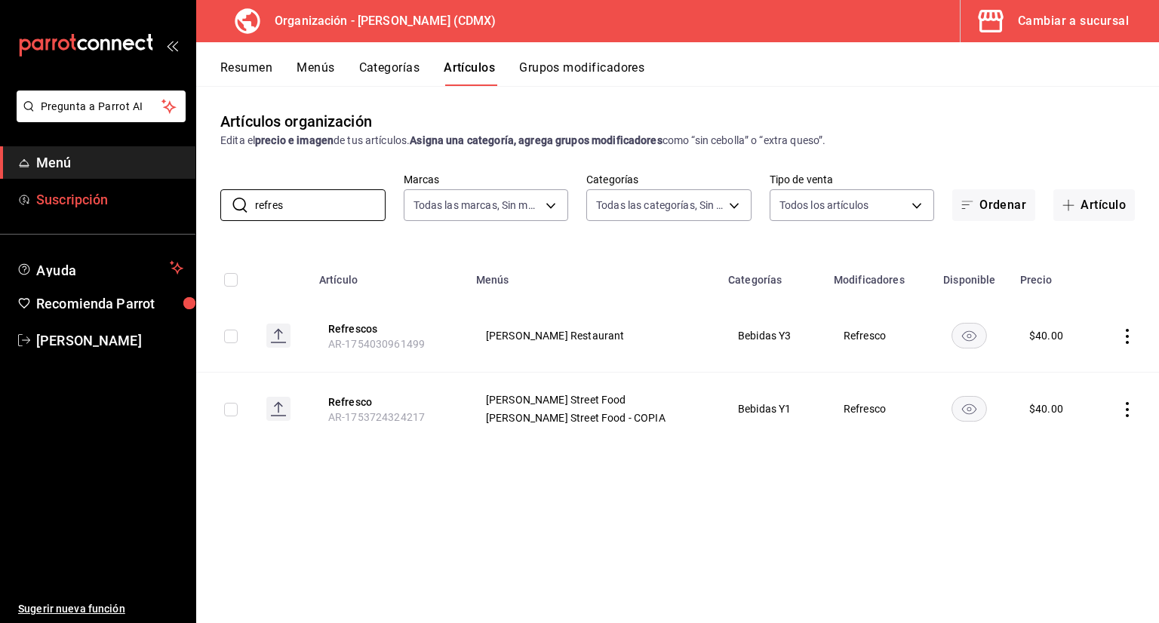
drag, startPoint x: 331, startPoint y: 209, endPoint x: 96, endPoint y: 209, distance: 235.5
click at [96, 209] on div "Pregunta a Parrot AI Menú Suscripción Ayuda Recomienda Parrot [PERSON_NAME] Sug…" at bounding box center [579, 311] width 1159 height 623
type input "agua m"
click at [374, 333] on button "Agua Mineral" at bounding box center [388, 328] width 121 height 15
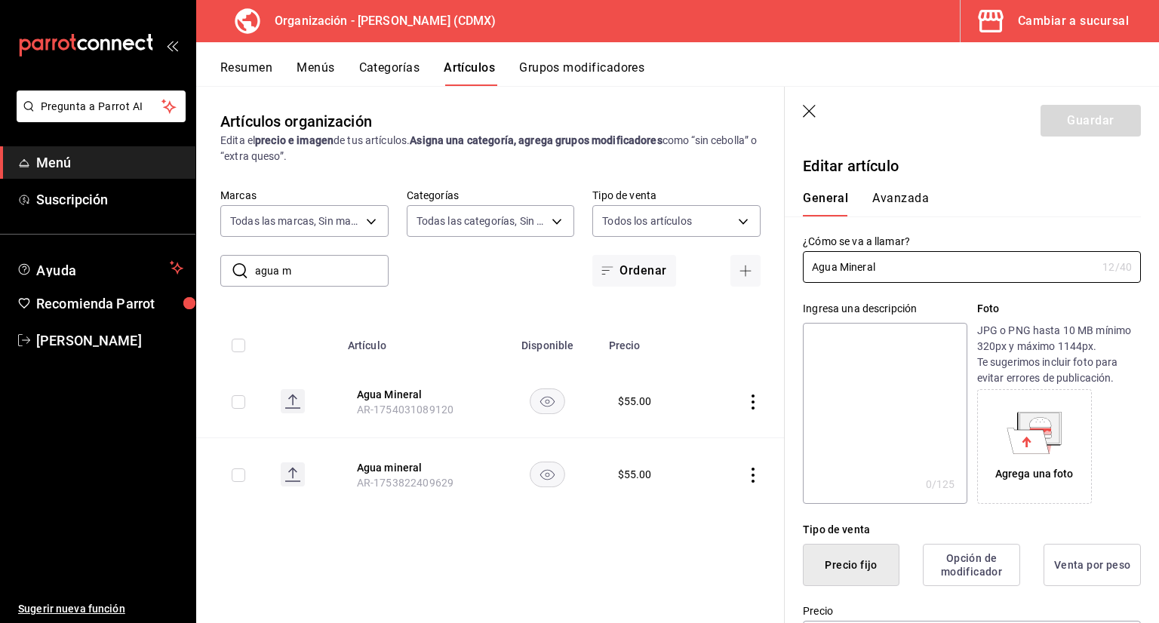
scroll to position [151, 0]
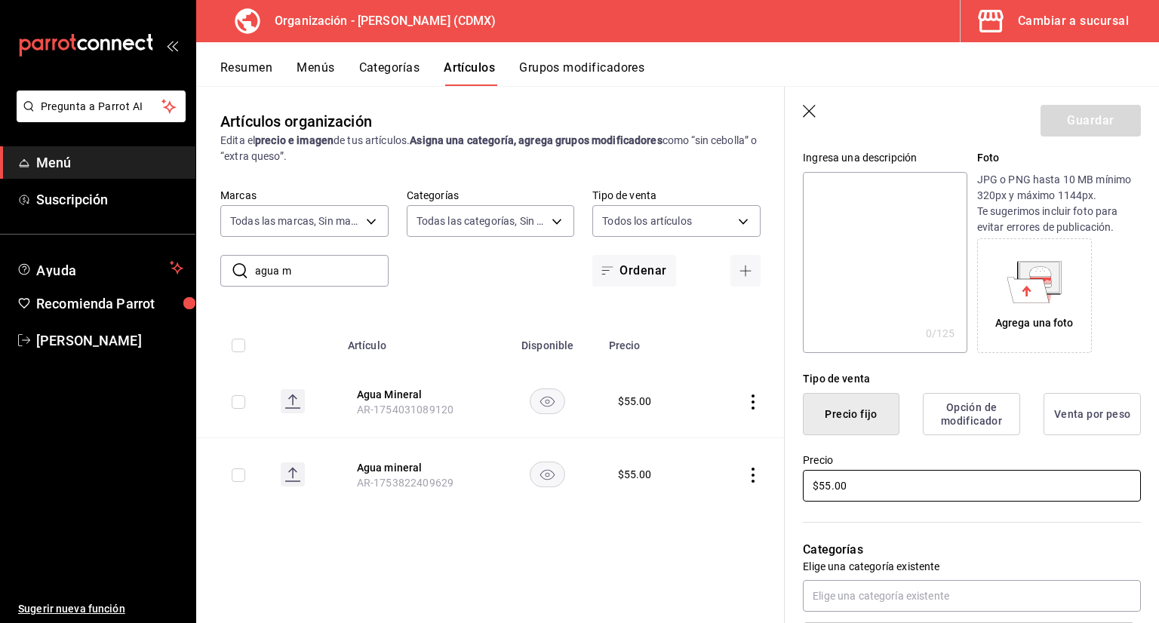
drag, startPoint x: 884, startPoint y: 491, endPoint x: 745, endPoint y: 493, distance: 139.6
click at [749, 491] on main "Artículos organización Edita el precio e imagen de tus artículos. Asigna una ca…" at bounding box center [677, 354] width 963 height 537
type input "$45.00"
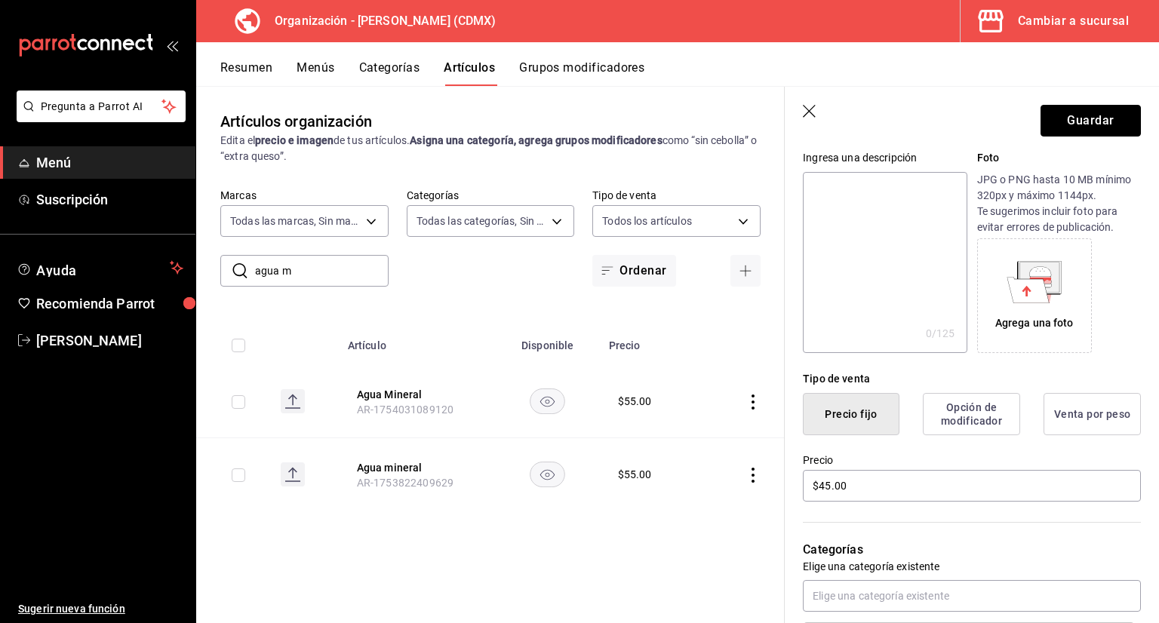
click at [1072, 113] on button "Guardar" at bounding box center [1091, 121] width 100 height 32
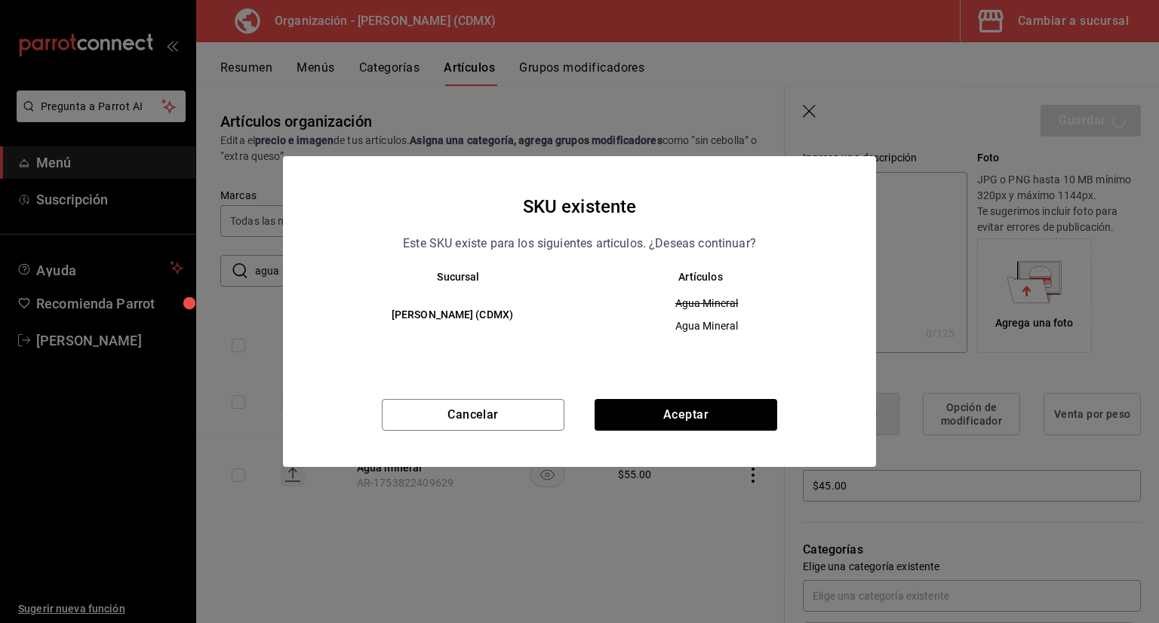
click at [683, 396] on div "SKU existente Este SKU existe para los siguientes articulos. ¿Deseas continuar?…" at bounding box center [579, 311] width 593 height 310
click at [691, 411] on button "Aceptar" at bounding box center [686, 415] width 183 height 32
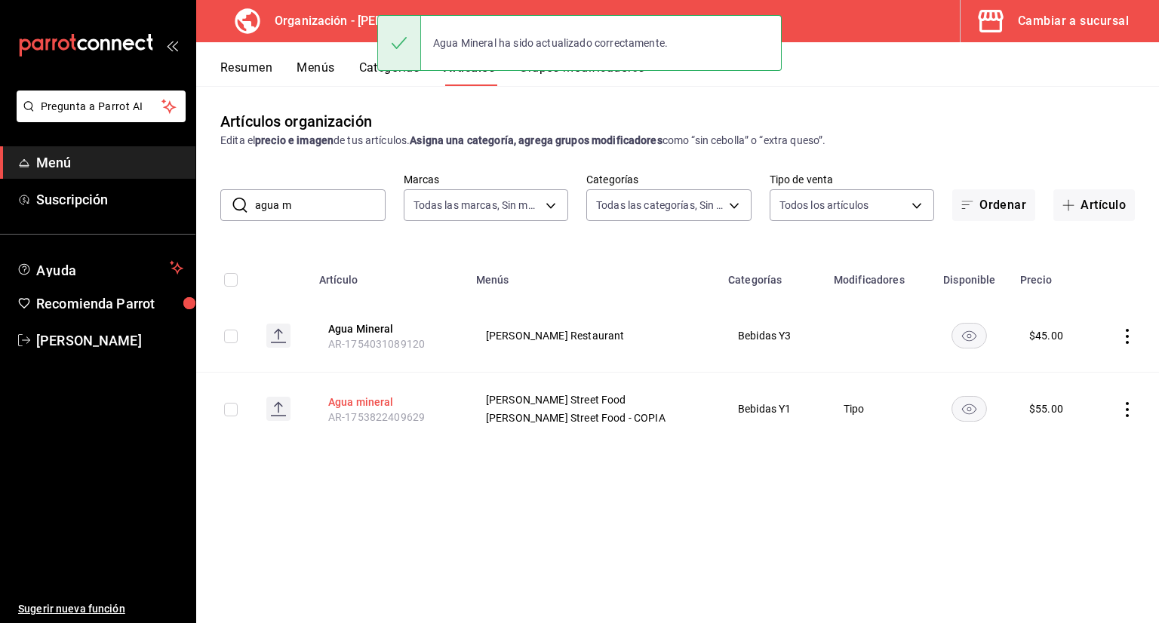
click at [370, 404] on button "Agua mineral" at bounding box center [388, 402] width 121 height 15
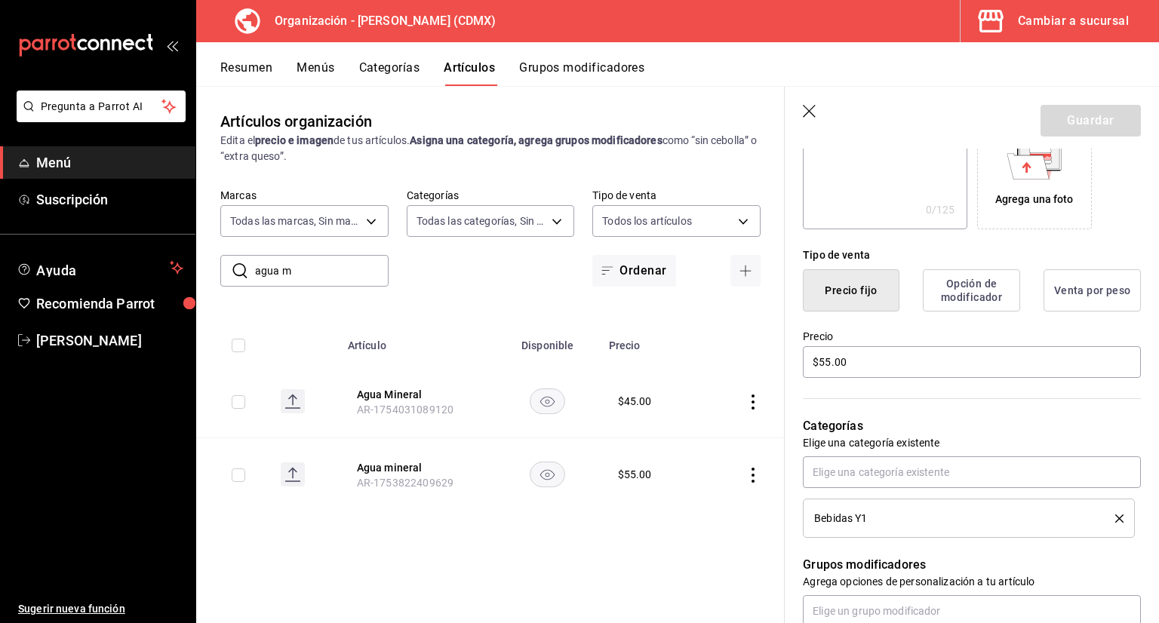
scroll to position [302, 0]
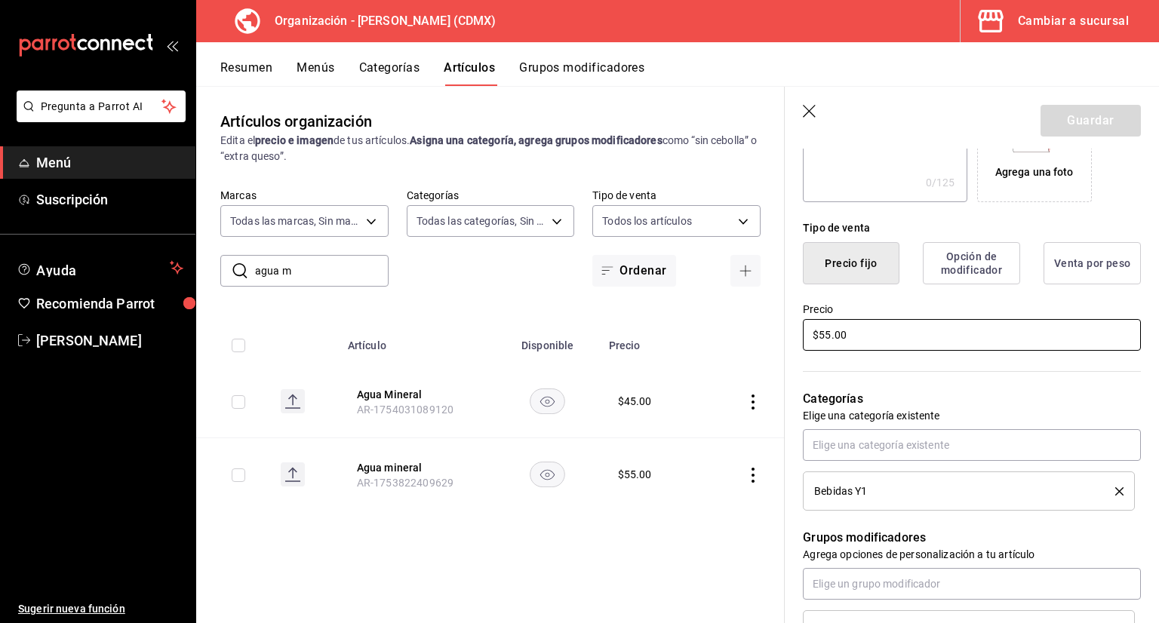
drag, startPoint x: 900, startPoint y: 342, endPoint x: 641, endPoint y: 376, distance: 261.8
click at [650, 383] on main "Artículos organización Edita el precio e imagen de tus artículos. Asigna una ca…" at bounding box center [677, 354] width 963 height 537
type input "$40.00"
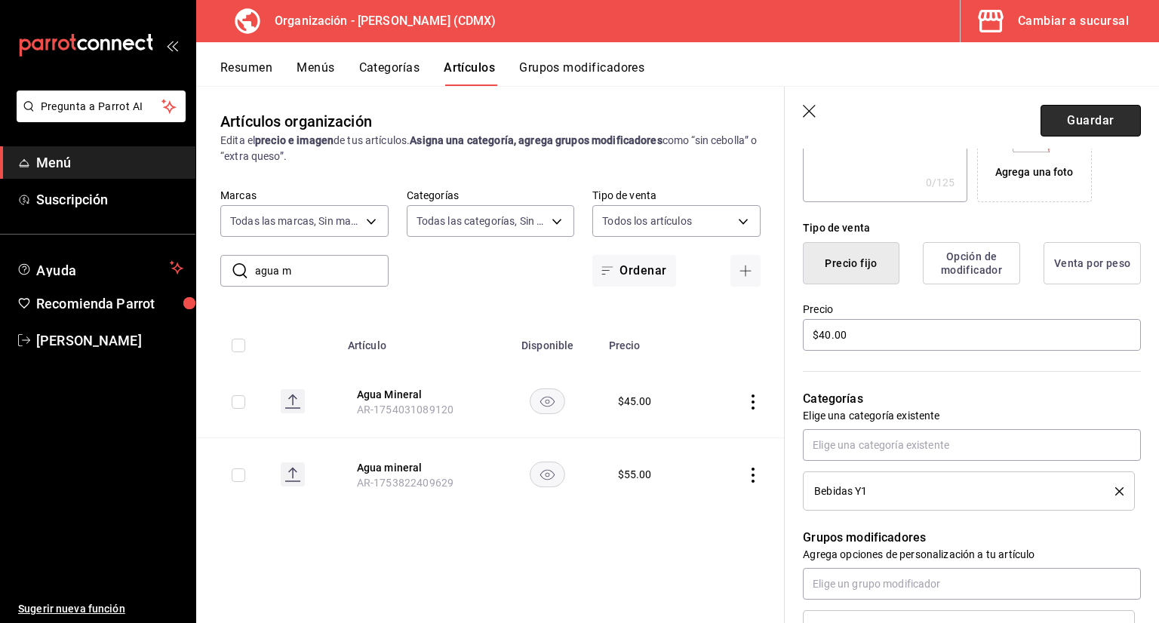
click at [1094, 125] on button "Guardar" at bounding box center [1091, 121] width 100 height 32
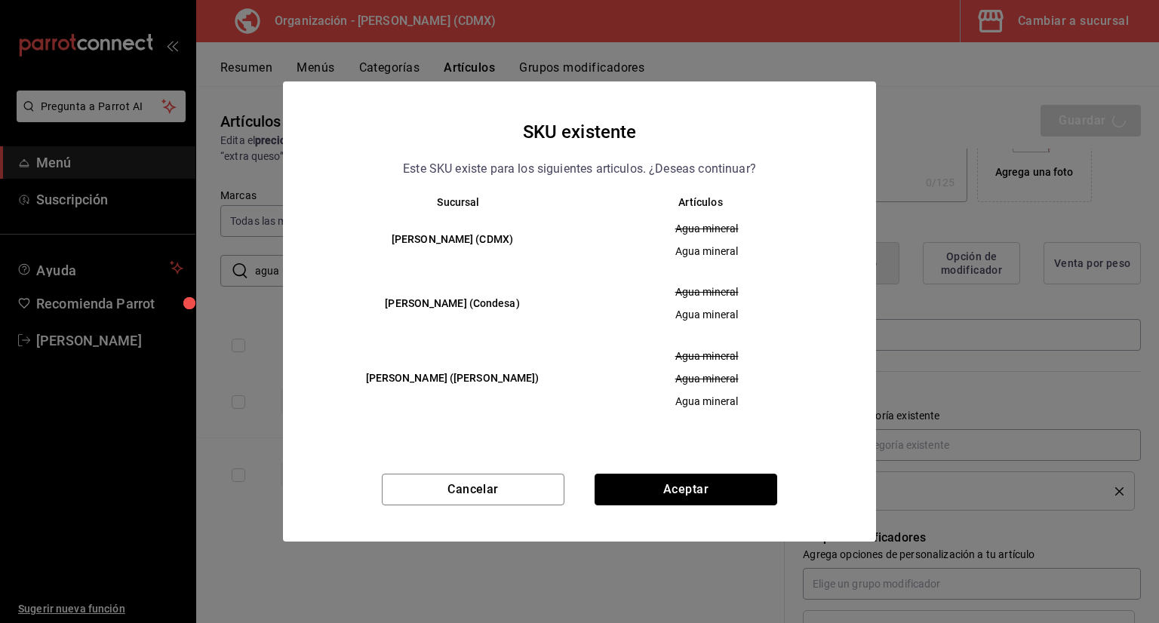
click at [732, 495] on button "Aceptar" at bounding box center [686, 490] width 183 height 32
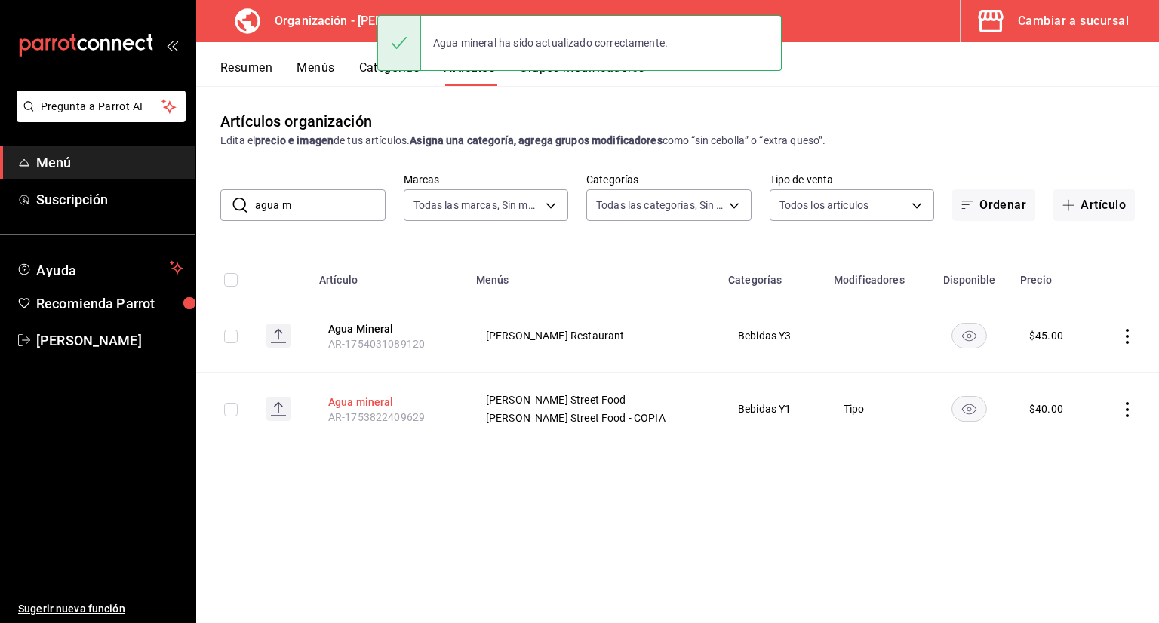
click at [397, 406] on button "Agua mineral" at bounding box center [388, 402] width 121 height 15
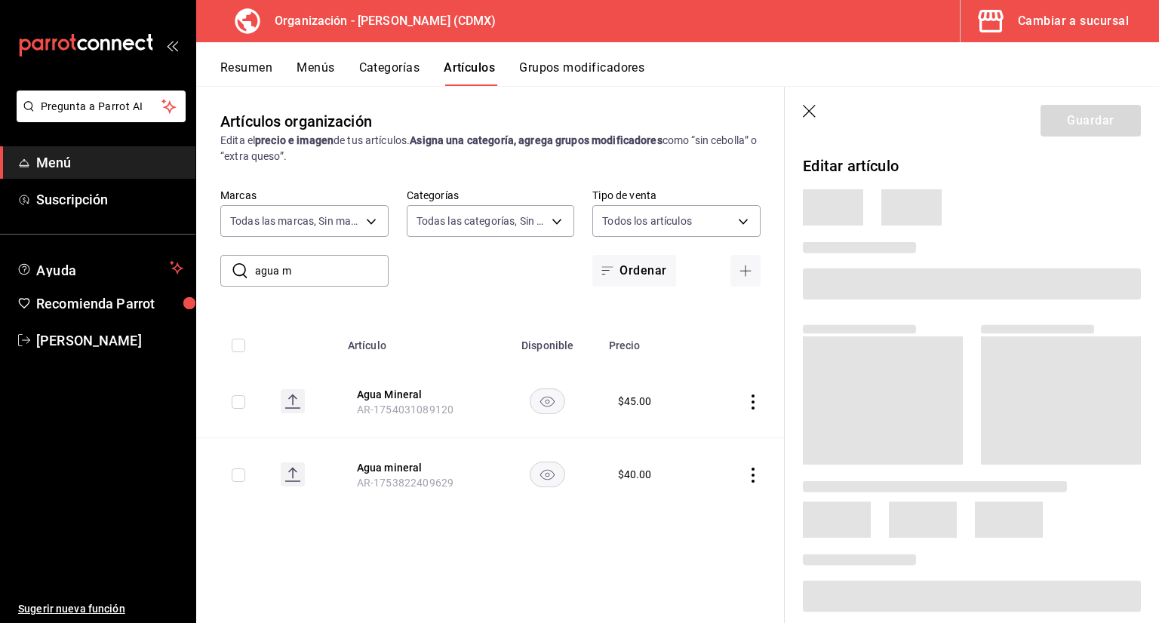
scroll to position [75, 0]
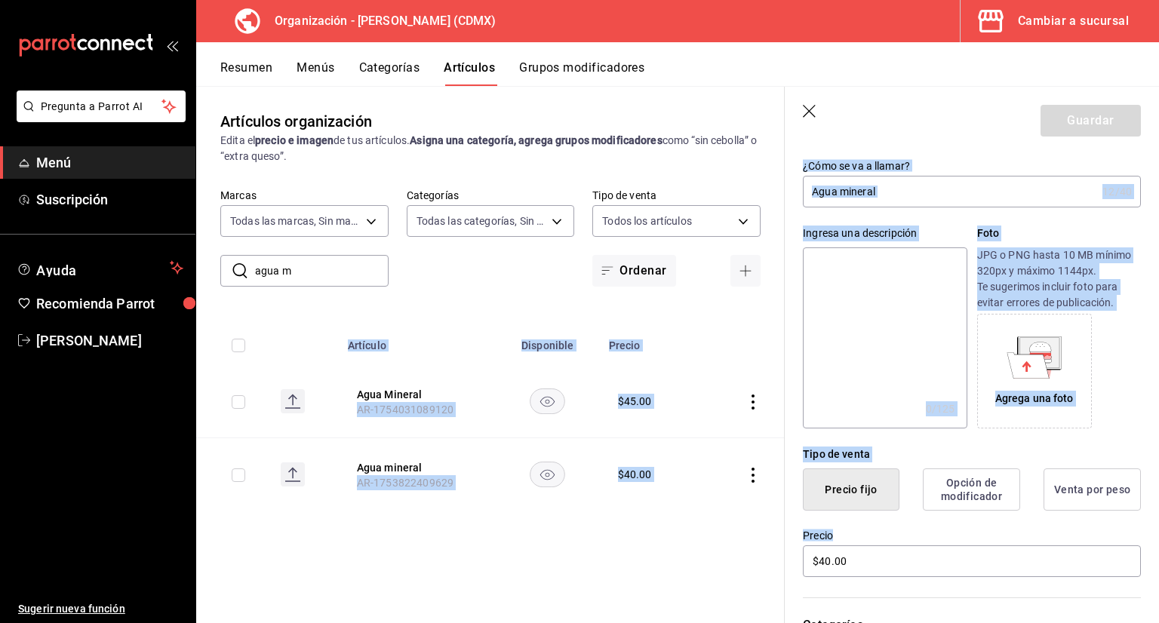
drag, startPoint x: 919, startPoint y: 543, endPoint x: 697, endPoint y: 575, distance: 224.1
click at [764, 556] on main "Artículos organización Edita el precio e imagen de tus artículos. Asigna una ca…" at bounding box center [677, 354] width 963 height 537
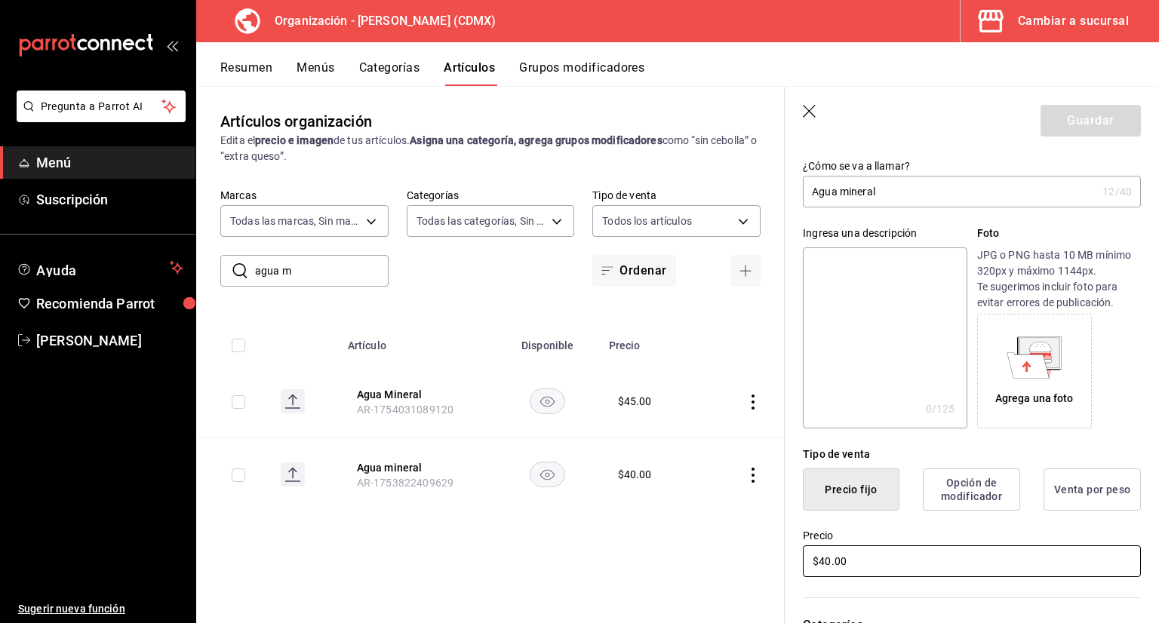
drag, startPoint x: 893, startPoint y: 561, endPoint x: 519, endPoint y: 558, distance: 373.6
click at [536, 563] on main "Artículos organización Edita el precio e imagen de tus artículos. Asigna una ca…" at bounding box center [677, 354] width 963 height 537
type input "$45.00"
click at [1097, 125] on button "Guardar" at bounding box center [1091, 121] width 100 height 32
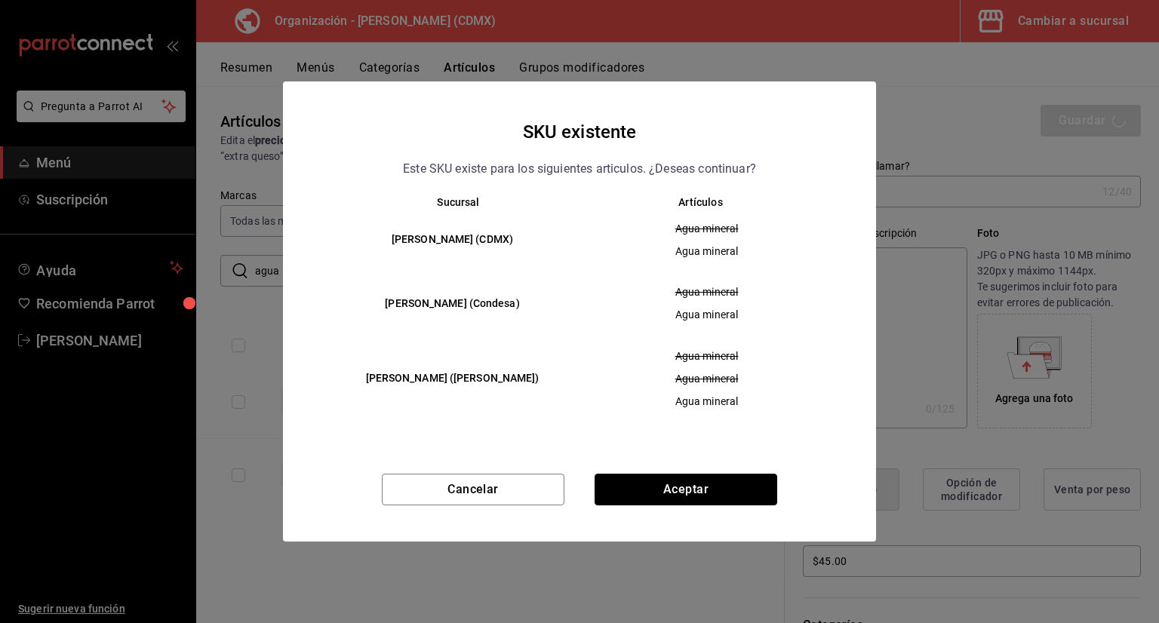
click at [727, 475] on button "Aceptar" at bounding box center [686, 490] width 183 height 32
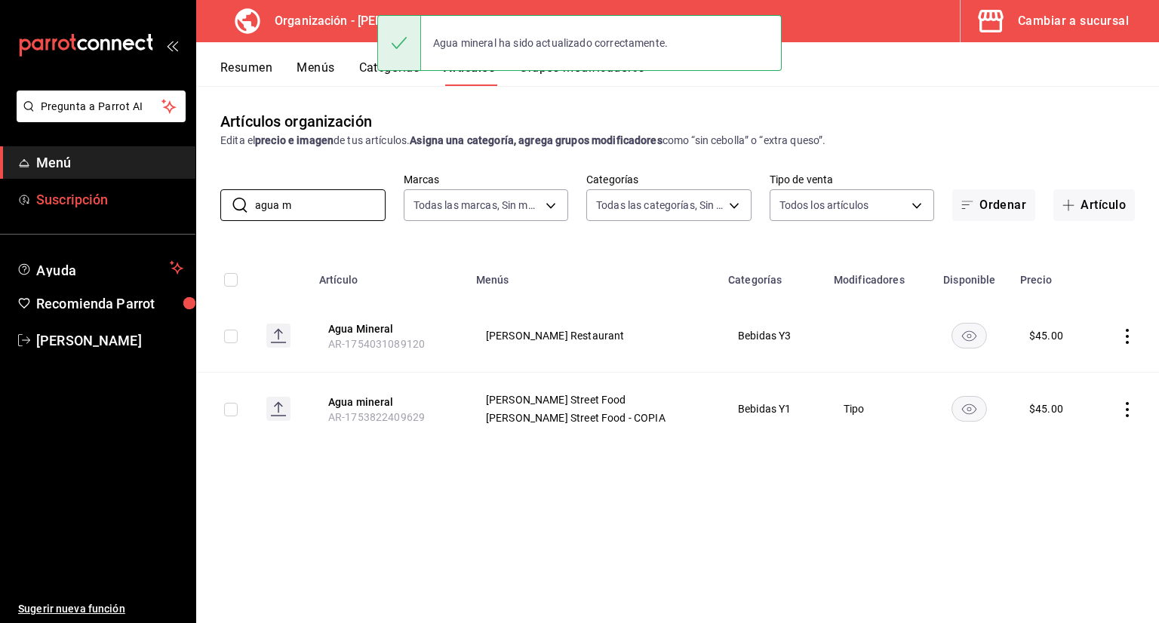
drag, startPoint x: 300, startPoint y: 203, endPoint x: 122, endPoint y: 212, distance: 179.1
click at [124, 211] on div "Pregunta a Parrot AI Menú Suscripción Ayuda Recomienda Parrot [PERSON_NAME] Sug…" at bounding box center [579, 311] width 1159 height 623
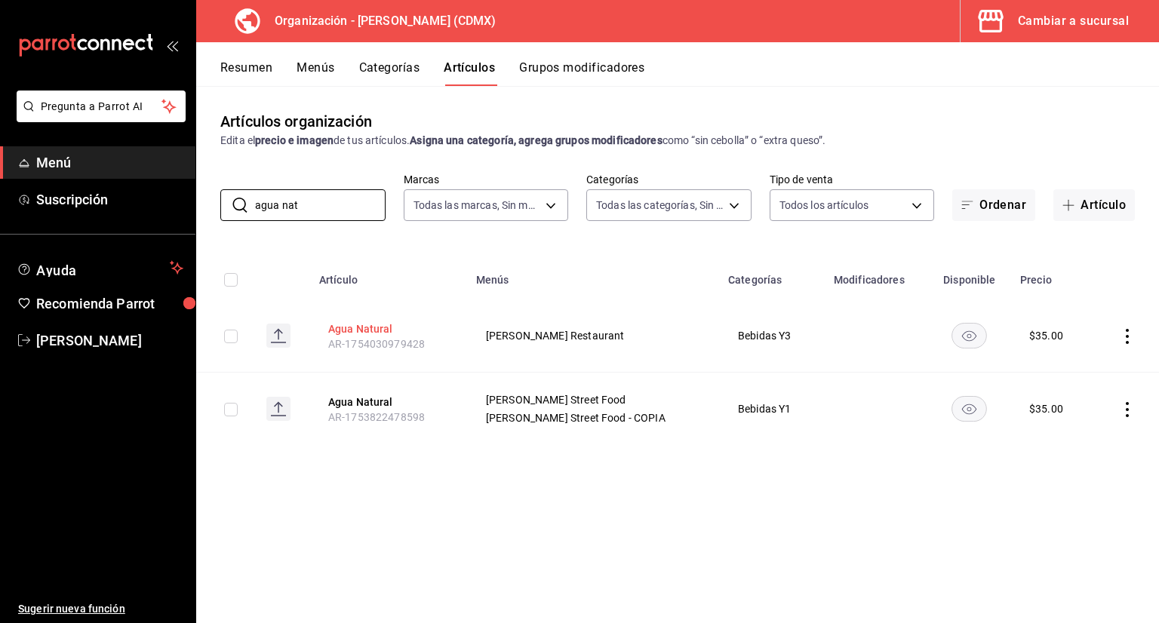
type input "agua nat"
click at [365, 328] on button "Agua Natural" at bounding box center [388, 328] width 121 height 15
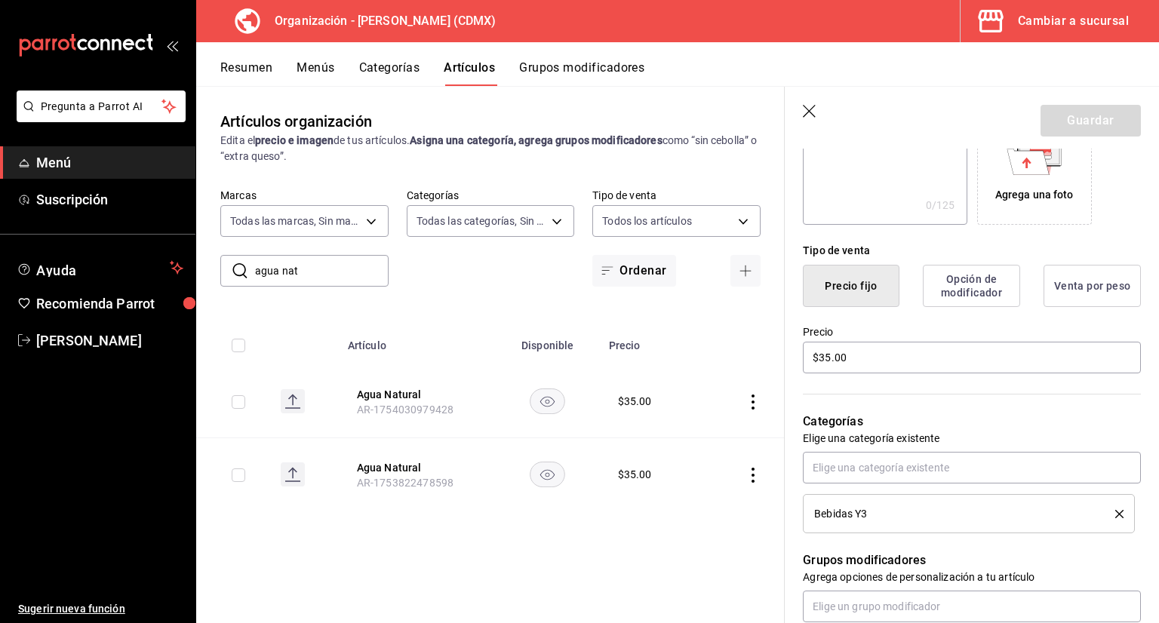
scroll to position [302, 0]
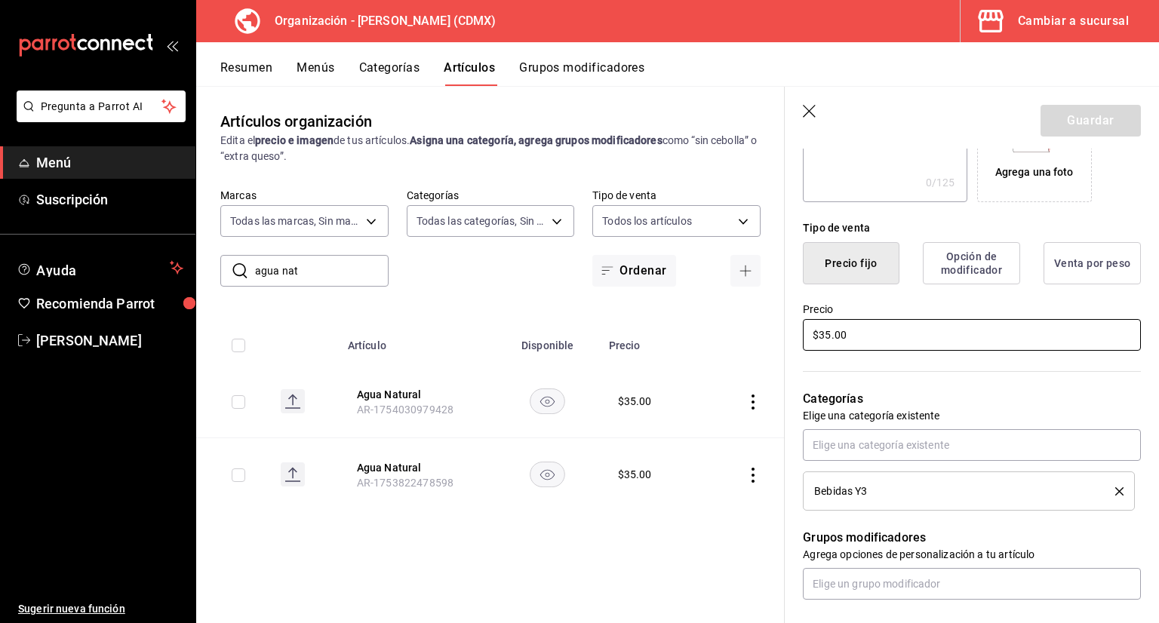
drag, startPoint x: 872, startPoint y: 345, endPoint x: 675, endPoint y: 346, distance: 197.7
click at [691, 345] on main "Artículos organización Edita el precio e imagen de tus artículos. Asigna una ca…" at bounding box center [677, 354] width 963 height 537
type input "$25.00"
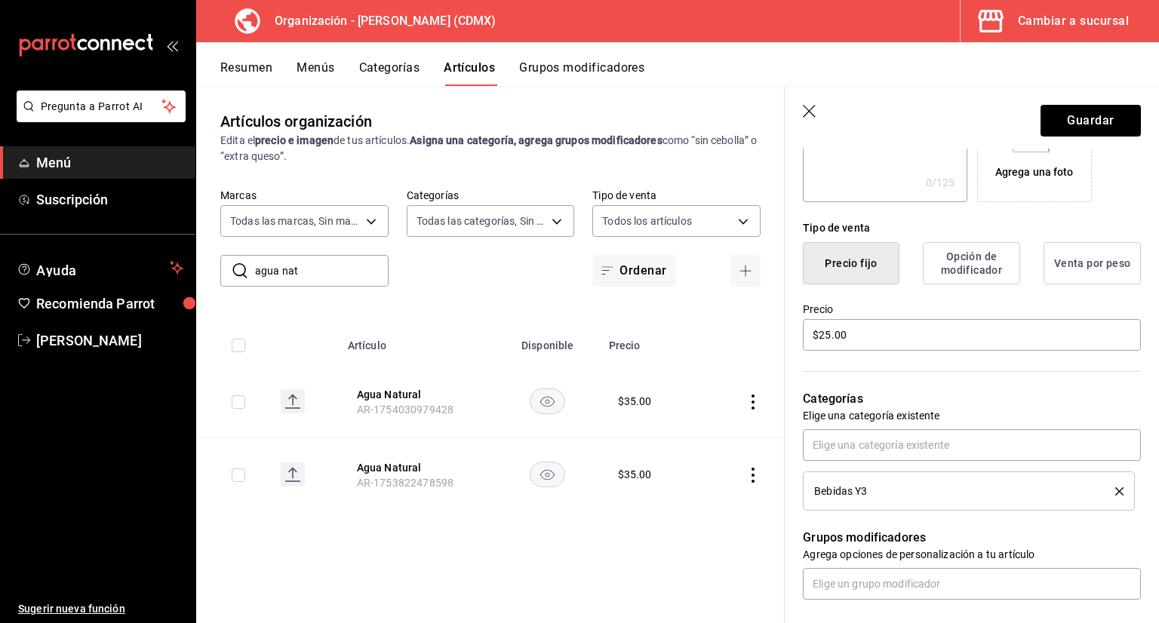
click at [1087, 139] on header "Guardar" at bounding box center [972, 118] width 374 height 62
click at [1090, 123] on button "Guardar" at bounding box center [1091, 121] width 100 height 32
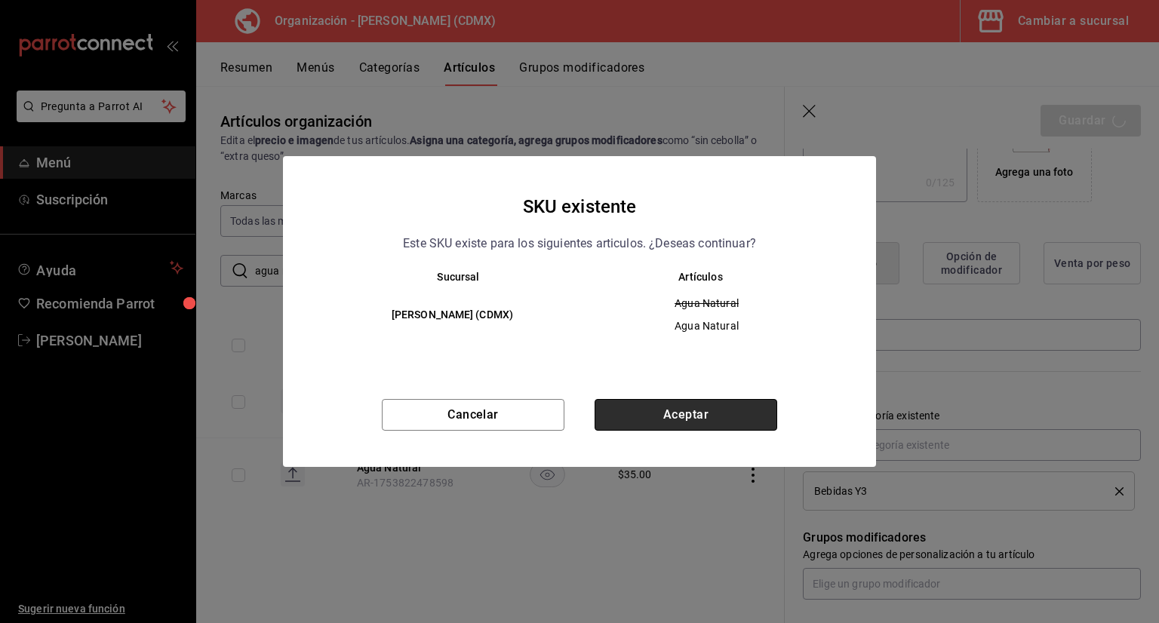
click at [710, 414] on button "Aceptar" at bounding box center [686, 415] width 183 height 32
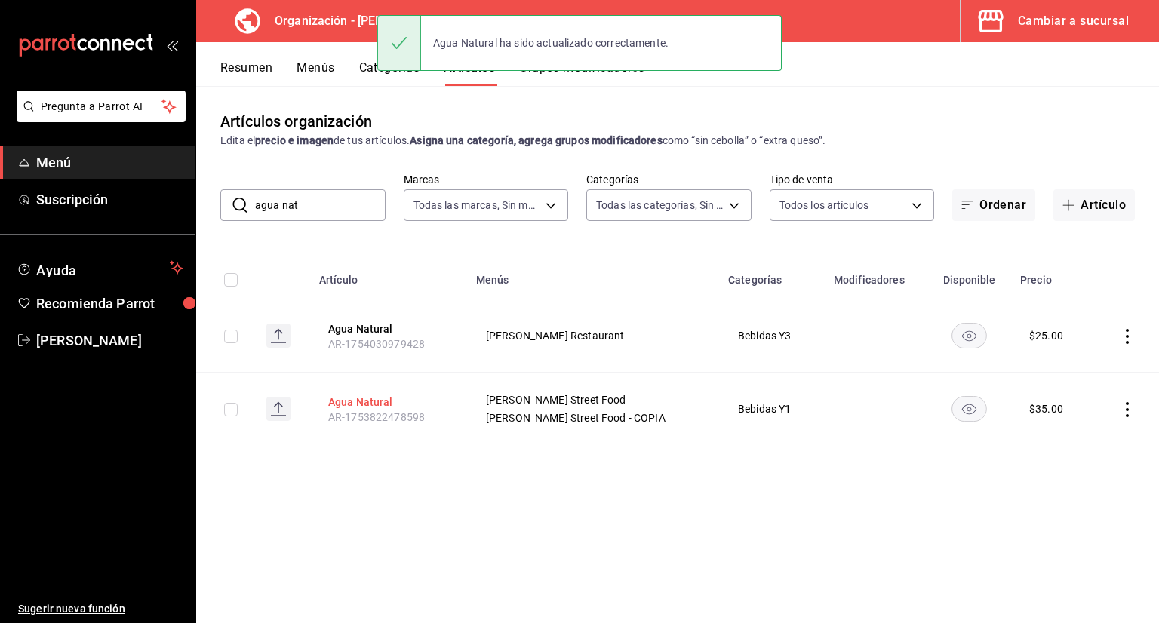
click at [395, 402] on button "Agua Natural" at bounding box center [388, 402] width 121 height 15
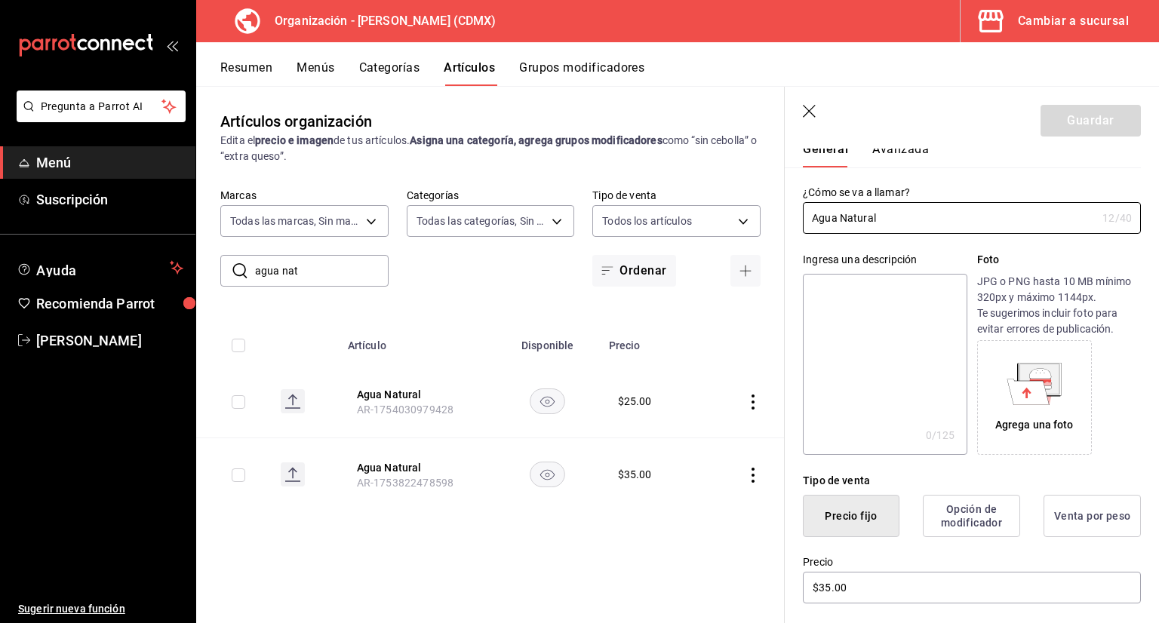
scroll to position [75, 0]
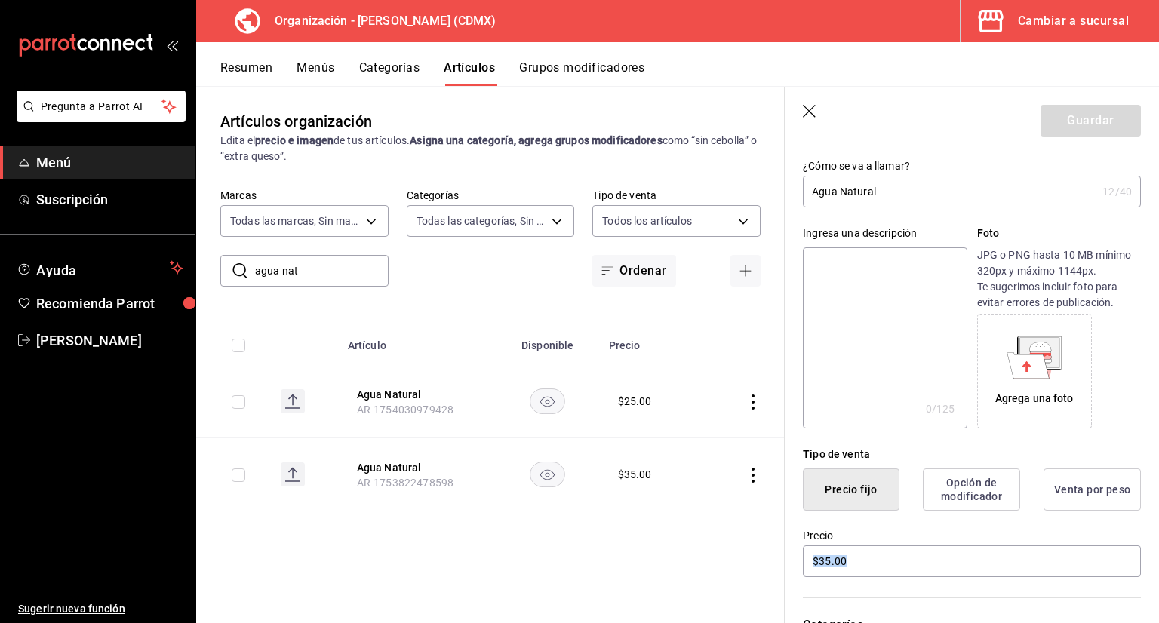
drag, startPoint x: 852, startPoint y: 579, endPoint x: 668, endPoint y: 581, distance: 184.2
click at [714, 583] on main "Artículos organización Edita el precio e imagen de tus artículos. Asigna una ca…" at bounding box center [677, 354] width 963 height 537
drag, startPoint x: 746, startPoint y: 566, endPoint x: 686, endPoint y: 566, distance: 59.6
click at [686, 566] on main "Artículos organización Edita el precio e imagen de tus artículos. Asigna una ca…" at bounding box center [677, 354] width 963 height 537
type input "$25.00"
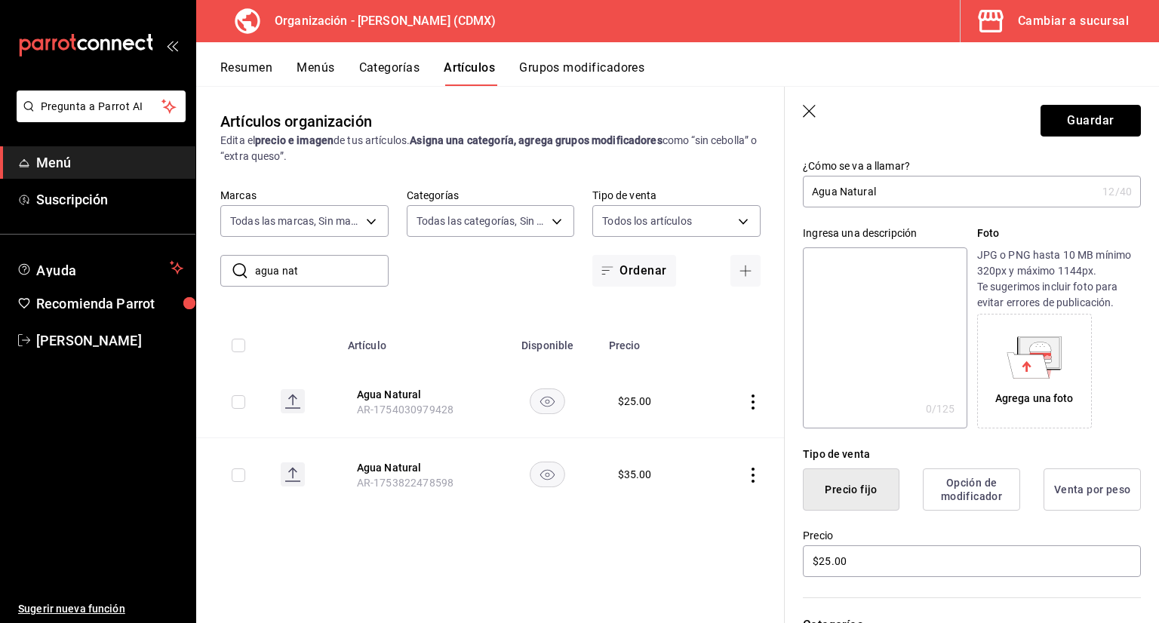
click at [1067, 125] on button "Guardar" at bounding box center [1091, 121] width 100 height 32
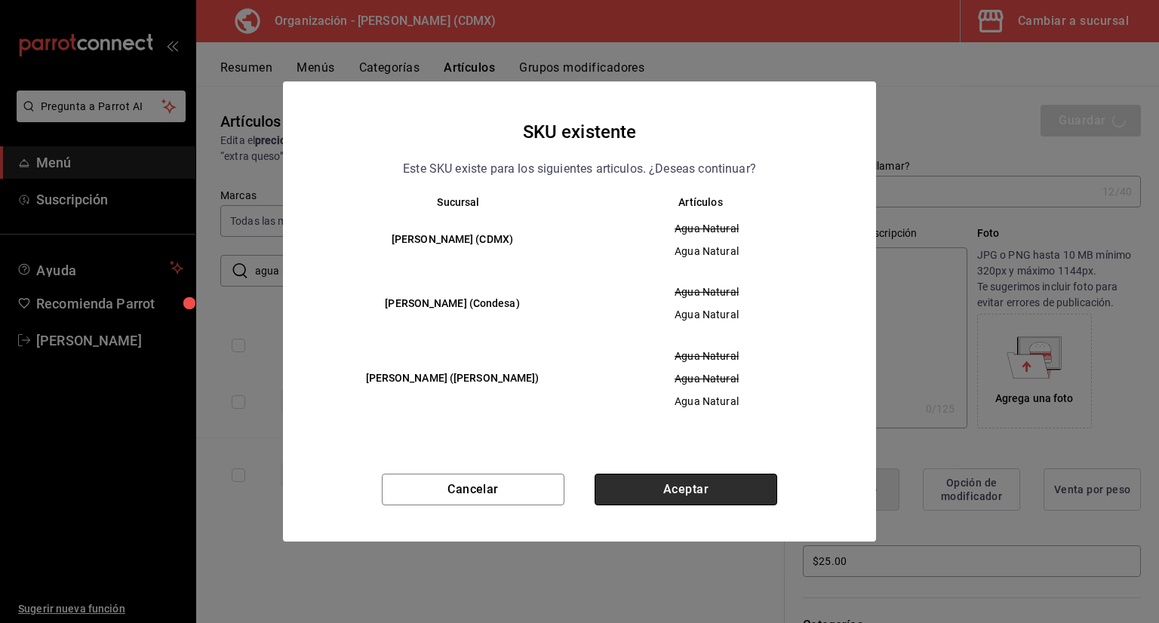
click at [722, 475] on button "Aceptar" at bounding box center [686, 490] width 183 height 32
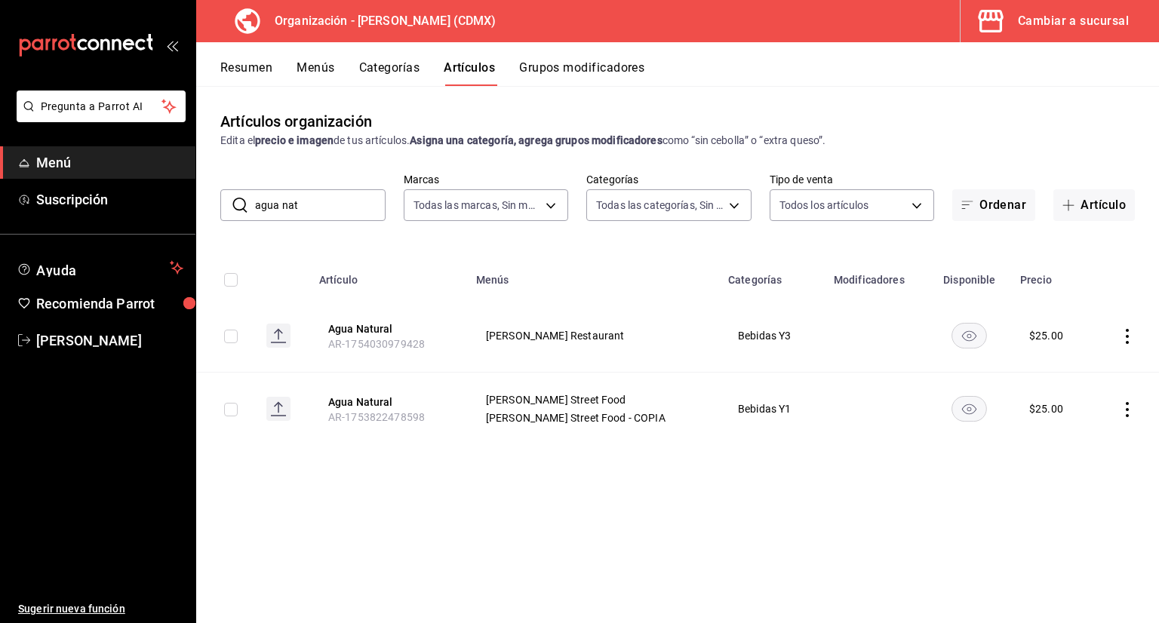
click at [332, 70] on button "Menús" at bounding box center [316, 73] width 38 height 26
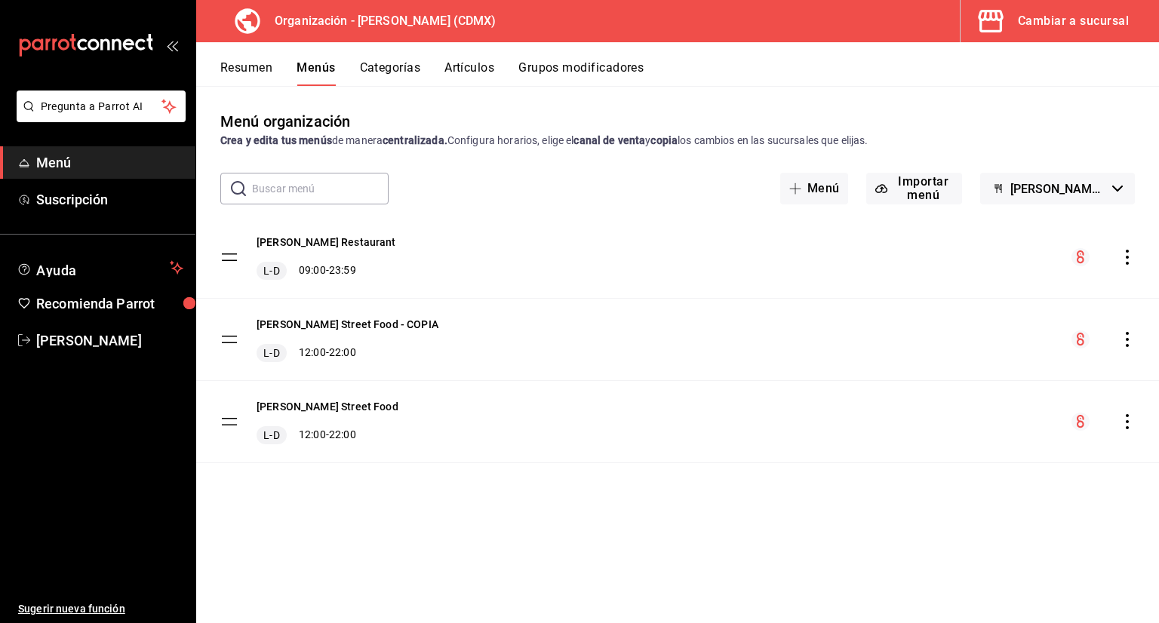
click at [1132, 251] on icon "actions" at bounding box center [1127, 257] width 15 height 15
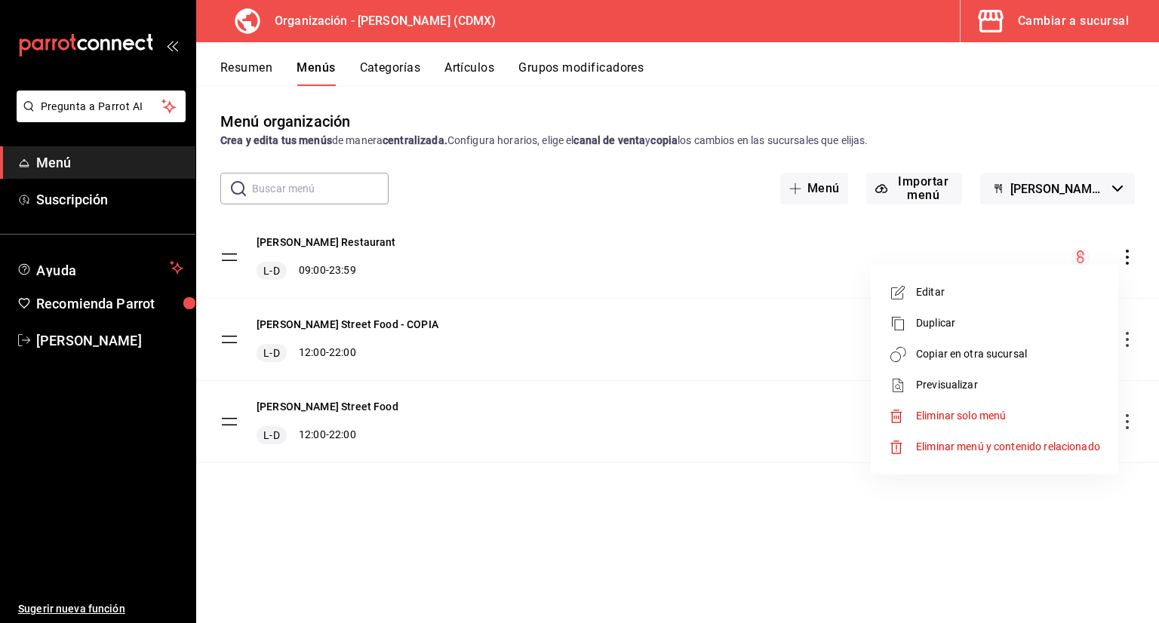
click at [1048, 364] on li "Copiar en otra sucursal" at bounding box center [994, 354] width 235 height 31
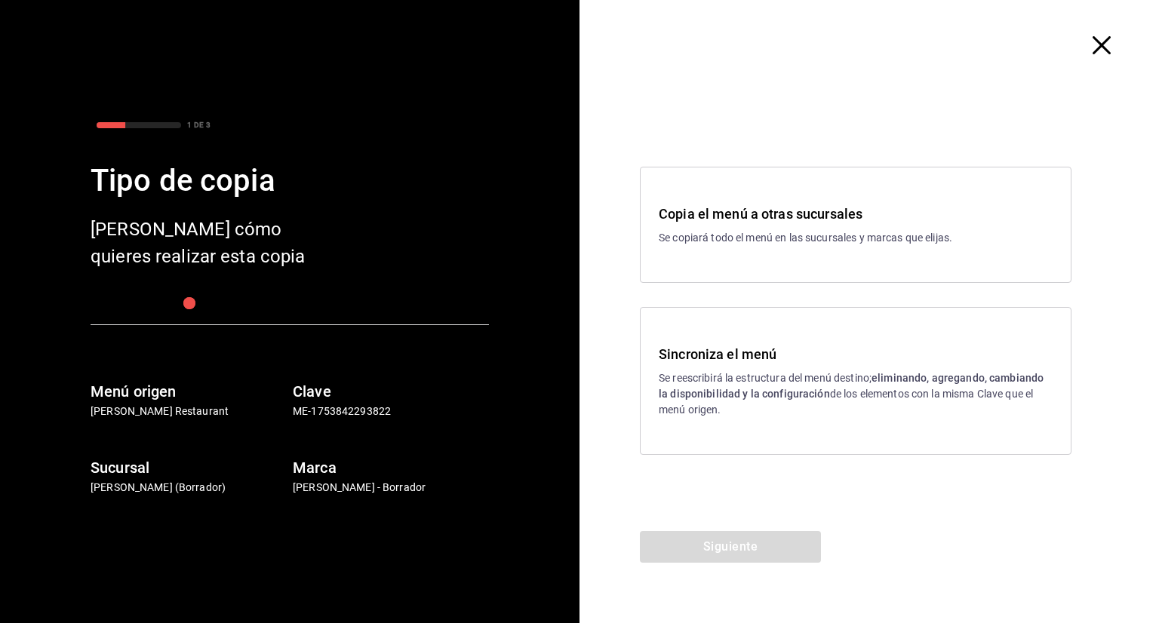
click at [714, 375] on p "Se reescribirá la estructura del menú destino; eliminando, agregando, cambiando…" at bounding box center [856, 395] width 394 height 48
click at [744, 537] on button "Siguiente" at bounding box center [730, 547] width 181 height 32
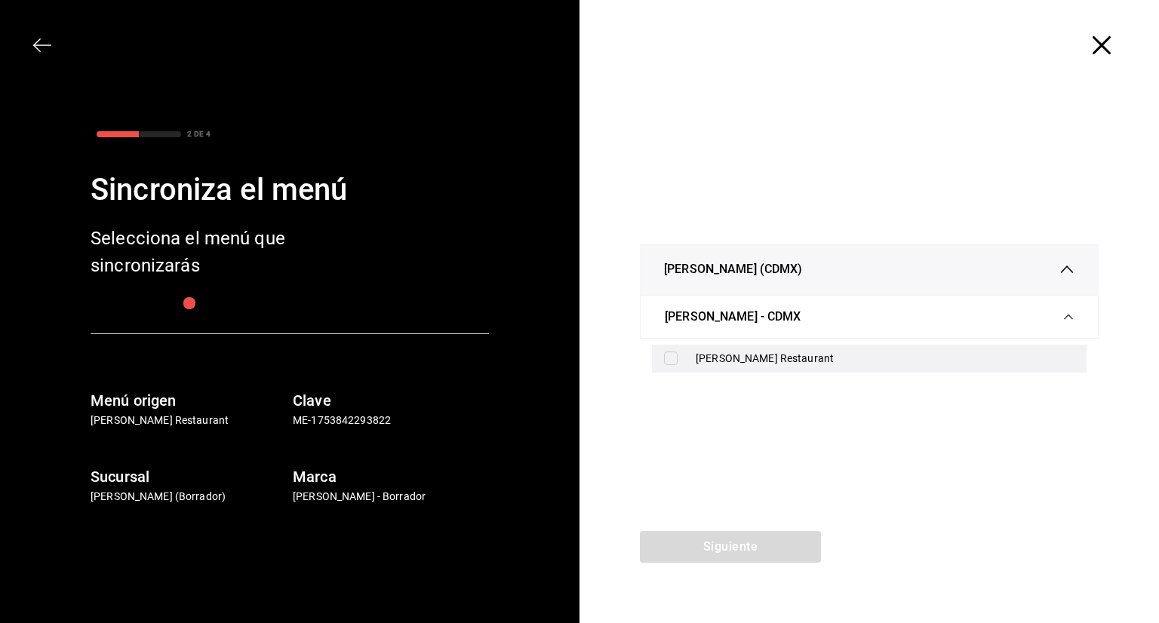
click at [661, 356] on div "[PERSON_NAME] Restaurant" at bounding box center [869, 359] width 435 height 28
checkbox input "true"
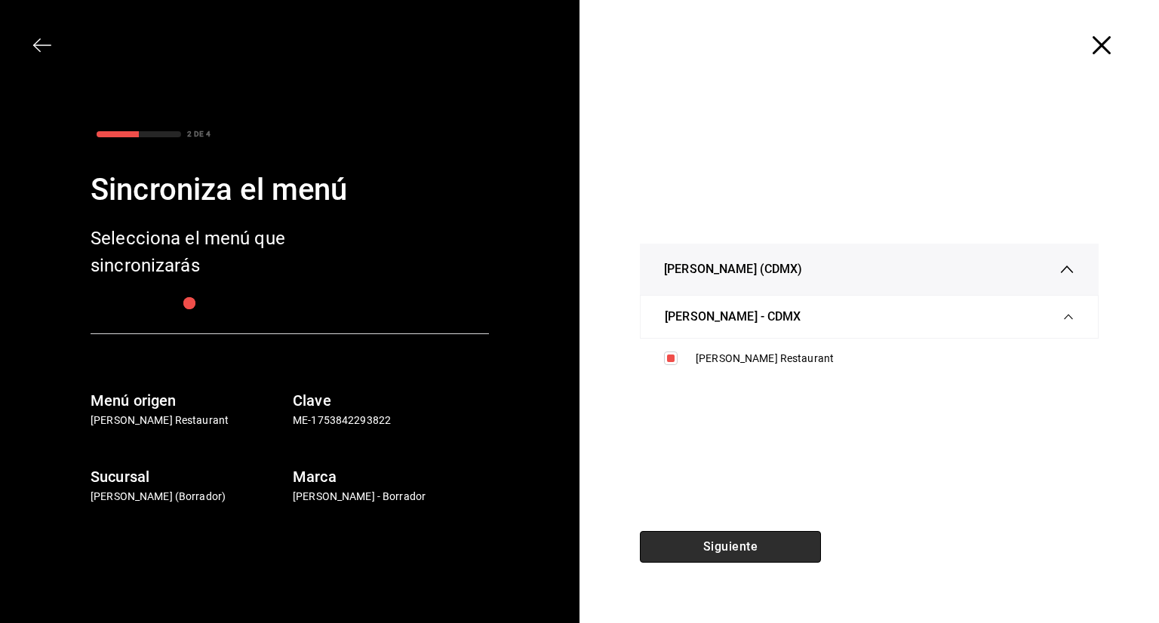
click at [720, 549] on button "Siguiente" at bounding box center [730, 547] width 181 height 32
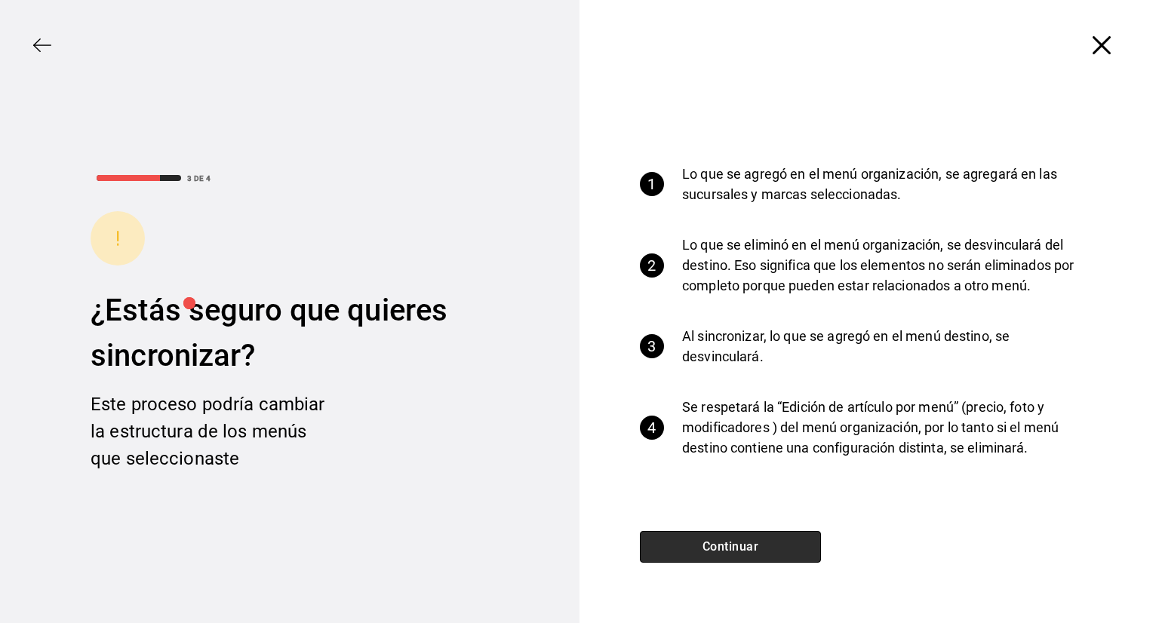
click at [727, 538] on button "Continuar" at bounding box center [730, 547] width 181 height 32
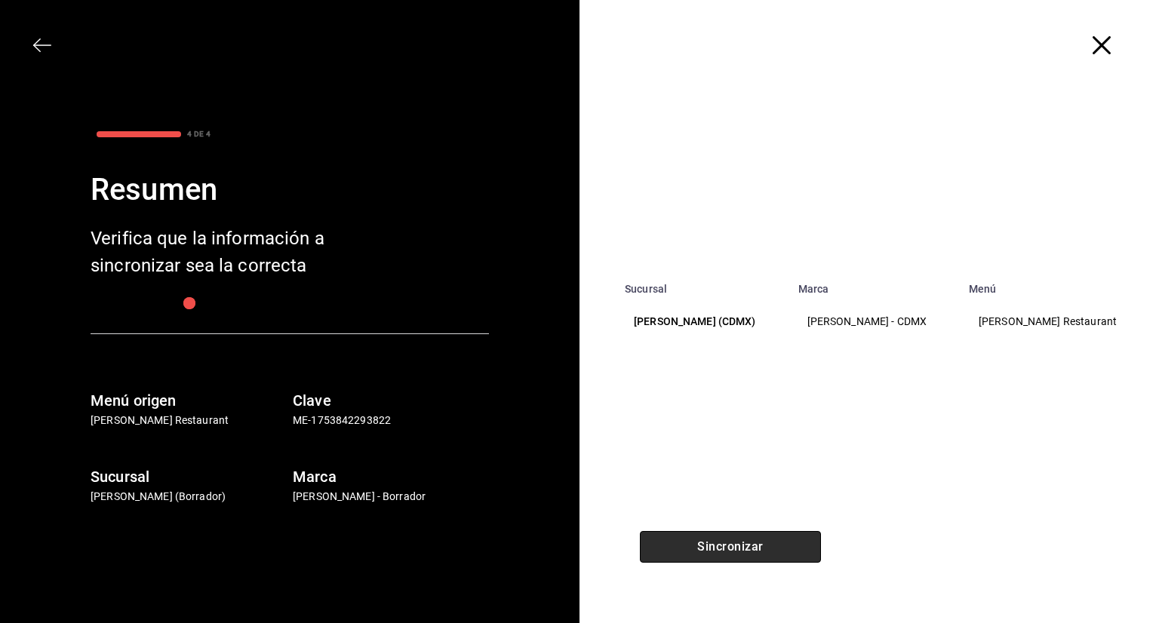
click at [727, 542] on button "Sincronizar" at bounding box center [730, 547] width 181 height 32
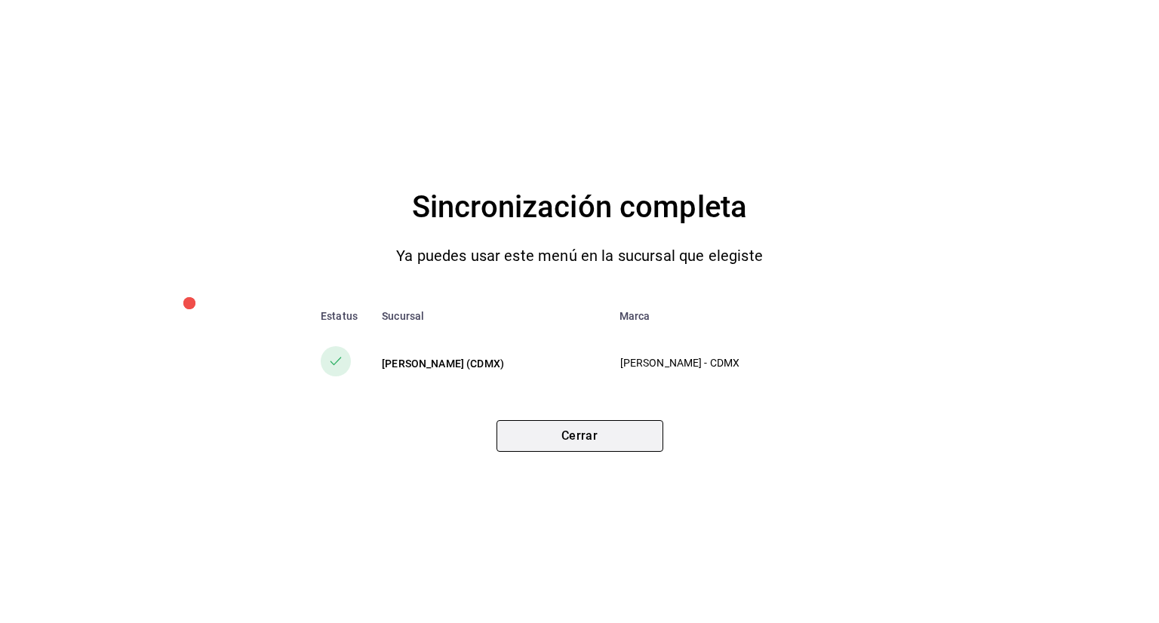
click at [614, 432] on button "Cerrar" at bounding box center [580, 436] width 167 height 32
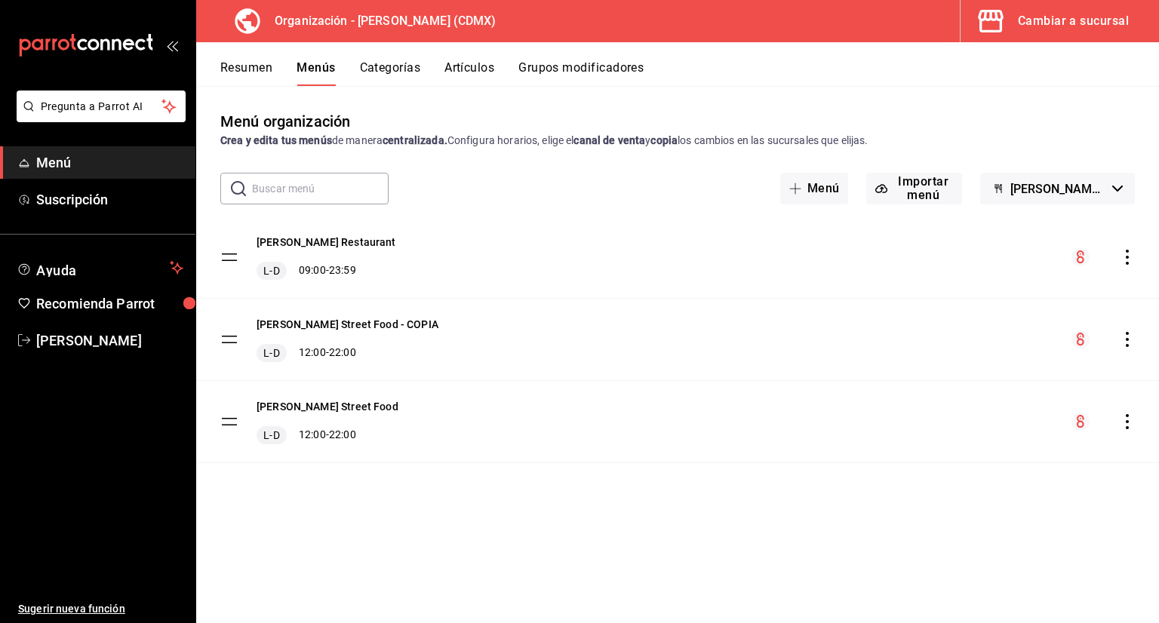
click at [1127, 420] on icon "actions" at bounding box center [1127, 421] width 3 height 15
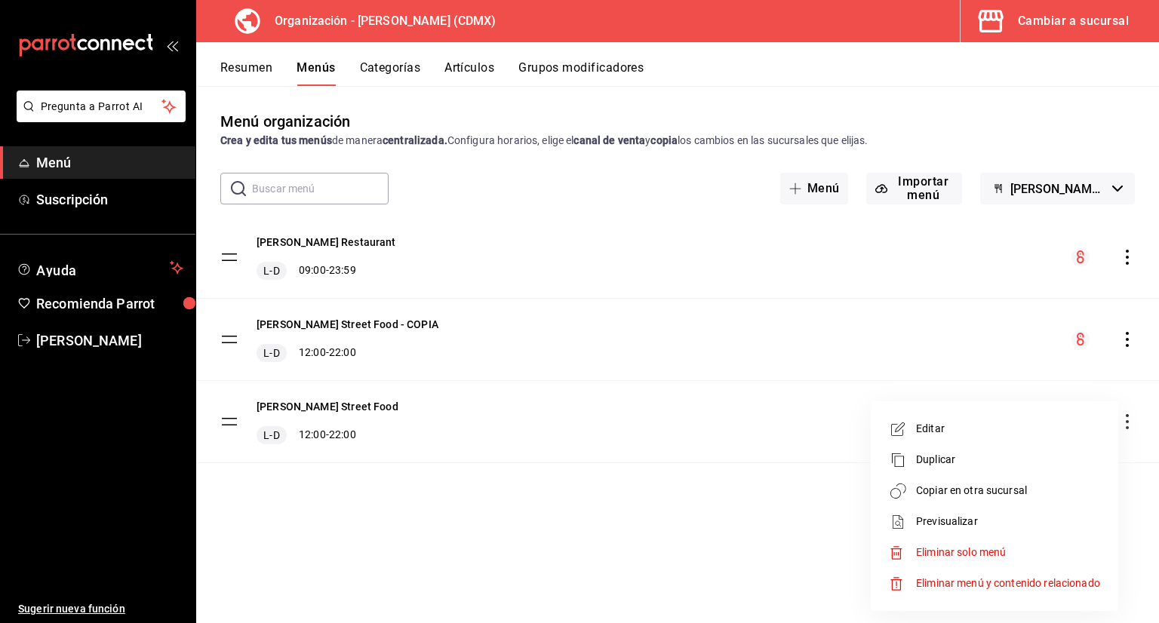
click at [928, 488] on span "Copiar en otra sucursal" at bounding box center [1008, 491] width 184 height 16
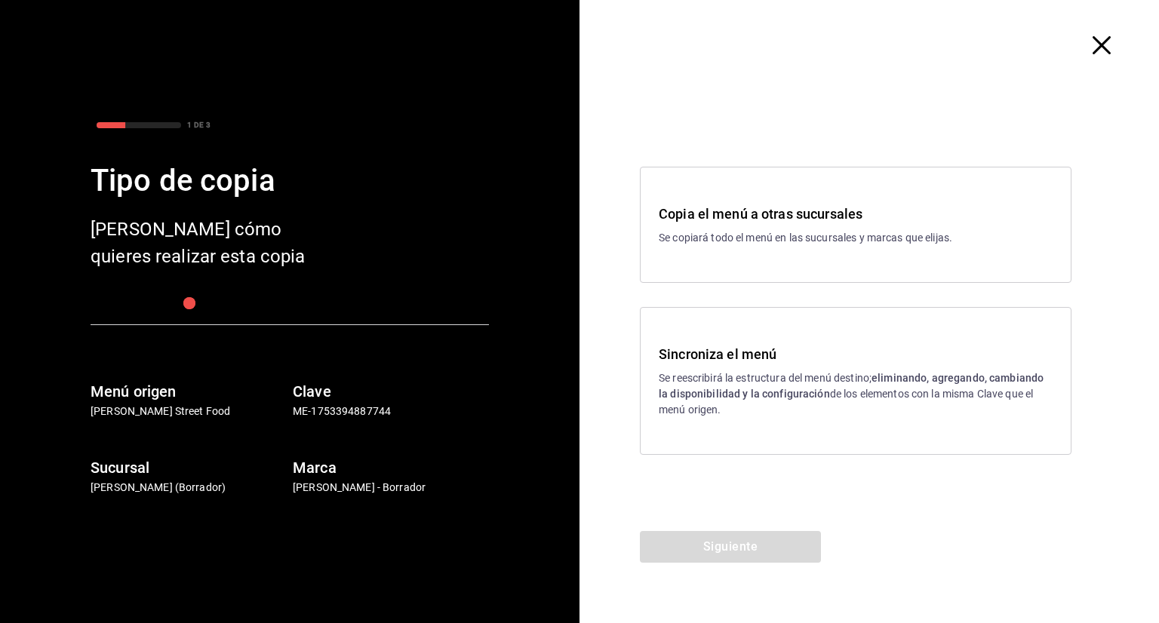
click at [774, 387] on strong "eliminando, agregando, cambiando la disponibilidad y la configuración" at bounding box center [851, 386] width 385 height 28
click at [770, 547] on button "Siguiente" at bounding box center [730, 547] width 181 height 32
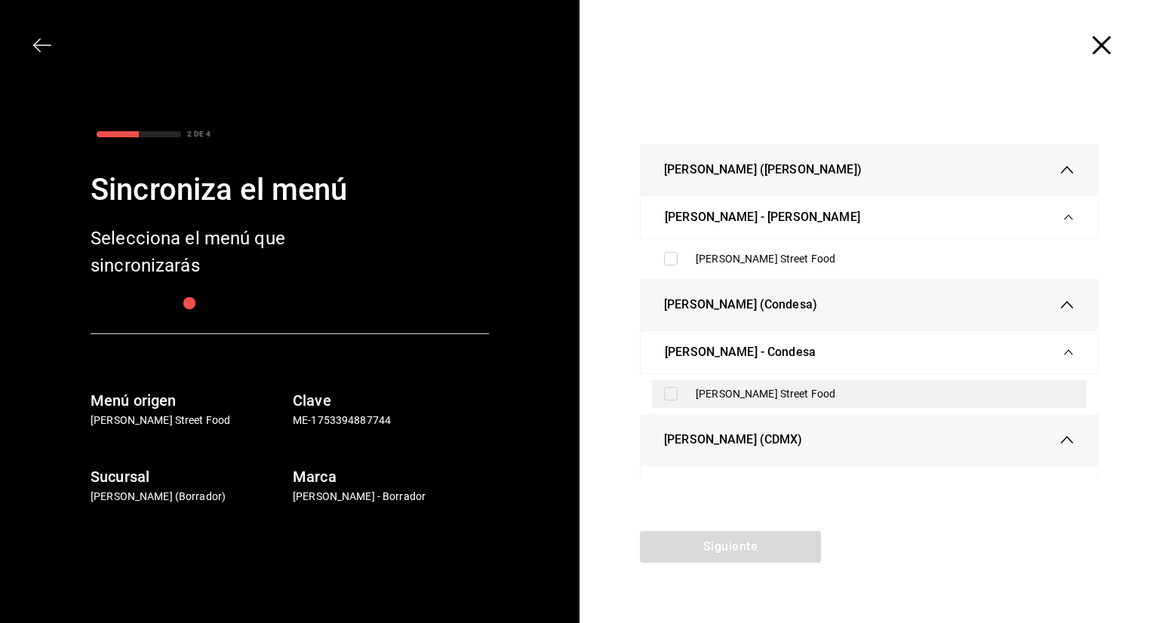
click at [675, 387] on input "checkbox" at bounding box center [671, 394] width 14 height 14
checkbox input "true"
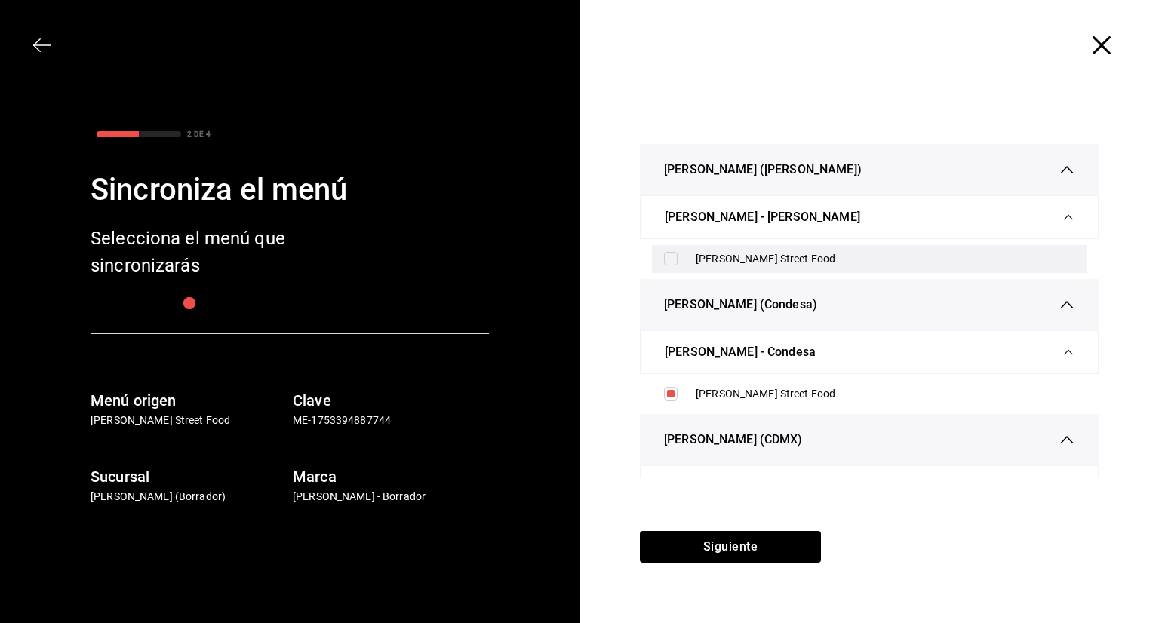
click at [671, 248] on div "[PERSON_NAME] Street Food" at bounding box center [869, 259] width 435 height 28
checkbox input "true"
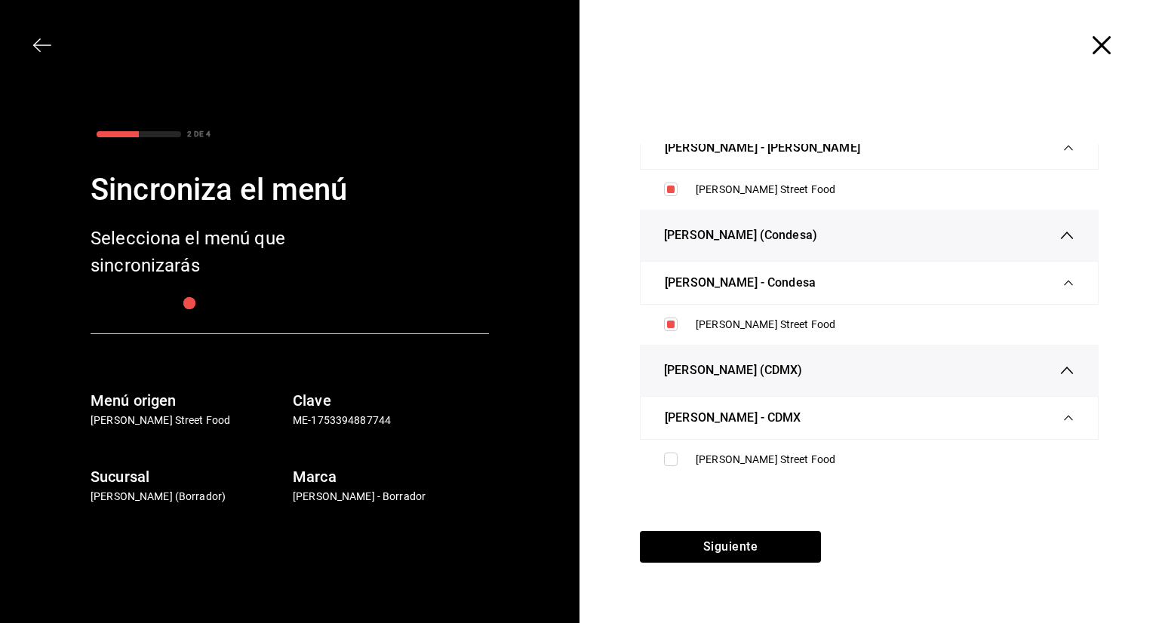
scroll to position [69, 0]
click at [676, 459] on input "checkbox" at bounding box center [671, 460] width 14 height 14
checkbox input "true"
click at [716, 549] on button "Siguiente" at bounding box center [730, 547] width 181 height 32
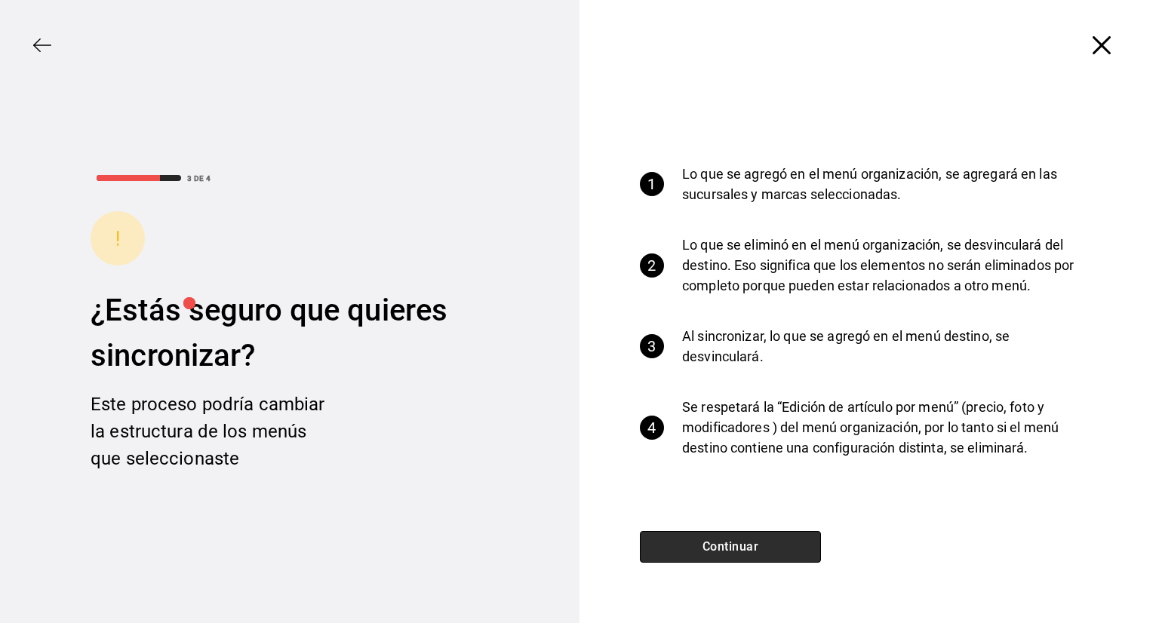
click at [721, 543] on button "Continuar" at bounding box center [730, 547] width 181 height 32
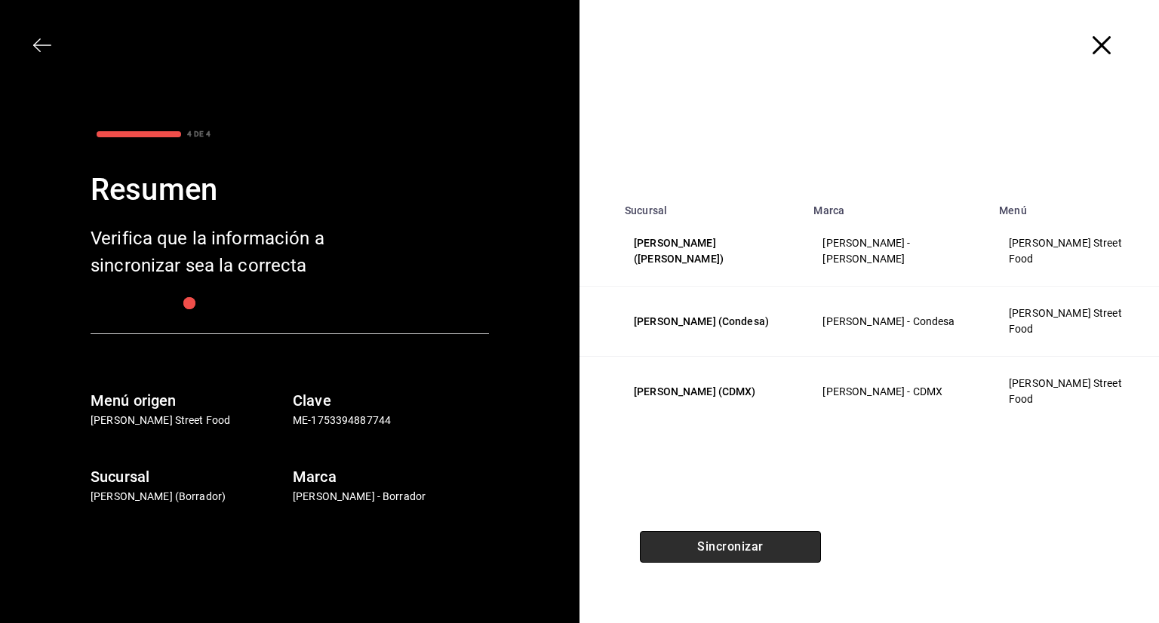
click at [721, 541] on button "Sincronizar" at bounding box center [730, 547] width 181 height 32
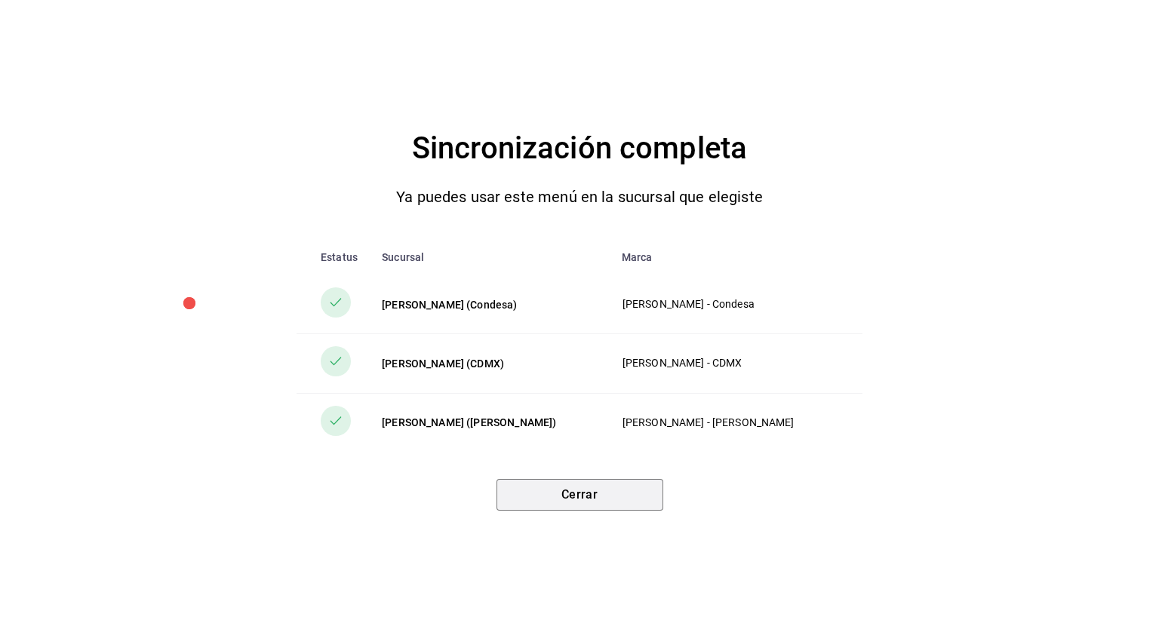
click at [629, 502] on button "Cerrar" at bounding box center [580, 495] width 167 height 32
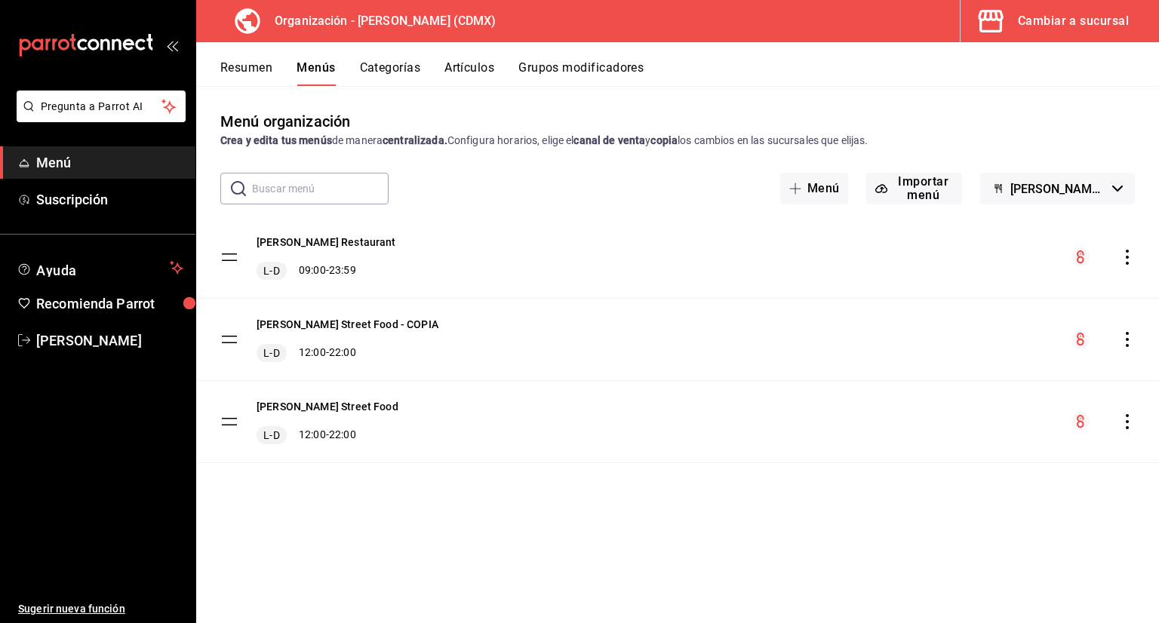
click at [1127, 260] on icon "actions" at bounding box center [1127, 257] width 15 height 15
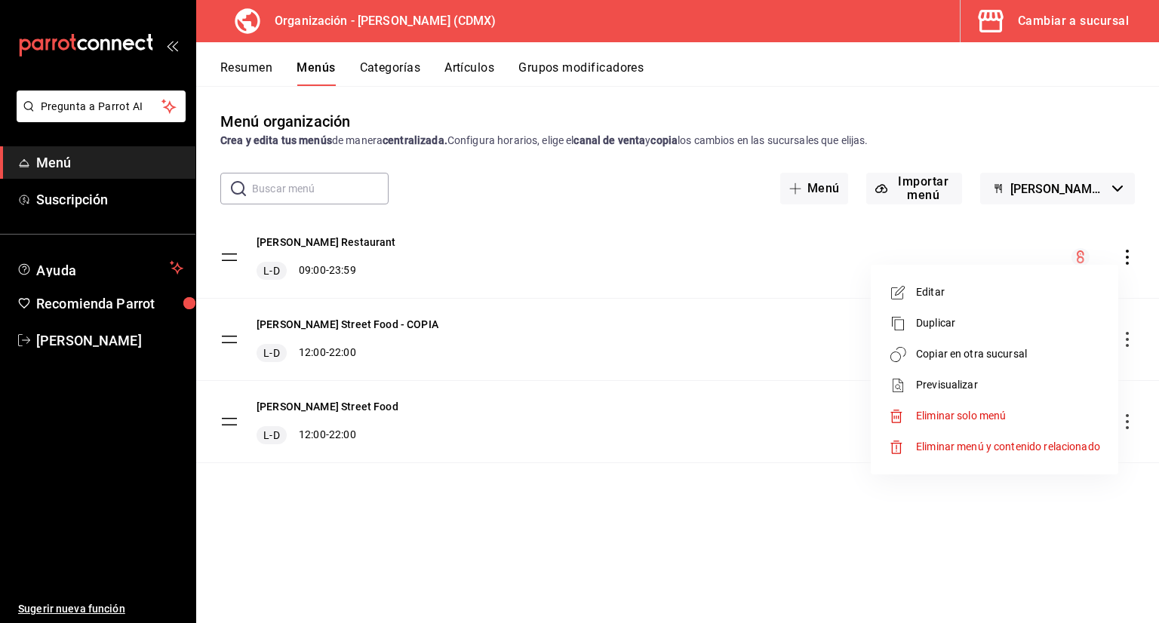
click at [1037, 354] on span "Copiar en otra sucursal" at bounding box center [1008, 354] width 184 height 16
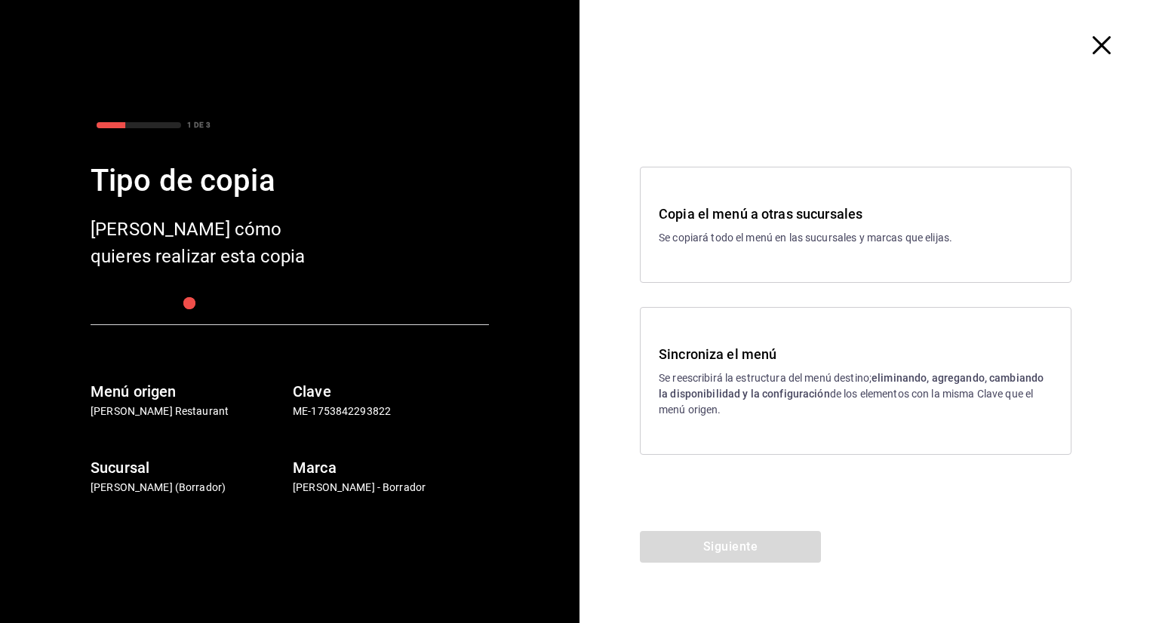
click at [684, 377] on p "Se reescribirá la estructura del menú destino; eliminando, agregando, cambiando…" at bounding box center [856, 395] width 394 height 48
click at [721, 561] on button "Siguiente" at bounding box center [730, 547] width 181 height 32
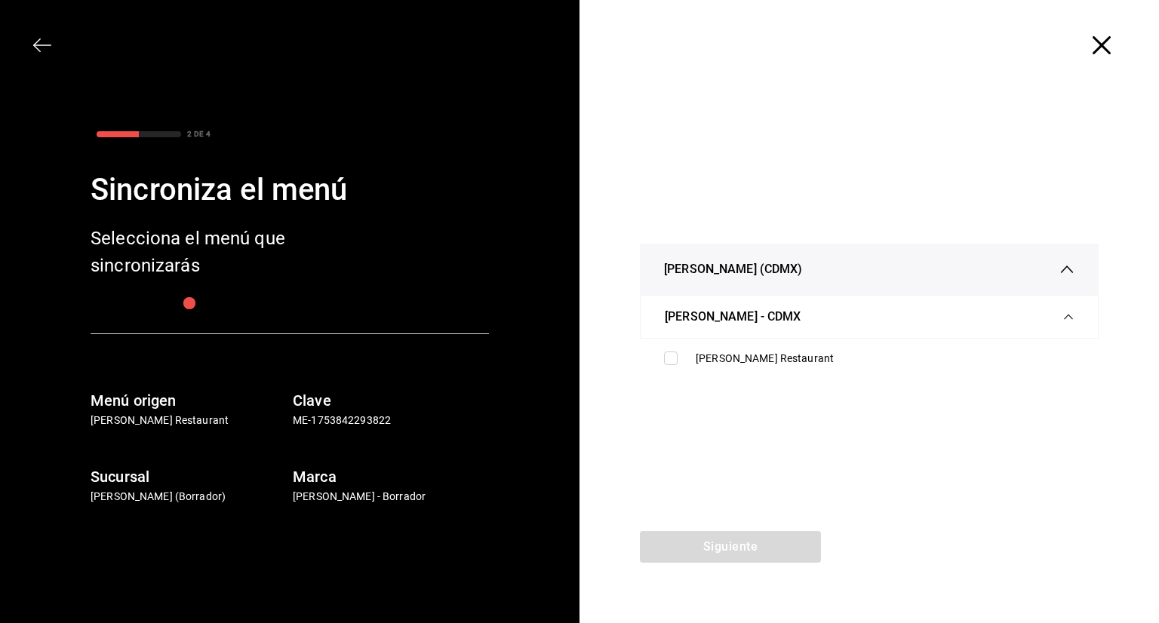
click at [721, 547] on div "Siguiente" at bounding box center [731, 577] width 302 height 92
click at [697, 358] on div "[PERSON_NAME] Restaurant" at bounding box center [885, 359] width 379 height 16
checkbox input "true"
click at [712, 549] on button "Siguiente" at bounding box center [730, 547] width 181 height 32
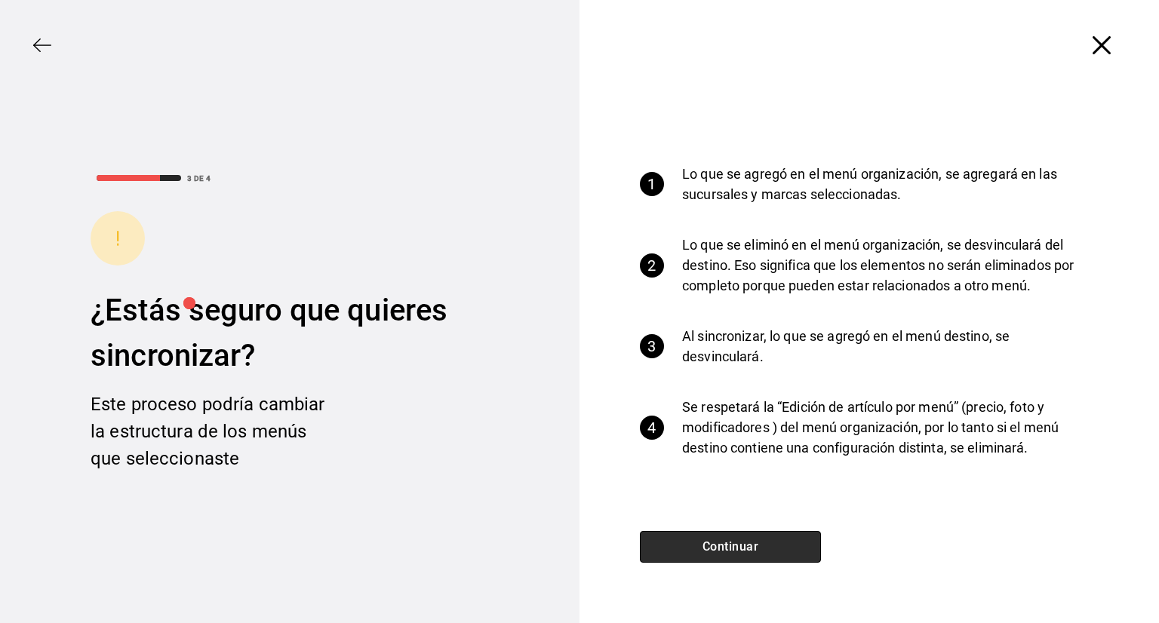
click at [712, 544] on button "Continuar" at bounding box center [730, 547] width 181 height 32
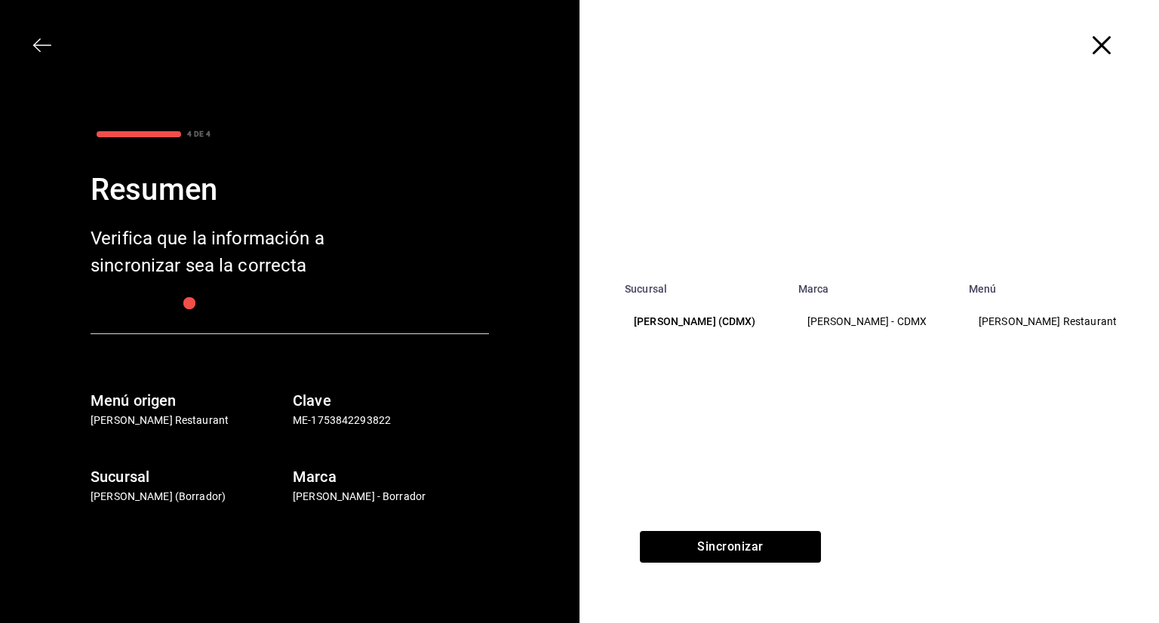
click at [687, 524] on div "Sucursal Marca Menú [PERSON_NAME] (CDMX) [PERSON_NAME] - CDMX [PERSON_NAME] Res…" at bounding box center [870, 311] width 580 height 441
click at [688, 540] on button "Sincronizar" at bounding box center [730, 547] width 181 height 32
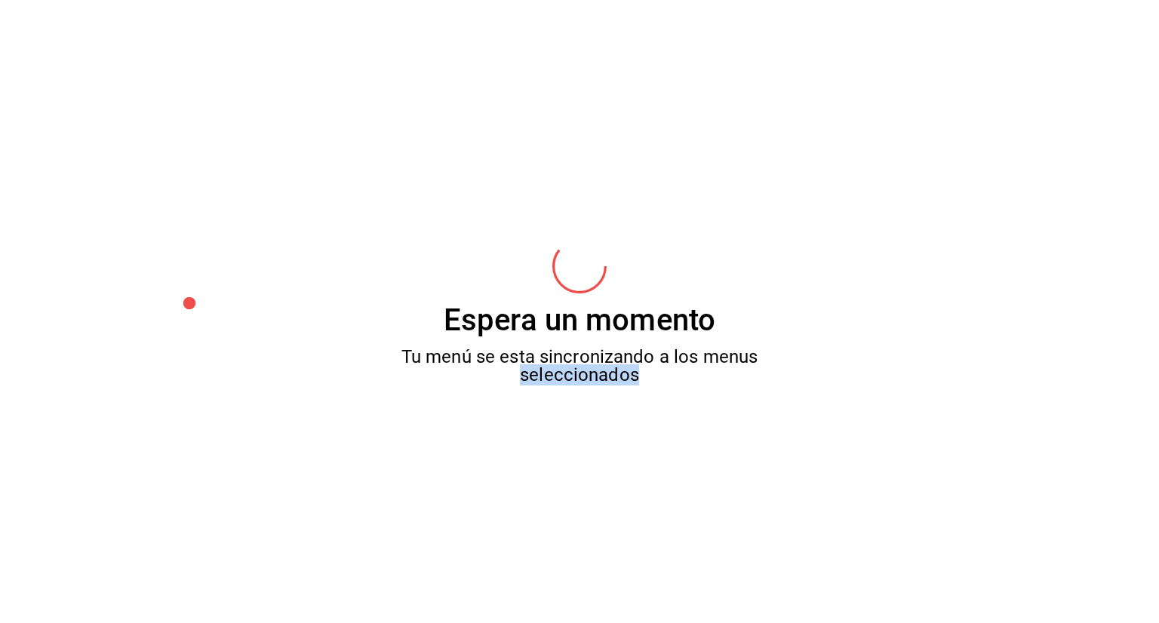
click at [688, 540] on div "Espera un momento Tu menú se esta sincronizando a los menus seleccionados" at bounding box center [579, 311] width 1159 height 623
click at [622, 500] on div "Espera un momento Tu menú se esta sincronizando a los menus seleccionados" at bounding box center [579, 311] width 1159 height 623
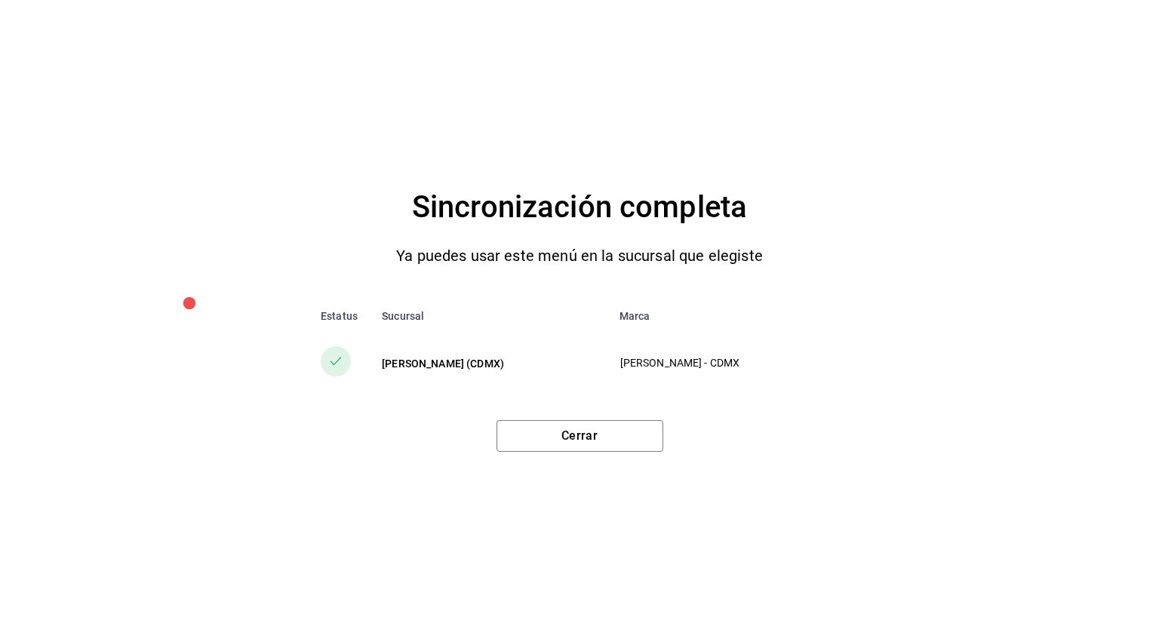
click at [632, 454] on div "Sincronización completa Ya puedes usar este menú en la sucursal que elegiste Es…" at bounding box center [579, 311] width 1159 height 623
click at [634, 441] on button "Cerrar" at bounding box center [580, 436] width 167 height 32
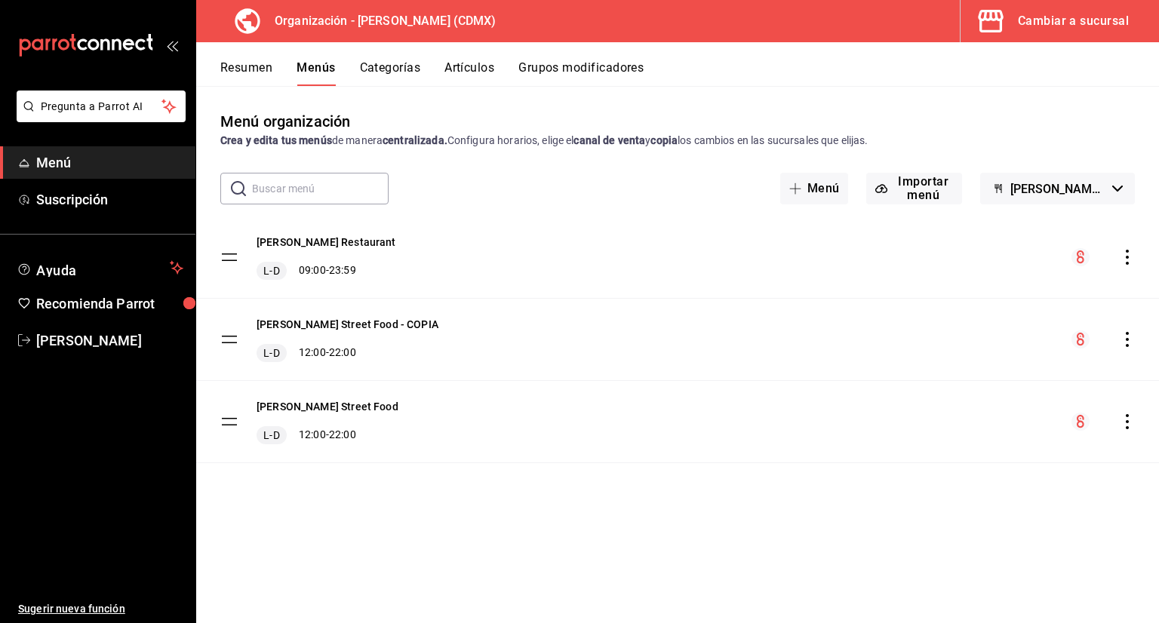
click at [1126, 424] on icon "actions" at bounding box center [1127, 421] width 15 height 15
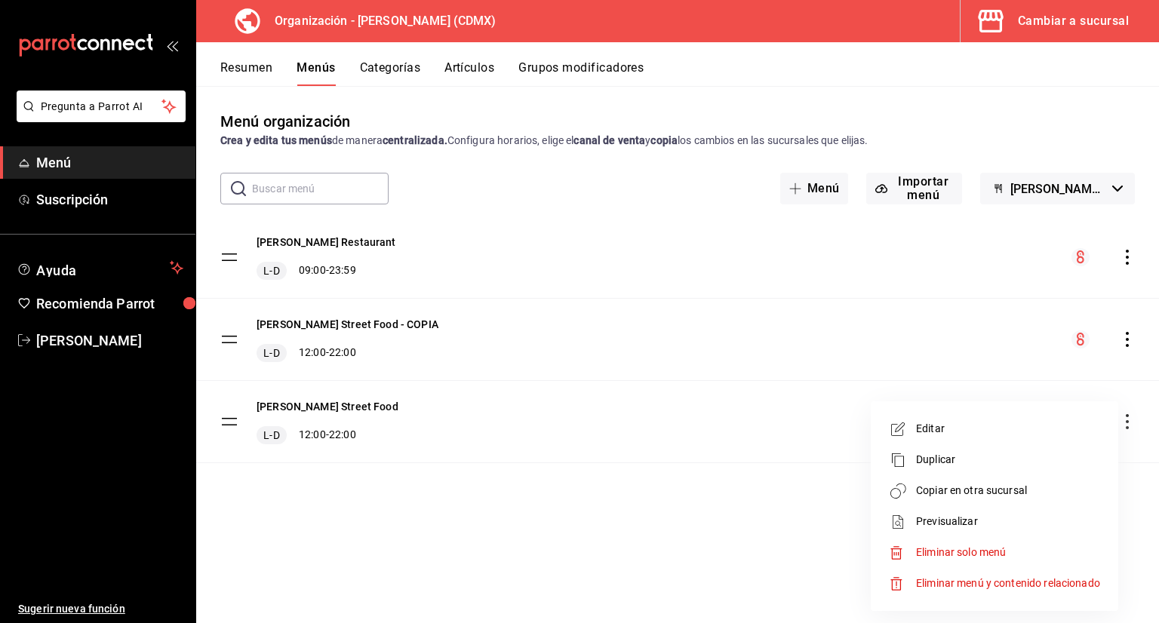
click at [986, 493] on span "Copiar en otra sucursal" at bounding box center [1008, 491] width 184 height 16
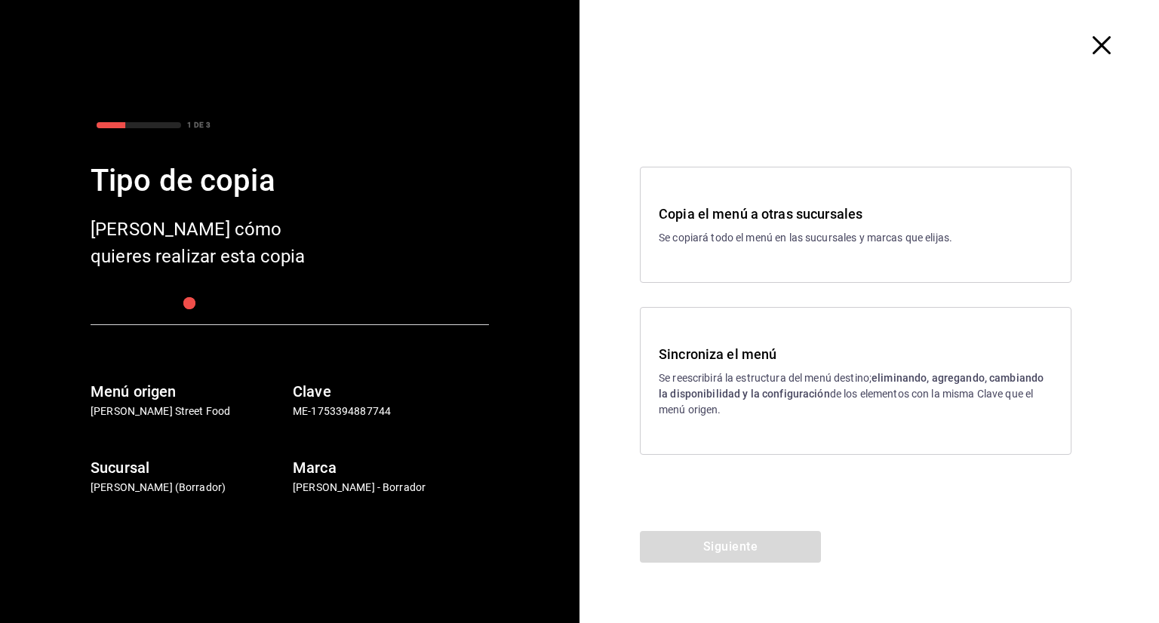
click at [712, 399] on strong "eliminando, agregando, cambiando la disponibilidad y la configuración" at bounding box center [851, 386] width 385 height 28
click at [734, 546] on button "Siguiente" at bounding box center [730, 547] width 181 height 32
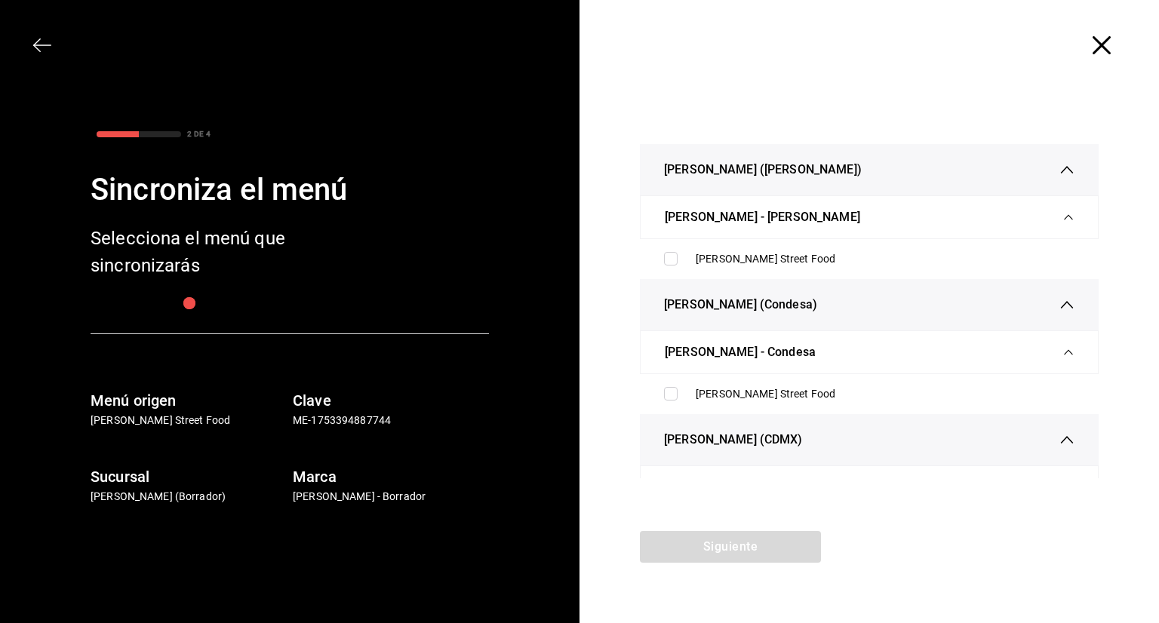
click at [723, 438] on span "[PERSON_NAME] (CDMX)" at bounding box center [733, 440] width 139 height 18
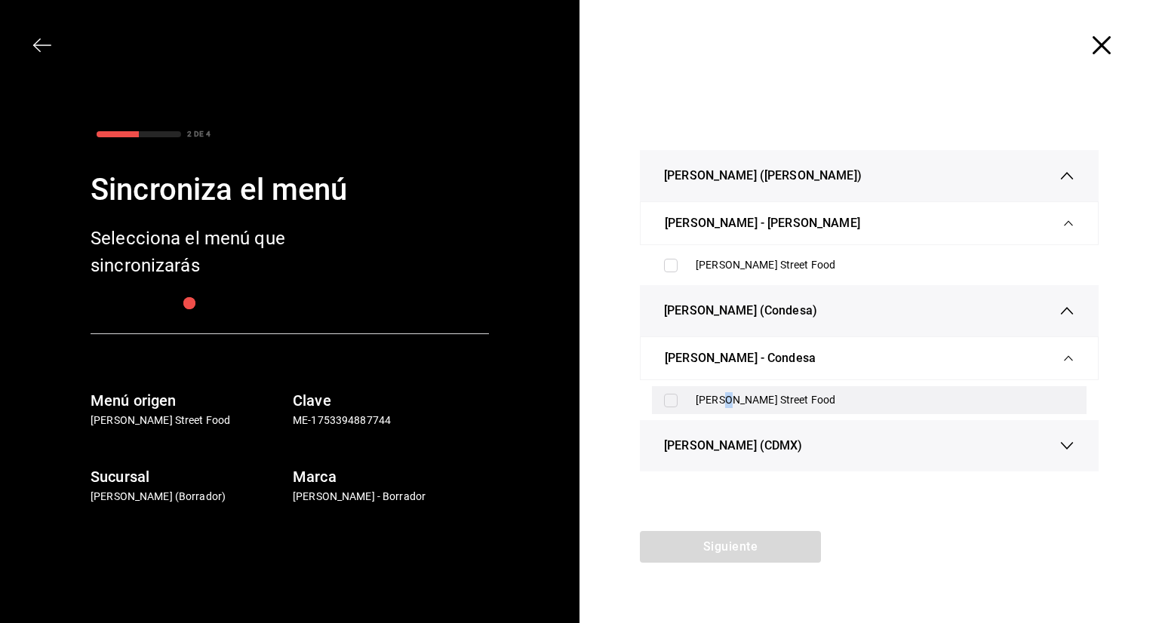
click at [729, 391] on div "[PERSON_NAME] Street Food" at bounding box center [869, 400] width 435 height 28
checkbox input "true"
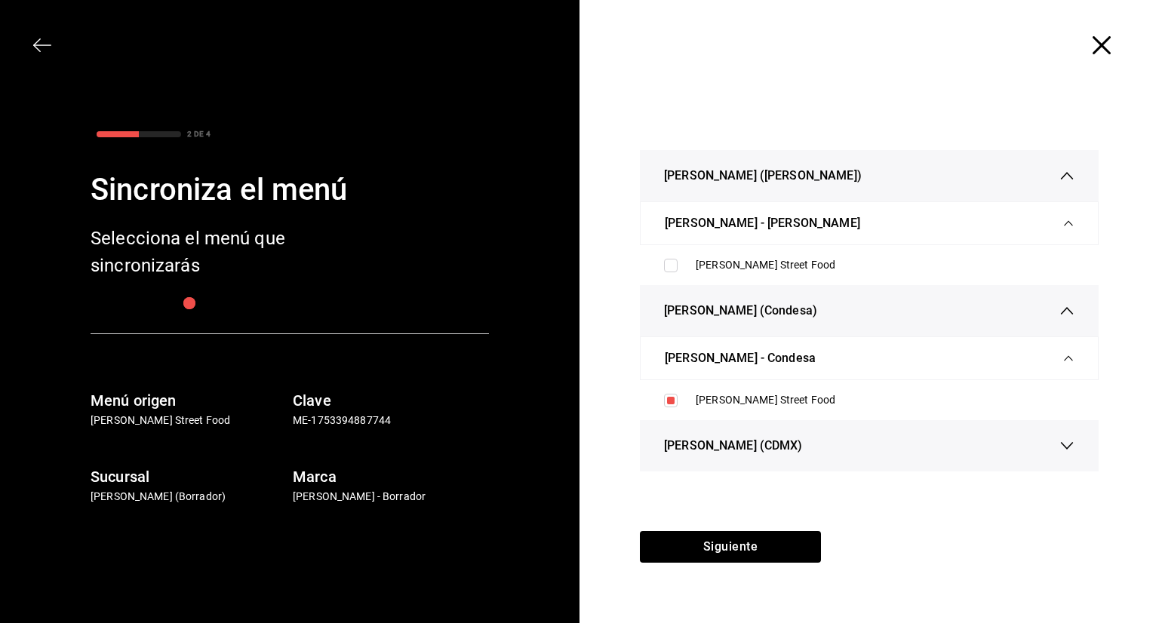
click at [734, 363] on span "[PERSON_NAME] - Condesa" at bounding box center [740, 358] width 151 height 18
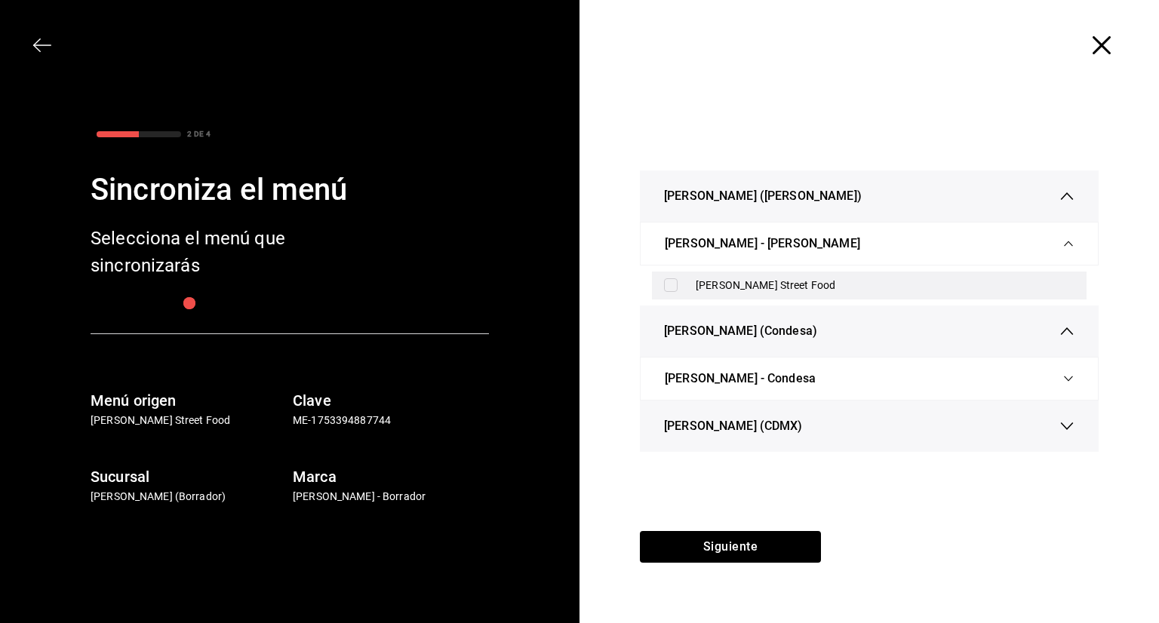
click at [751, 278] on div "[PERSON_NAME] Street Food" at bounding box center [885, 286] width 379 height 16
checkbox input "true"
click at [772, 241] on div "[PERSON_NAME] - [PERSON_NAME]" at bounding box center [869, 244] width 409 height 42
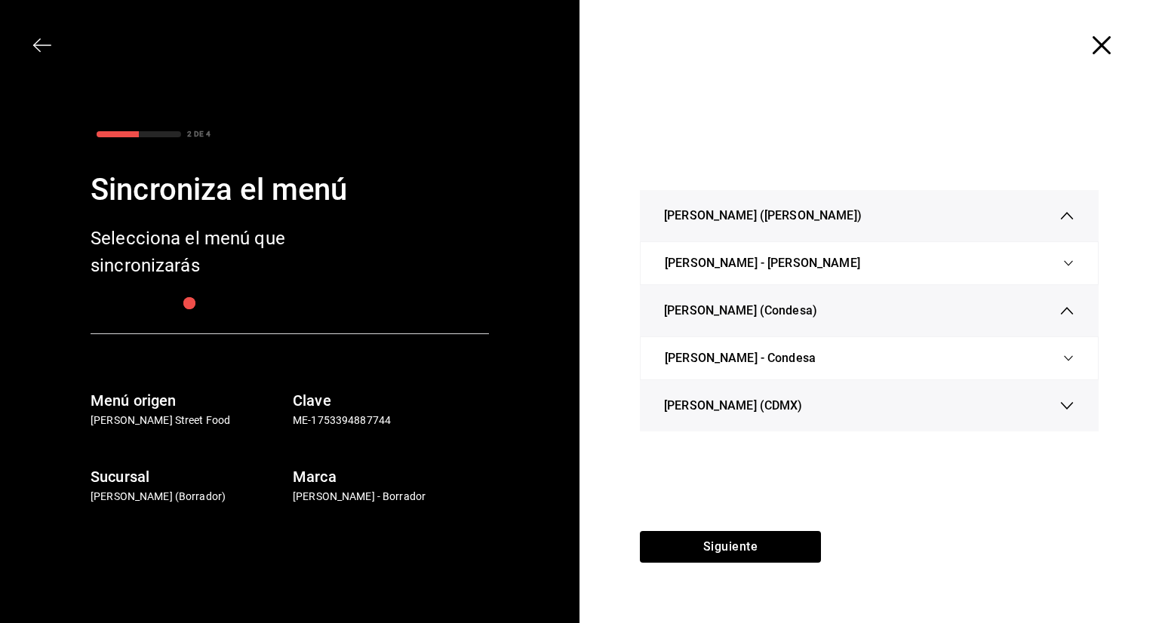
click at [738, 314] on span "[PERSON_NAME] (Condesa)" at bounding box center [740, 311] width 153 height 18
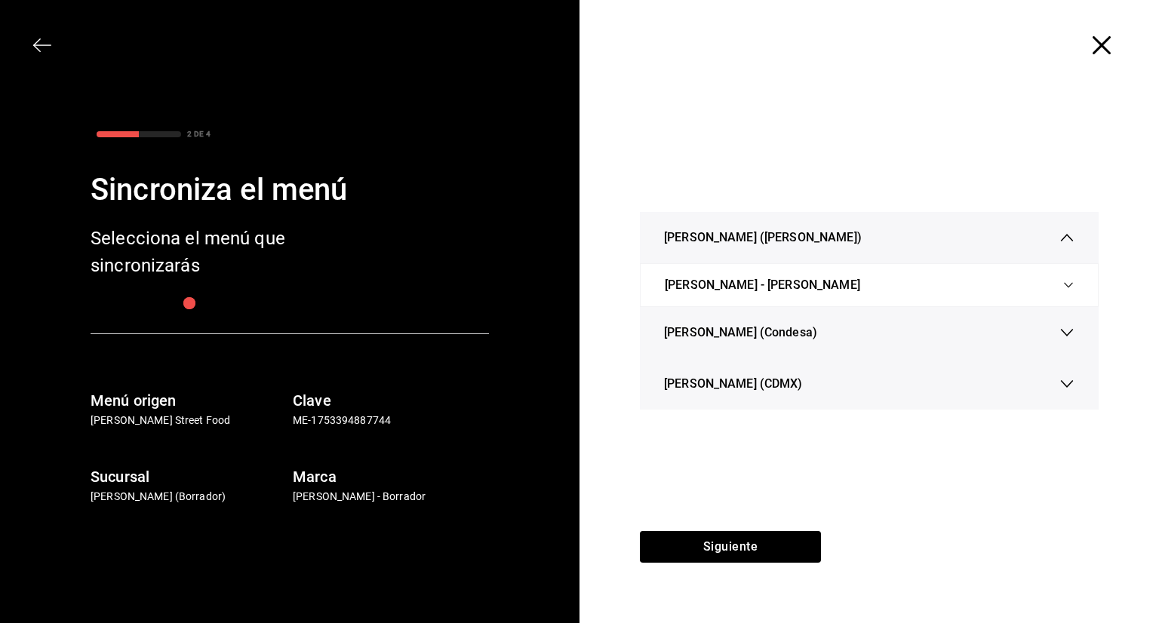
click at [747, 320] on div "[PERSON_NAME] (Condesa)" at bounding box center [869, 332] width 411 height 51
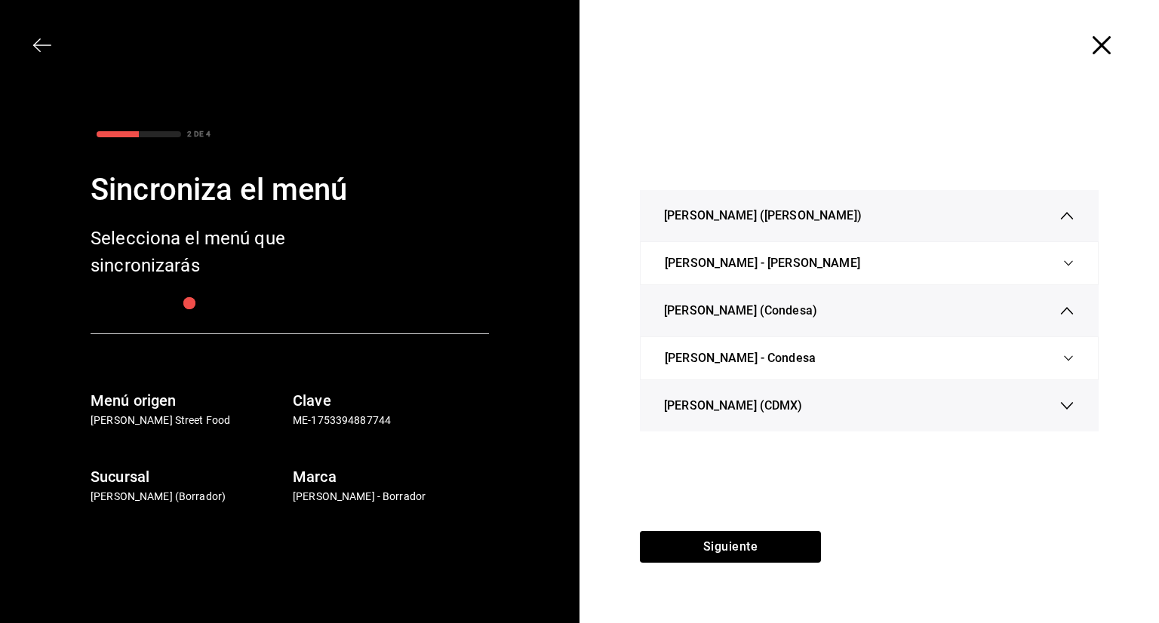
drag, startPoint x: 760, startPoint y: 417, endPoint x: 747, endPoint y: 390, distance: 29.4
click at [759, 417] on div "[PERSON_NAME] (CDMX)" at bounding box center [869, 405] width 411 height 51
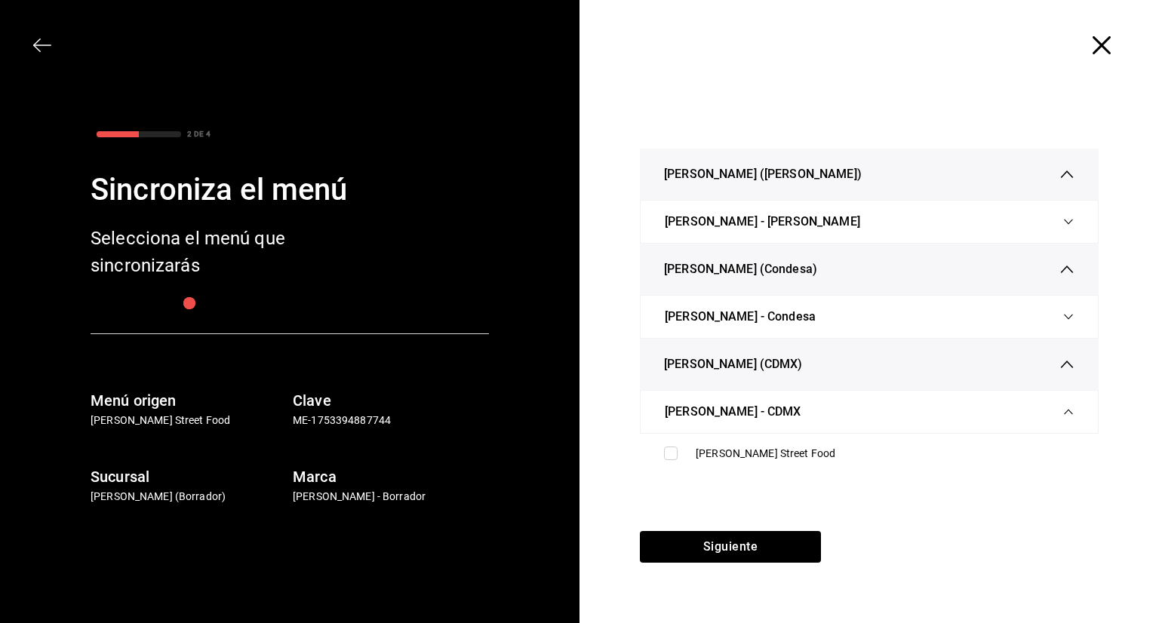
click at [761, 295] on div "[PERSON_NAME] - Condesa" at bounding box center [869, 317] width 459 height 44
click at [763, 313] on span "[PERSON_NAME] - Condesa" at bounding box center [740, 317] width 151 height 18
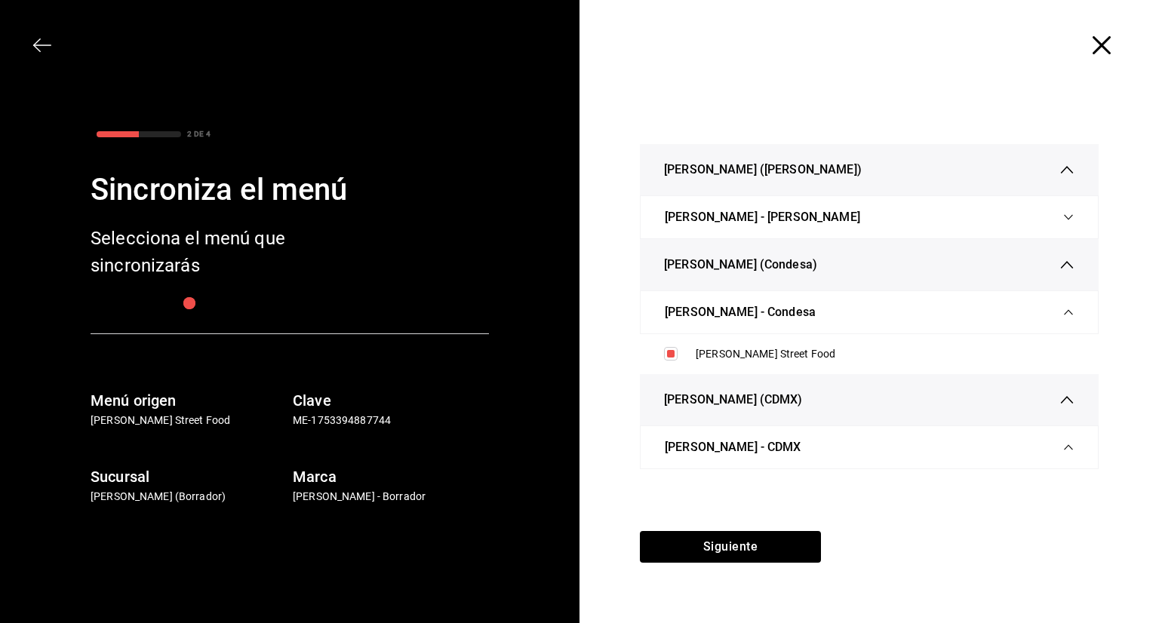
click at [775, 214] on div "[PERSON_NAME] - [PERSON_NAME]" at bounding box center [869, 217] width 409 height 42
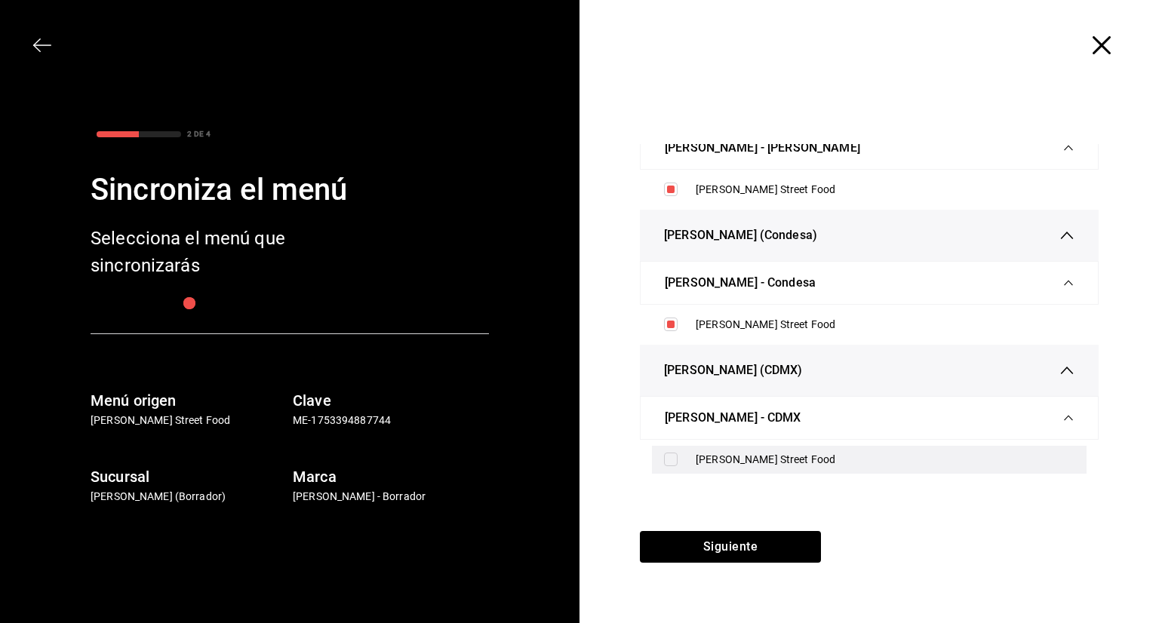
click at [673, 461] on input "checkbox" at bounding box center [671, 460] width 14 height 14
checkbox input "true"
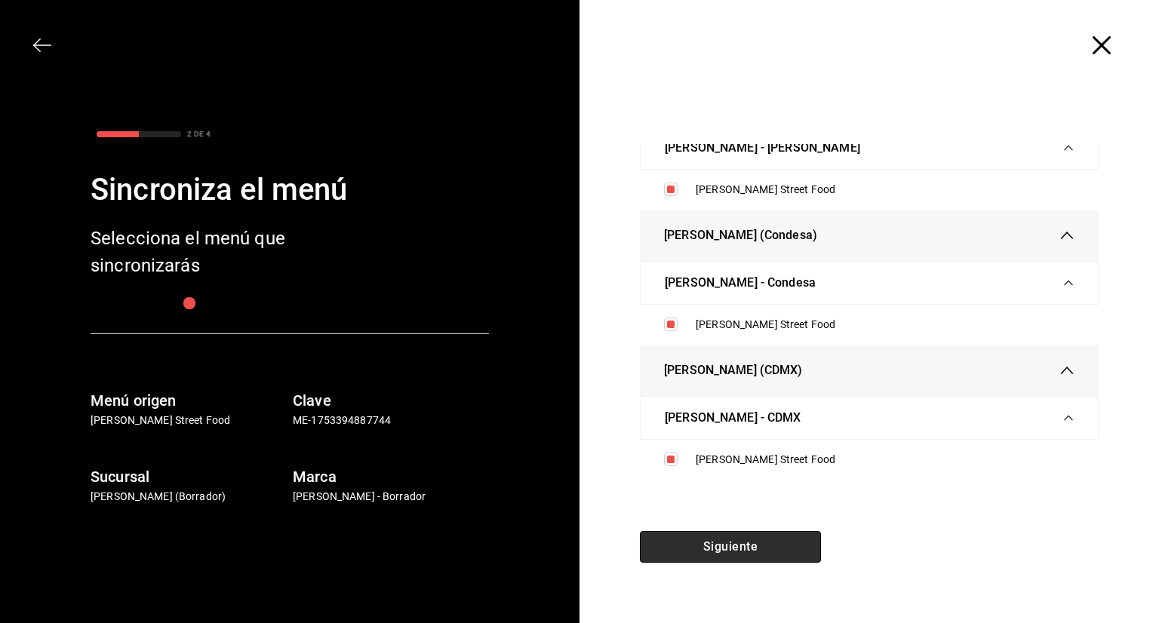
click at [696, 542] on button "Siguiente" at bounding box center [730, 547] width 181 height 32
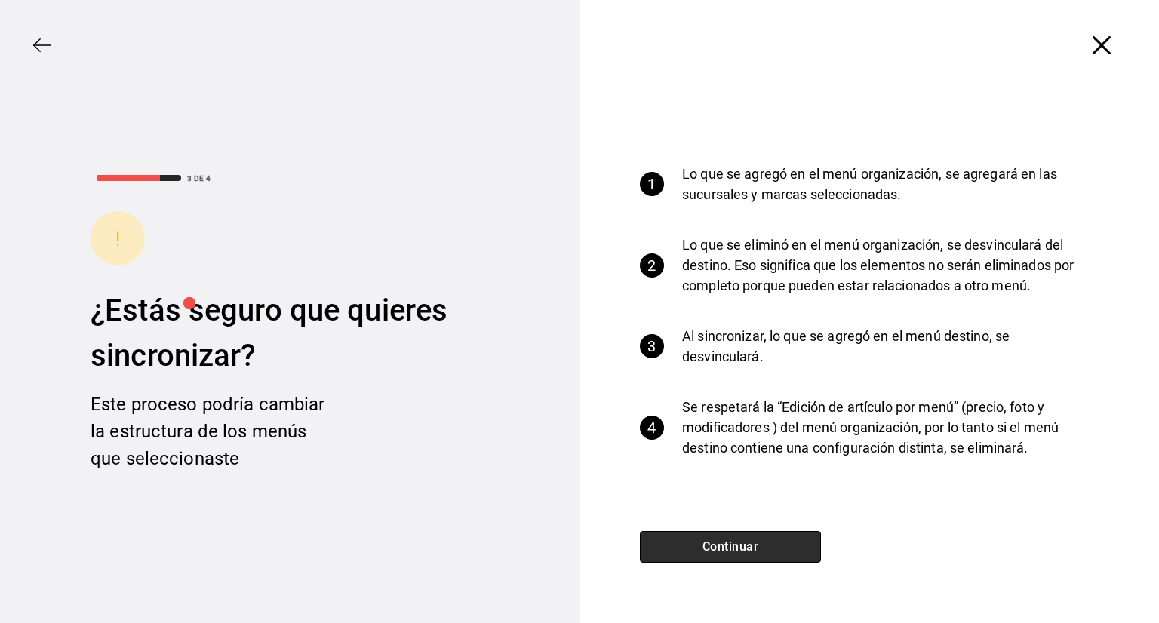
click at [694, 540] on button "Continuar" at bounding box center [730, 547] width 181 height 32
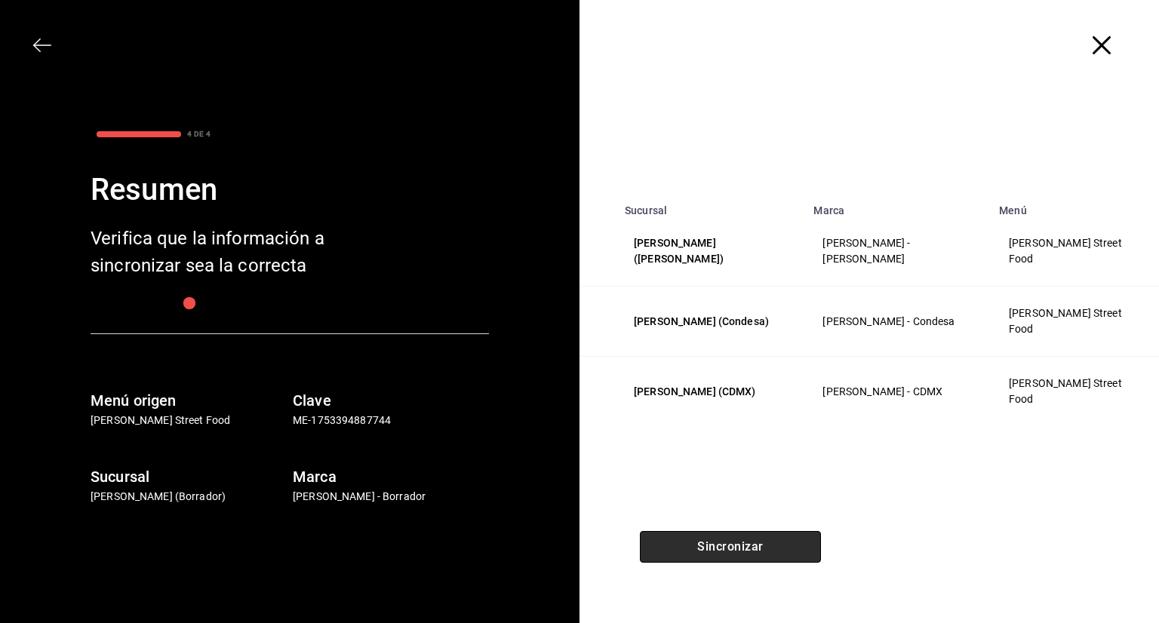
click at [691, 543] on button "Sincronizar" at bounding box center [730, 547] width 181 height 32
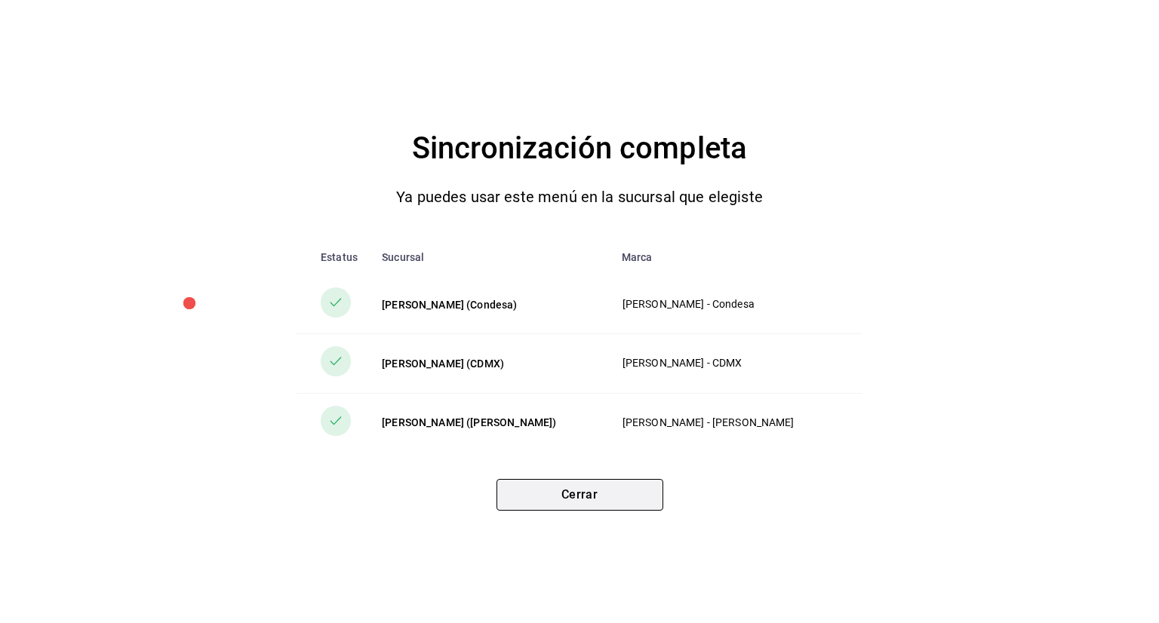
drag, startPoint x: 626, startPoint y: 510, endPoint x: 631, endPoint y: 499, distance: 12.5
click at [629, 501] on div "Cerrar" at bounding box center [580, 495] width 167 height 32
click at [634, 499] on button "Cerrar" at bounding box center [580, 495] width 167 height 32
